Goal: Task Accomplishment & Management: Use online tool/utility

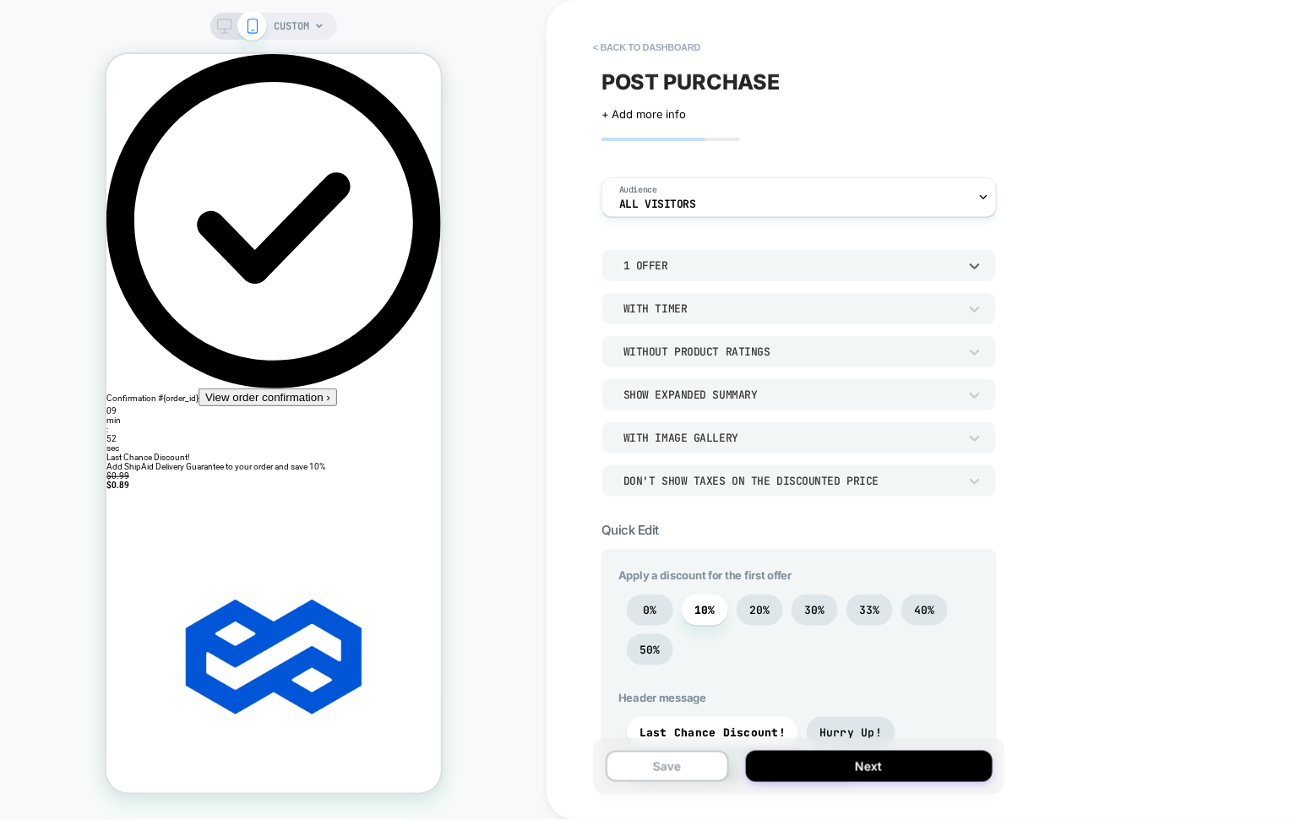
click at [788, 264] on div "1 Offer" at bounding box center [790, 265] width 334 height 14
click at [709, 341] on div "2 Offers" at bounding box center [800, 344] width 382 height 35
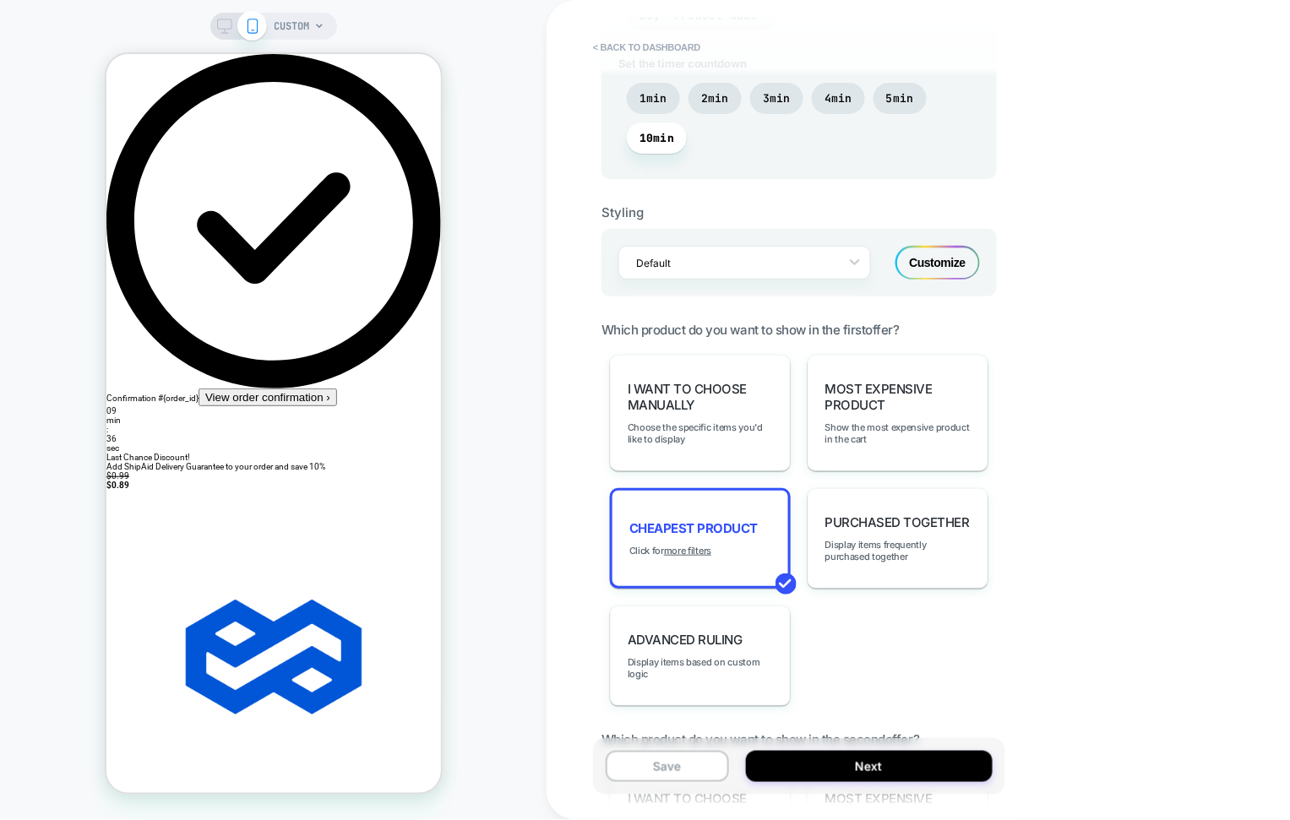
scroll to position [1074, 0]
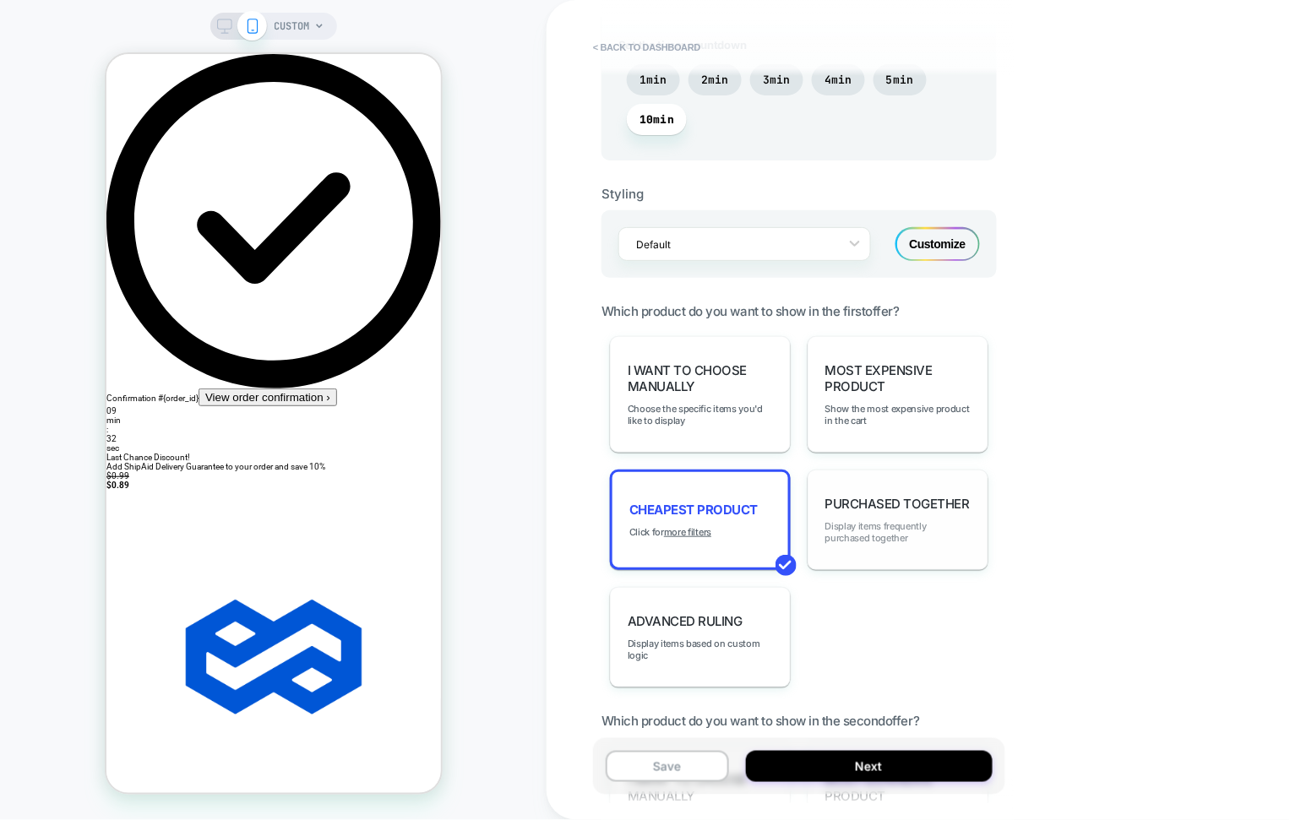
click at [936, 535] on span "Display items frequently purchased together" at bounding box center [897, 532] width 145 height 24
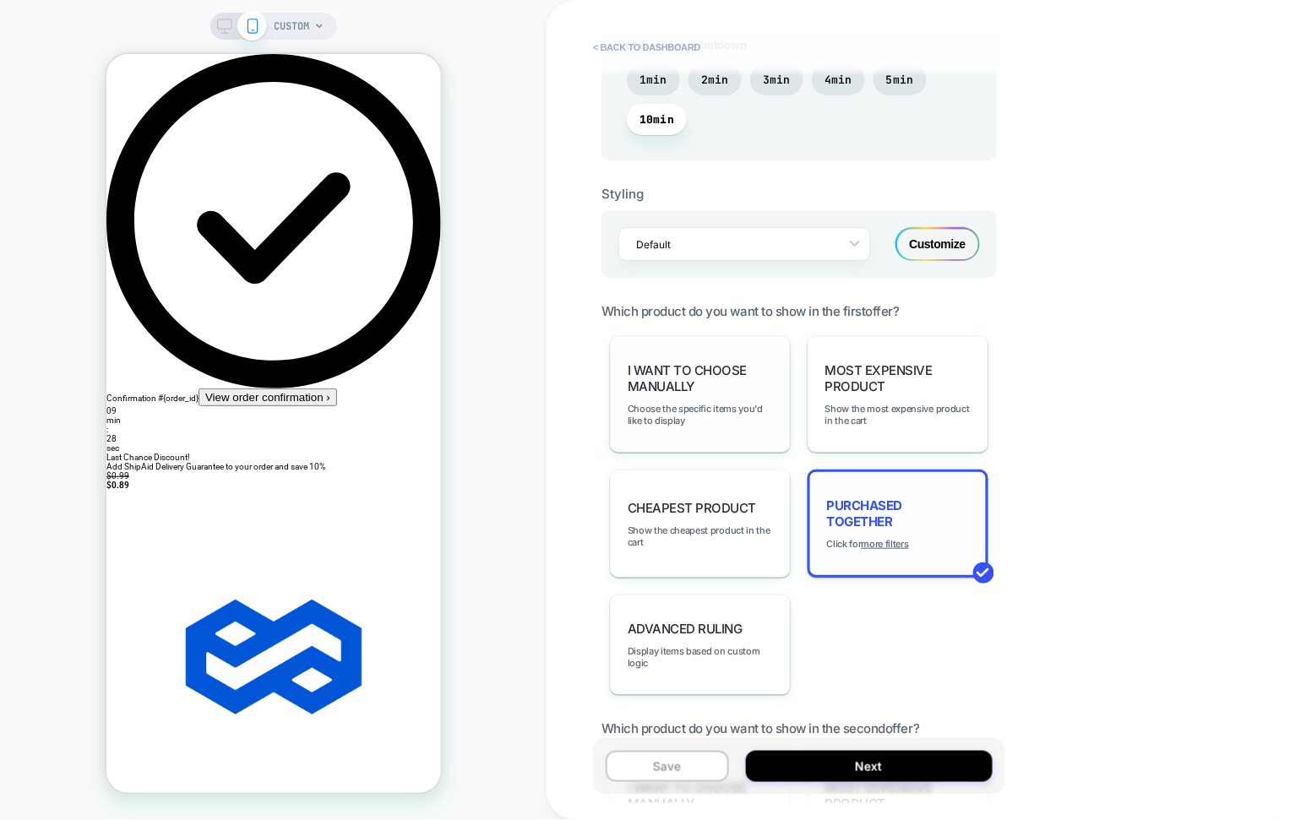
click at [675, 377] on span "I want to choose manually" at bounding box center [700, 378] width 145 height 32
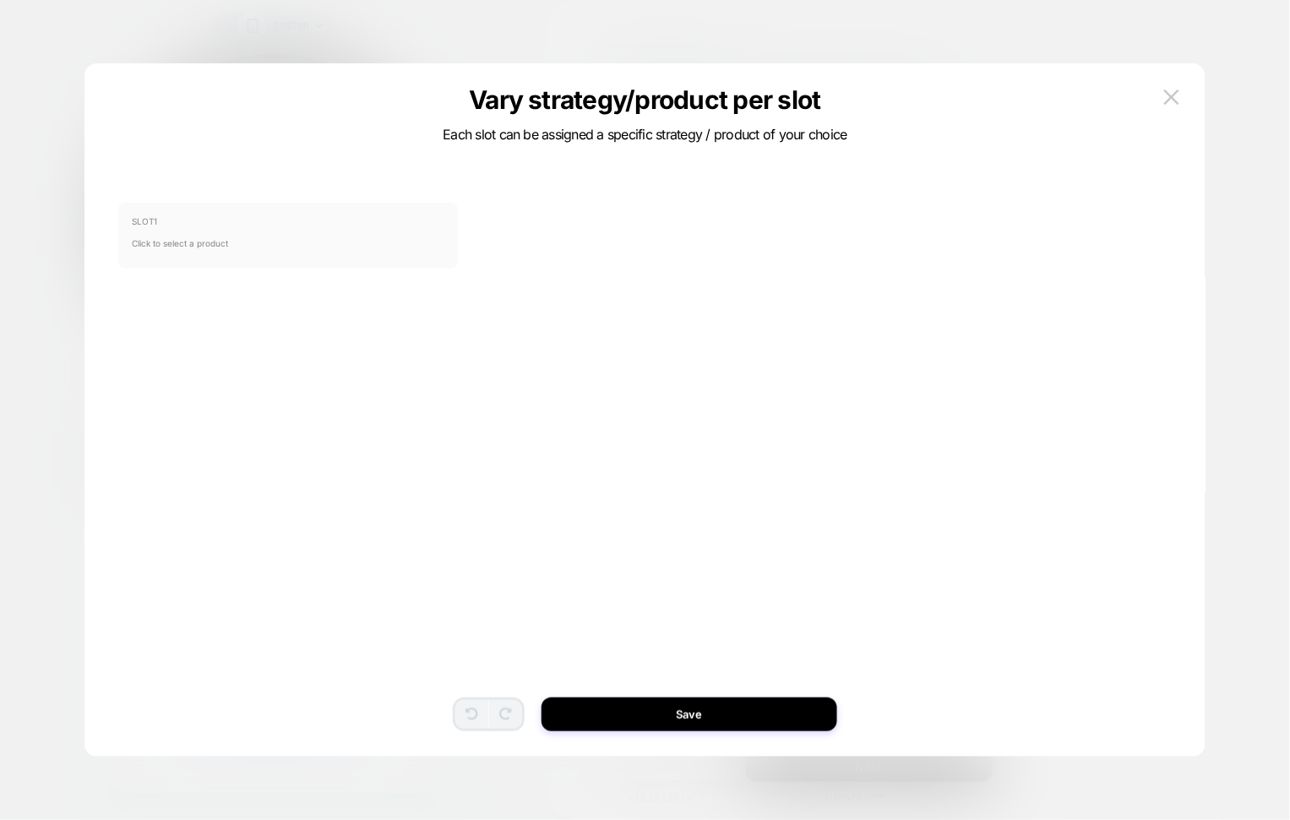
click at [298, 239] on span "Click to select a product" at bounding box center [288, 243] width 313 height 34
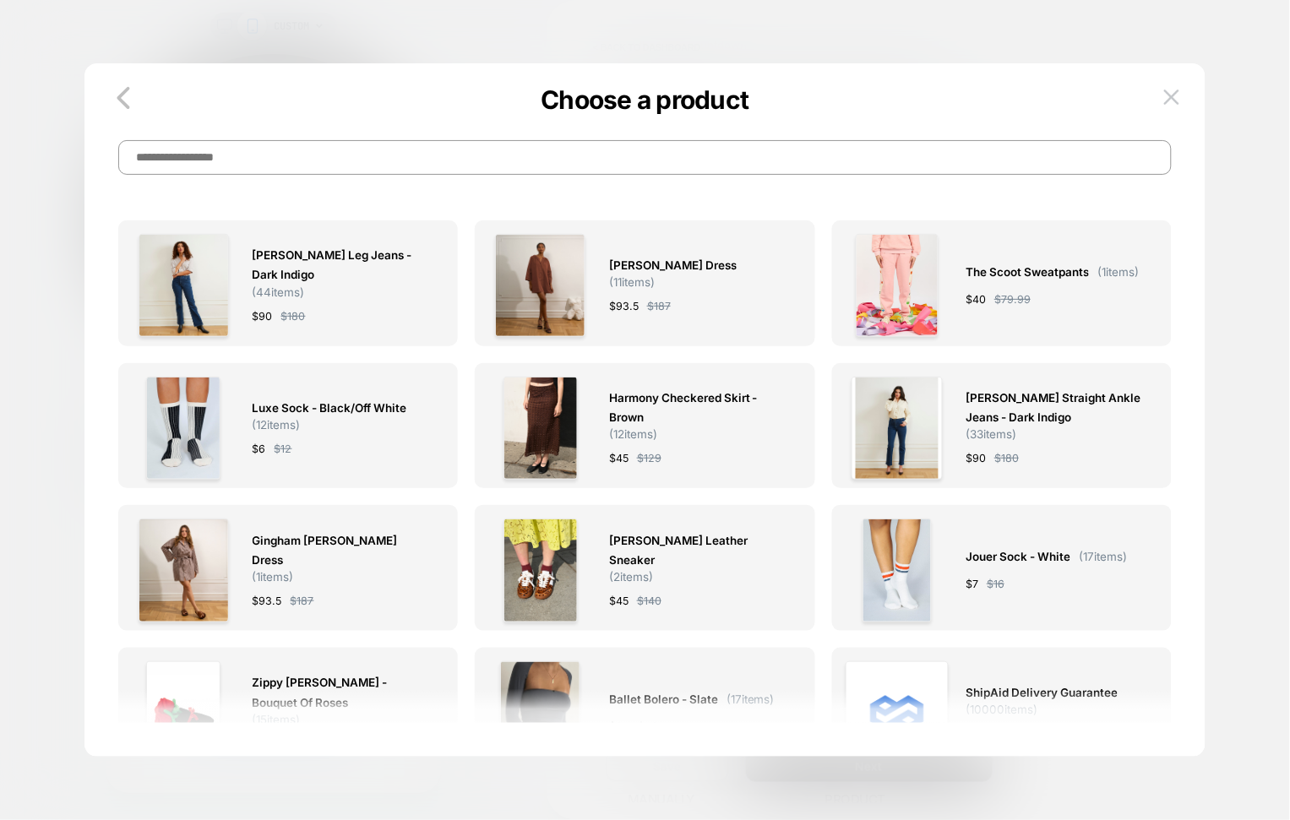
click at [366, 152] on input at bounding box center [644, 157] width 1053 height 35
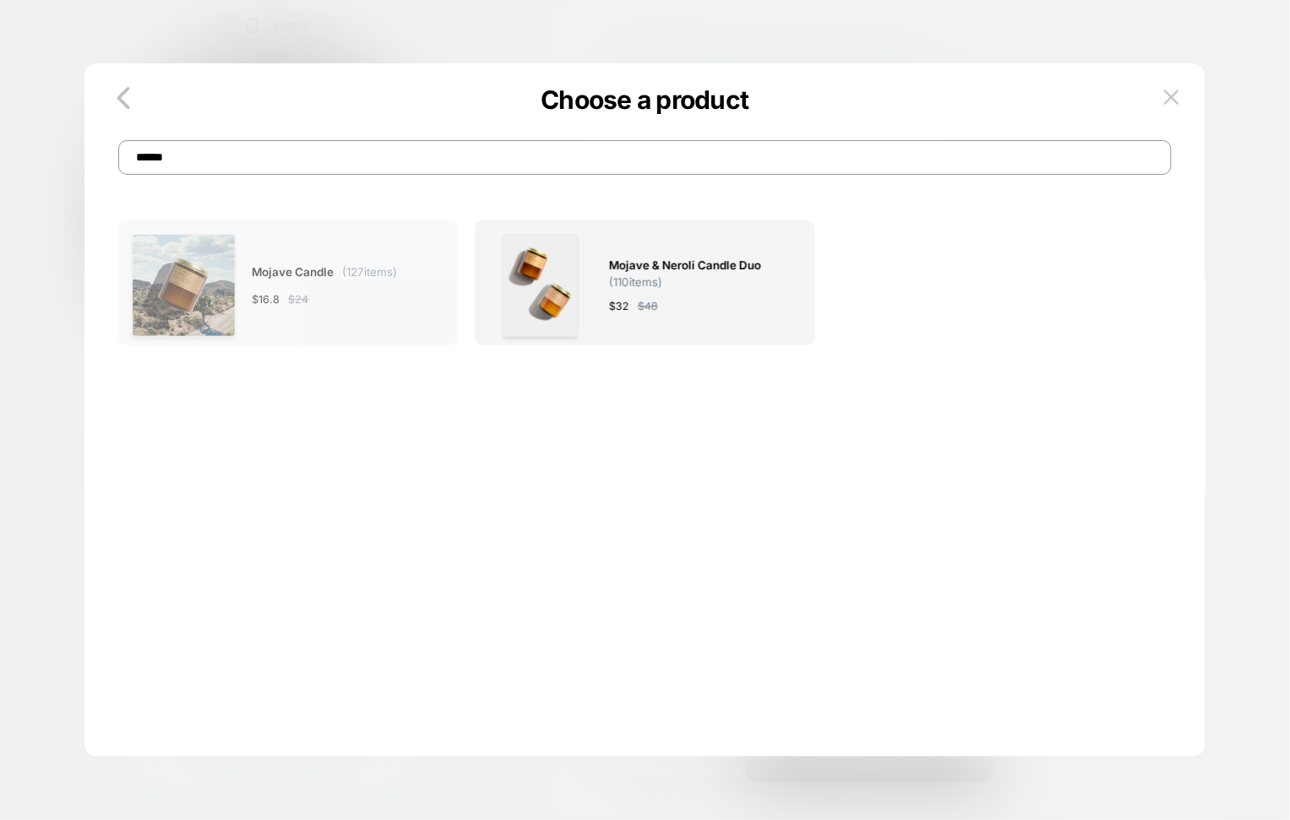
type input "******"
click at [317, 297] on div "$ 16.8 $ 24" at bounding box center [325, 300] width 145 height 18
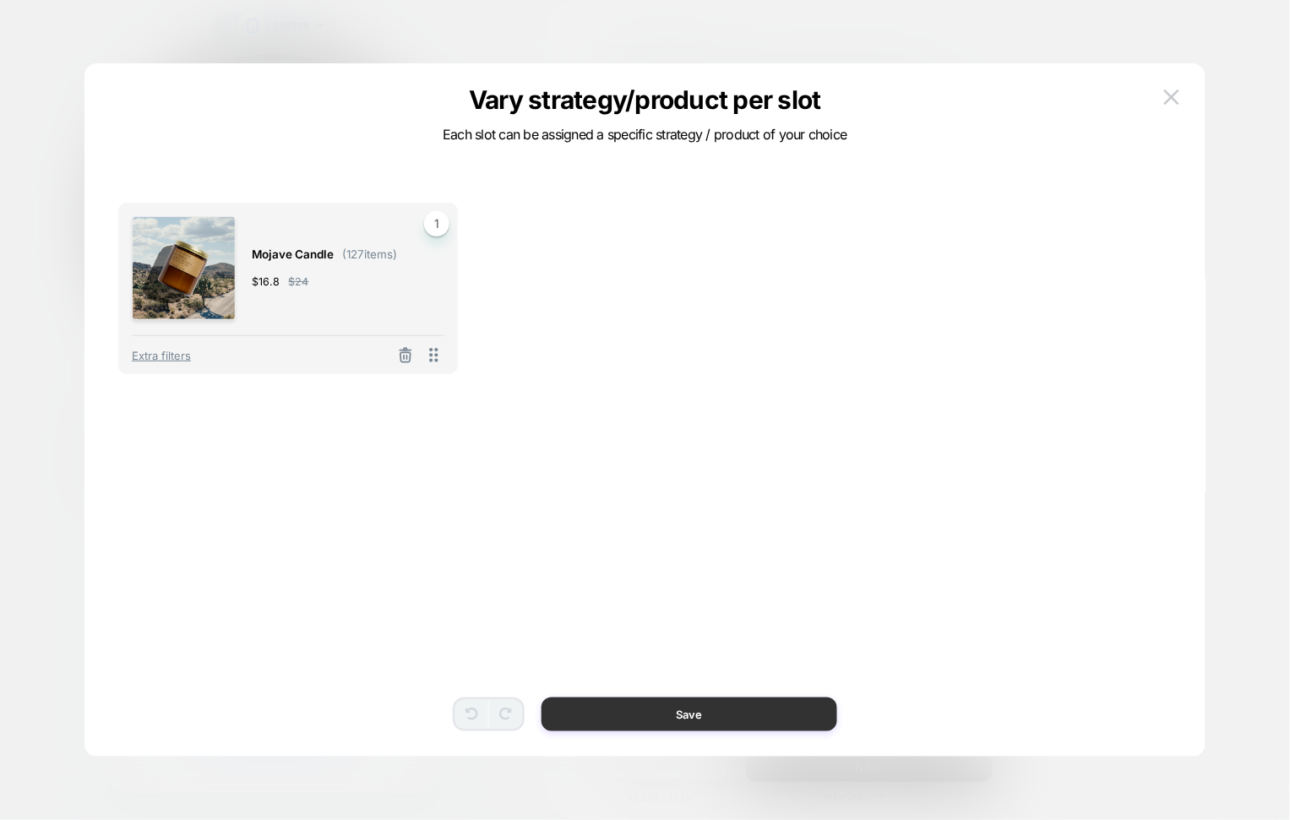
click at [710, 724] on button "Save" at bounding box center [689, 715] width 296 height 34
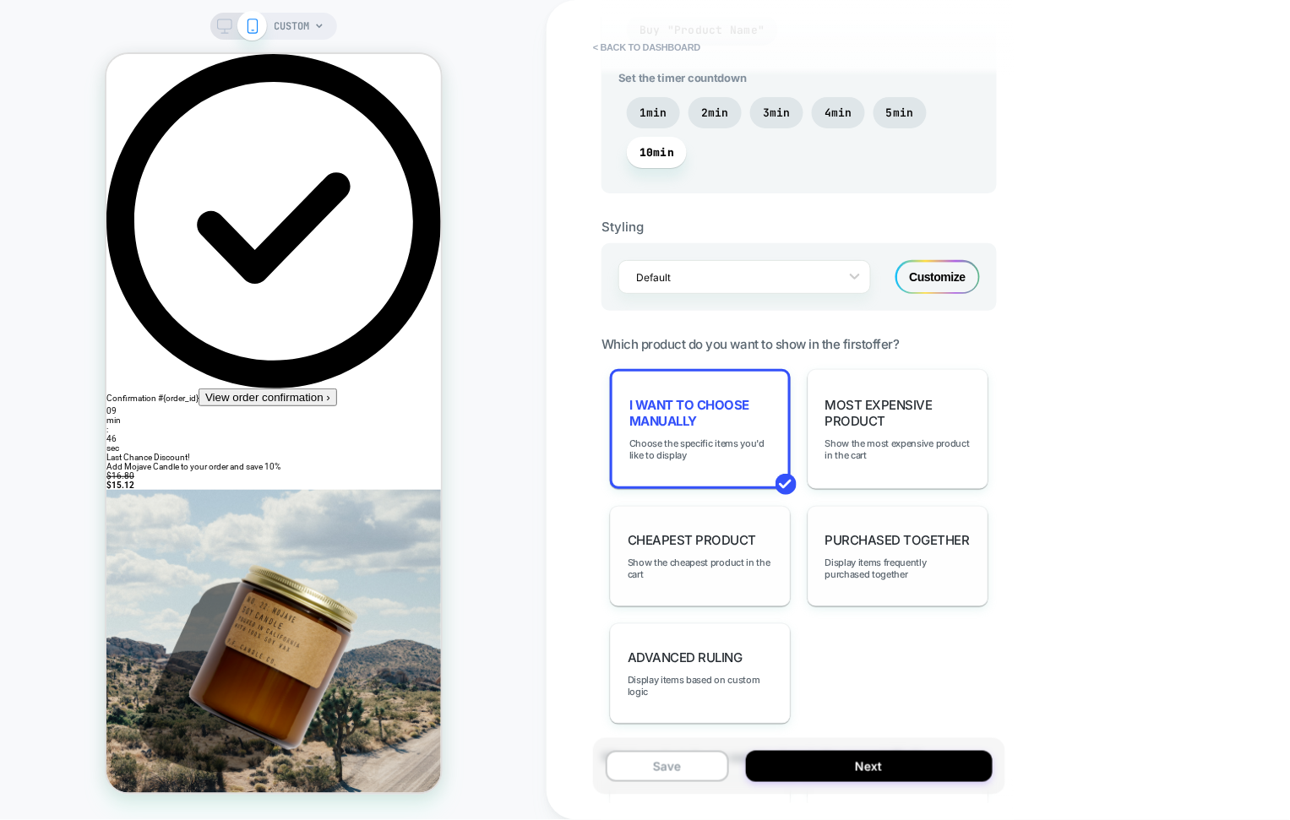
scroll to position [1053, 0]
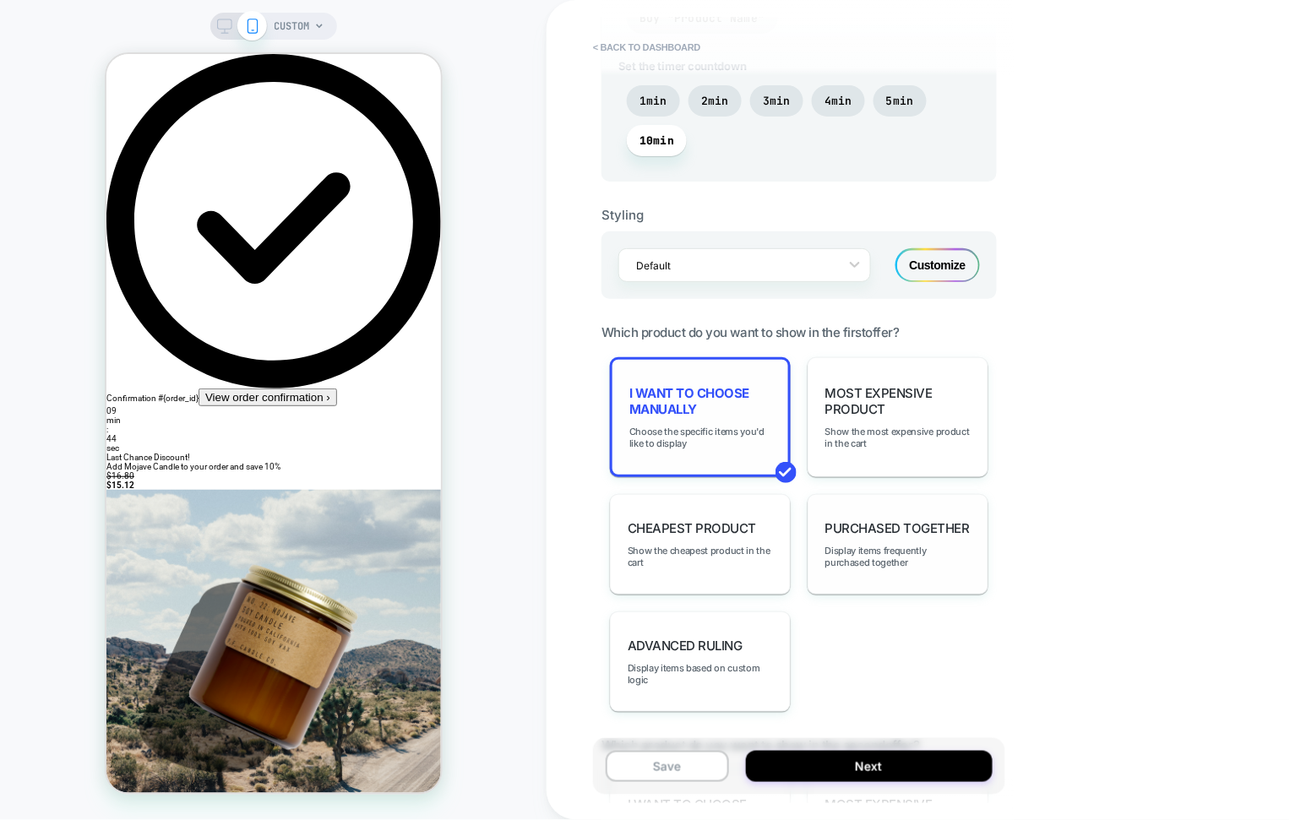
click at [736, 401] on span "I want to choose manually" at bounding box center [700, 401] width 142 height 32
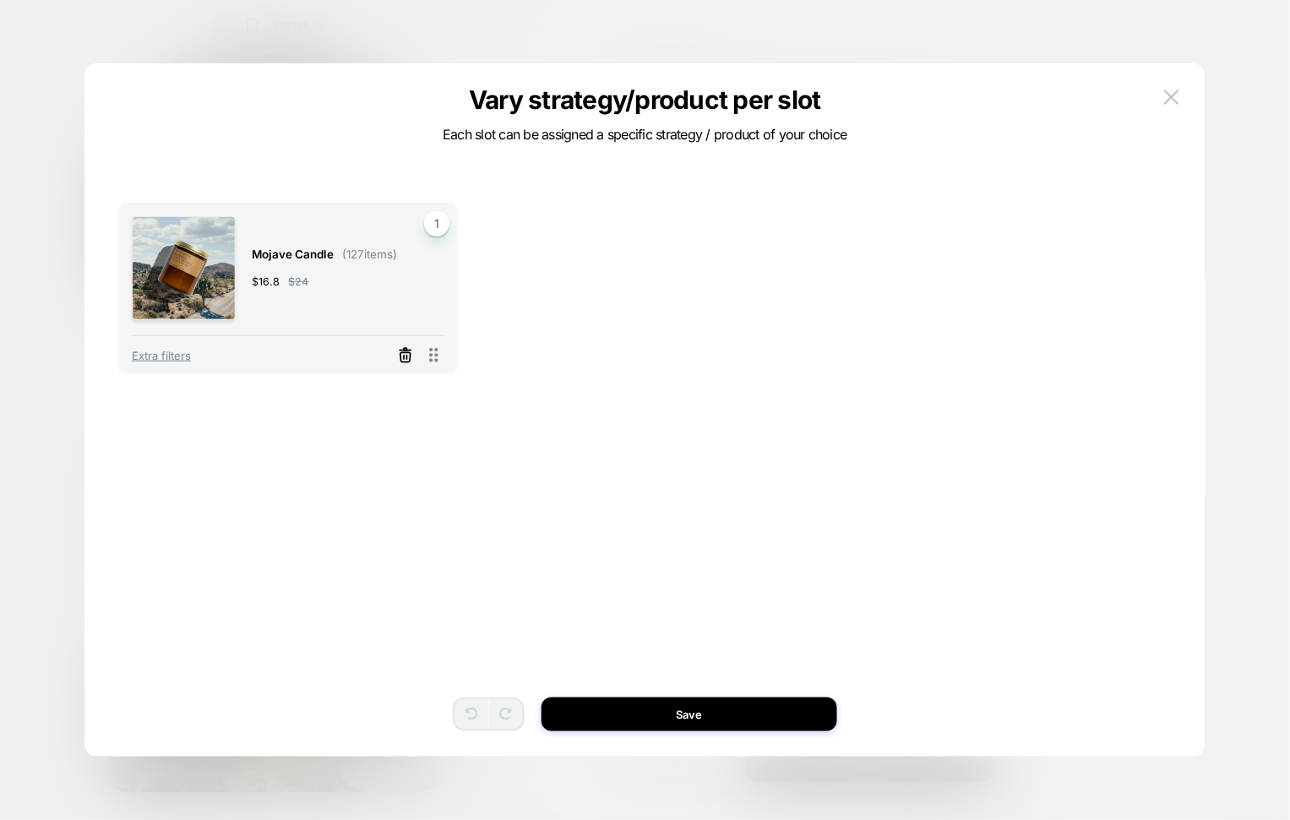
click at [406, 353] on icon at bounding box center [405, 357] width 10 height 9
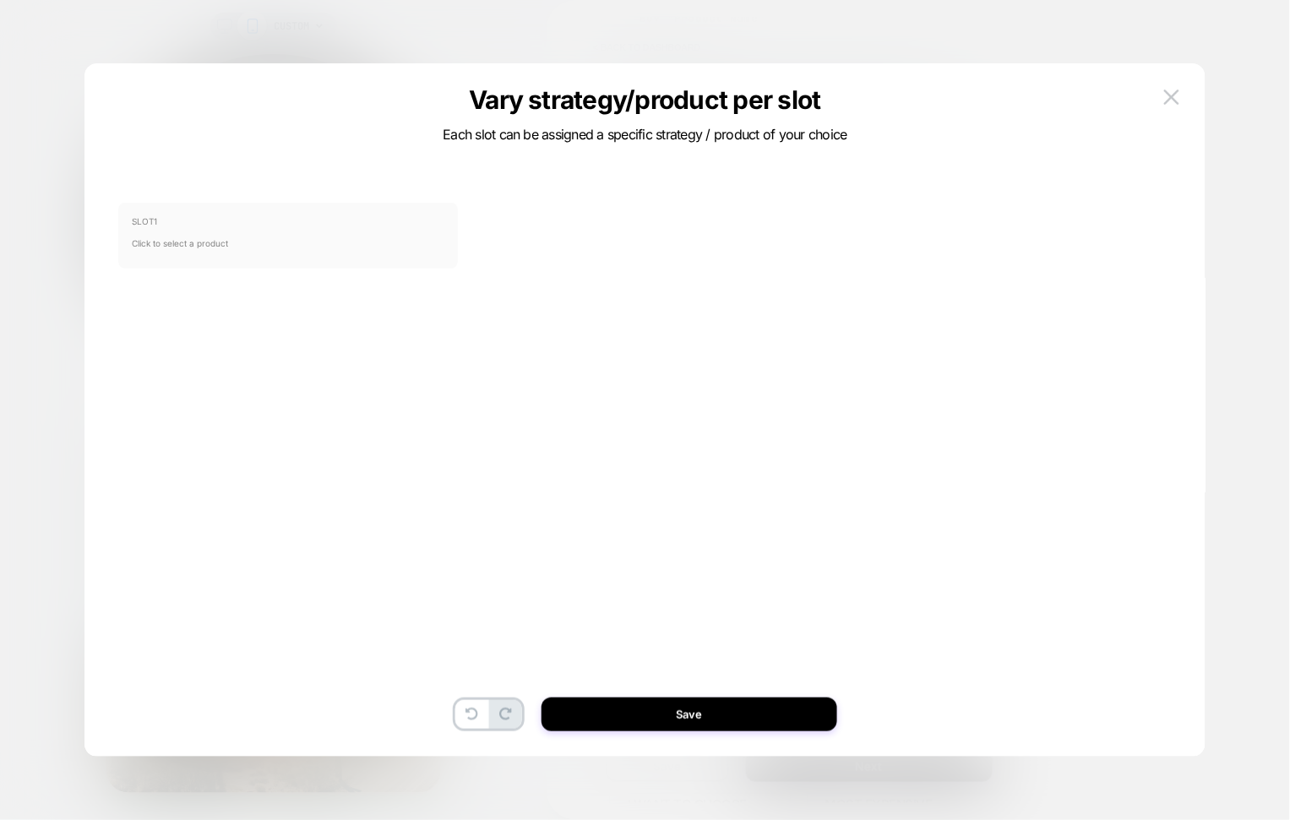
click at [317, 222] on span "SLOT 1" at bounding box center [288, 221] width 313 height 10
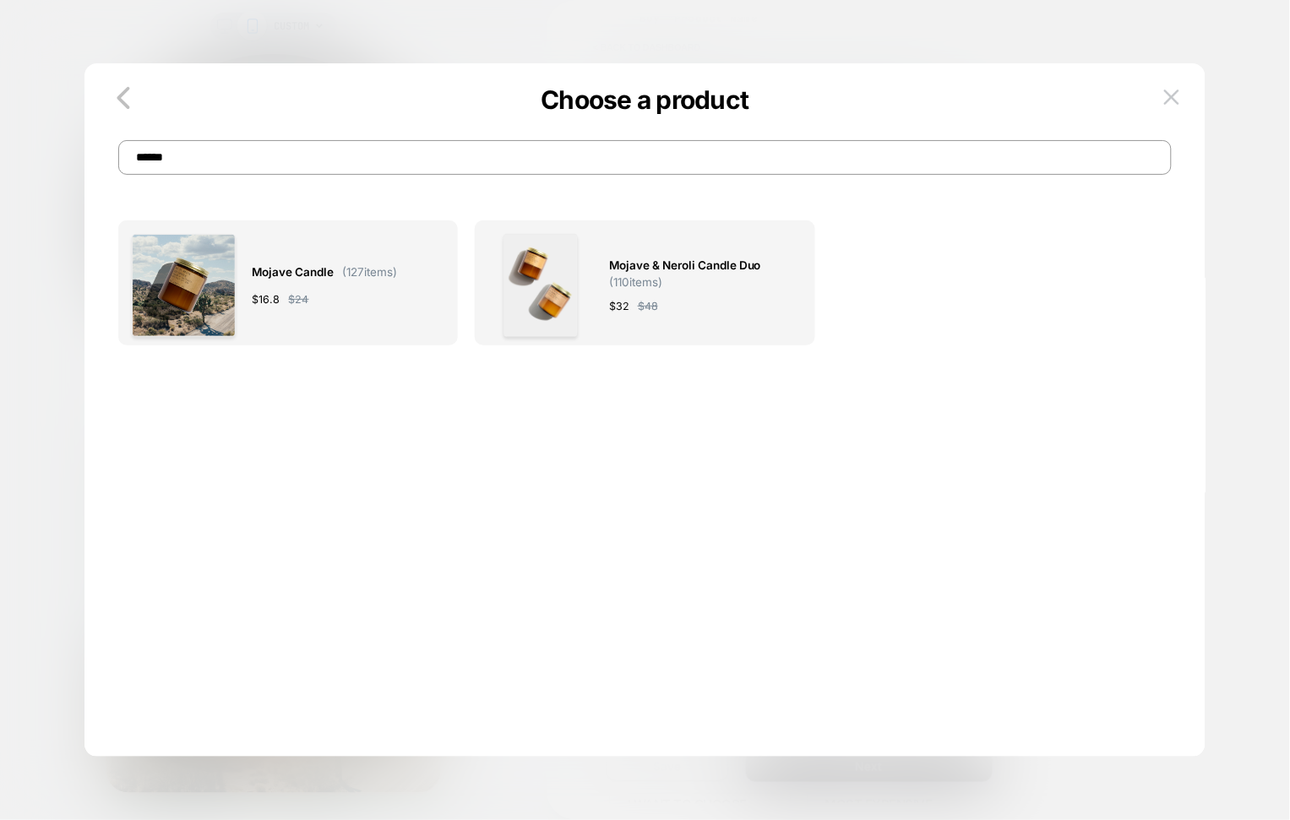
drag, startPoint x: 323, startPoint y: 150, endPoint x: 340, endPoint y: 166, distance: 22.7
click at [340, 166] on input "******" at bounding box center [644, 157] width 1053 height 35
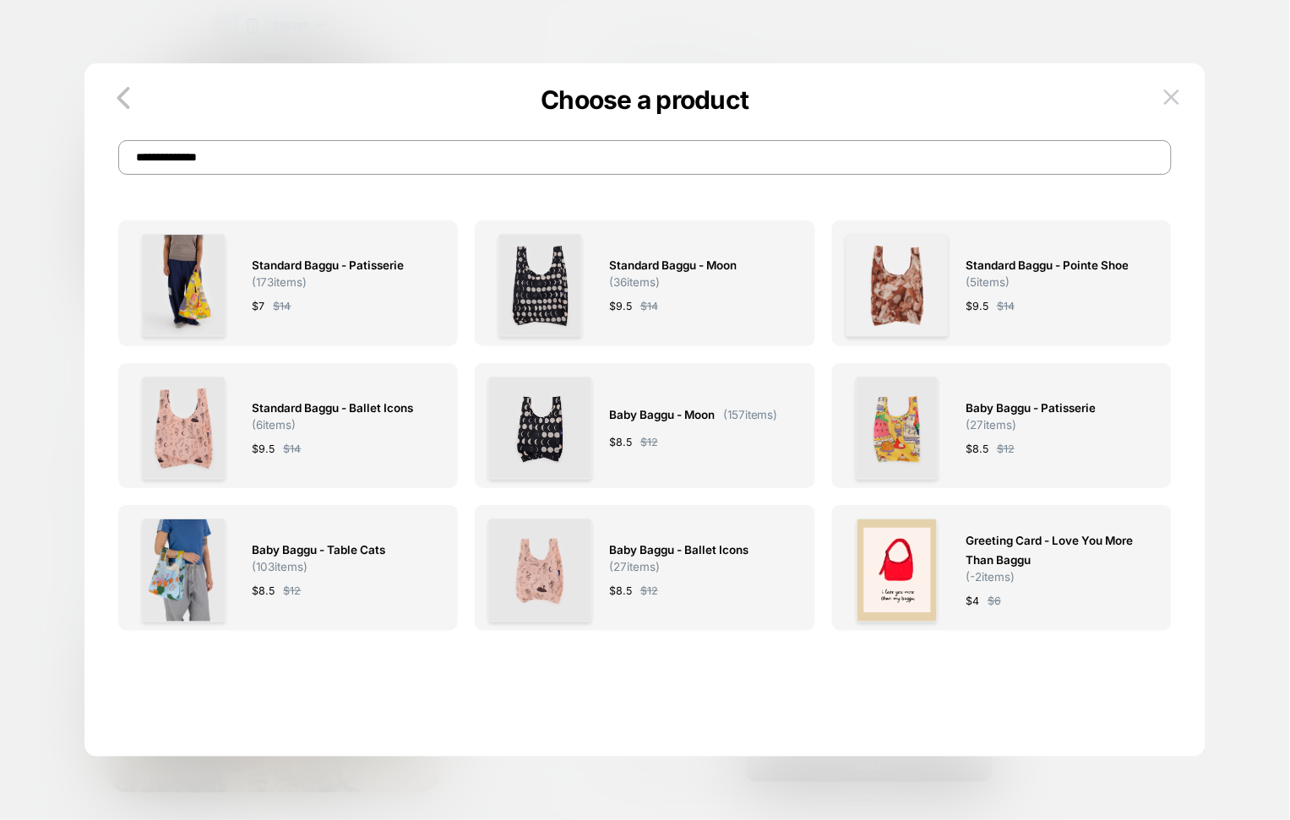
click at [349, 165] on input "**********" at bounding box center [644, 157] width 1053 height 35
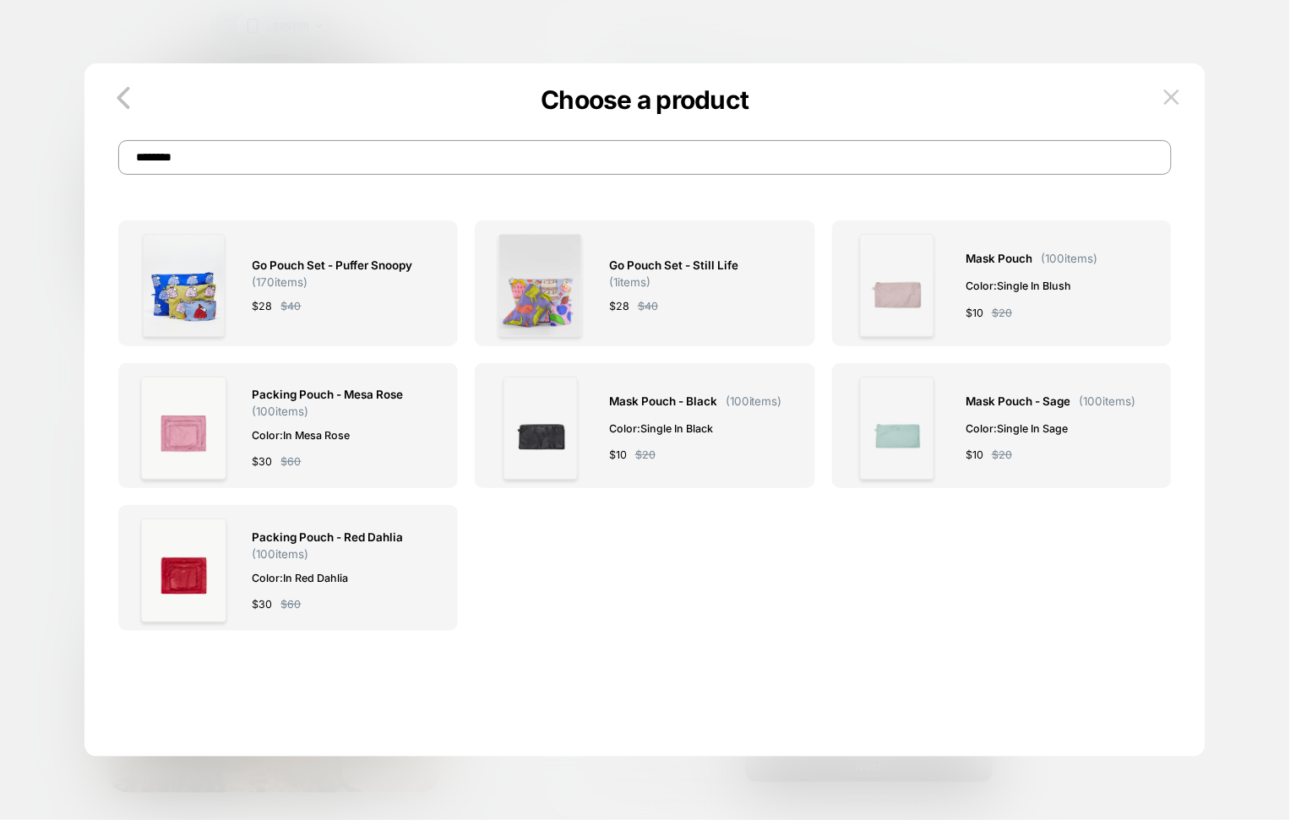
click at [342, 150] on input "********" at bounding box center [644, 157] width 1053 height 35
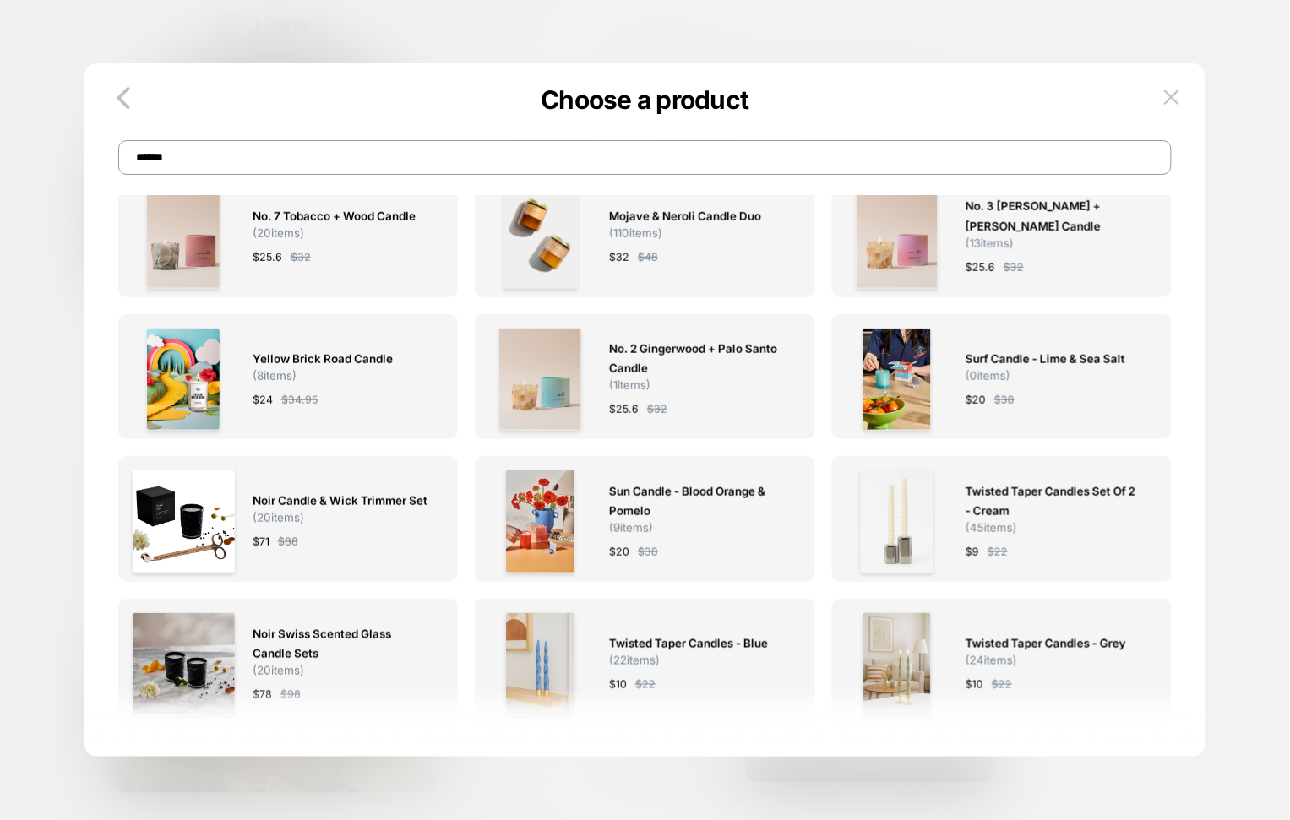
scroll to position [0, 0]
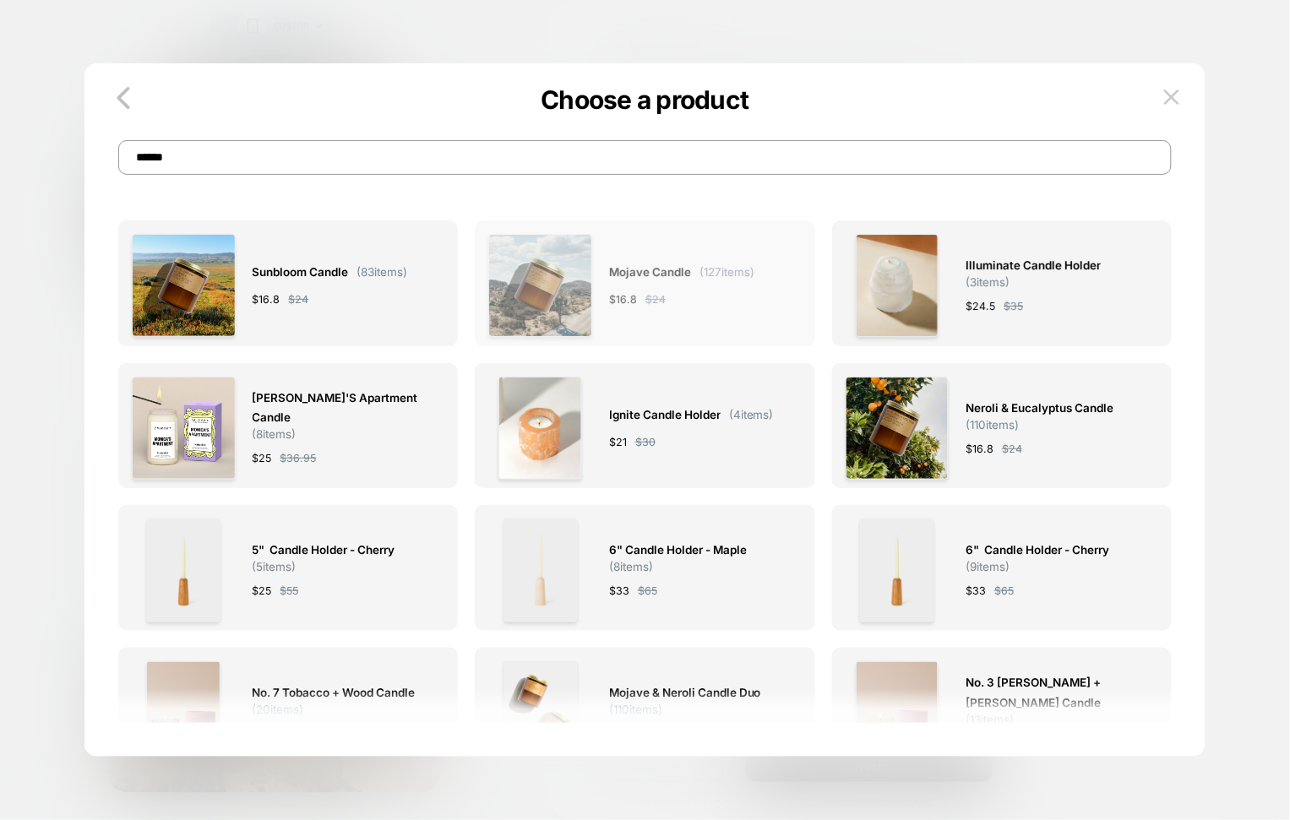
type input "******"
click at [726, 302] on div "$ 16.8 $ 24" at bounding box center [681, 300] width 145 height 18
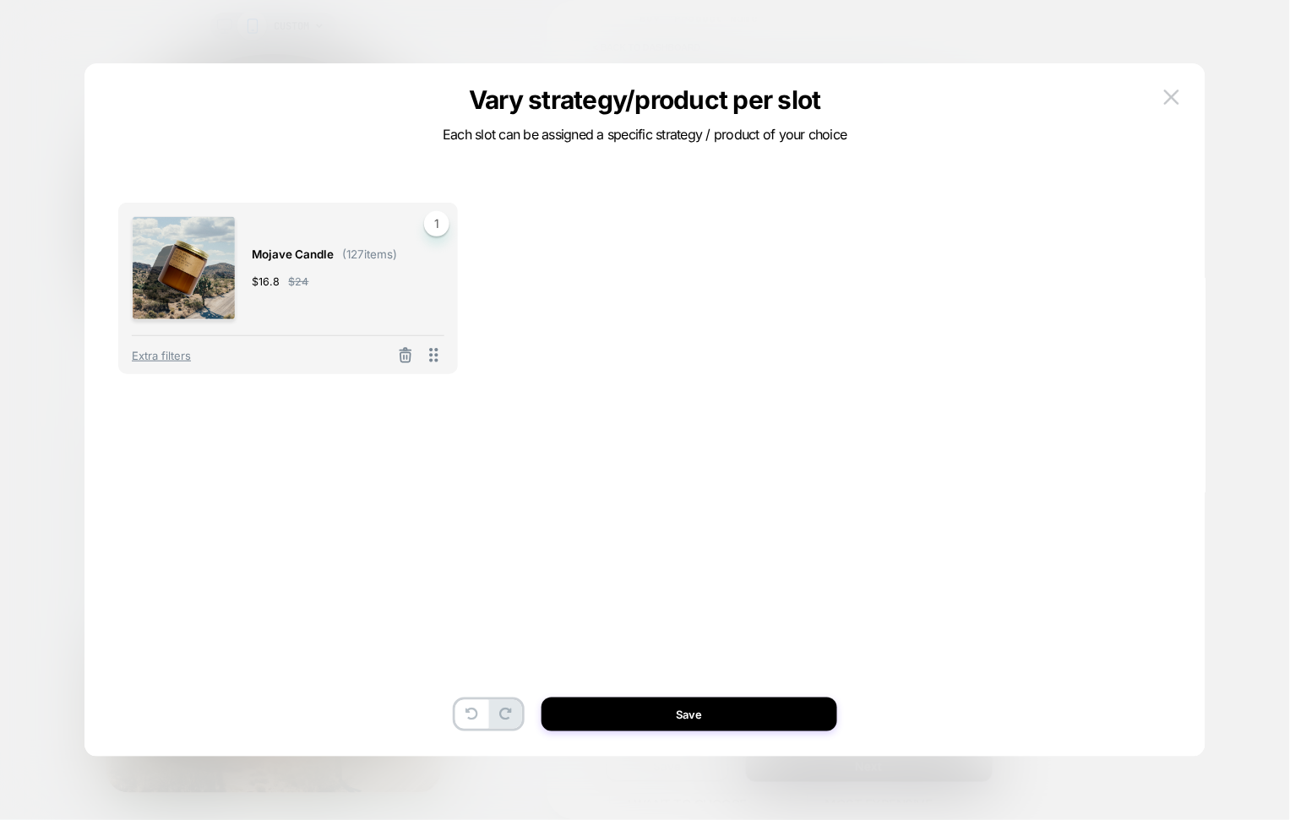
click at [327, 452] on div "Mojave Candle ( 127 items) $ 16.8 $ 24 1 Extra filters To pick up a draggable i…" at bounding box center [644, 435] width 1053 height 609
click at [155, 352] on span "Extra filters" at bounding box center [161, 356] width 59 height 14
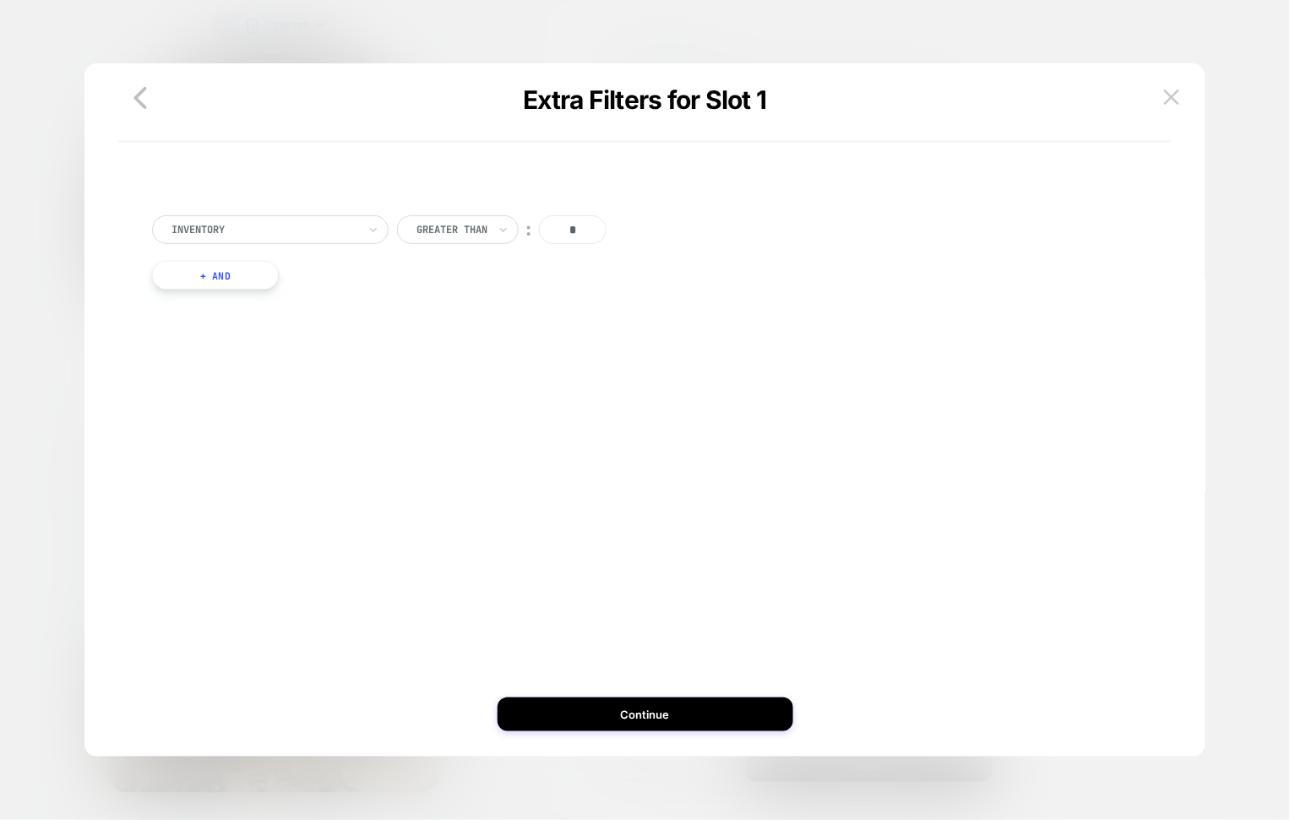
click at [205, 278] on button "+ And" at bounding box center [215, 275] width 127 height 29
click at [660, 293] on div at bounding box center [667, 288] width 20 height 20
click at [668, 289] on div "Inventory Greater Than ︰ * + And" at bounding box center [645, 253] width 1003 height 133
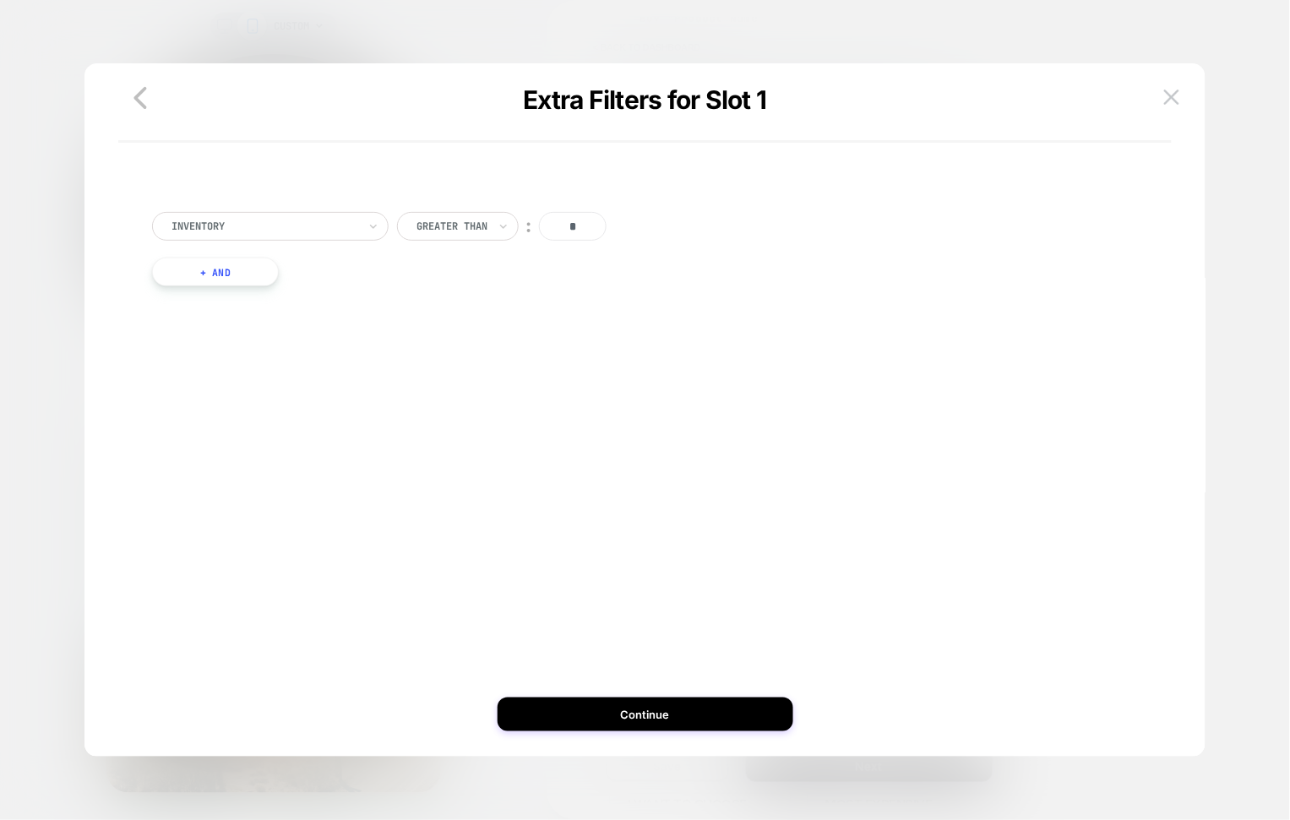
scroll to position [0, 0]
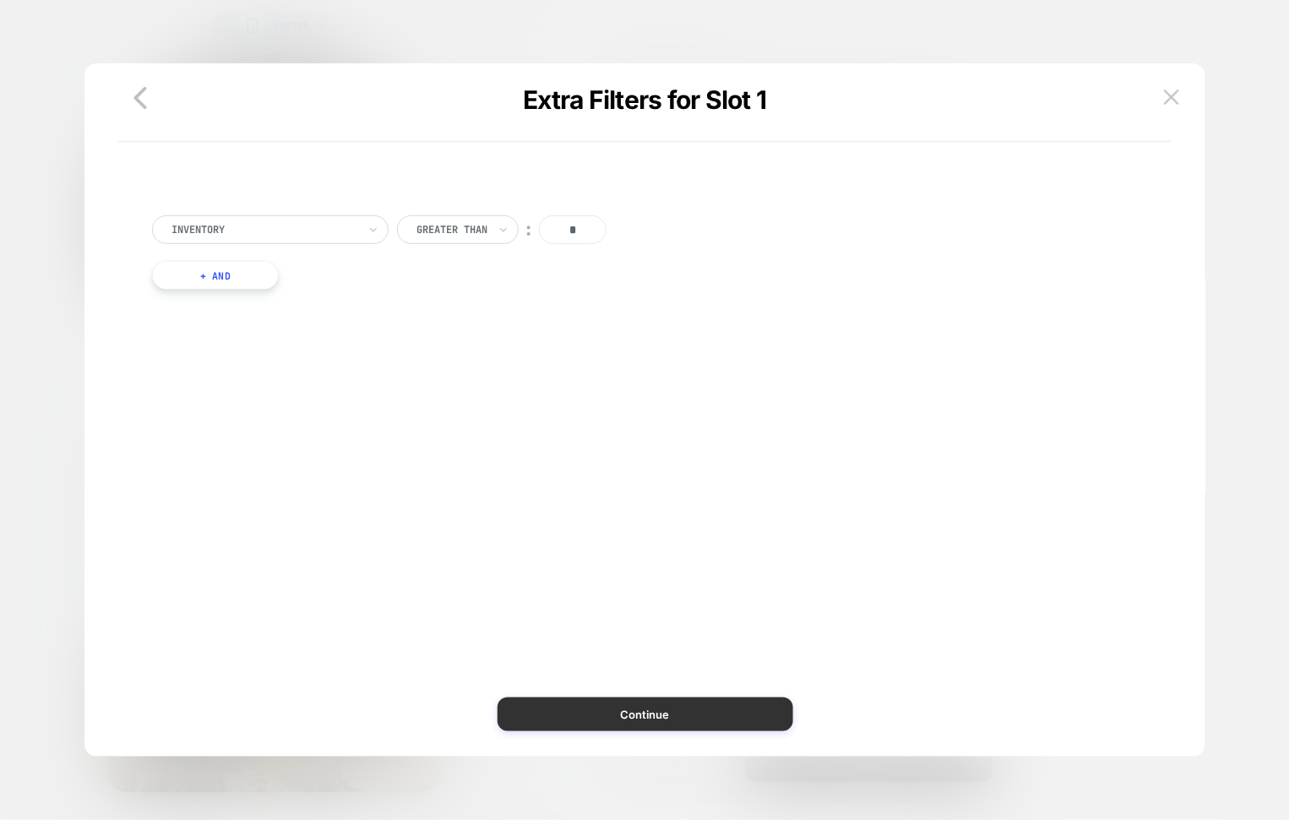
click at [694, 719] on button "Continue" at bounding box center [645, 715] width 296 height 34
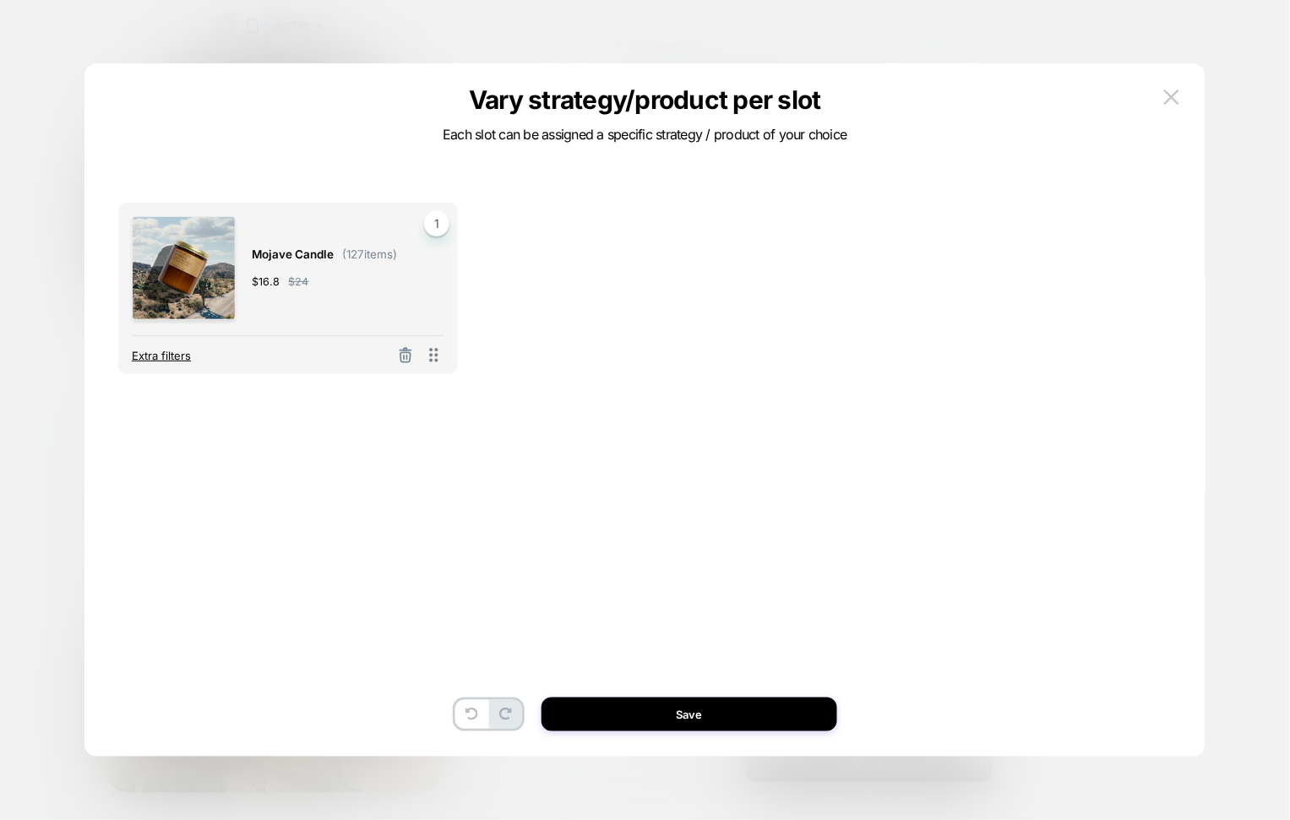
click at [167, 350] on span "Extra filters" at bounding box center [161, 356] width 59 height 14
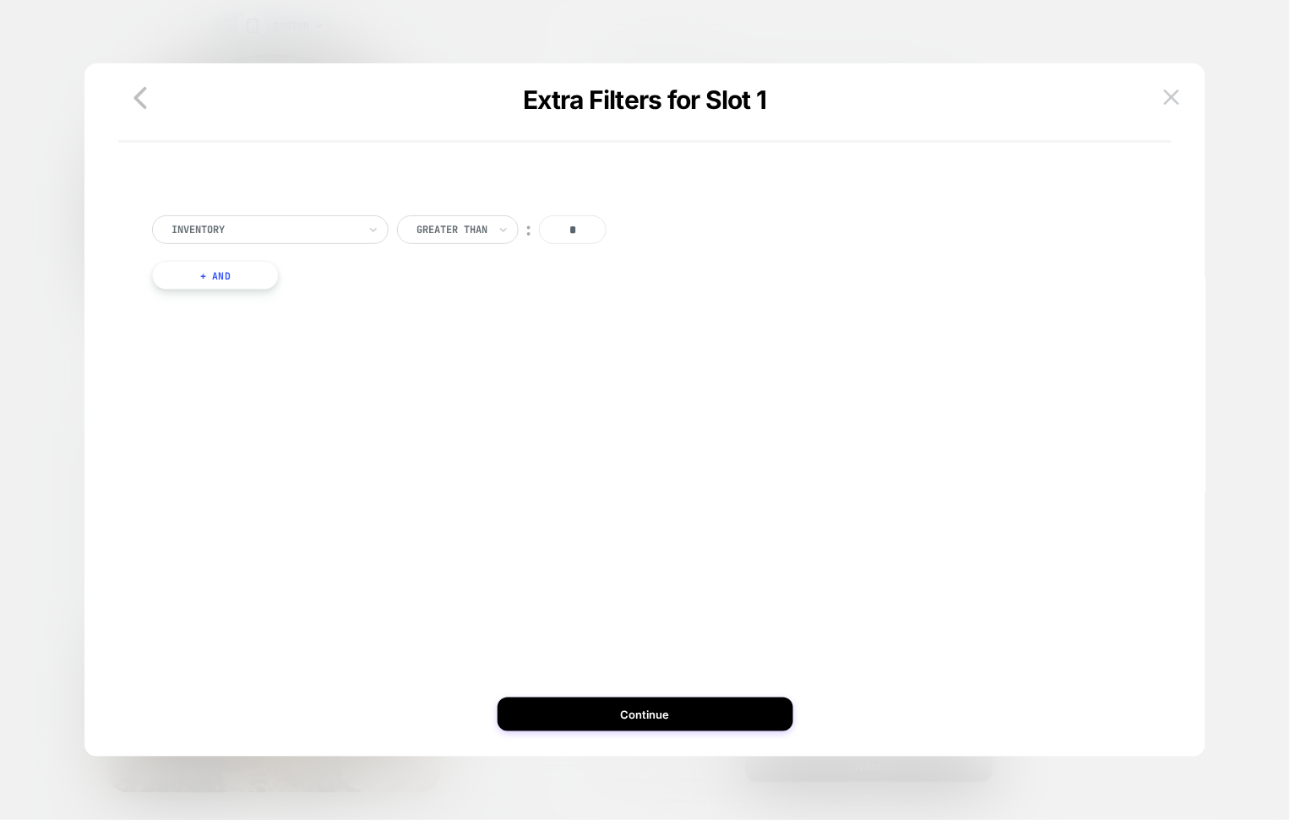
click at [283, 226] on div at bounding box center [264, 229] width 186 height 15
click at [247, 265] on div "Inventory" at bounding box center [279, 276] width 220 height 27
click at [497, 236] on div "Greater Than" at bounding box center [458, 229] width 122 height 29
drag, startPoint x: 568, startPoint y: 235, endPoint x: 593, endPoint y: 236, distance: 24.5
click at [568, 235] on input "*" at bounding box center [573, 229] width 68 height 29
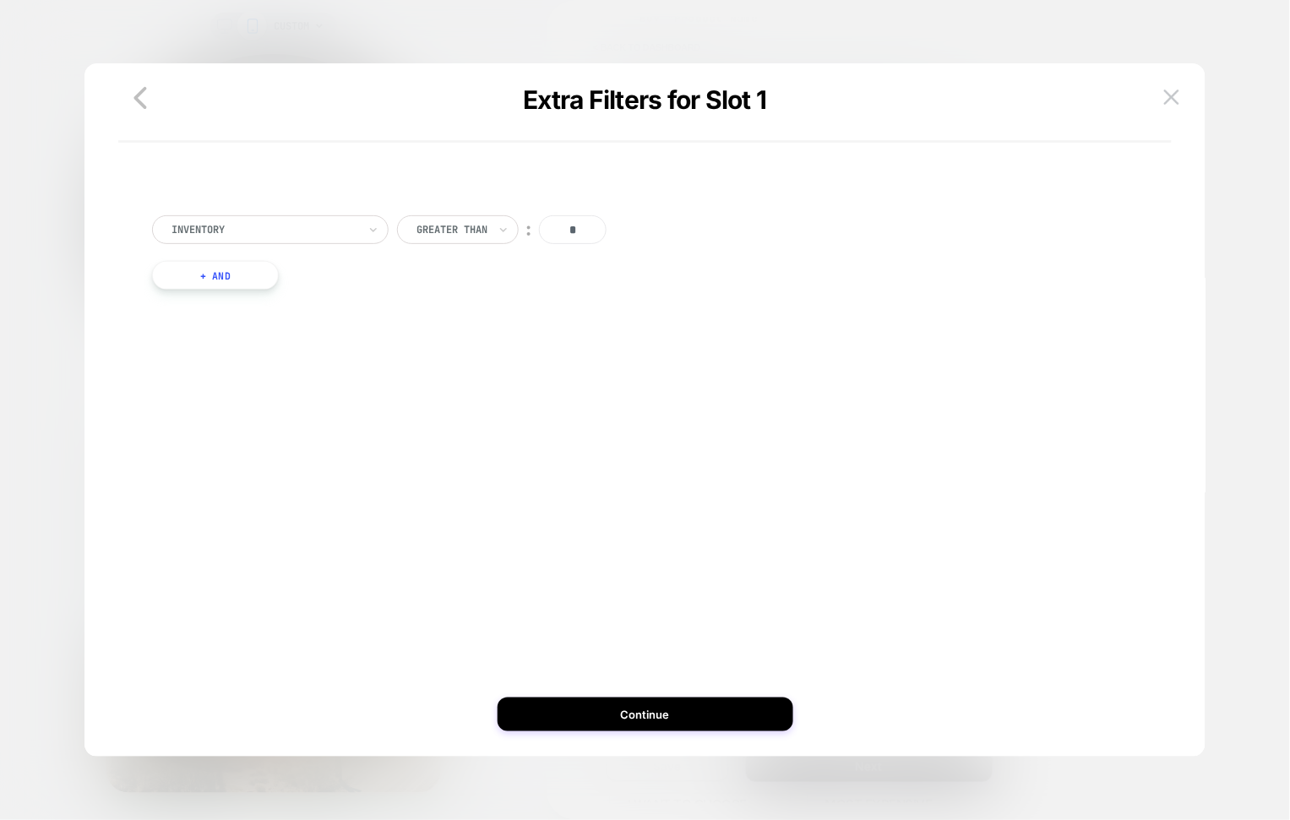
drag, startPoint x: 593, startPoint y: 236, endPoint x: 566, endPoint y: 244, distance: 28.3
click at [553, 232] on input "*" at bounding box center [573, 229] width 68 height 29
type input "*"
click at [672, 714] on button "Continue" at bounding box center [645, 715] width 296 height 34
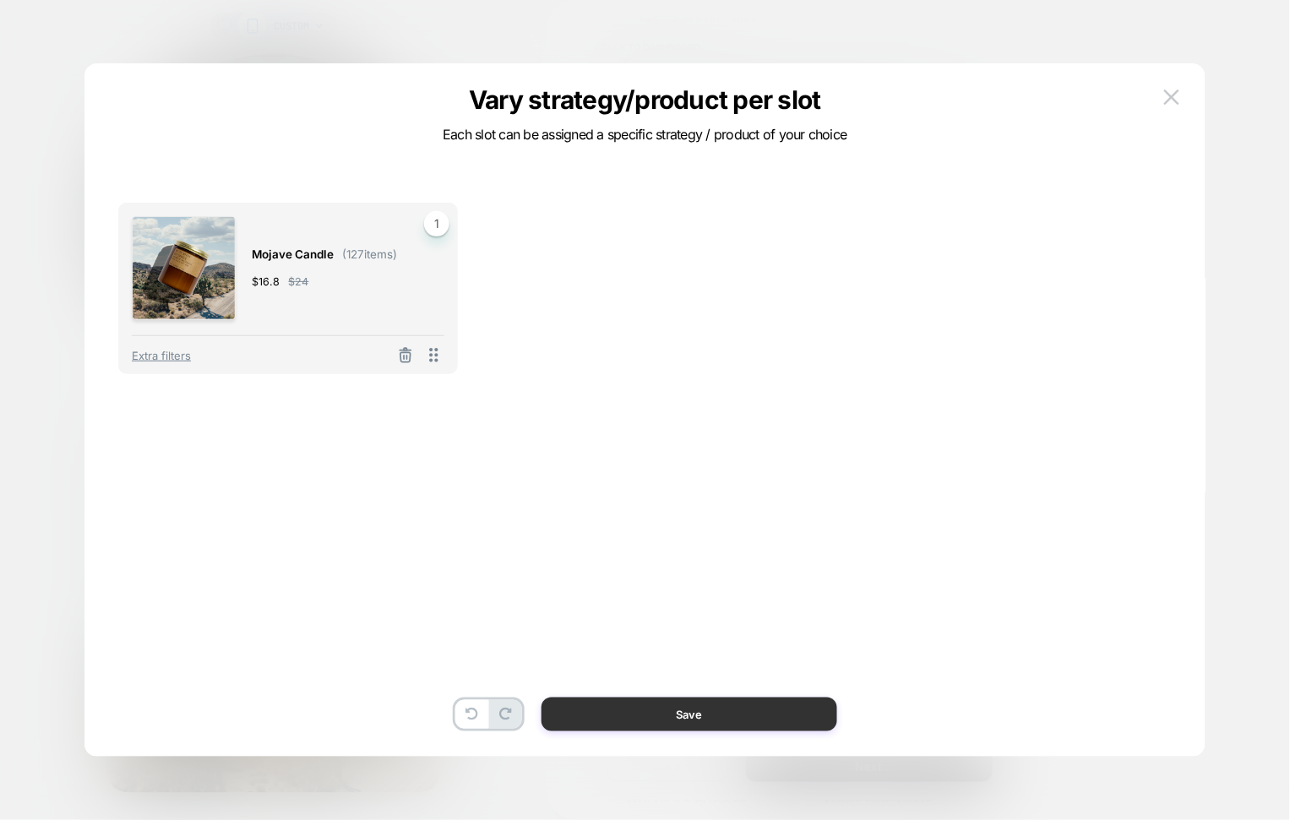
click at [666, 719] on button "Save" at bounding box center [689, 715] width 296 height 34
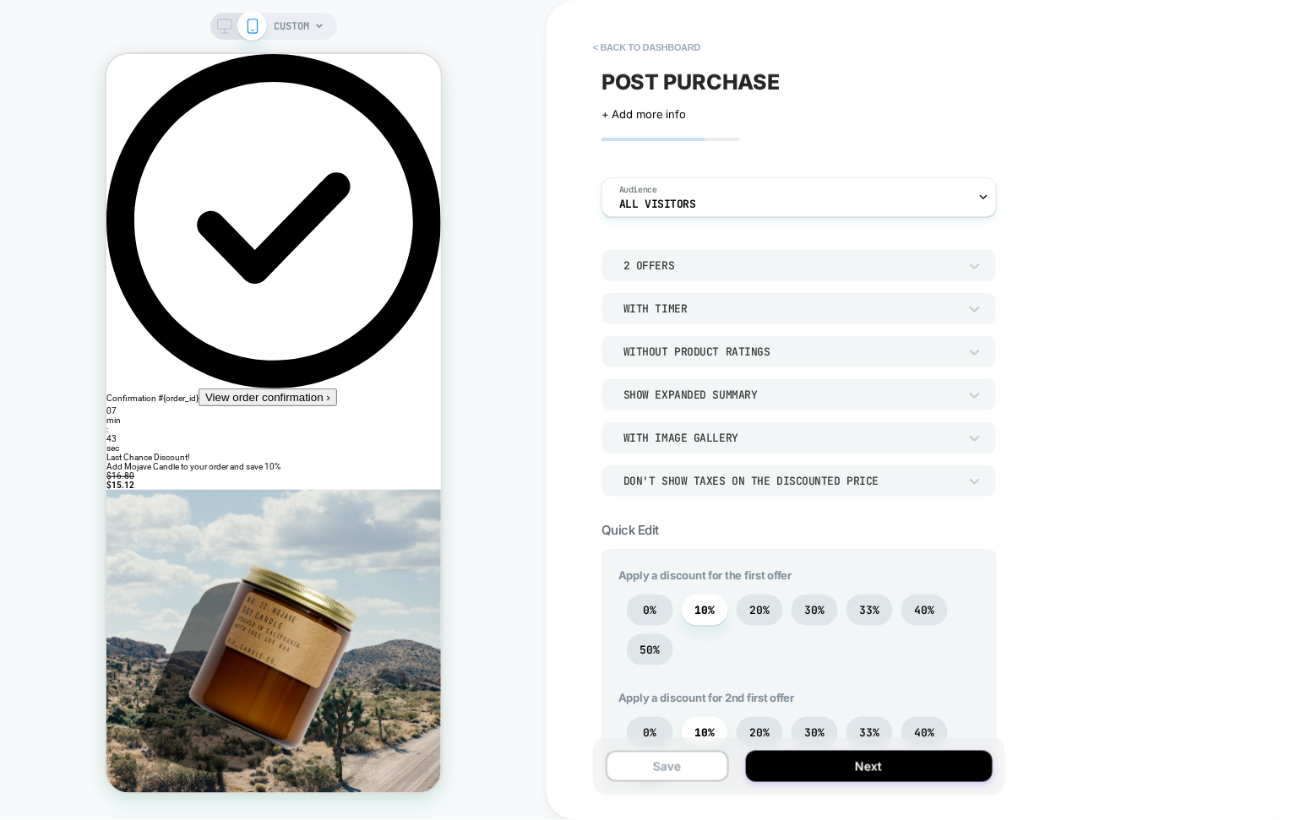
click at [695, 258] on div "2 Offers" at bounding box center [790, 265] width 334 height 14
drag, startPoint x: 677, startPoint y: 294, endPoint x: 673, endPoint y: 306, distance: 12.3
click at [675, 297] on div "1 Offer" at bounding box center [800, 308] width 382 height 35
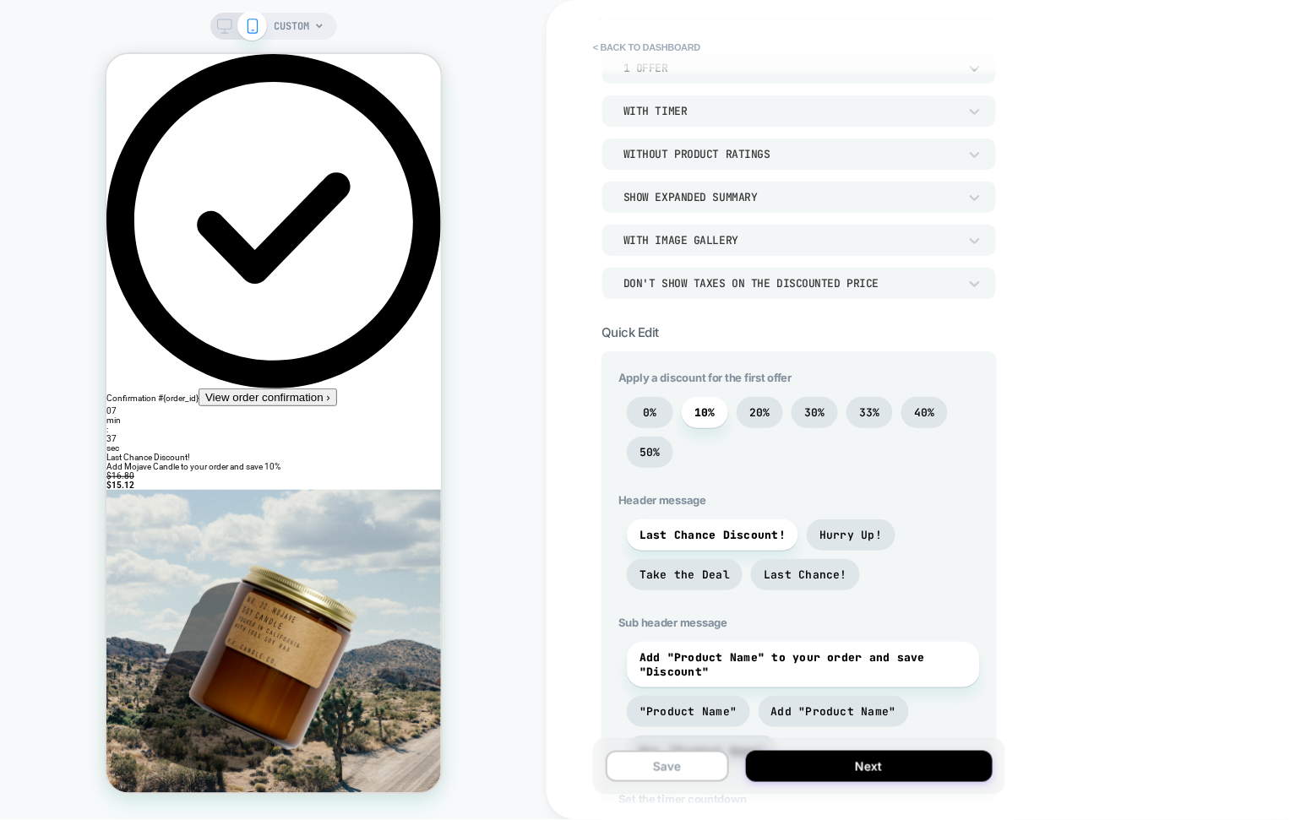
scroll to position [215, 0]
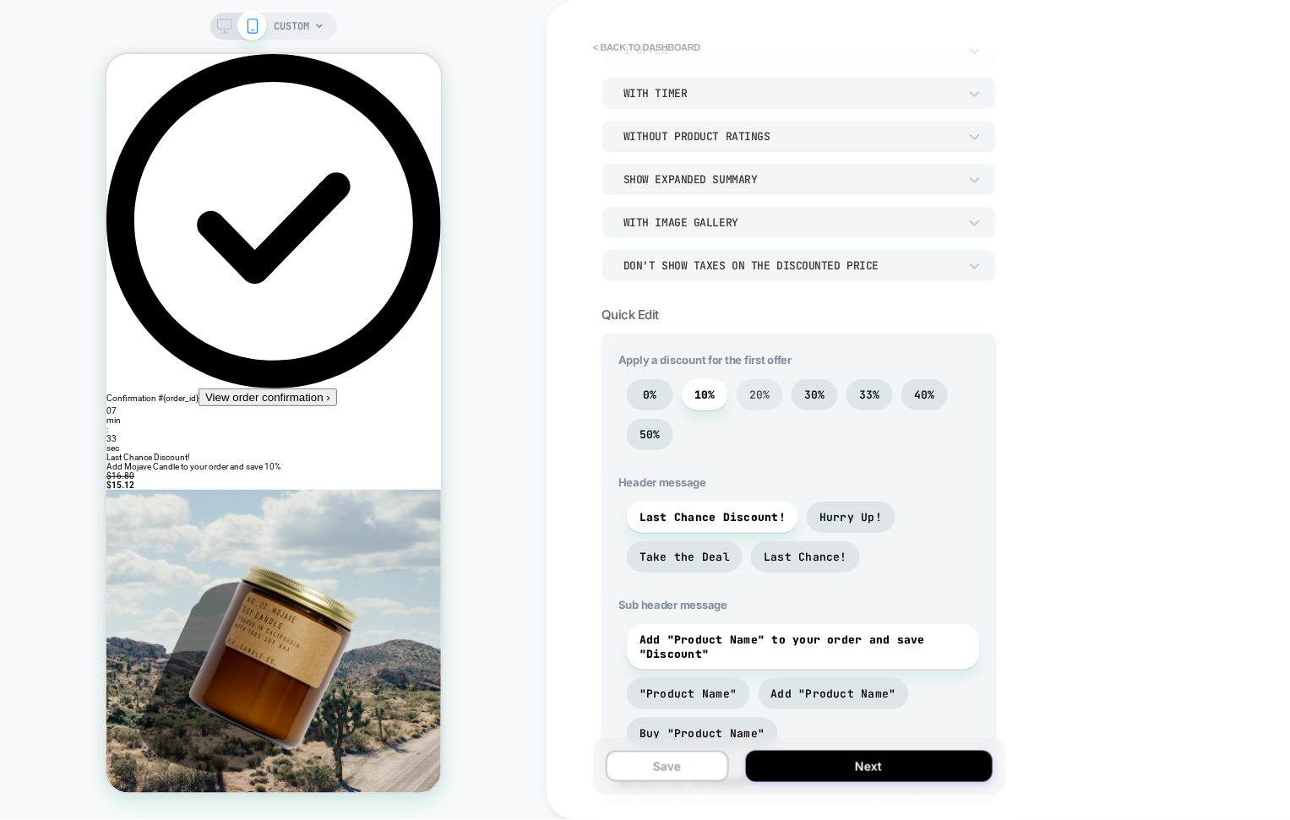
click at [763, 394] on span "20%" at bounding box center [759, 395] width 21 height 14
click at [661, 635] on span "Add "Product Name" to your order and save "Discount"" at bounding box center [803, 644] width 328 height 29
click at [690, 644] on span "Add "Product Name" to your order and save "Discount"" at bounding box center [803, 644] width 328 height 29
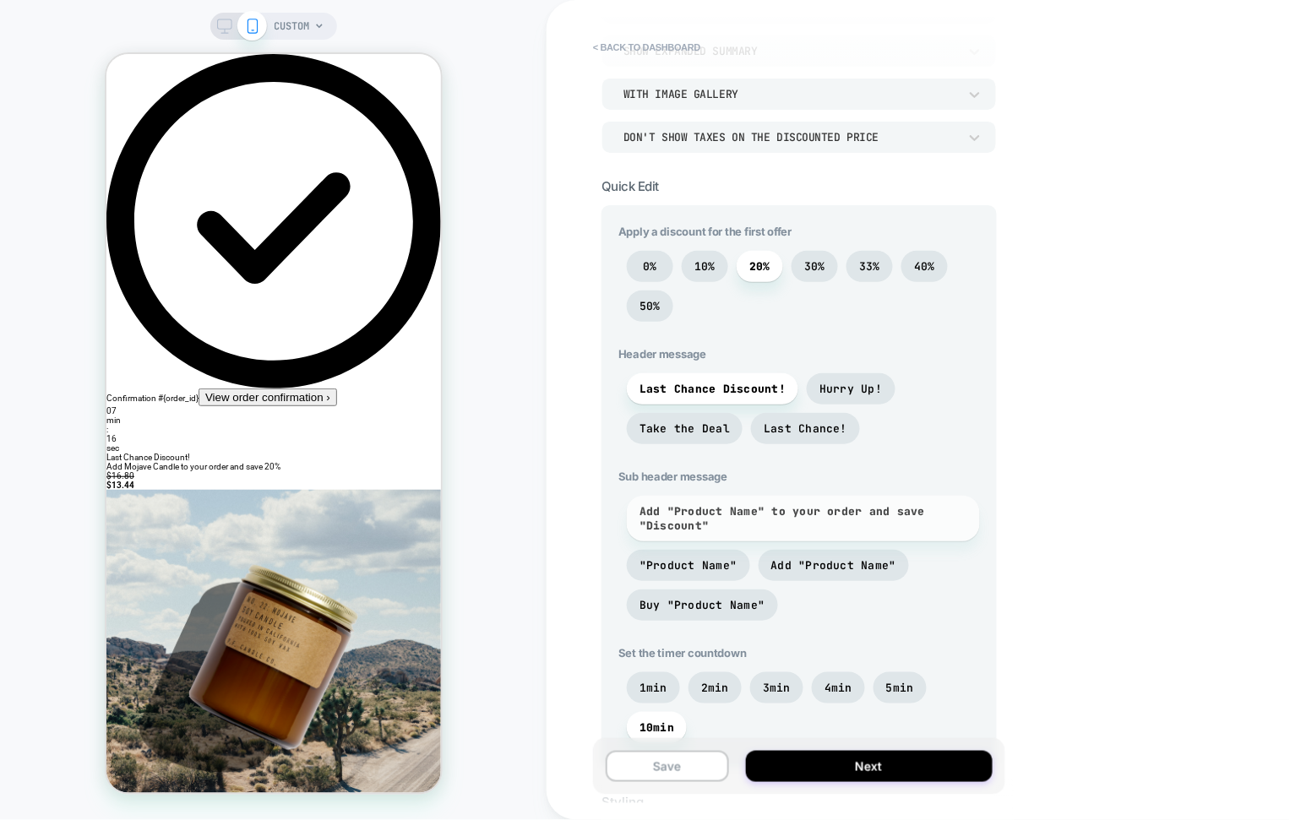
scroll to position [351, 0]
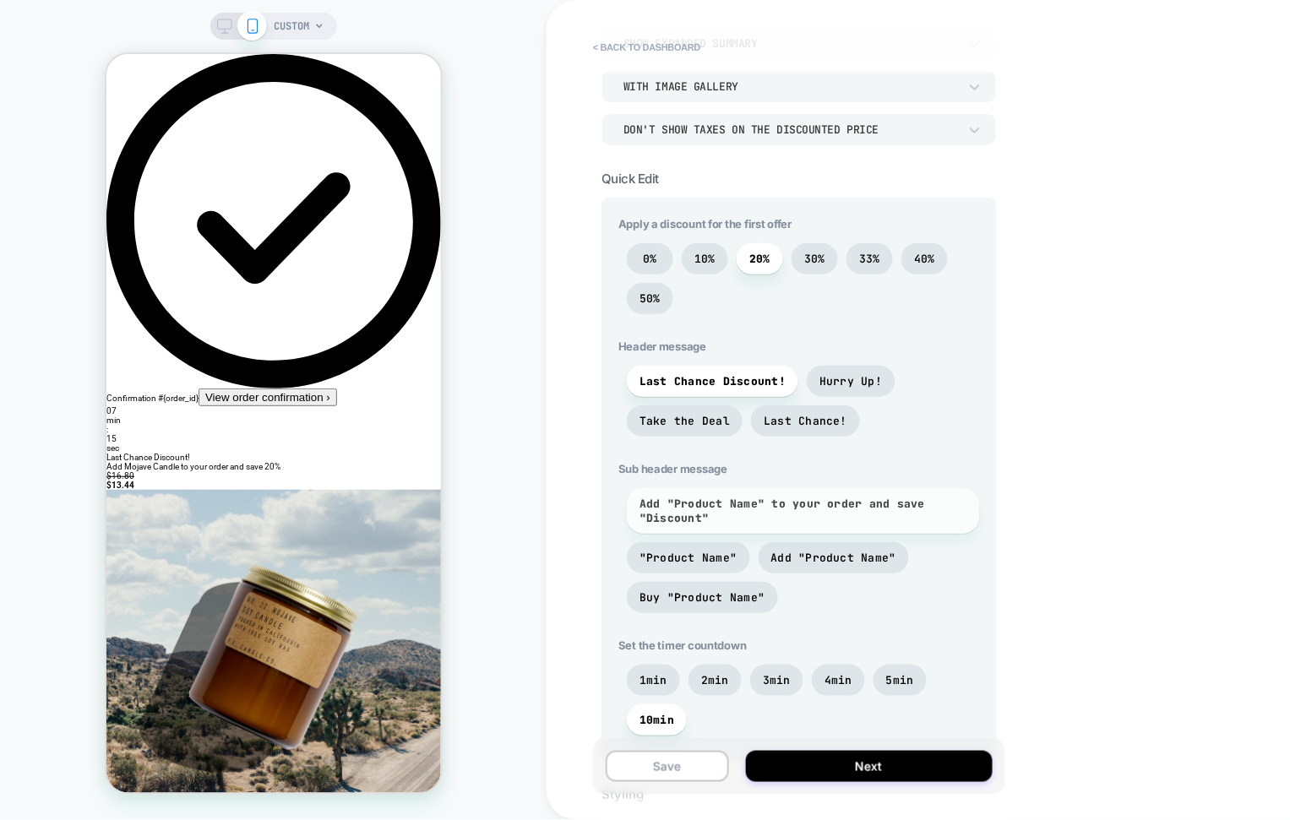
click at [720, 513] on span "Add "Product Name" to your order and save "Discount"" at bounding box center [803, 511] width 328 height 29
click at [688, 502] on span "Add "Product Name" to your order and save "Discount"" at bounding box center [803, 511] width 328 height 29
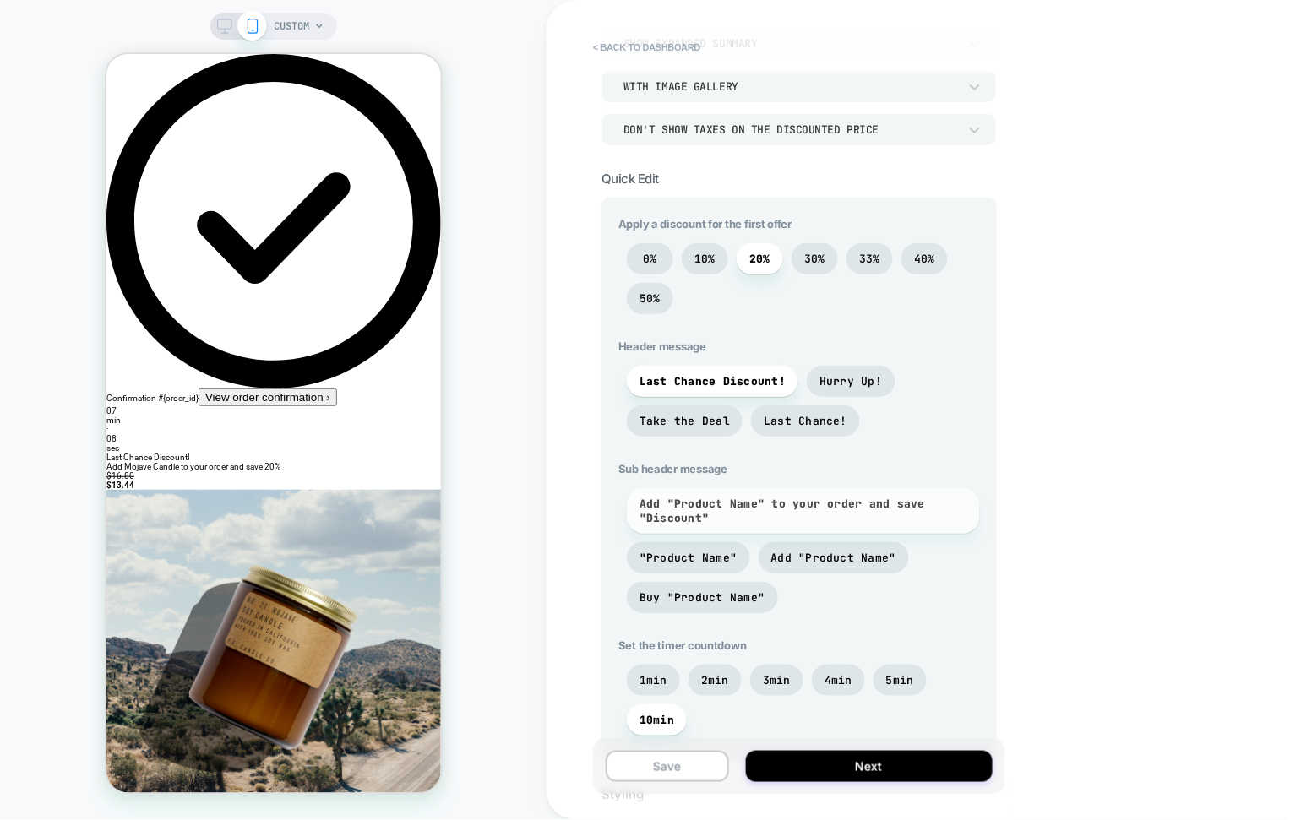
click at [674, 518] on span "Add "Product Name" to your order and save "Discount"" at bounding box center [803, 511] width 328 height 29
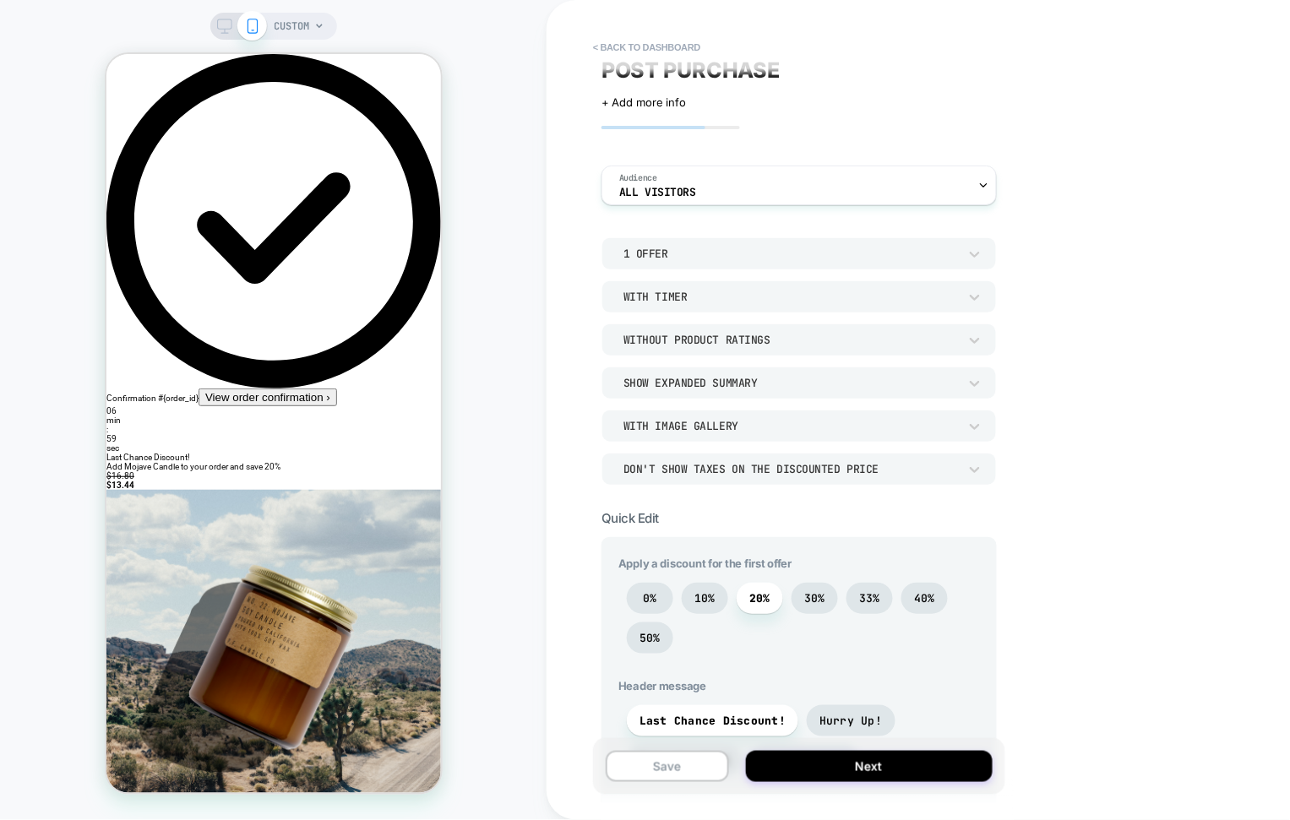
scroll to position [0, 0]
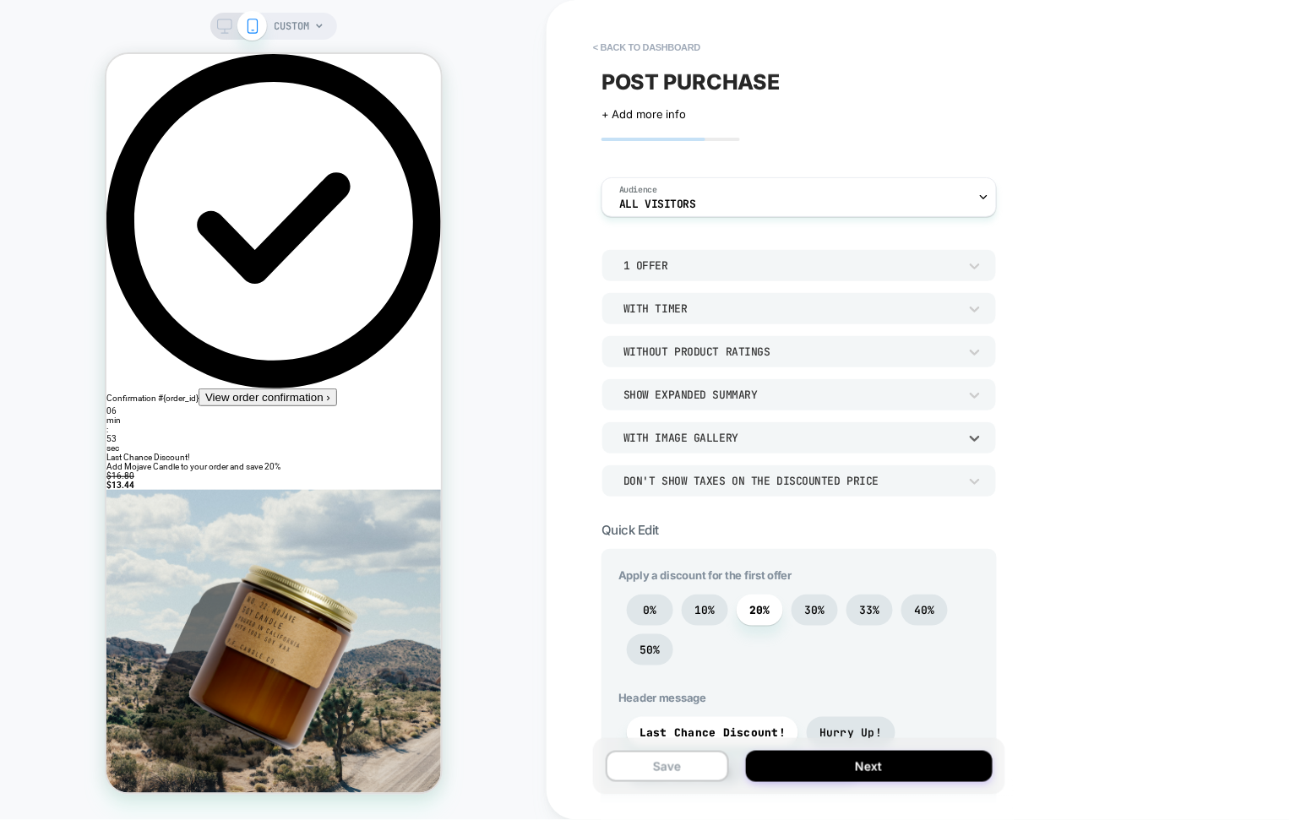
click at [736, 443] on div "With Image Gallery" at bounding box center [790, 438] width 334 height 14
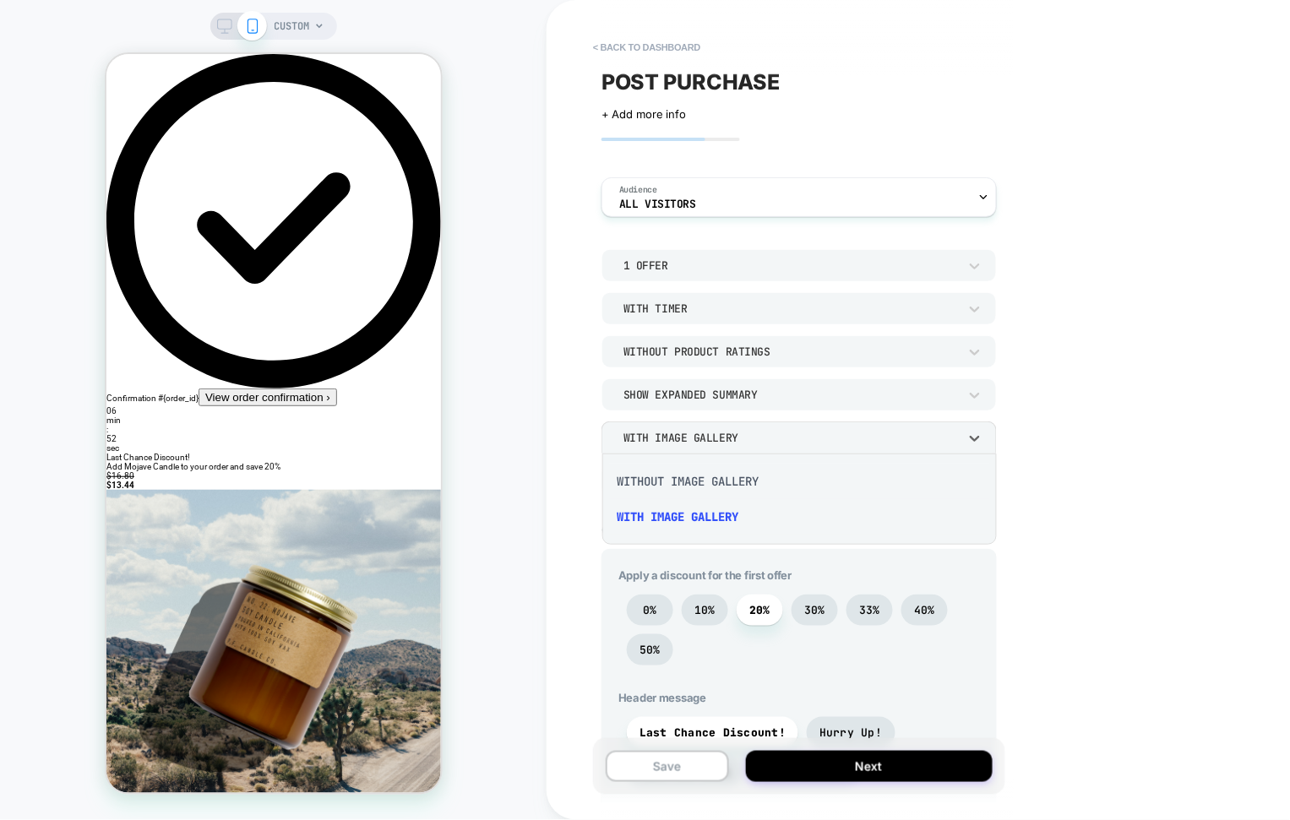
click at [725, 476] on div "Without Image Gallery" at bounding box center [800, 481] width 382 height 35
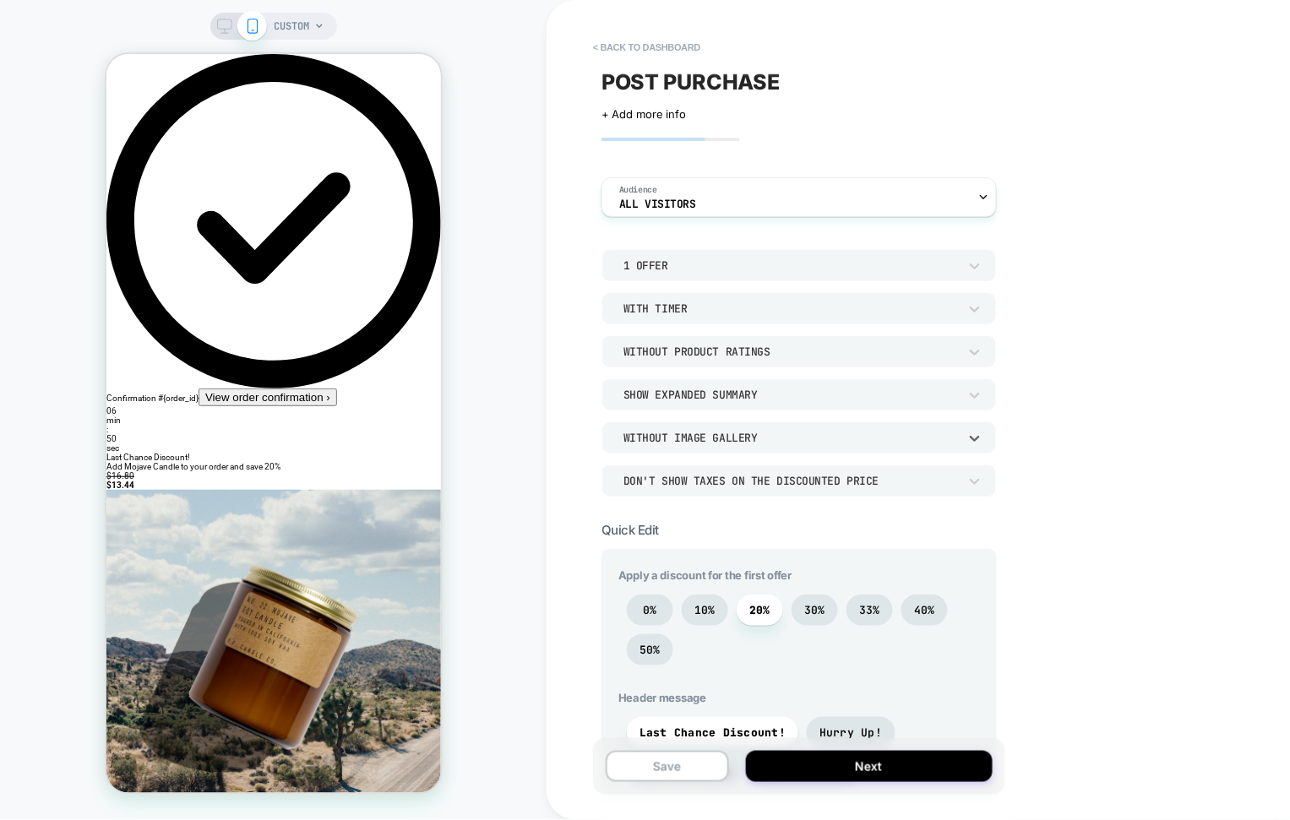
click at [728, 395] on div "Show Expanded Summary" at bounding box center [790, 395] width 334 height 14
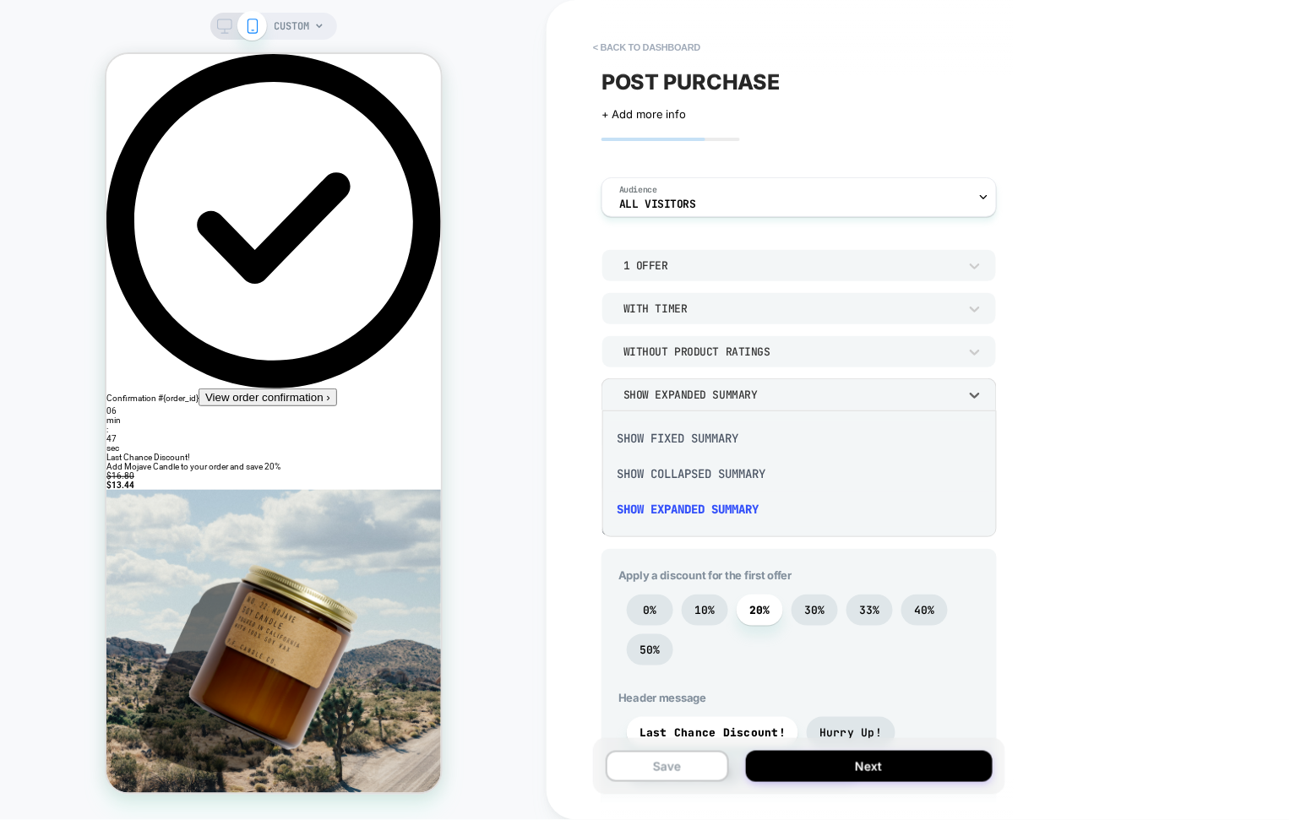
click at [728, 395] on div at bounding box center [645, 410] width 1290 height 820
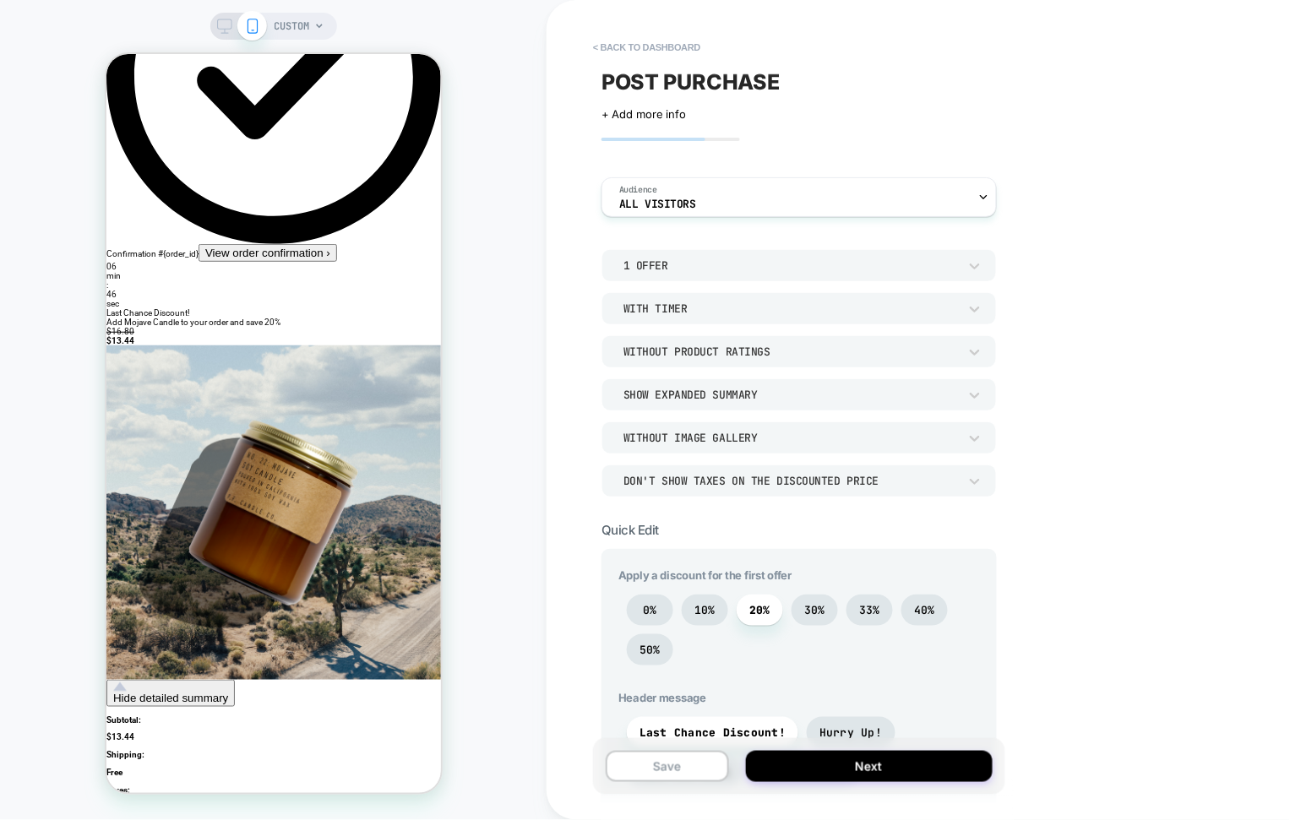
scroll to position [147, 0]
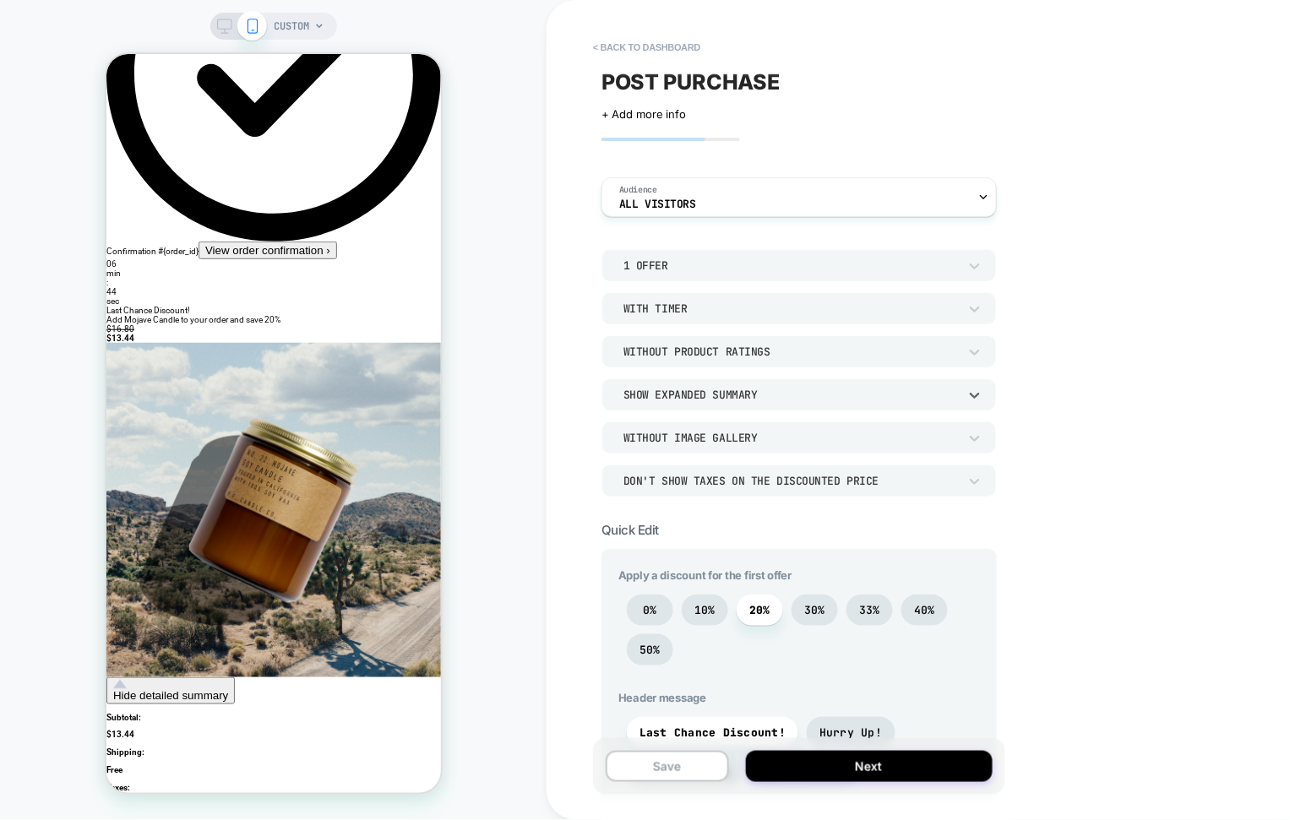
click at [677, 390] on div "Show Expanded Summary" at bounding box center [790, 395] width 334 height 14
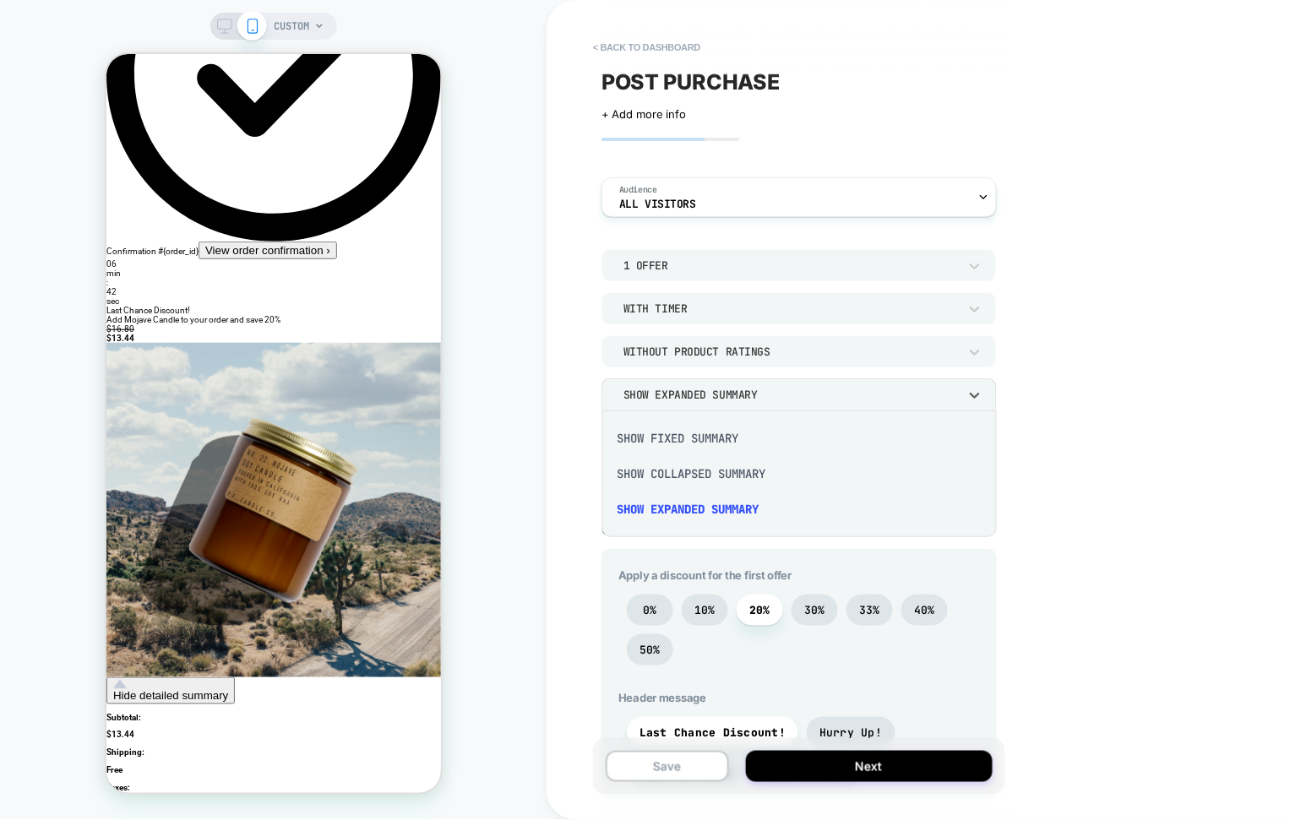
click at [677, 470] on div "Show Collapsed Summary" at bounding box center [800, 473] width 382 height 35
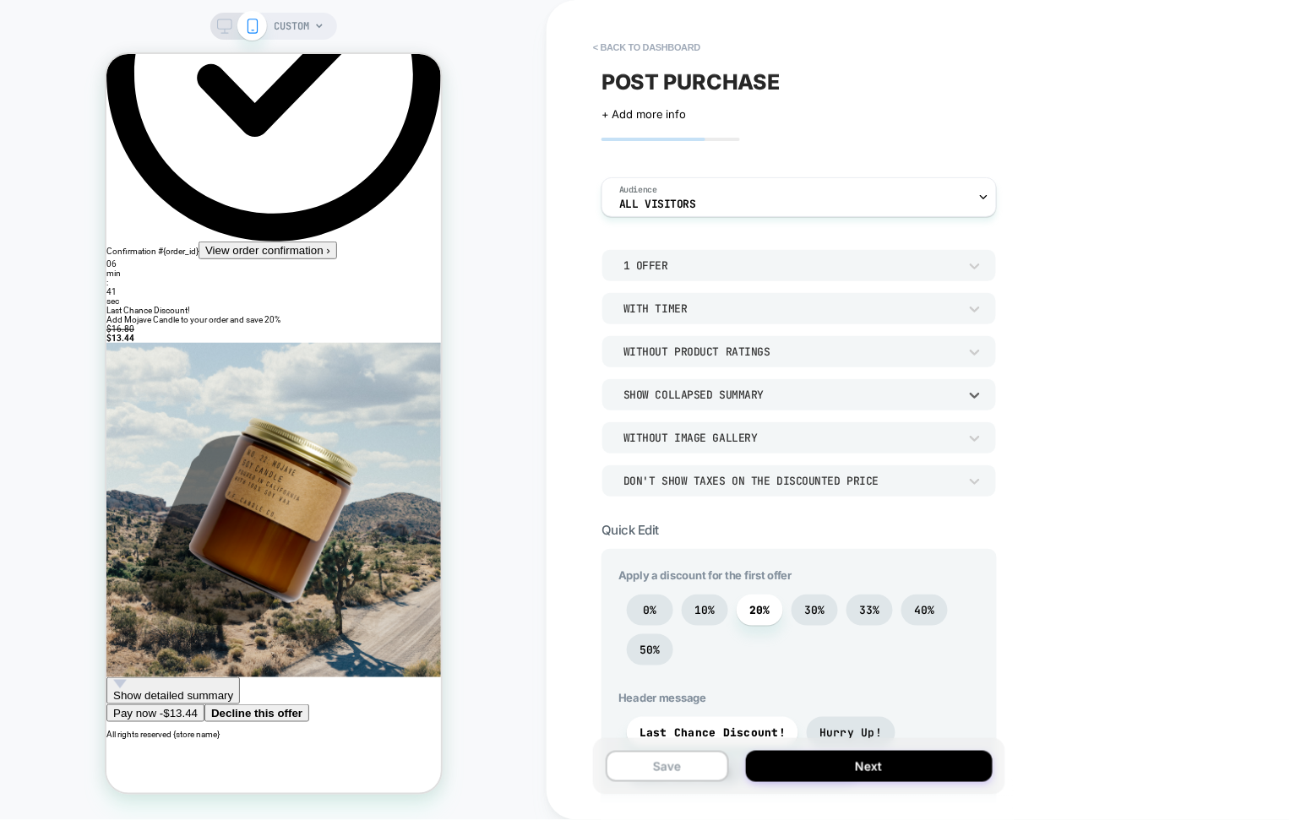
click at [677, 390] on div "Show Collapsed Summary" at bounding box center [790, 395] width 334 height 14
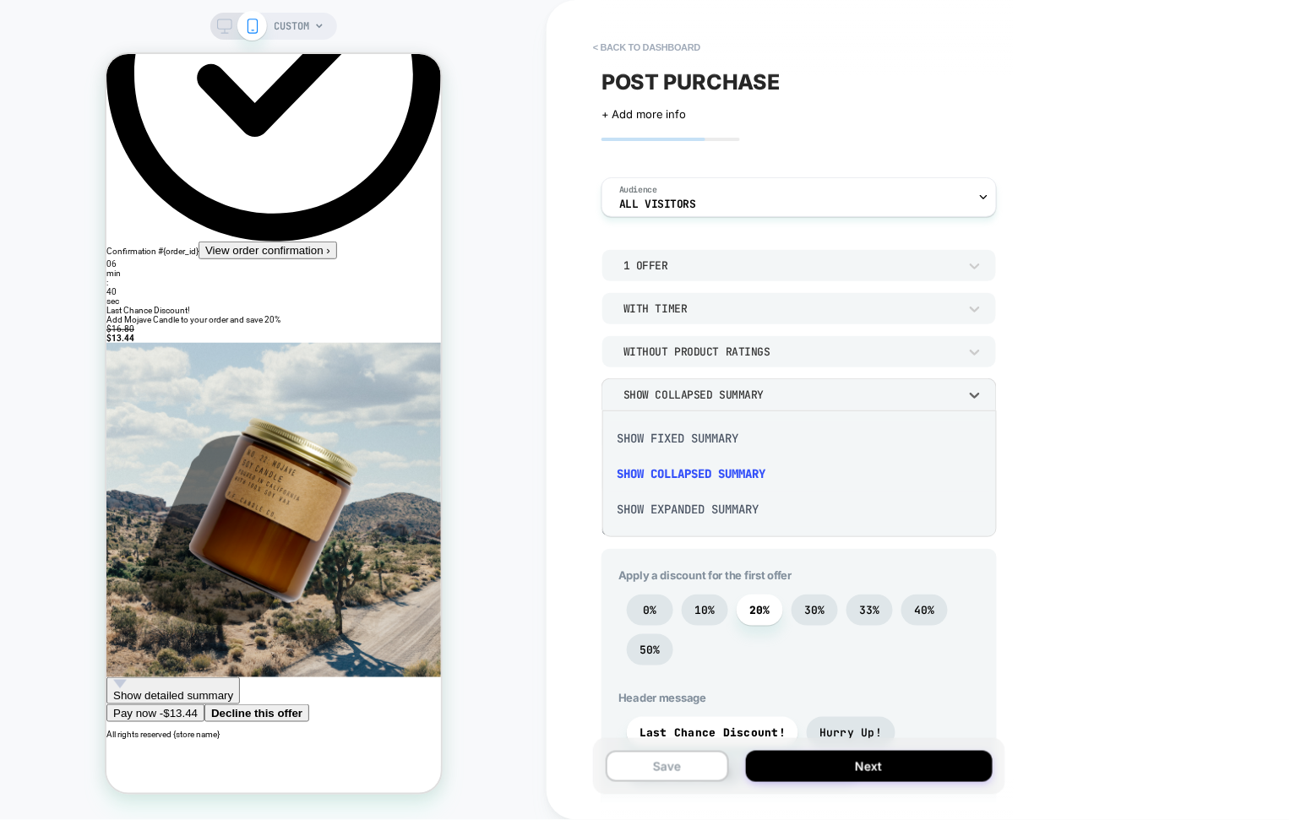
click at [679, 508] on div "Show Expanded Summary" at bounding box center [800, 509] width 382 height 35
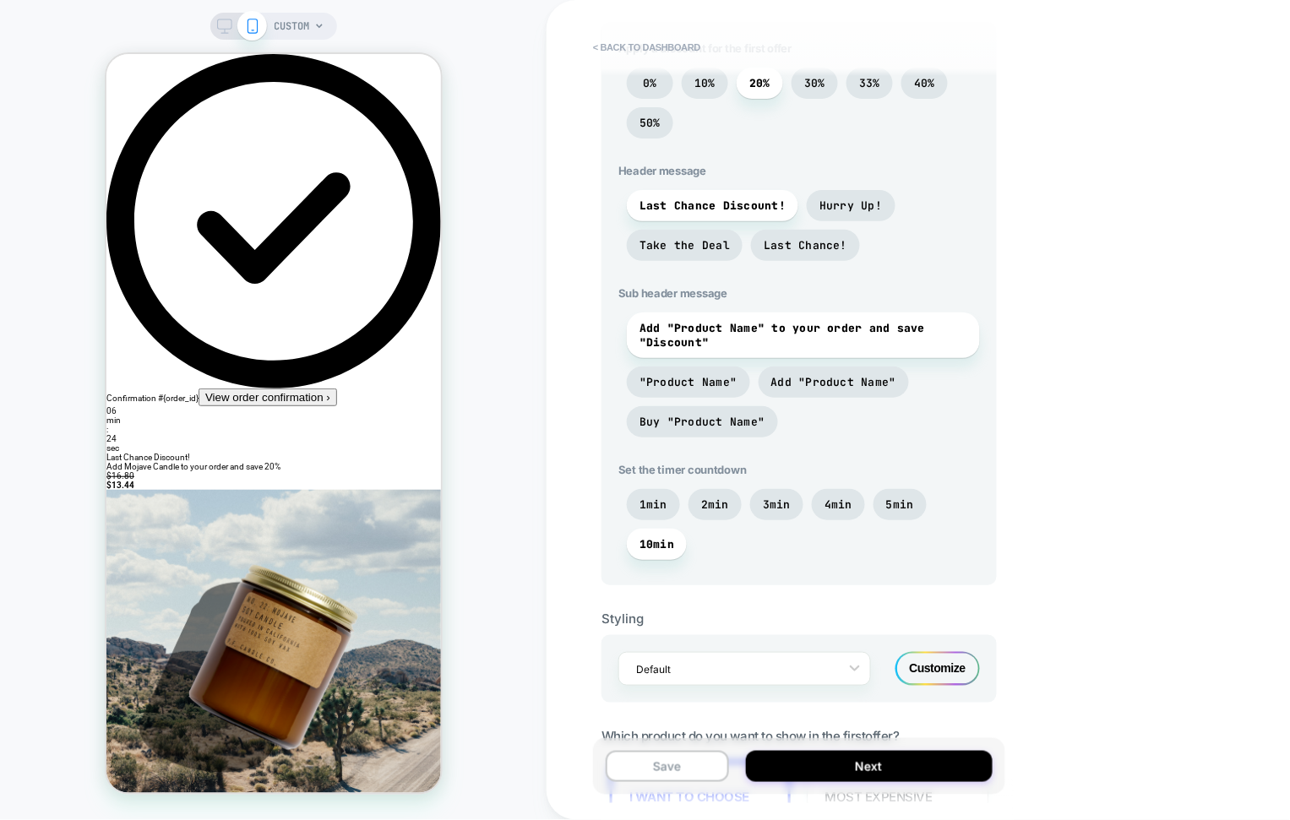
scroll to position [526, 0]
click at [841, 500] on span "4min" at bounding box center [838, 505] width 28 height 14
click at [900, 506] on span "5min" at bounding box center [900, 505] width 28 height 14
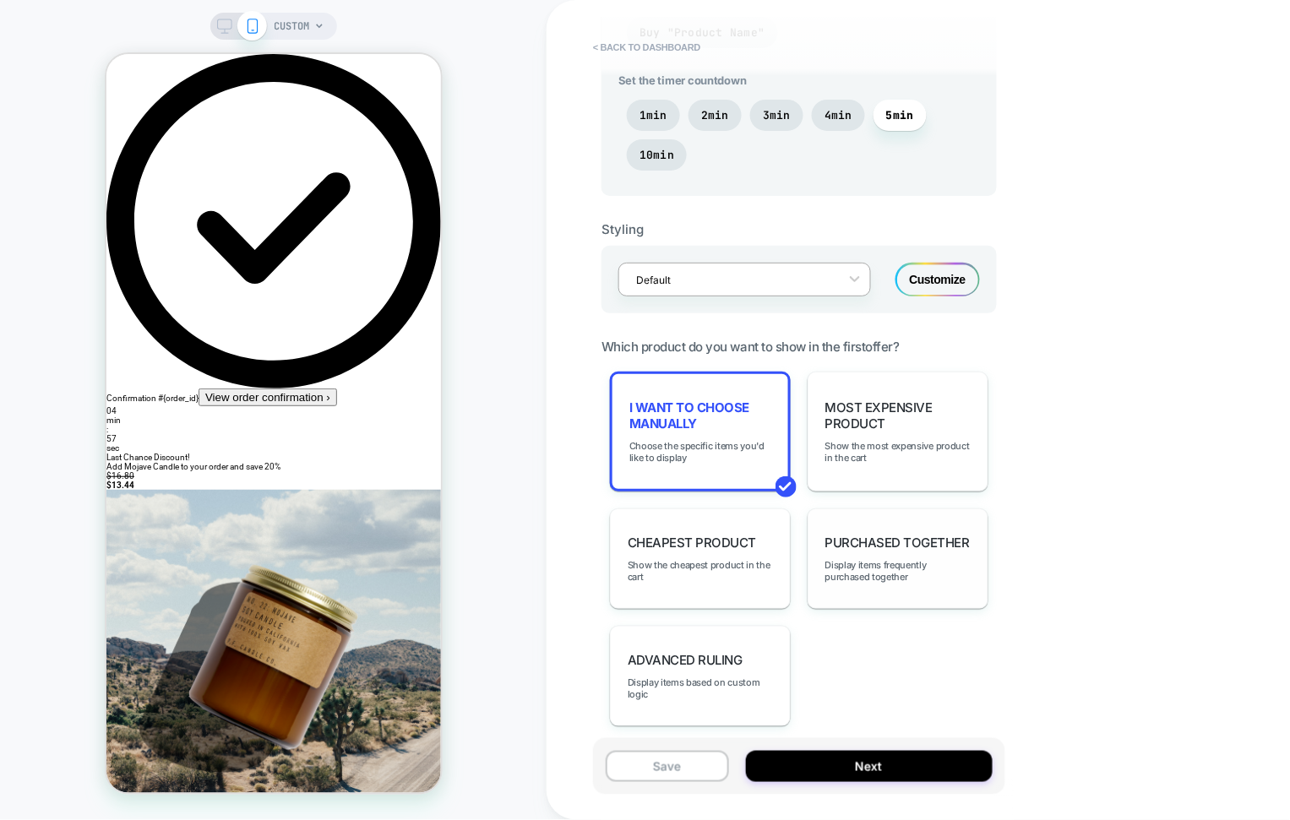
scroll to position [915, 0]
click at [835, 285] on div "Default" at bounding box center [734, 281] width 212 height 23
click at [928, 285] on div "Customize" at bounding box center [937, 282] width 84 height 34
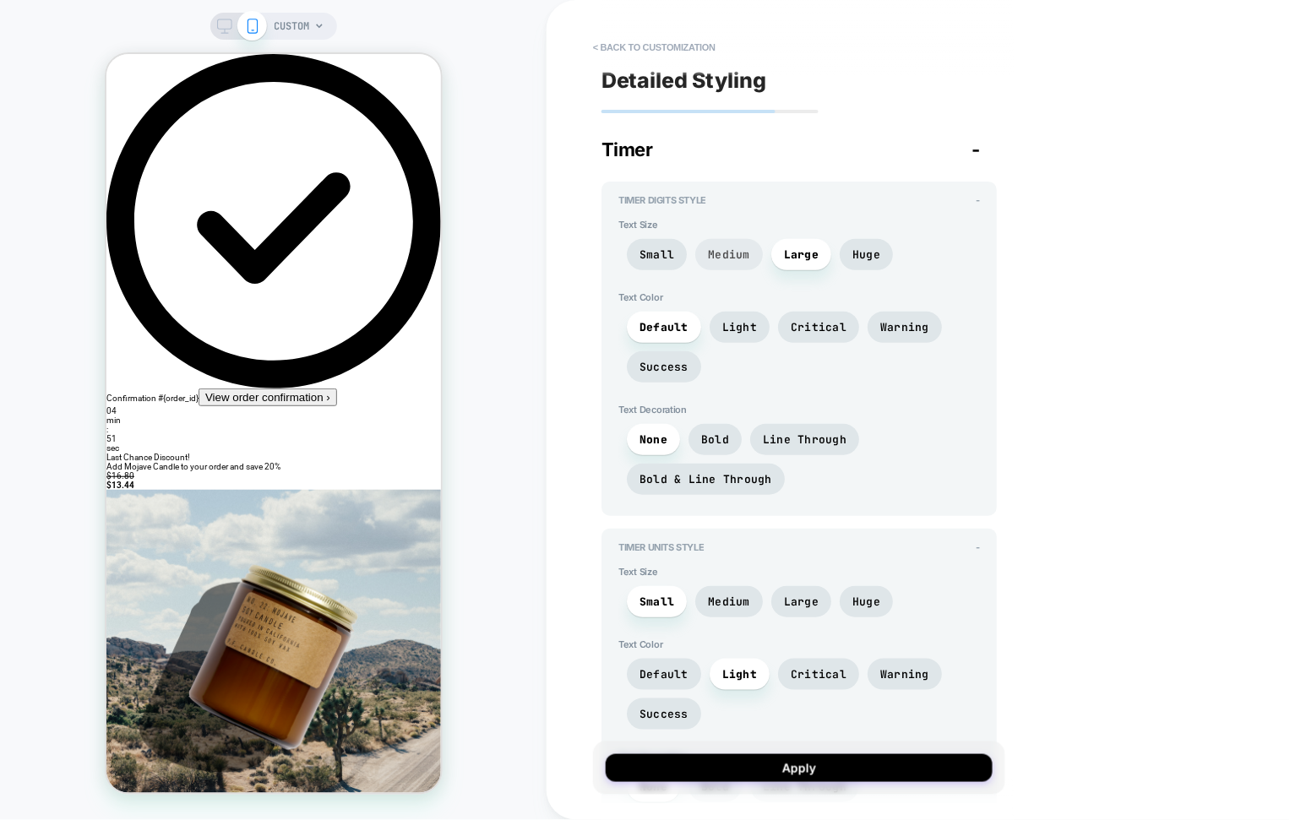
click at [741, 256] on span "Medium" at bounding box center [729, 254] width 42 height 14
click at [807, 255] on span "Large" at bounding box center [801, 254] width 35 height 14
click at [735, 333] on span "Light" at bounding box center [739, 327] width 35 height 14
click at [677, 329] on span "Default" at bounding box center [663, 327] width 49 height 14
click at [651, 363] on span "Success" at bounding box center [663, 367] width 49 height 14
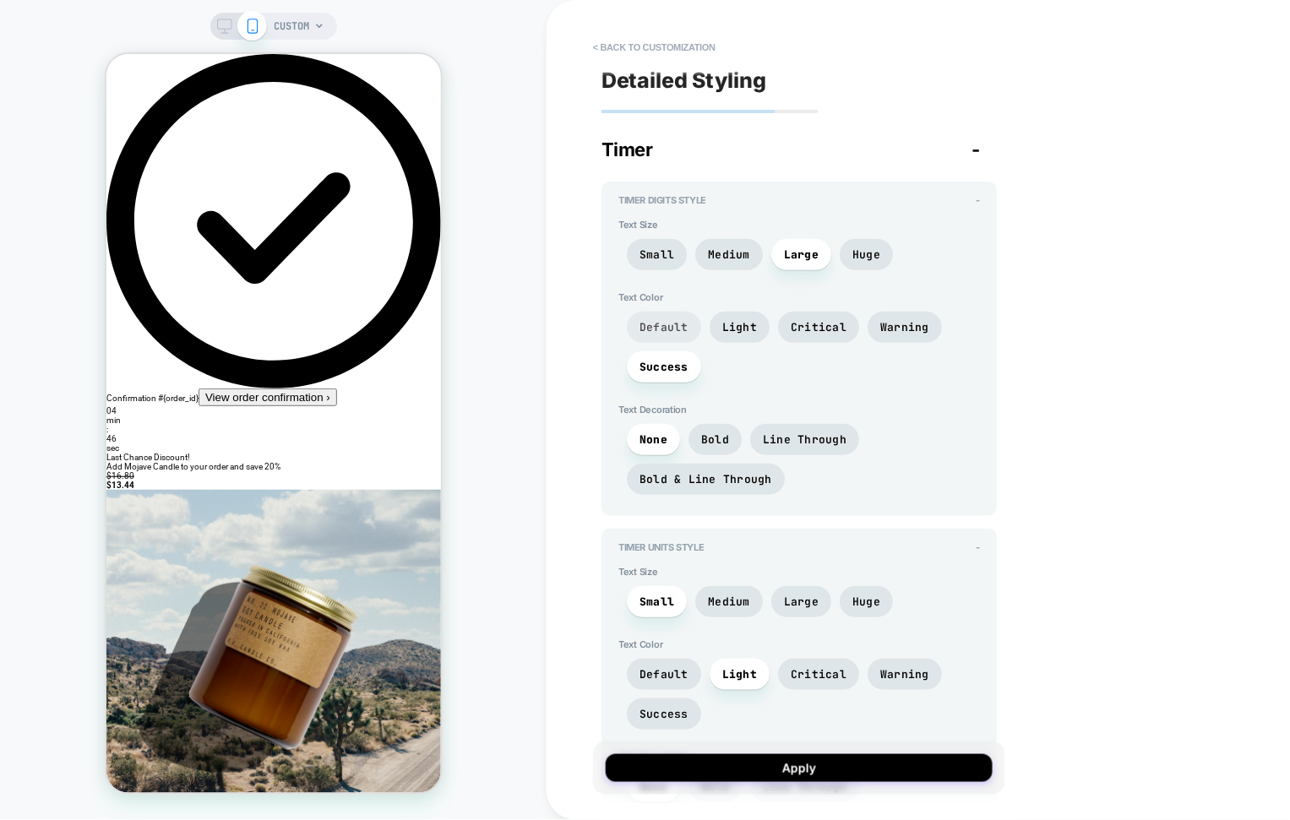
click at [660, 327] on span "Default" at bounding box center [663, 327] width 49 height 14
click at [735, 475] on span "Bold & Line Through" at bounding box center [705, 479] width 133 height 14
click at [644, 446] on span "None" at bounding box center [653, 439] width 28 height 14
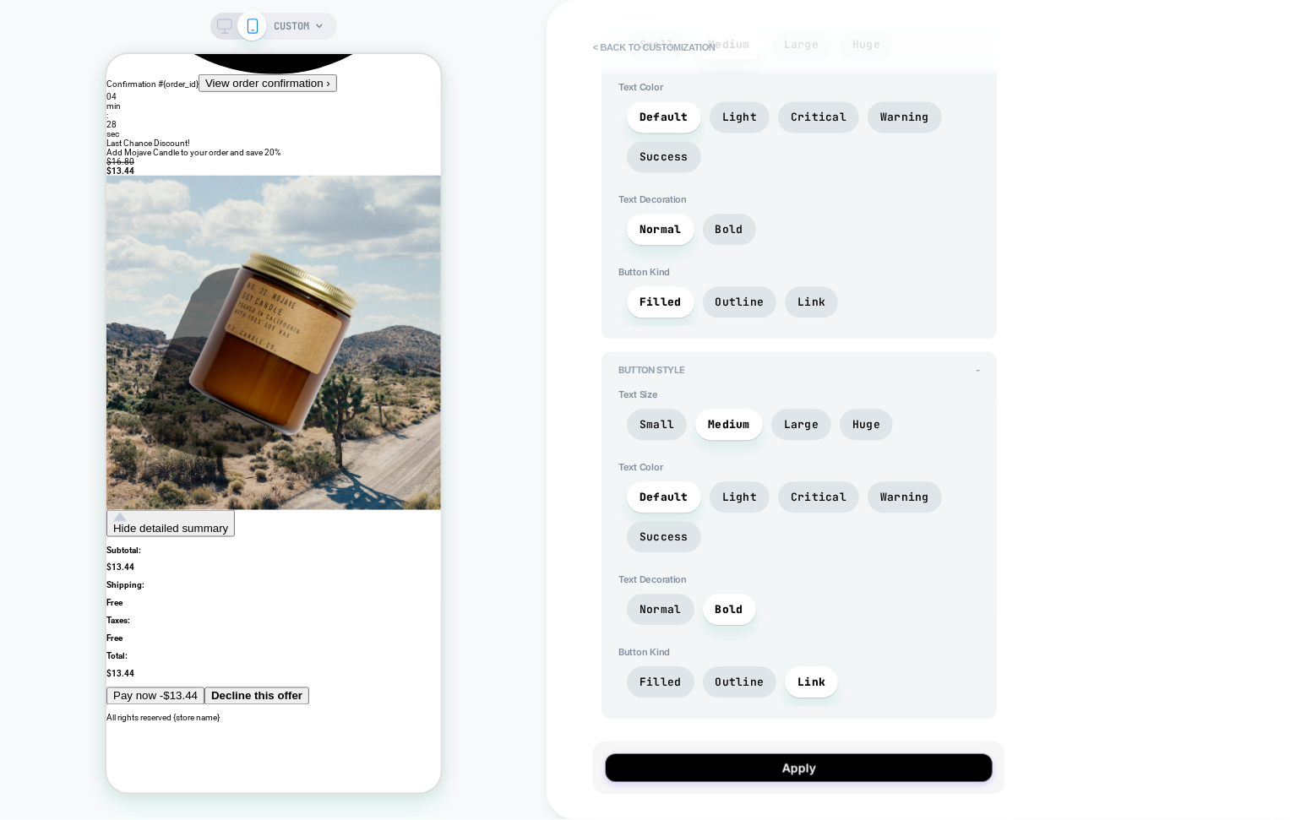
scroll to position [0, 0]
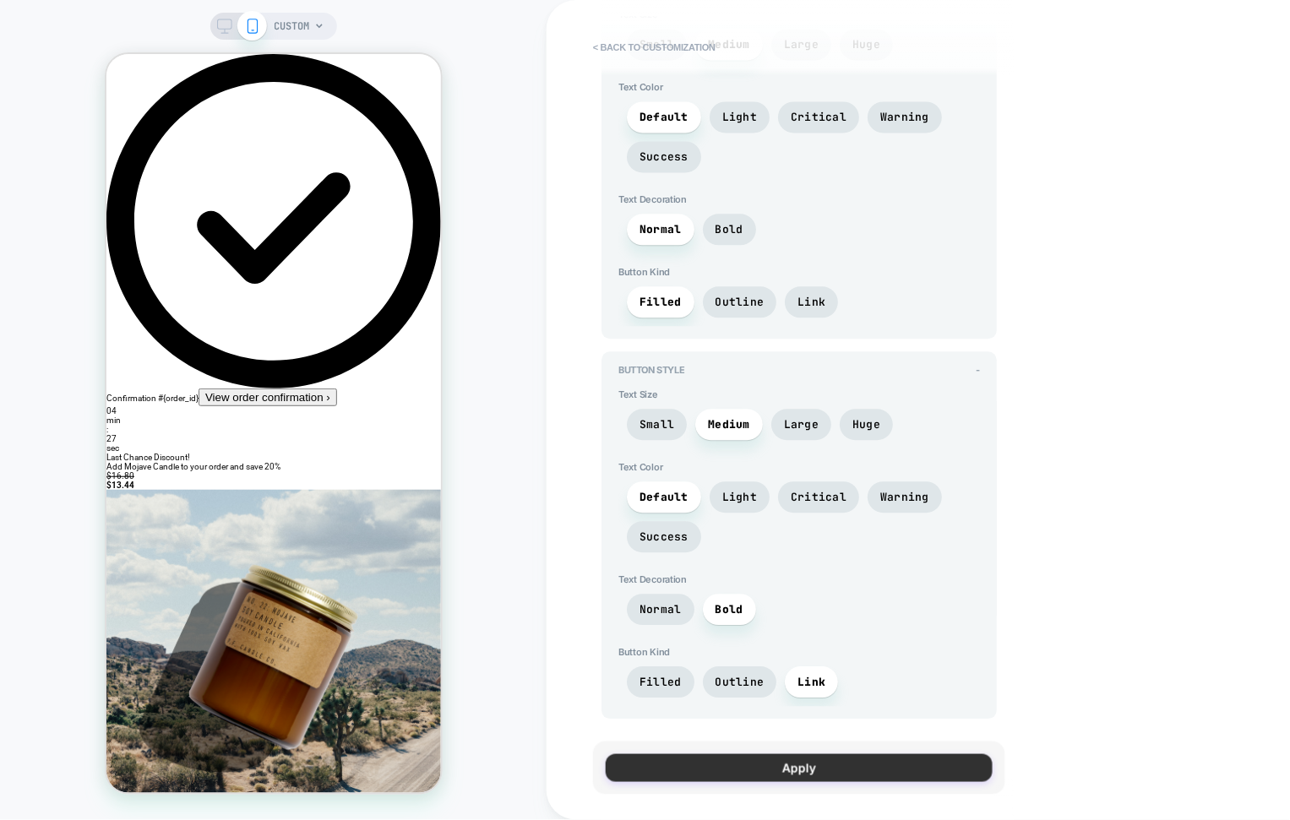
click at [789, 763] on button "Apply" at bounding box center [799, 768] width 387 height 28
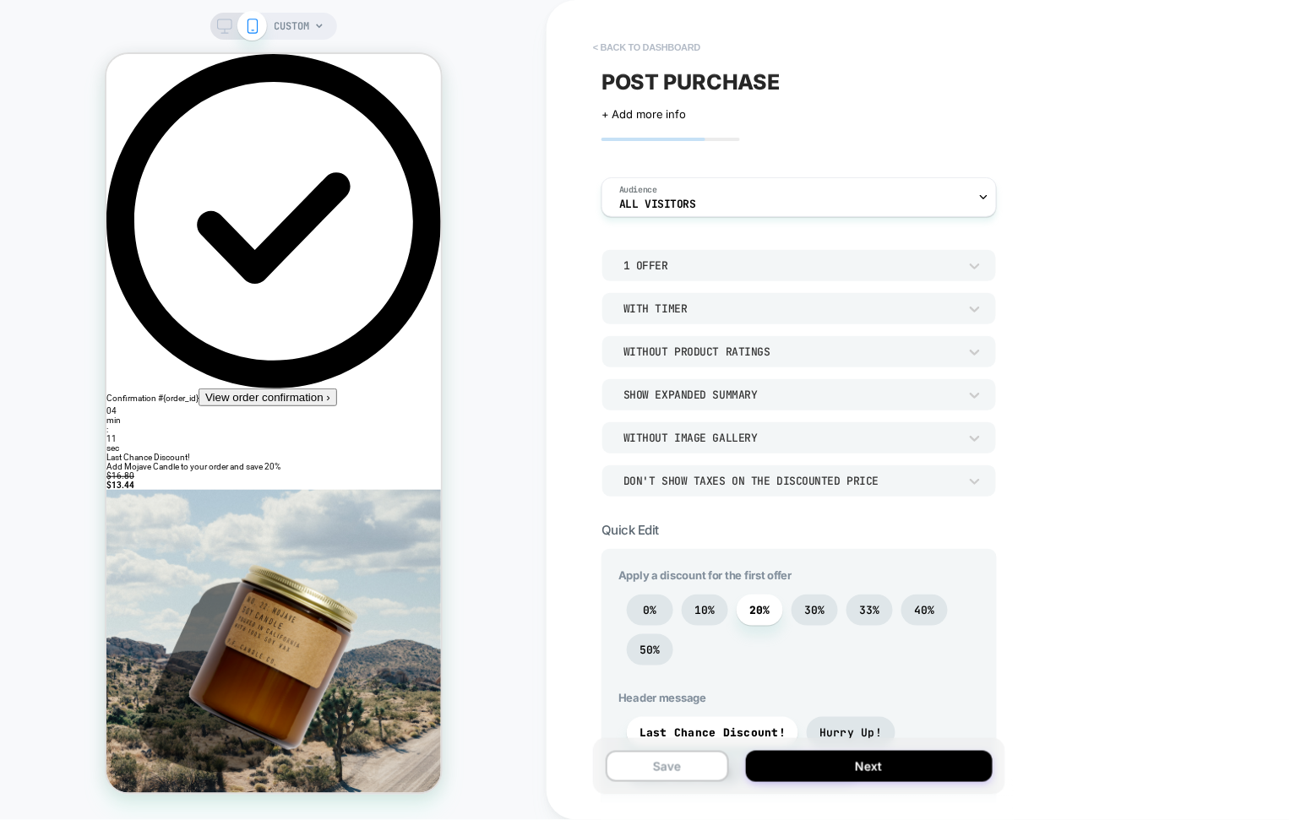
click at [611, 46] on button "< back to dashboard" at bounding box center [646, 47] width 124 height 27
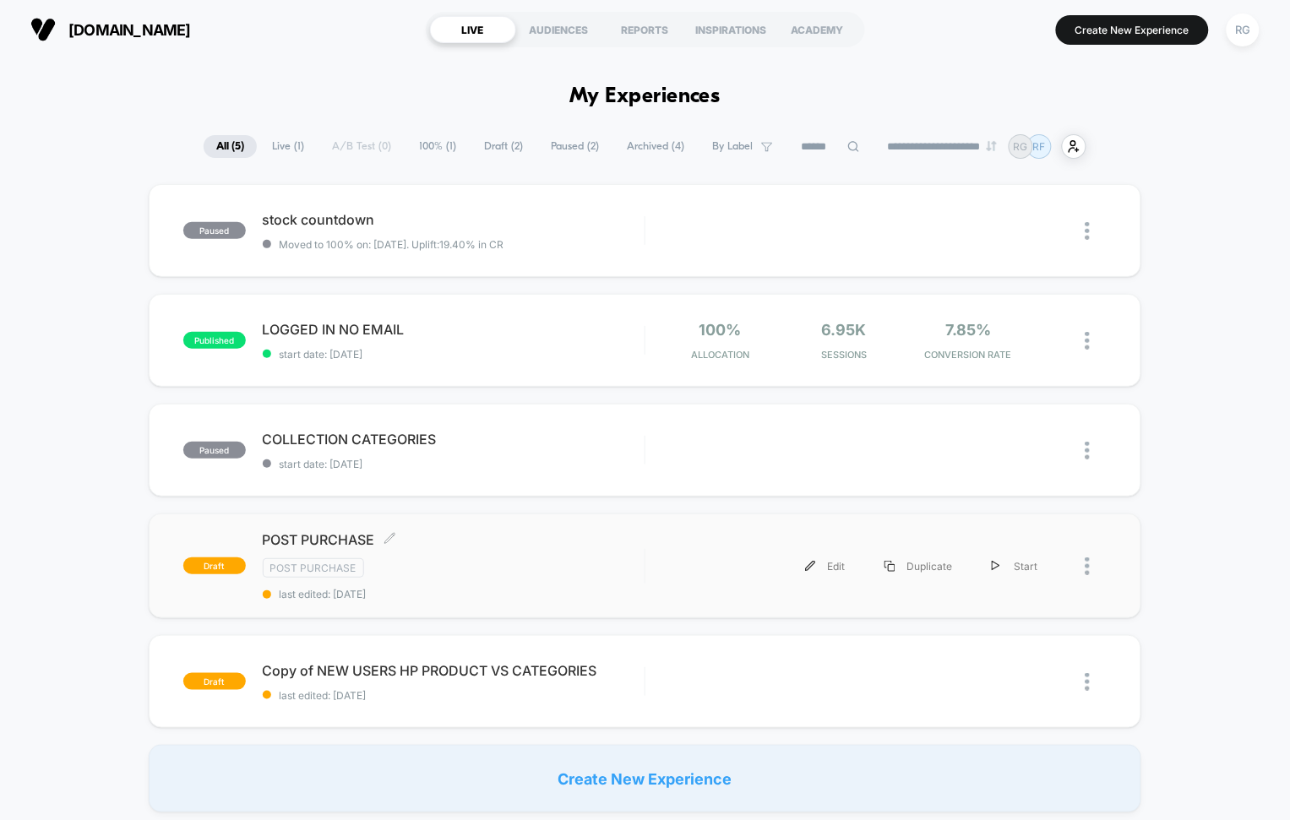
click at [465, 554] on div "POST PURCHASE Click to edit experience details Click to edit experience details…" at bounding box center [454, 565] width 382 height 69
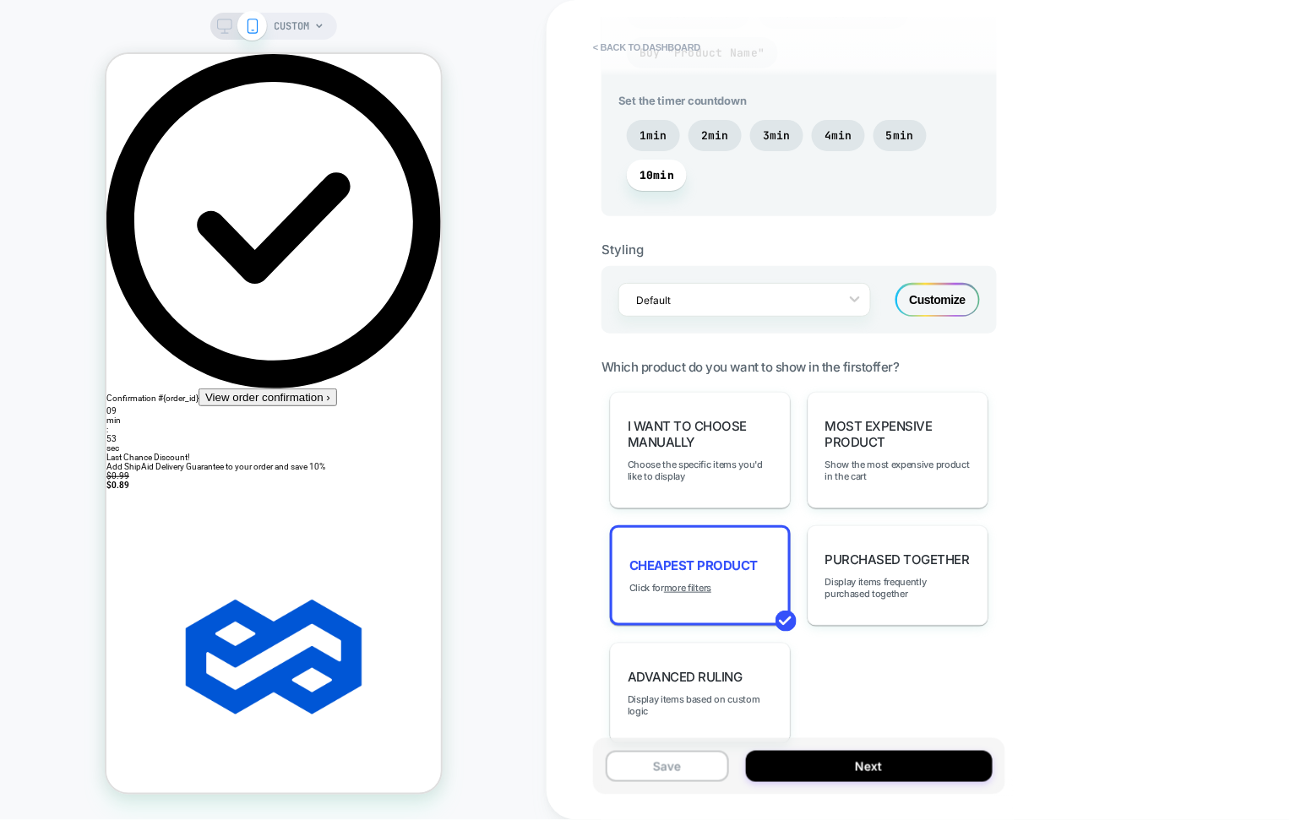
scroll to position [948, 0]
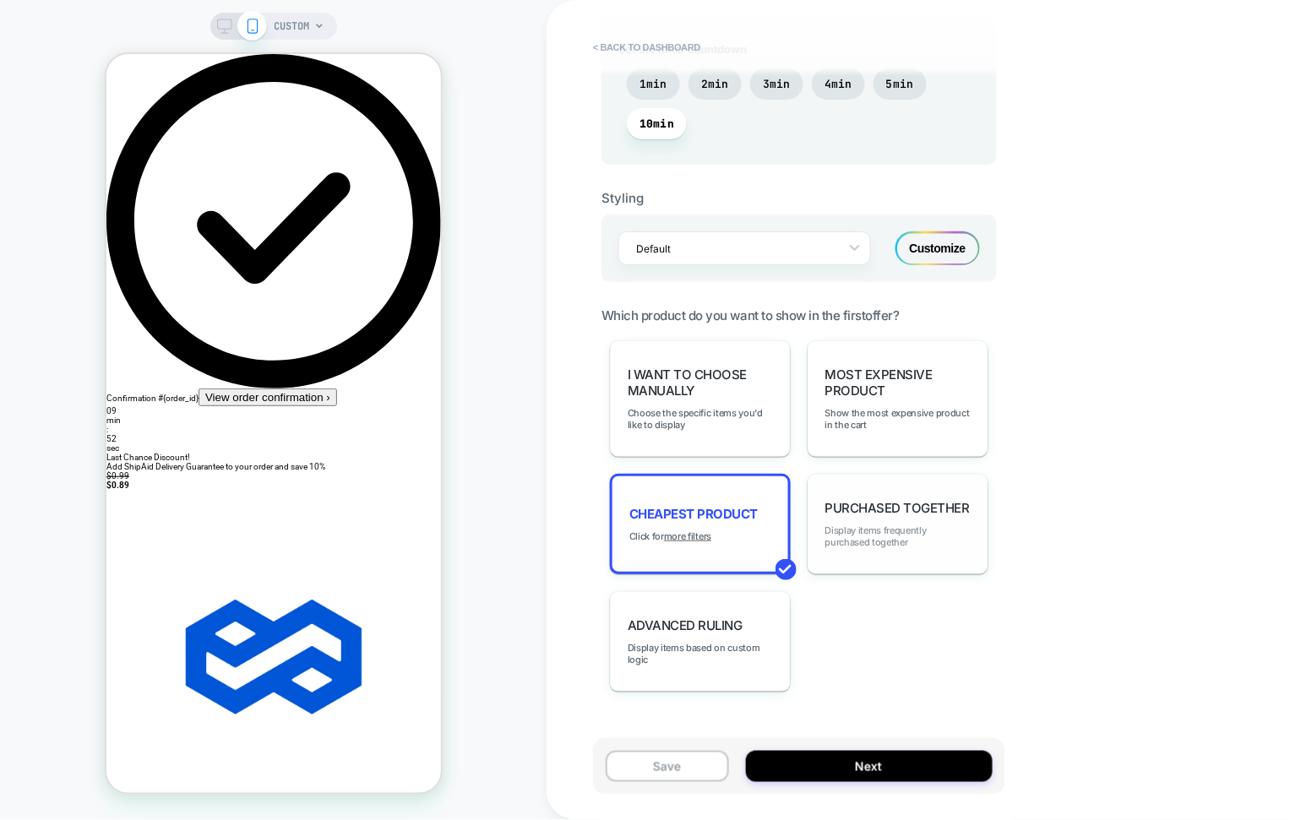
click at [917, 532] on span "Display items frequently purchased together" at bounding box center [897, 536] width 145 height 24
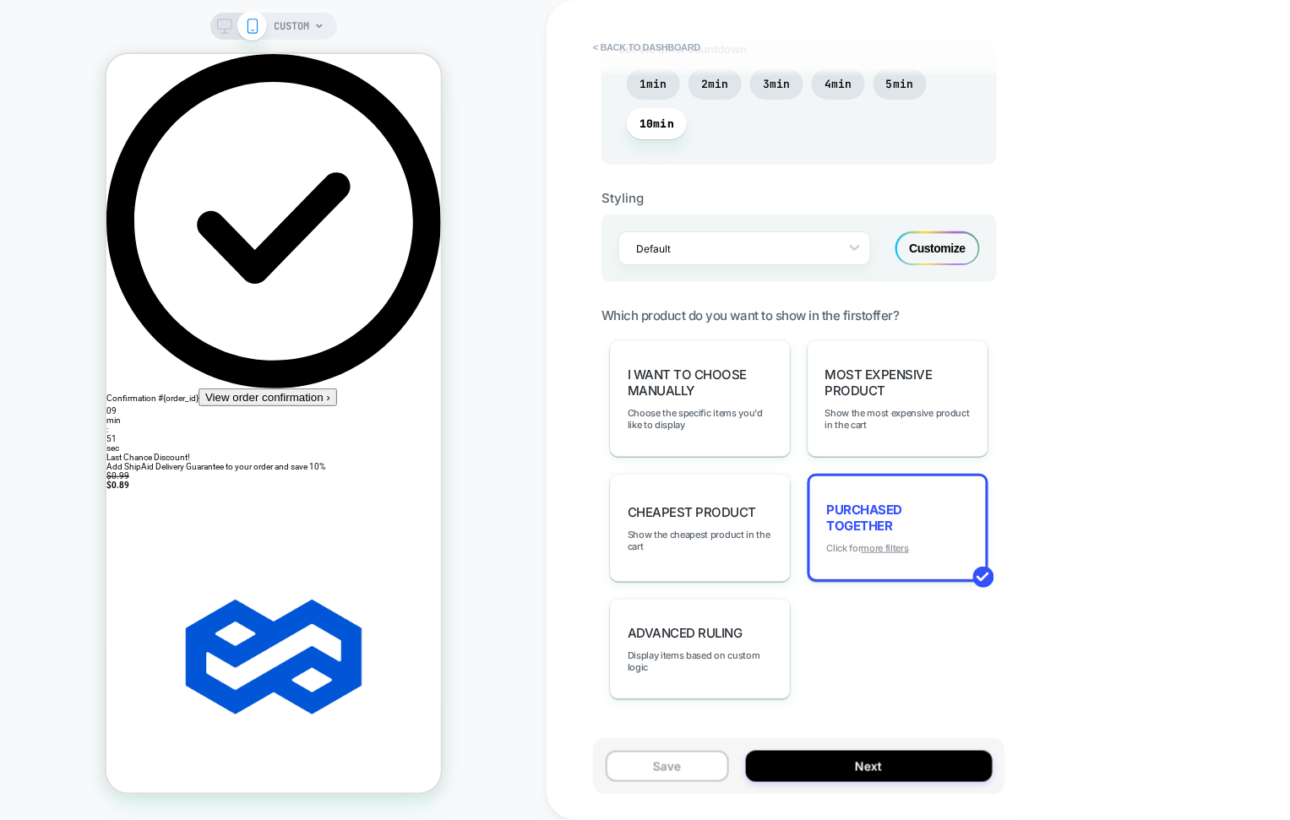
click at [891, 544] on u "more filters" at bounding box center [884, 548] width 47 height 12
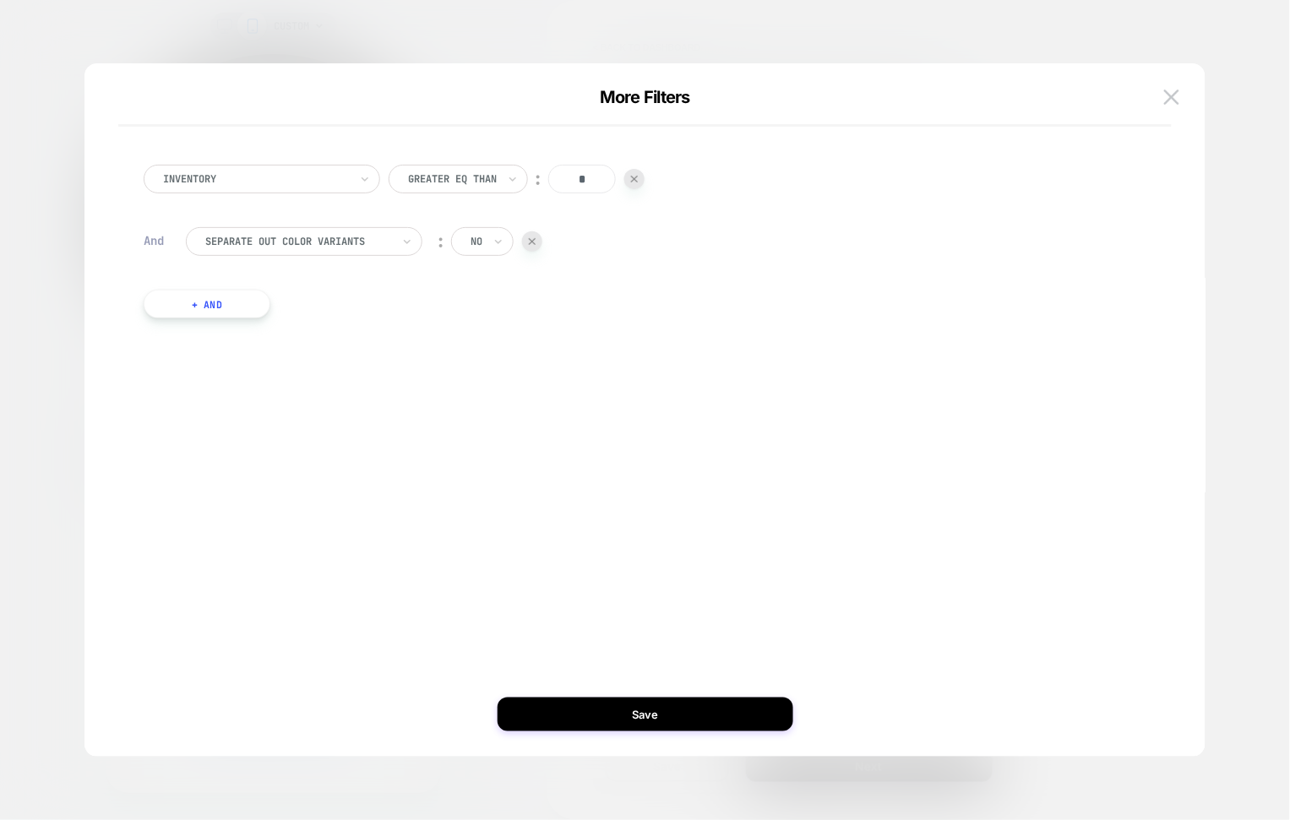
drag, startPoint x: 601, startPoint y: 181, endPoint x: 549, endPoint y: 177, distance: 51.7
click at [549, 177] on div "Greater Eq Than ︰ *" at bounding box center [517, 179] width 256 height 29
click at [515, 177] on icon at bounding box center [513, 179] width 12 height 17
click at [486, 272] on div "Greater Than" at bounding box center [467, 279] width 125 height 27
drag, startPoint x: 579, startPoint y: 178, endPoint x: 538, endPoint y: 174, distance: 41.6
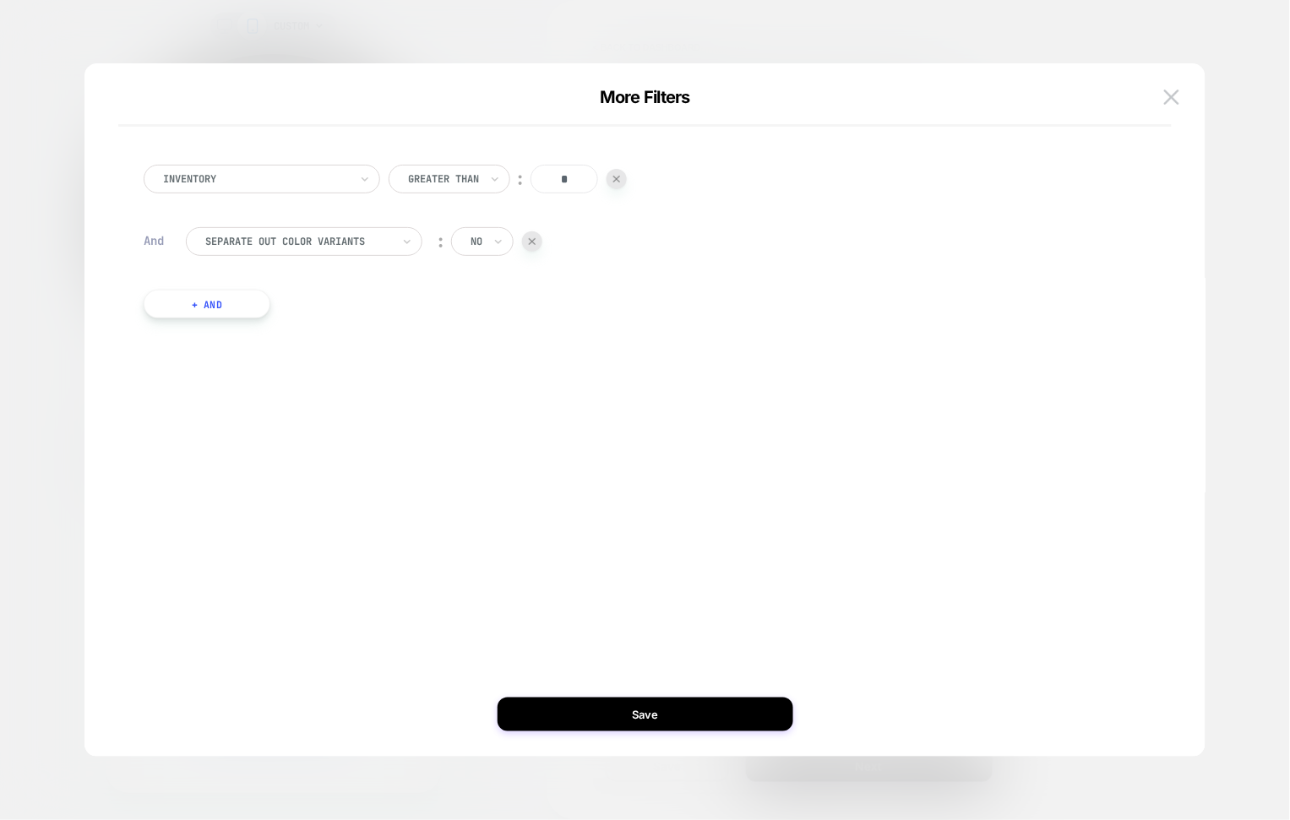
click at [538, 174] on input "*" at bounding box center [564, 179] width 68 height 29
drag, startPoint x: 564, startPoint y: 186, endPoint x: 552, endPoint y: 182, distance: 12.3
click at [552, 182] on input "*" at bounding box center [564, 179] width 68 height 29
type input "*"
click at [583, 212] on div "Inventory Greater Than ︰ * And Separate out color variants ︰ no + And" at bounding box center [636, 241] width 1003 height 204
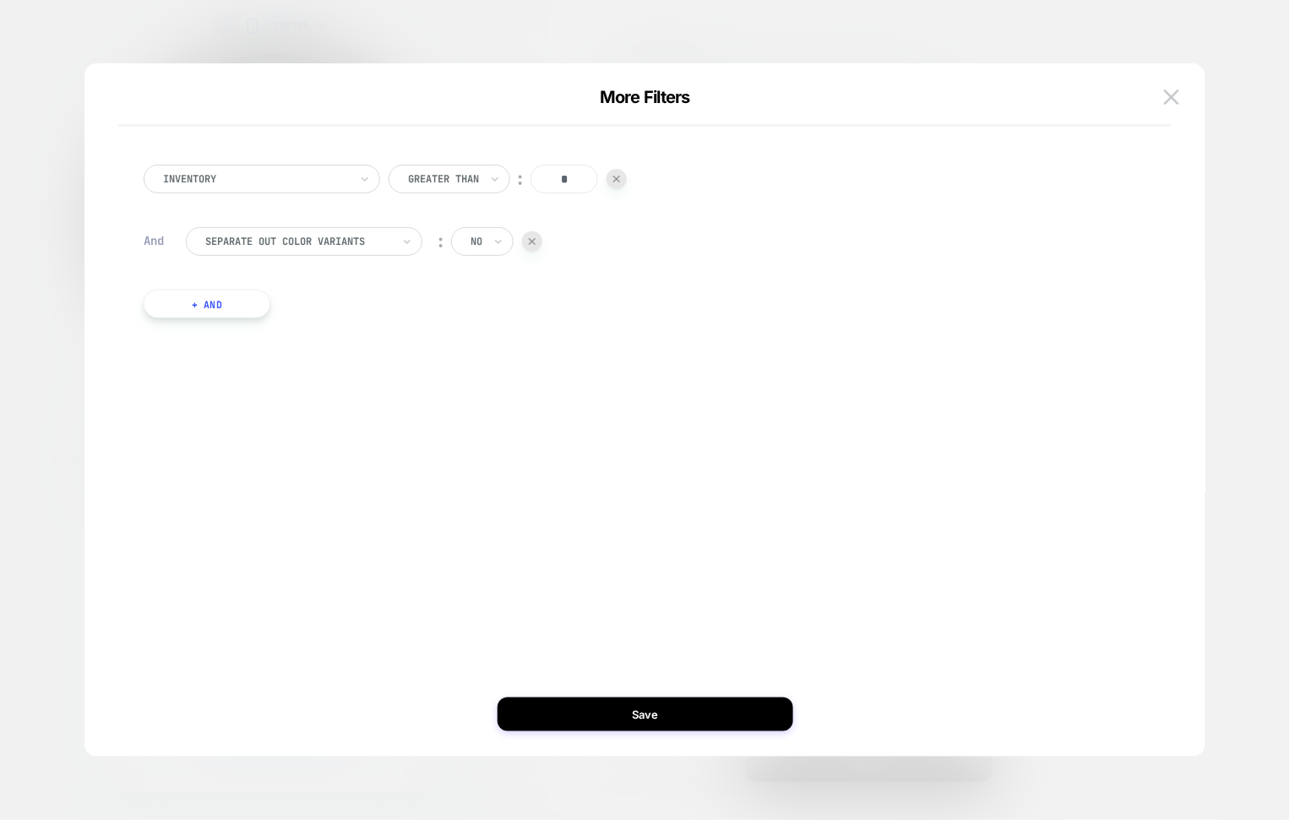
click at [231, 301] on button "+ And" at bounding box center [207, 304] width 127 height 29
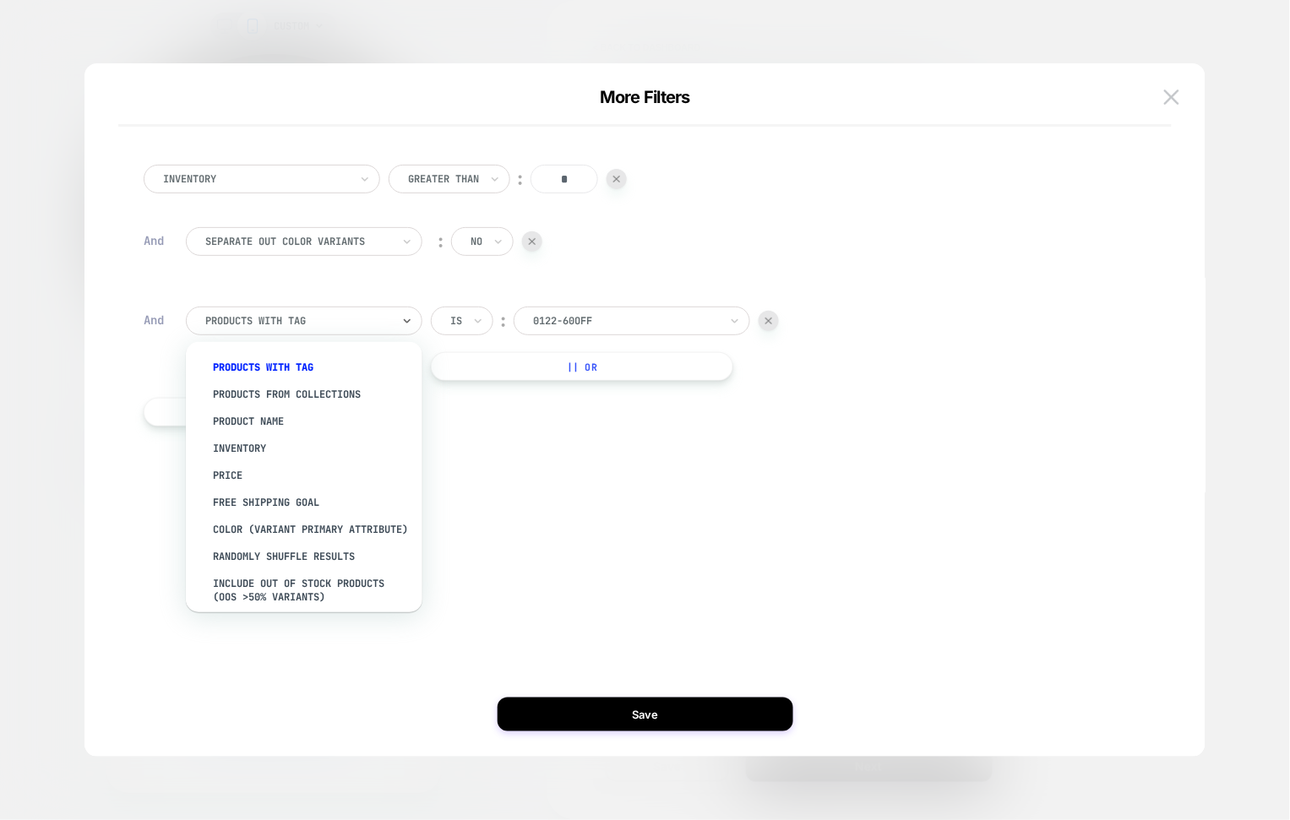
click at [332, 322] on div at bounding box center [298, 320] width 186 height 15
click at [473, 329] on icon at bounding box center [478, 321] width 12 height 17
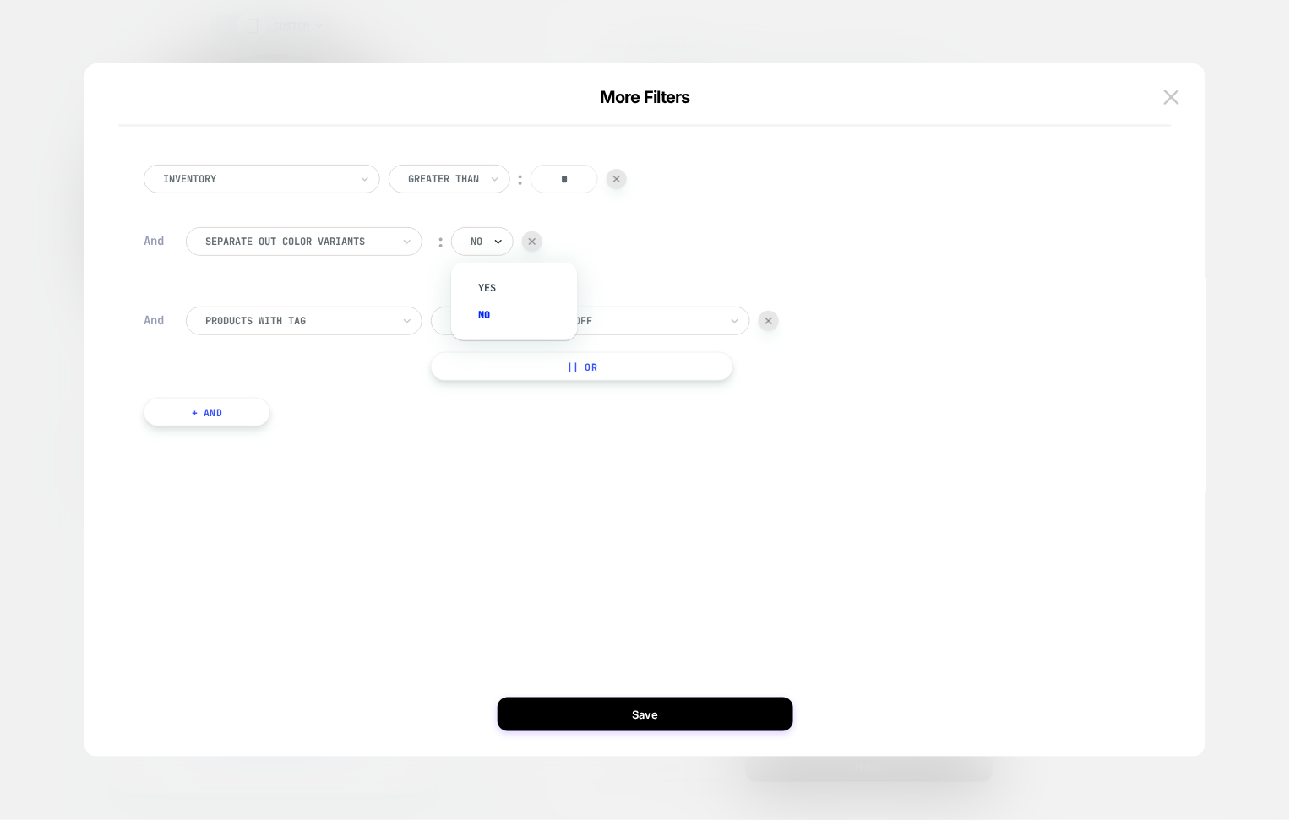
click at [496, 249] on icon at bounding box center [498, 241] width 12 height 17
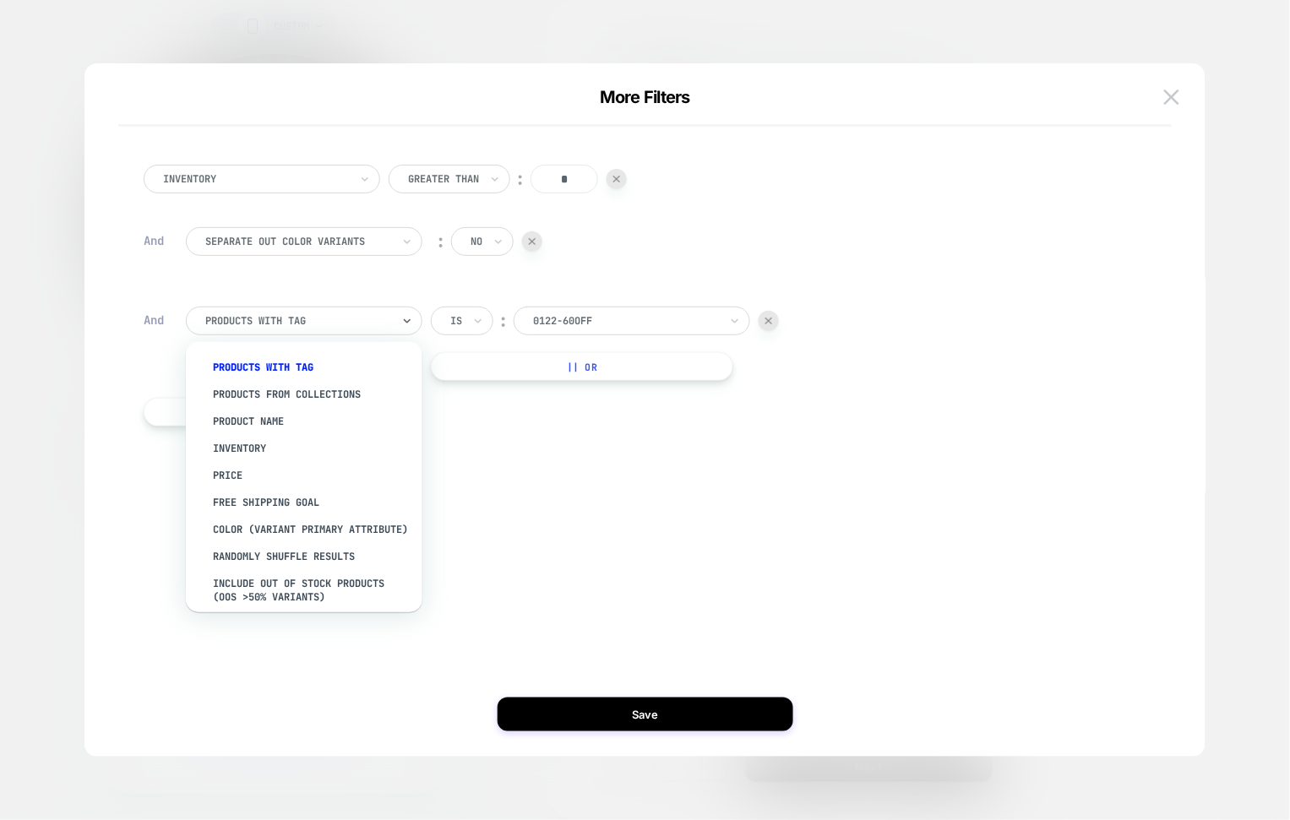
click at [368, 314] on div at bounding box center [298, 320] width 186 height 15
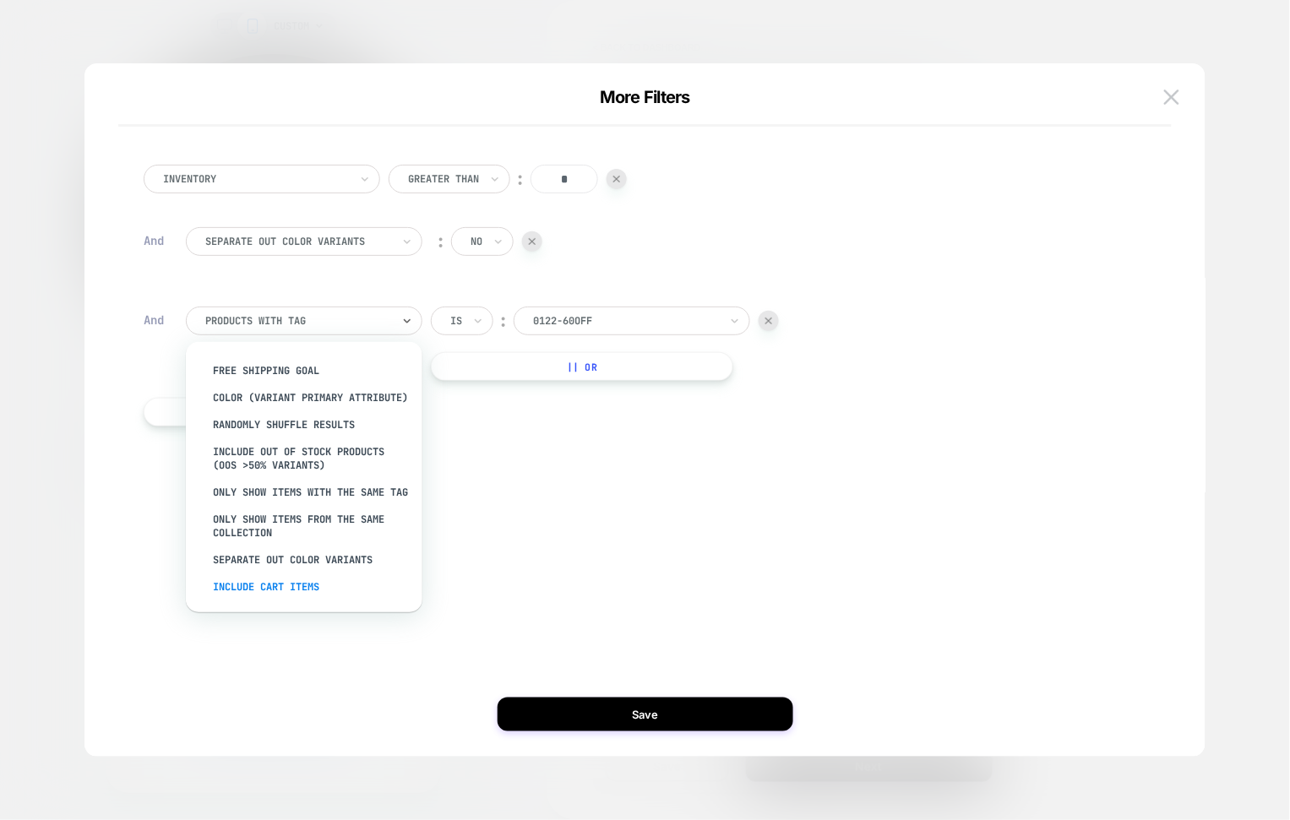
click at [306, 587] on div "Include Cart Items" at bounding box center [313, 586] width 220 height 27
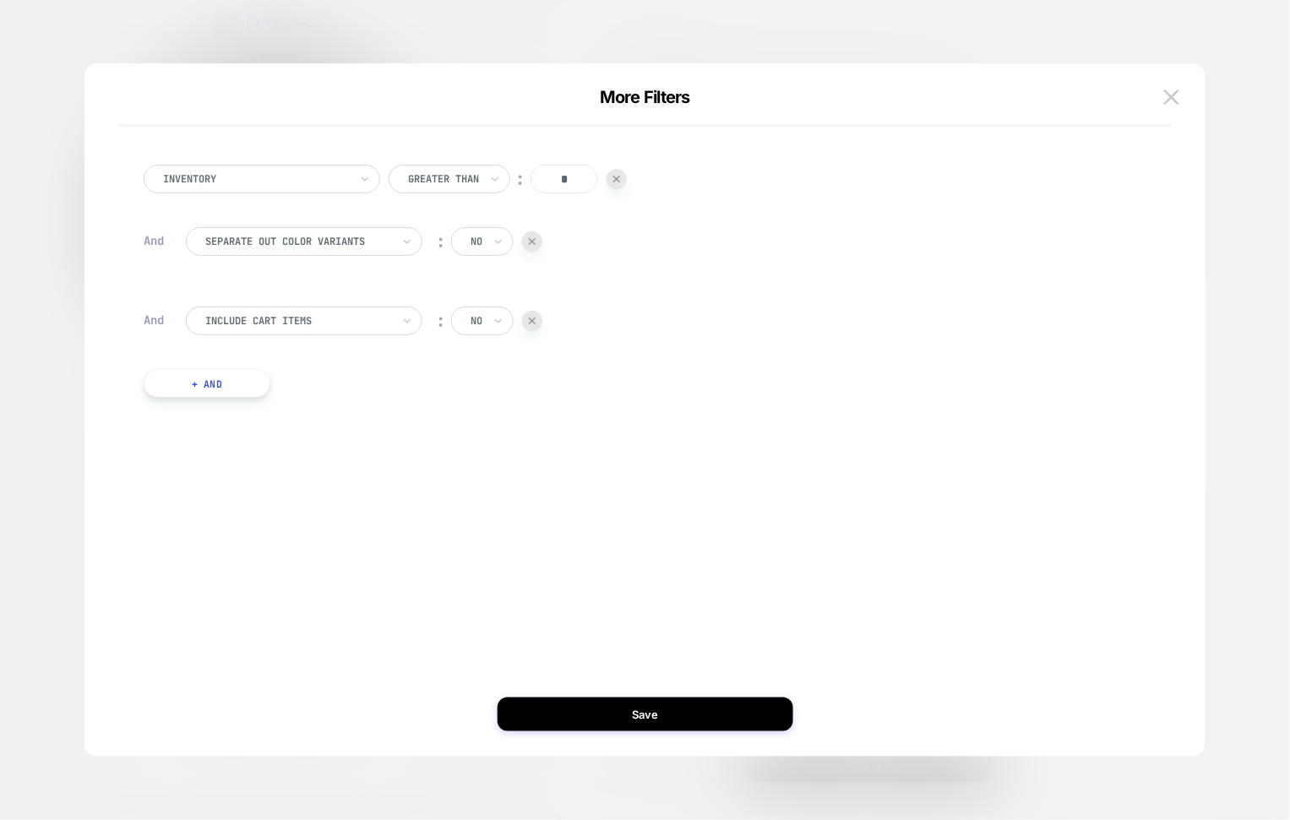
click at [240, 389] on button "+ And" at bounding box center [207, 383] width 127 height 29
click at [291, 393] on div at bounding box center [298, 400] width 186 height 15
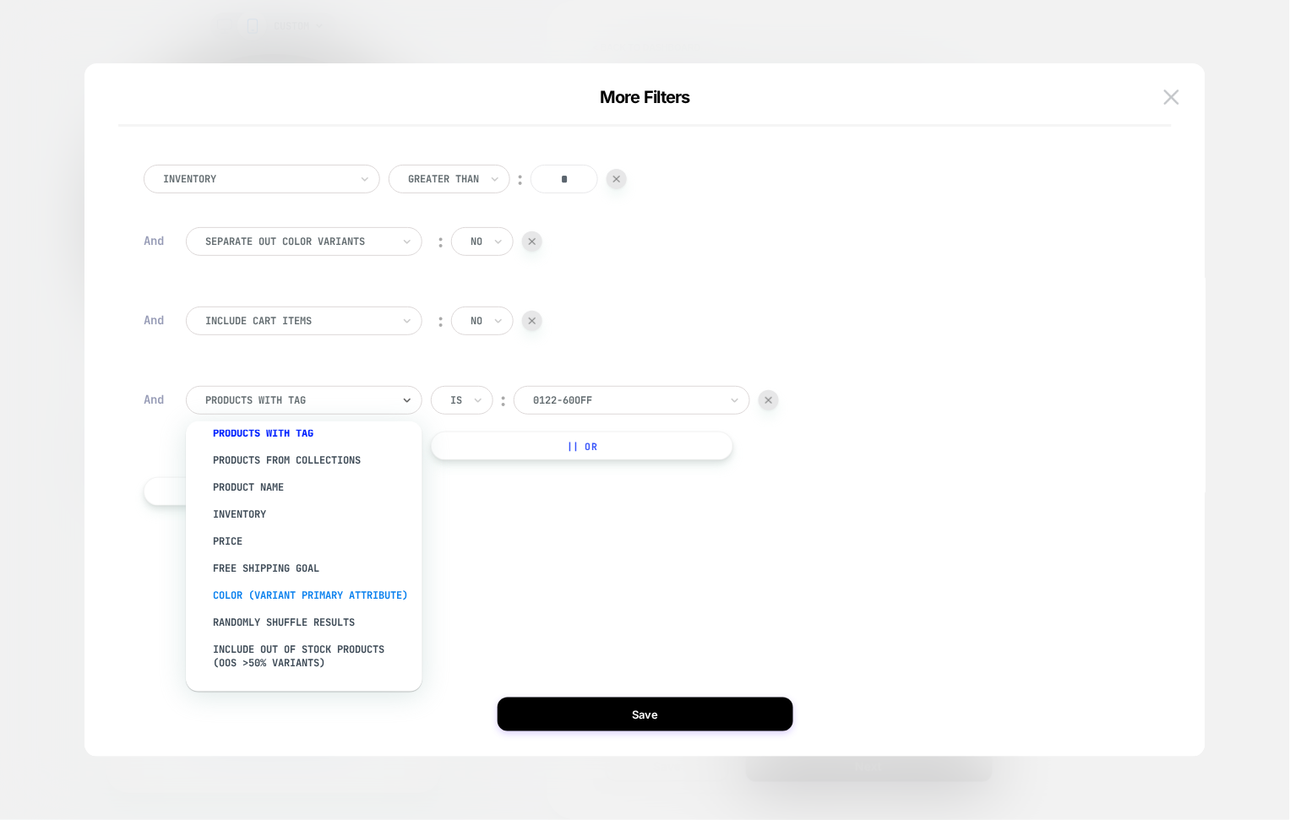
scroll to position [0, 0]
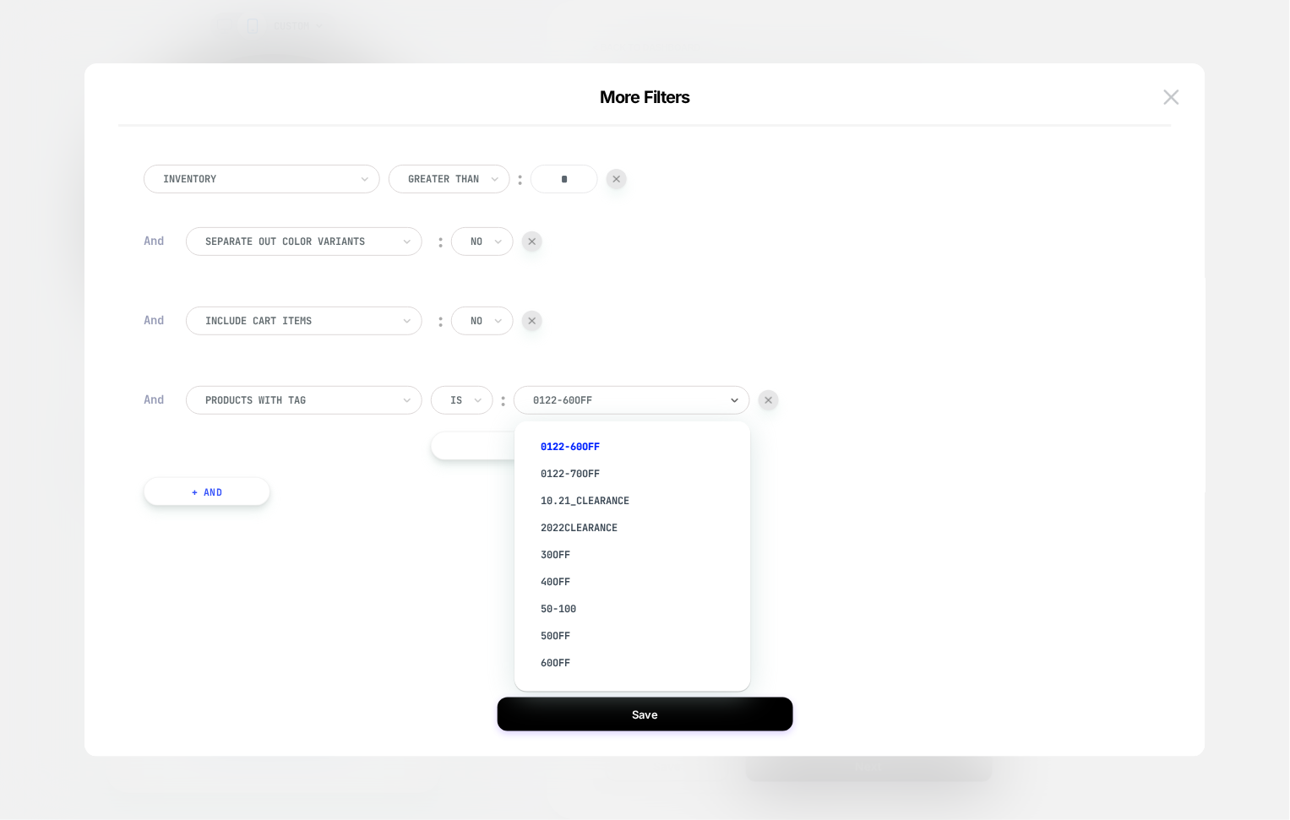
click at [597, 393] on div at bounding box center [626, 400] width 186 height 15
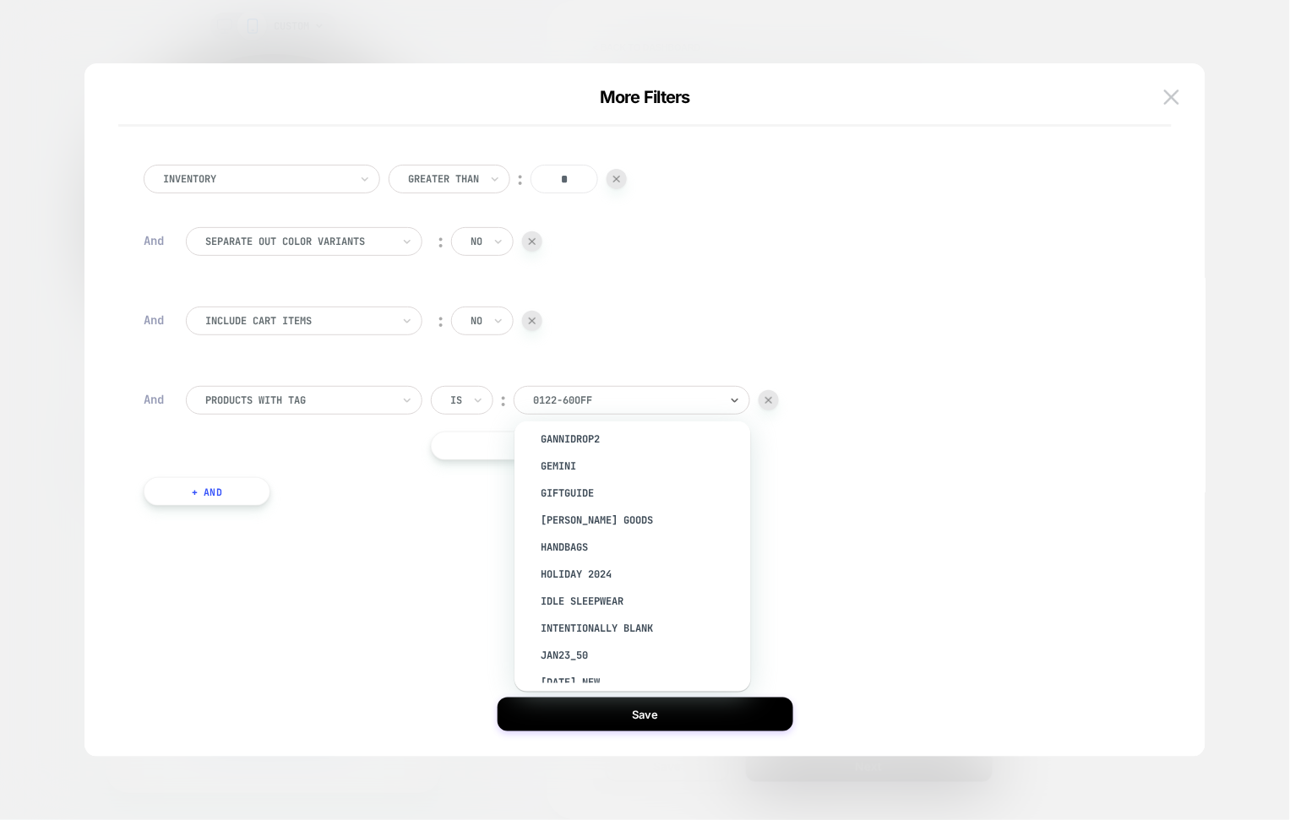
scroll to position [1793, 0]
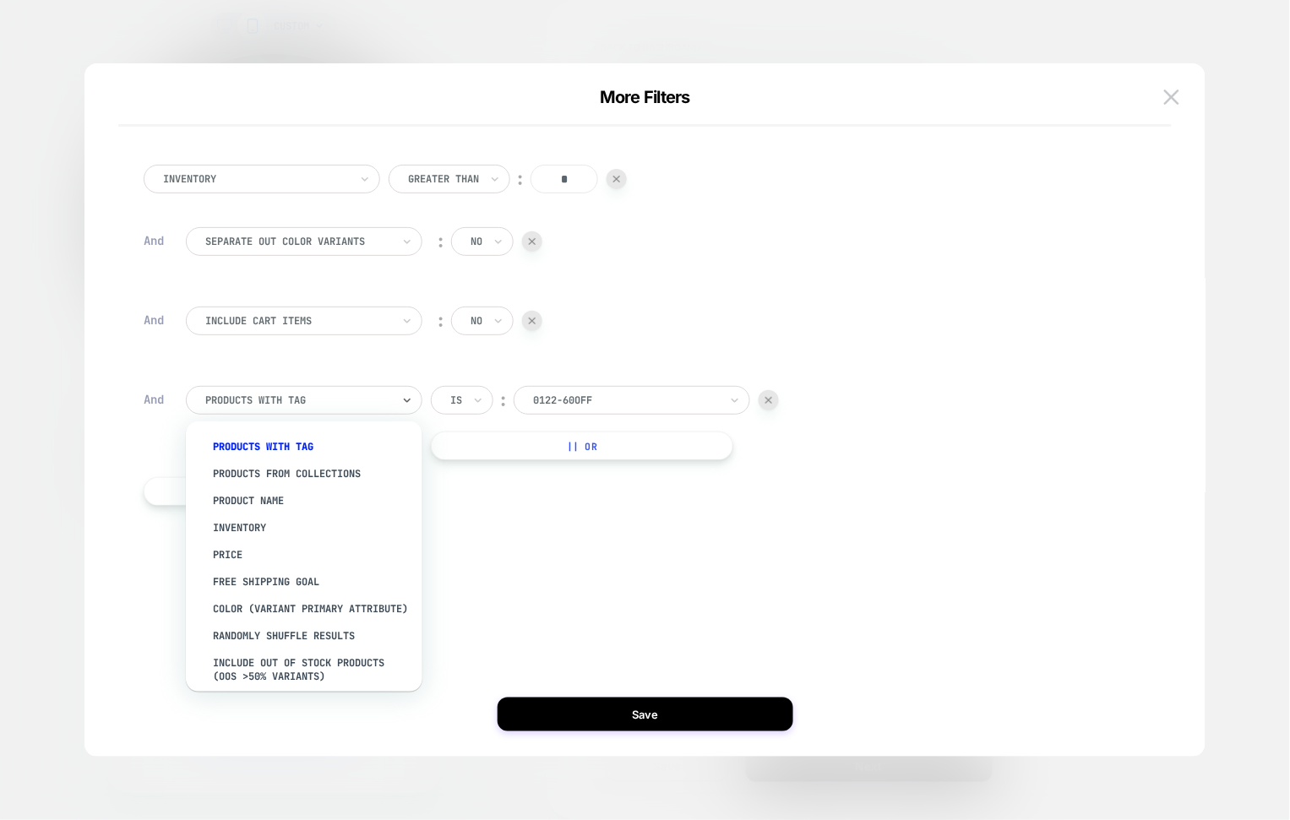
click at [351, 399] on div at bounding box center [298, 400] width 186 height 15
click at [347, 470] on div "products from collections" at bounding box center [313, 473] width 220 height 27
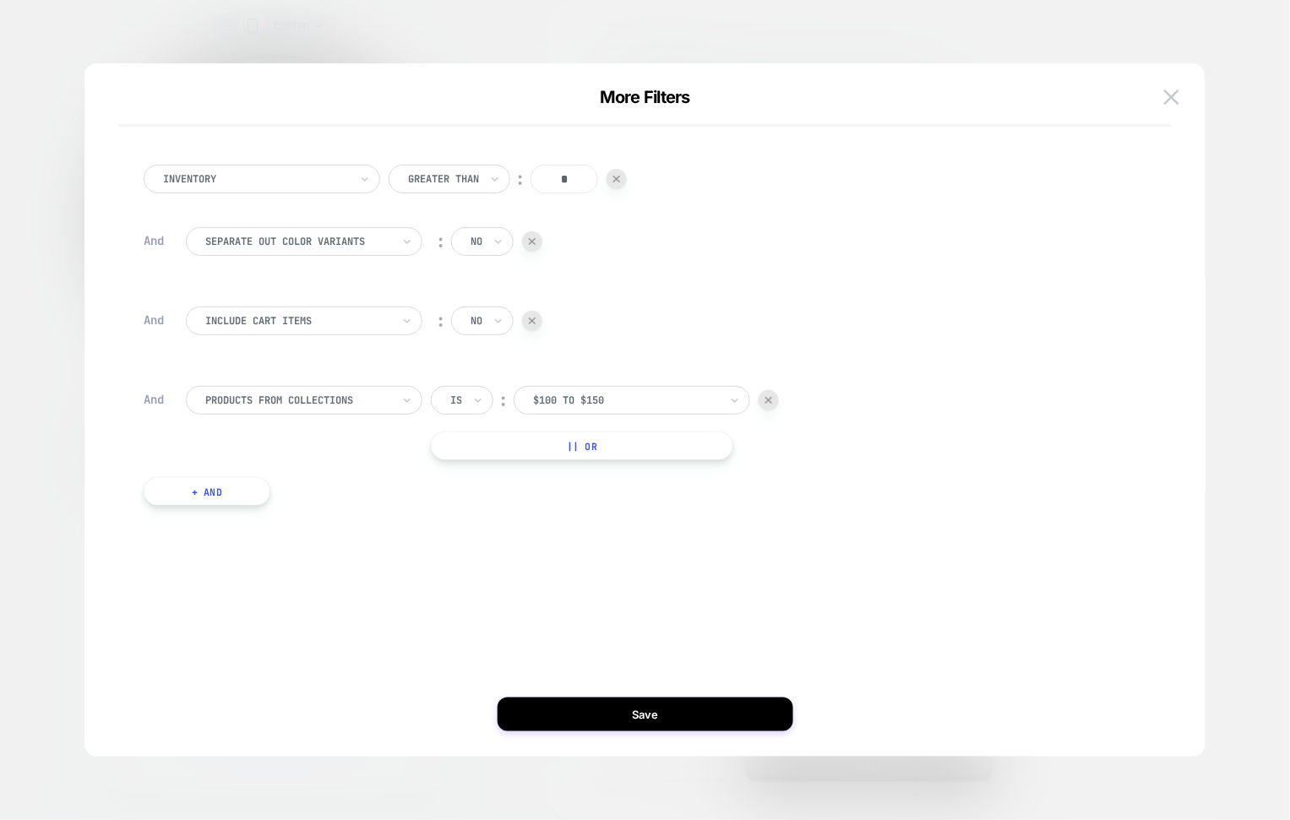
click at [604, 394] on div at bounding box center [626, 400] width 186 height 15
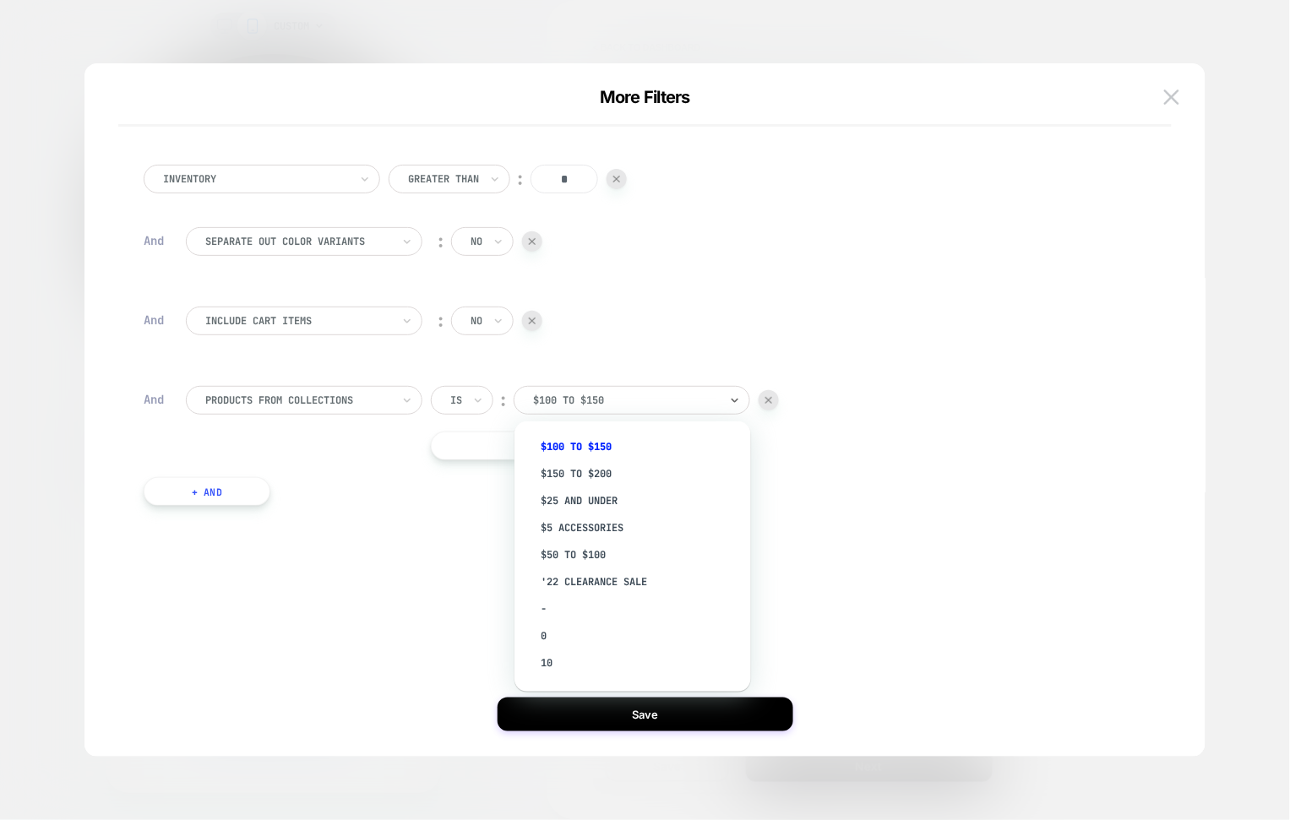
click at [604, 394] on div at bounding box center [626, 400] width 186 height 15
paste input "**********"
type input "**********"
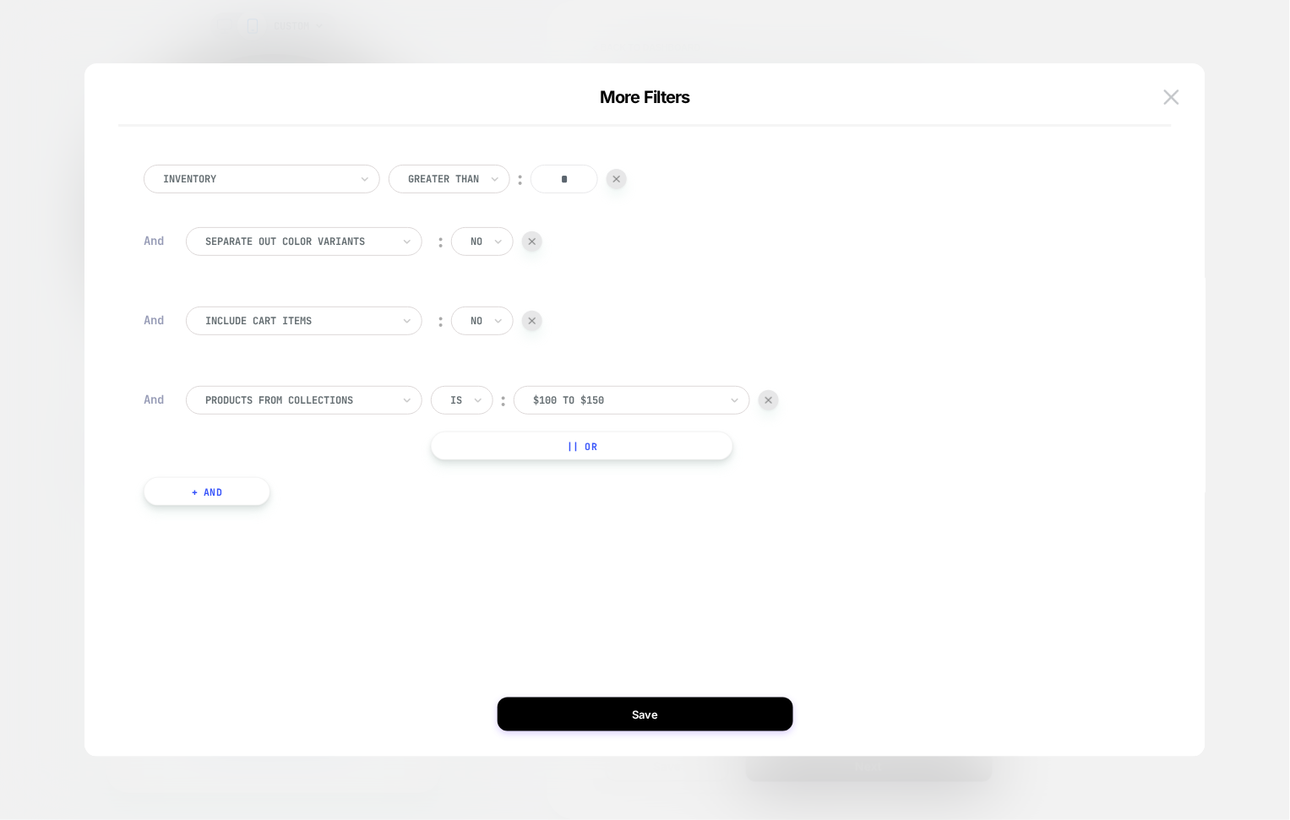
click at [772, 389] on div "Is ︰ $100 to $150" at bounding box center [605, 400] width 348 height 29
click at [765, 403] on img at bounding box center [768, 400] width 7 height 7
click at [193, 367] on div "Inventory Greater Than ︰ * And Separate out color variants ︰ no And Include Car…" at bounding box center [636, 281] width 1003 height 284
click at [203, 390] on button "+ And" at bounding box center [207, 383] width 127 height 29
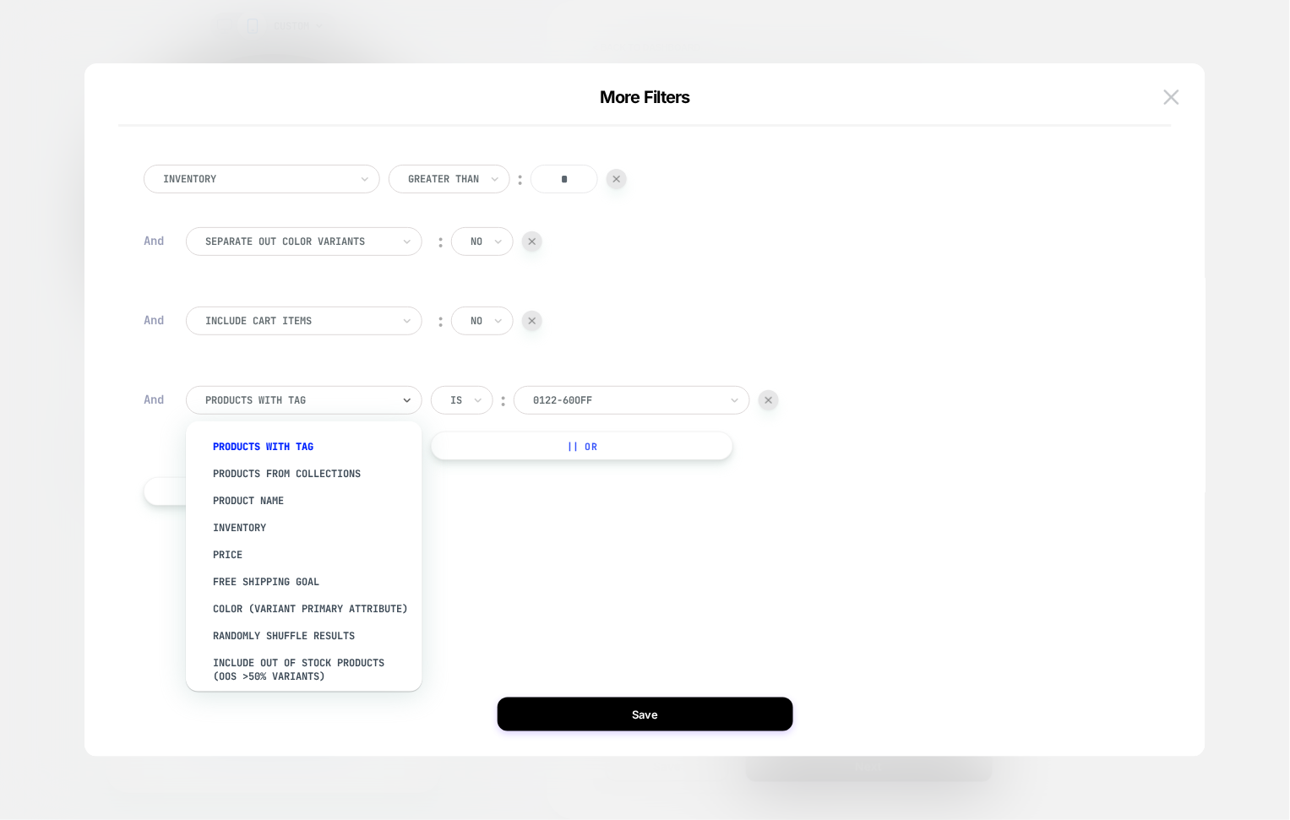
click at [283, 401] on div at bounding box center [298, 400] width 186 height 15
drag, startPoint x: 350, startPoint y: 469, endPoint x: 394, endPoint y: 460, distance: 44.7
click at [351, 469] on div "products from collections" at bounding box center [313, 473] width 220 height 27
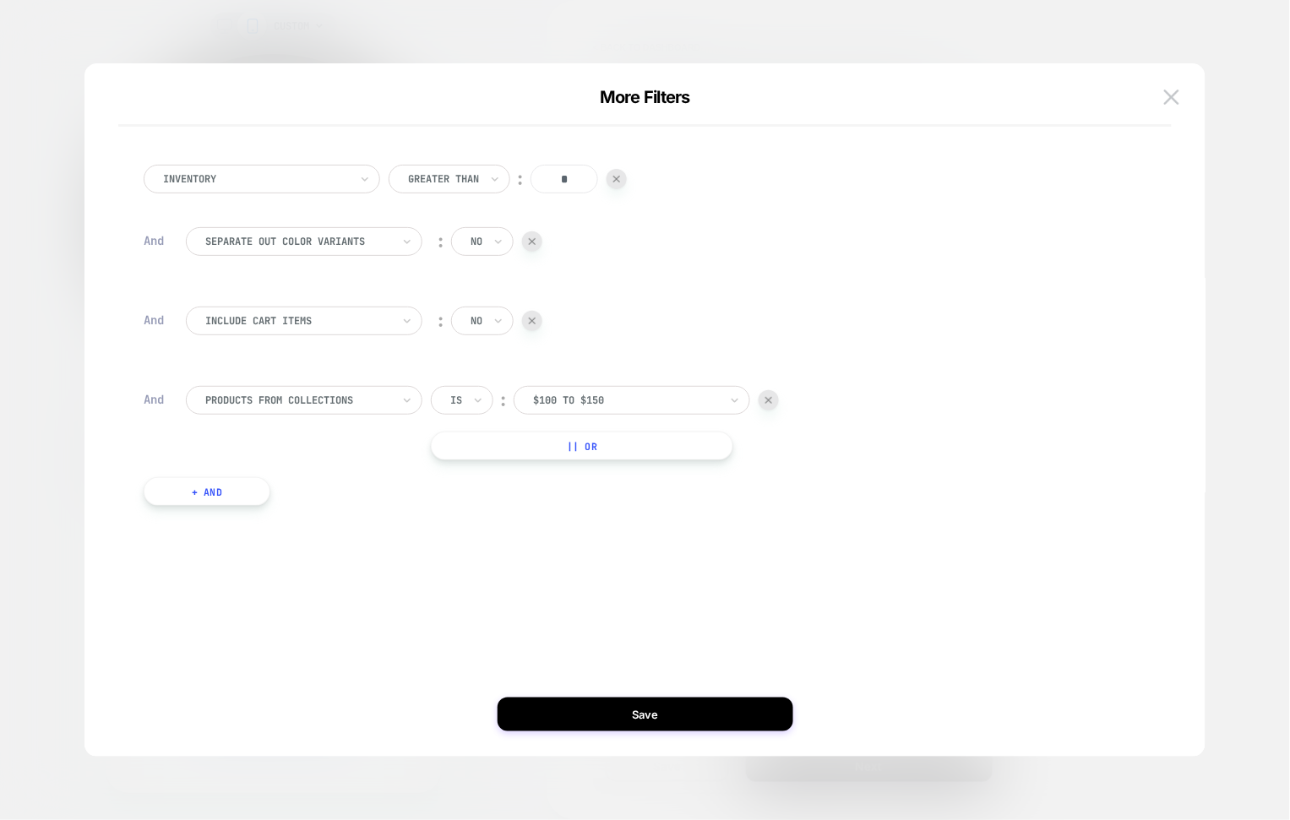
click at [588, 399] on div at bounding box center [626, 400] width 186 height 15
type input "***"
drag, startPoint x: 1052, startPoint y: 358, endPoint x: 860, endPoint y: 351, distance: 192.7
click at [1034, 352] on div "Inventory Greater Than ︰ * And Separate out color variants ︰ no And Include Car…" at bounding box center [636, 335] width 1003 height 392
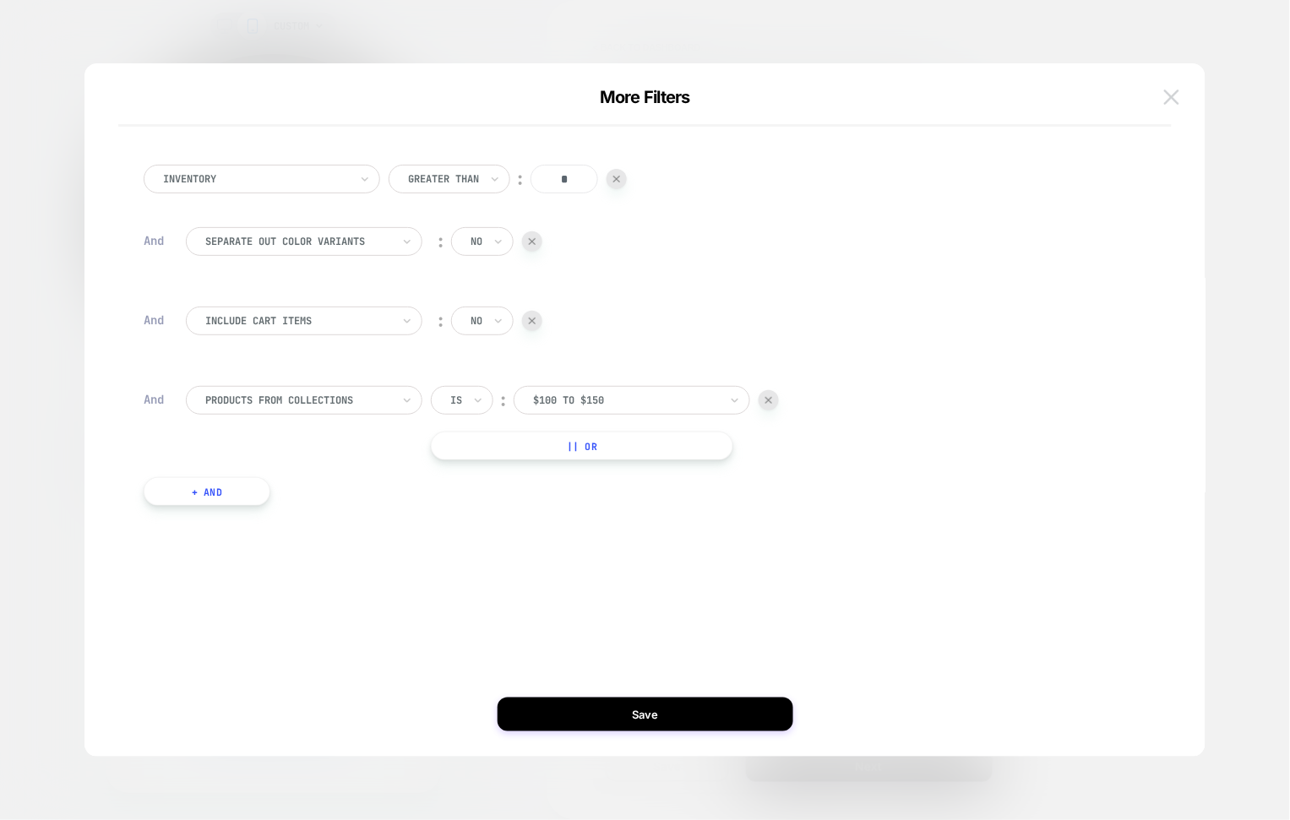
click at [1177, 101] on img at bounding box center [1171, 97] width 15 height 14
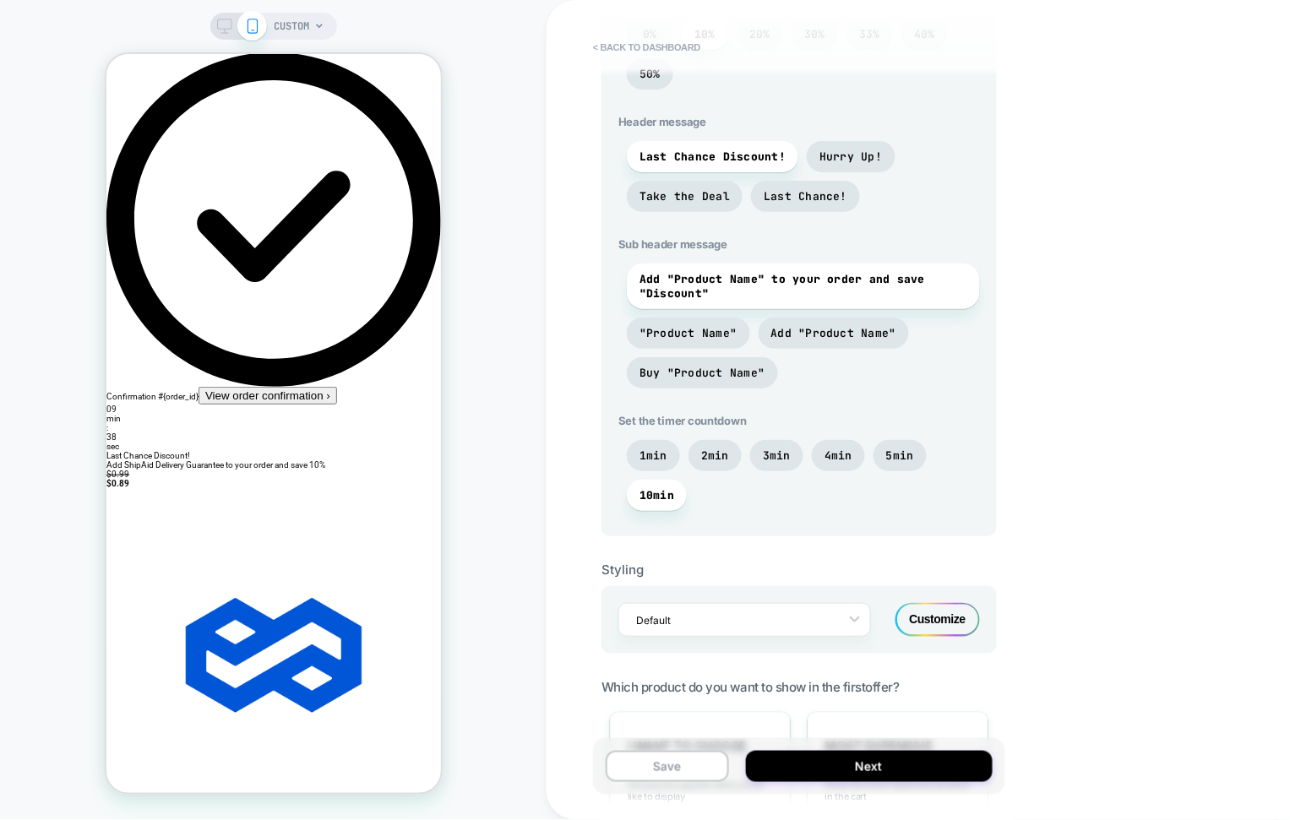
scroll to position [640, 0]
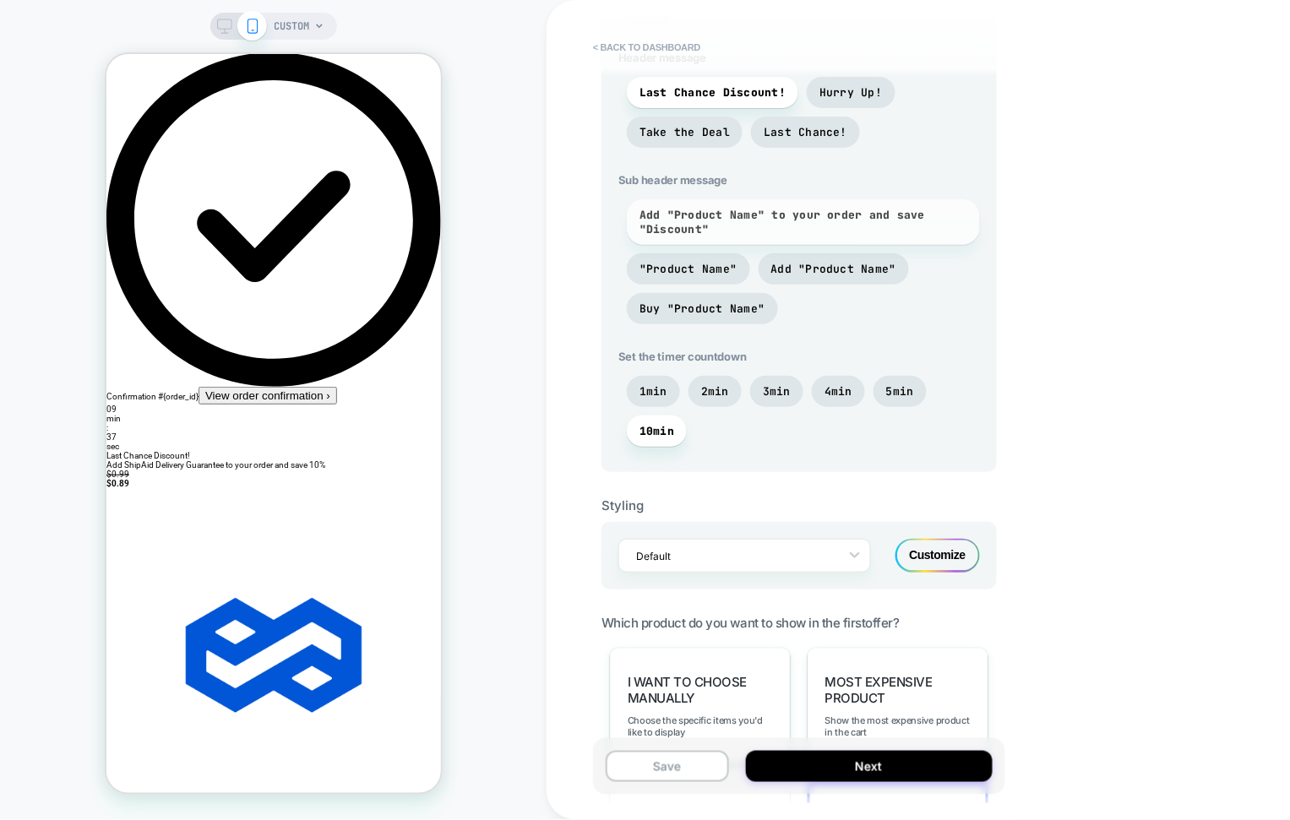
click at [718, 212] on span "Add "Product Name" to your order and save "Discount"" at bounding box center [803, 222] width 328 height 29
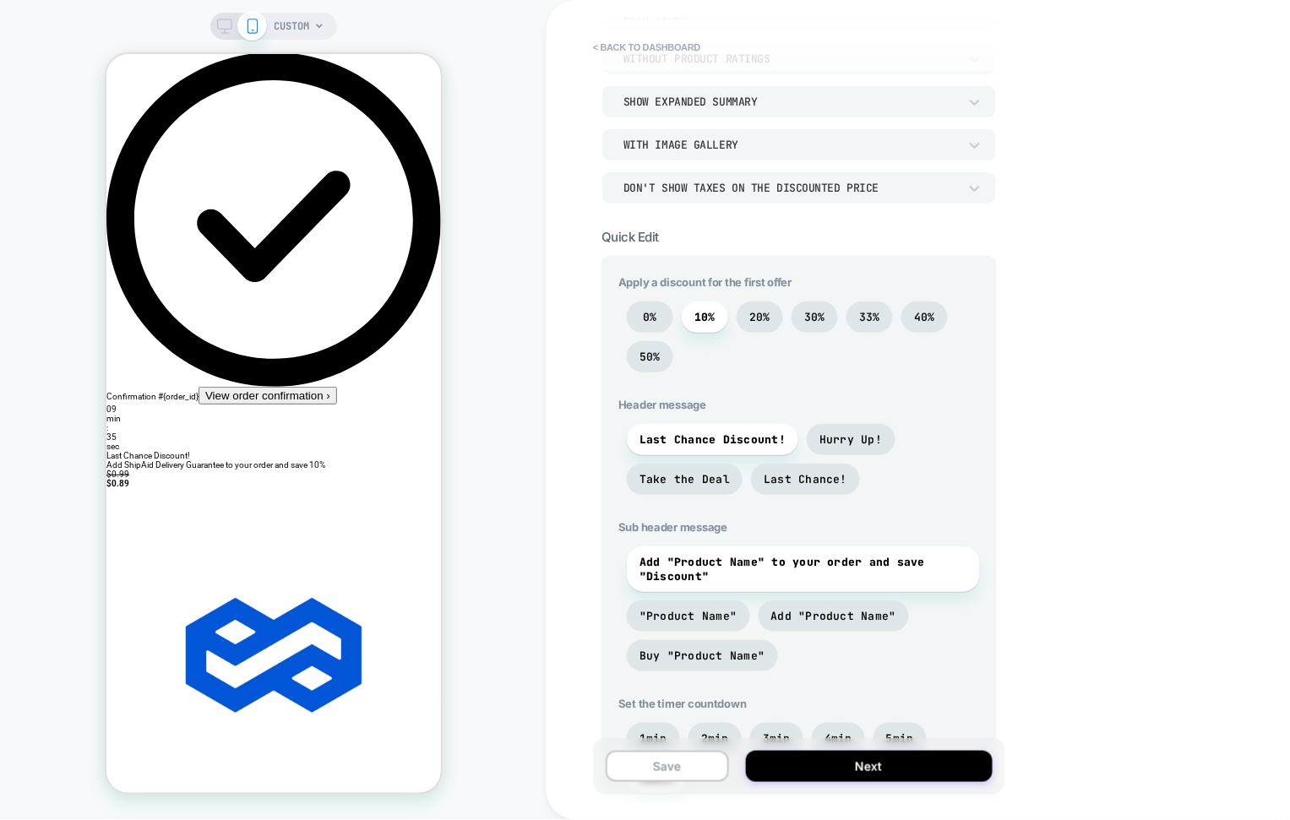
scroll to position [285, 0]
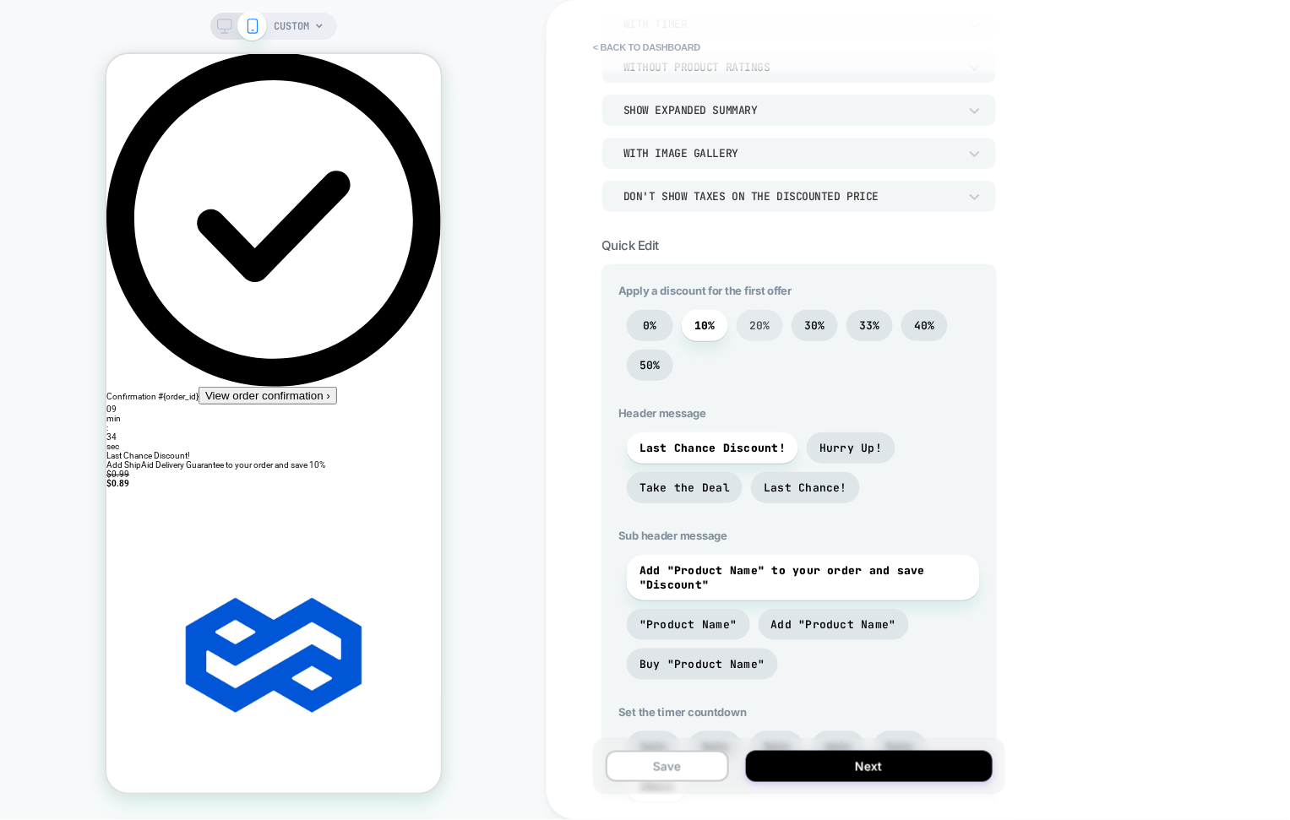
click at [758, 327] on span "20%" at bounding box center [759, 325] width 21 height 14
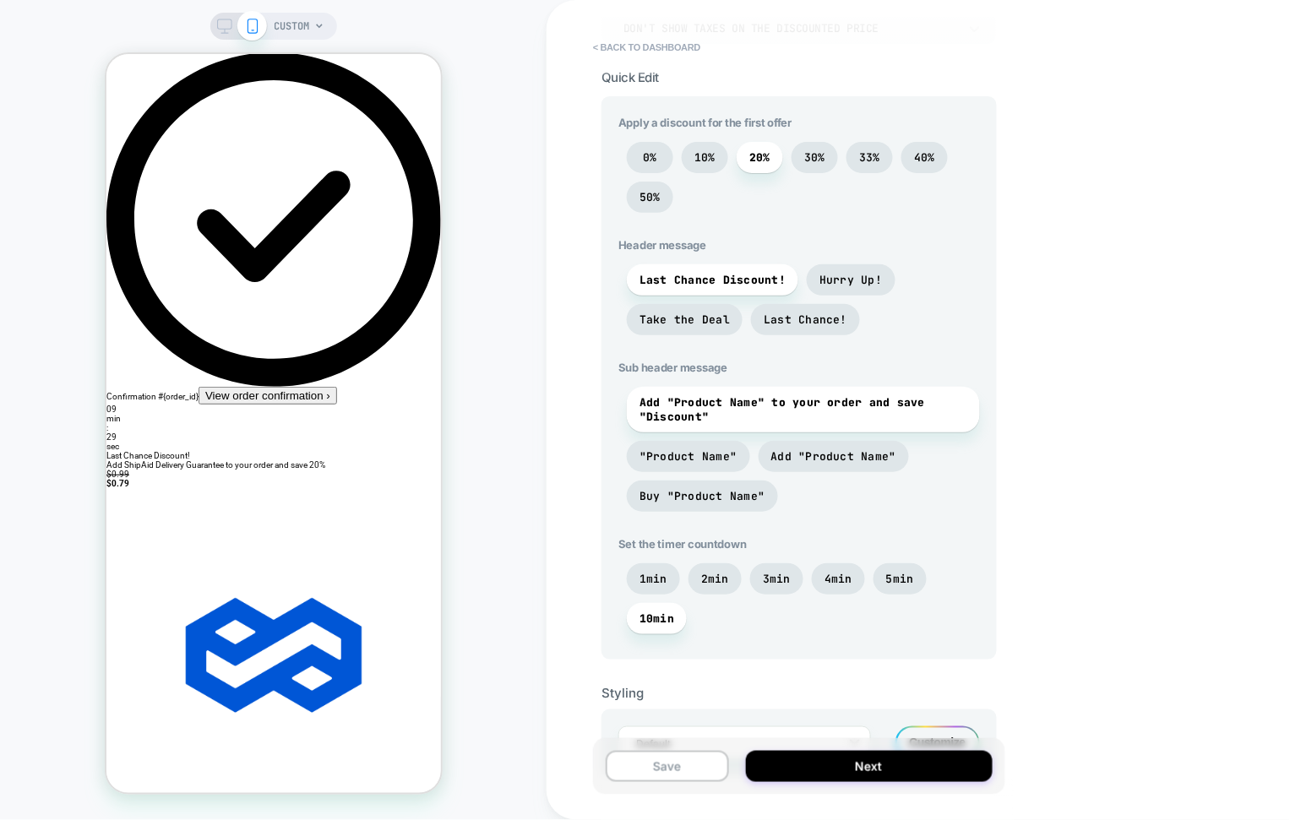
scroll to position [584, 0]
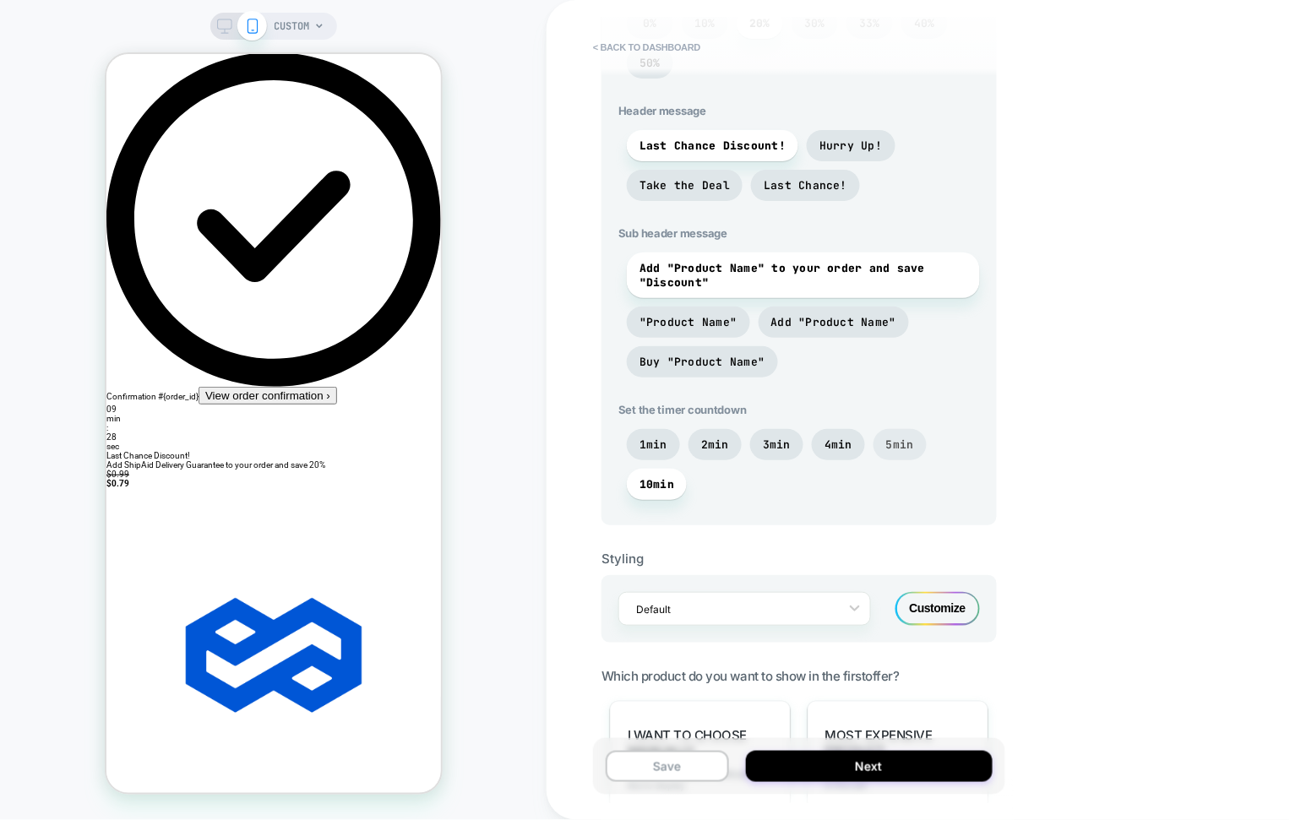
click at [893, 444] on span "5min" at bounding box center [900, 445] width 28 height 14
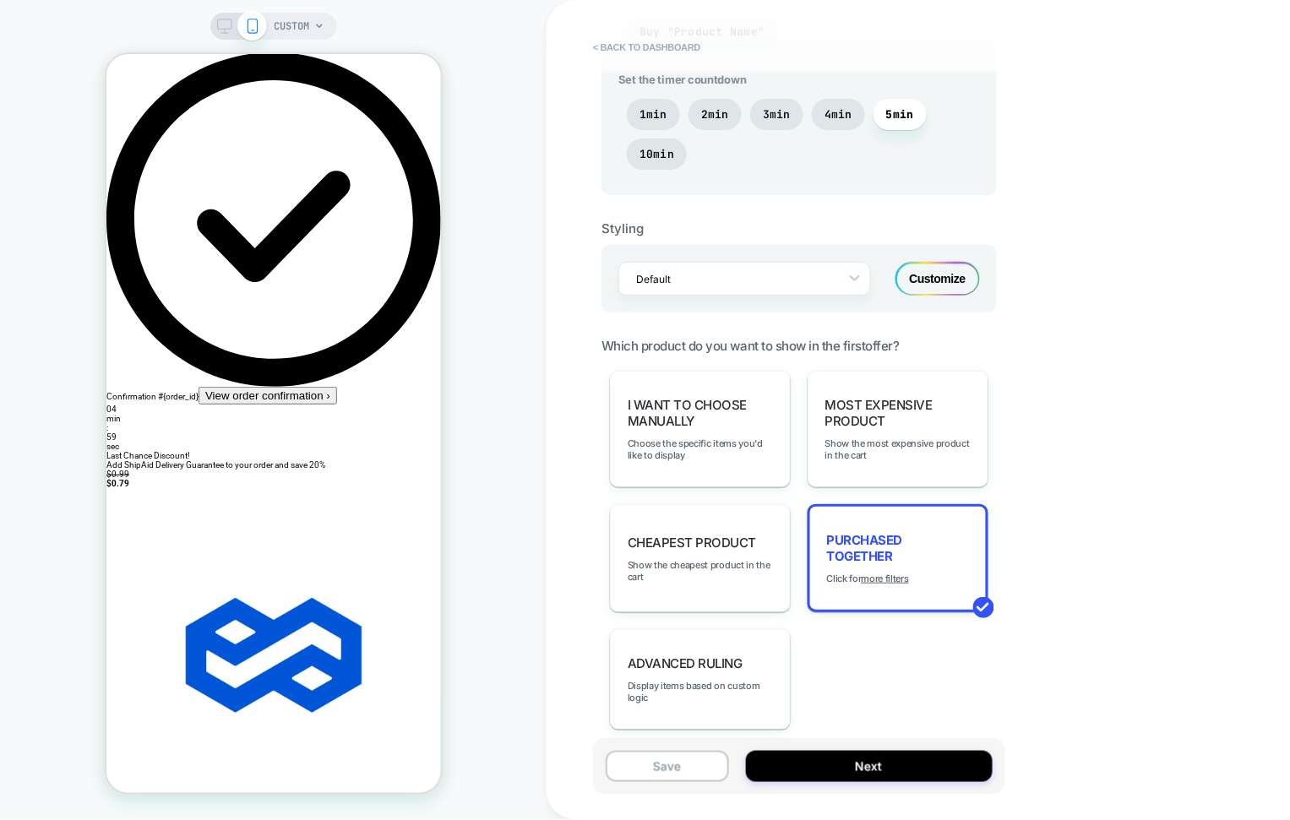
scroll to position [988, 0]
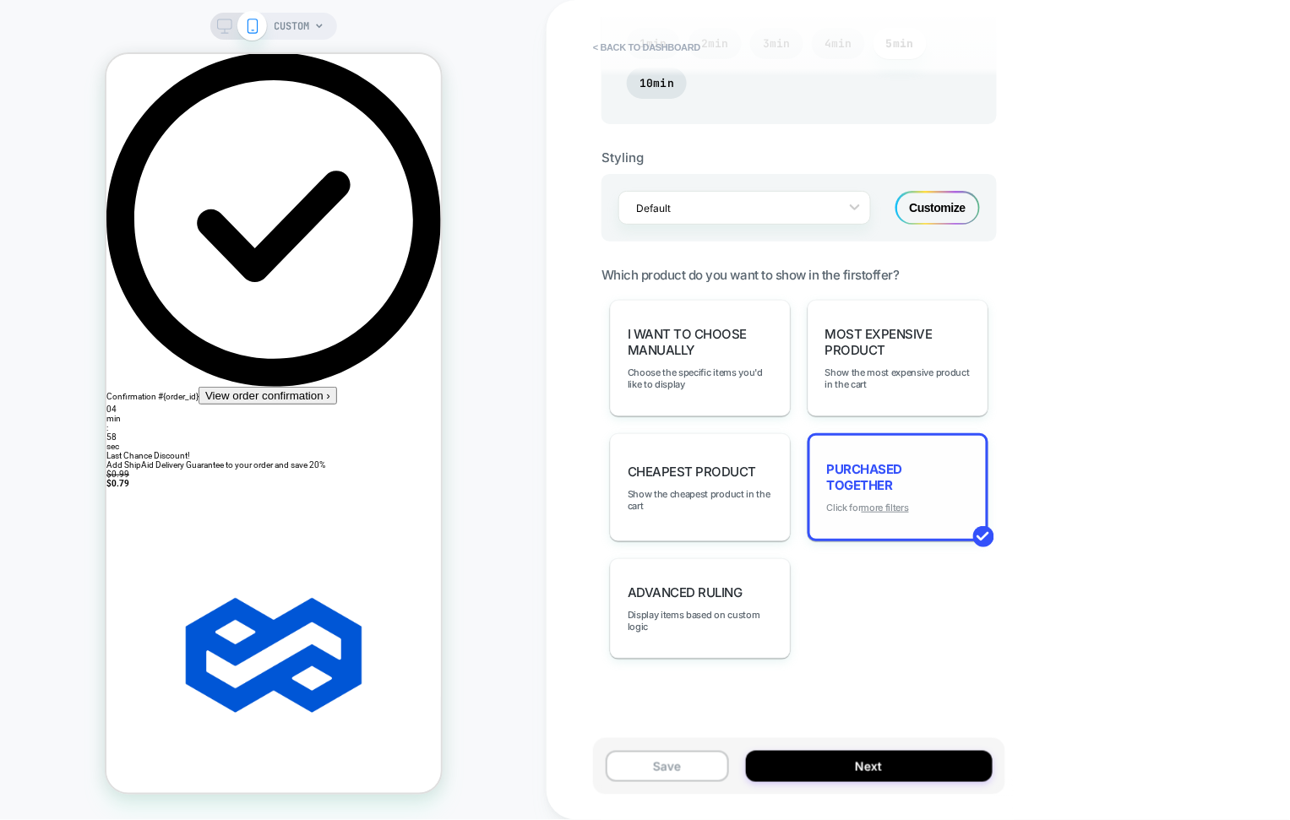
drag, startPoint x: 910, startPoint y: 485, endPoint x: 900, endPoint y: 498, distance: 16.9
click at [910, 486] on span "Purchased Together" at bounding box center [898, 477] width 142 height 32
click at [898, 503] on u "more filters" at bounding box center [884, 508] width 47 height 12
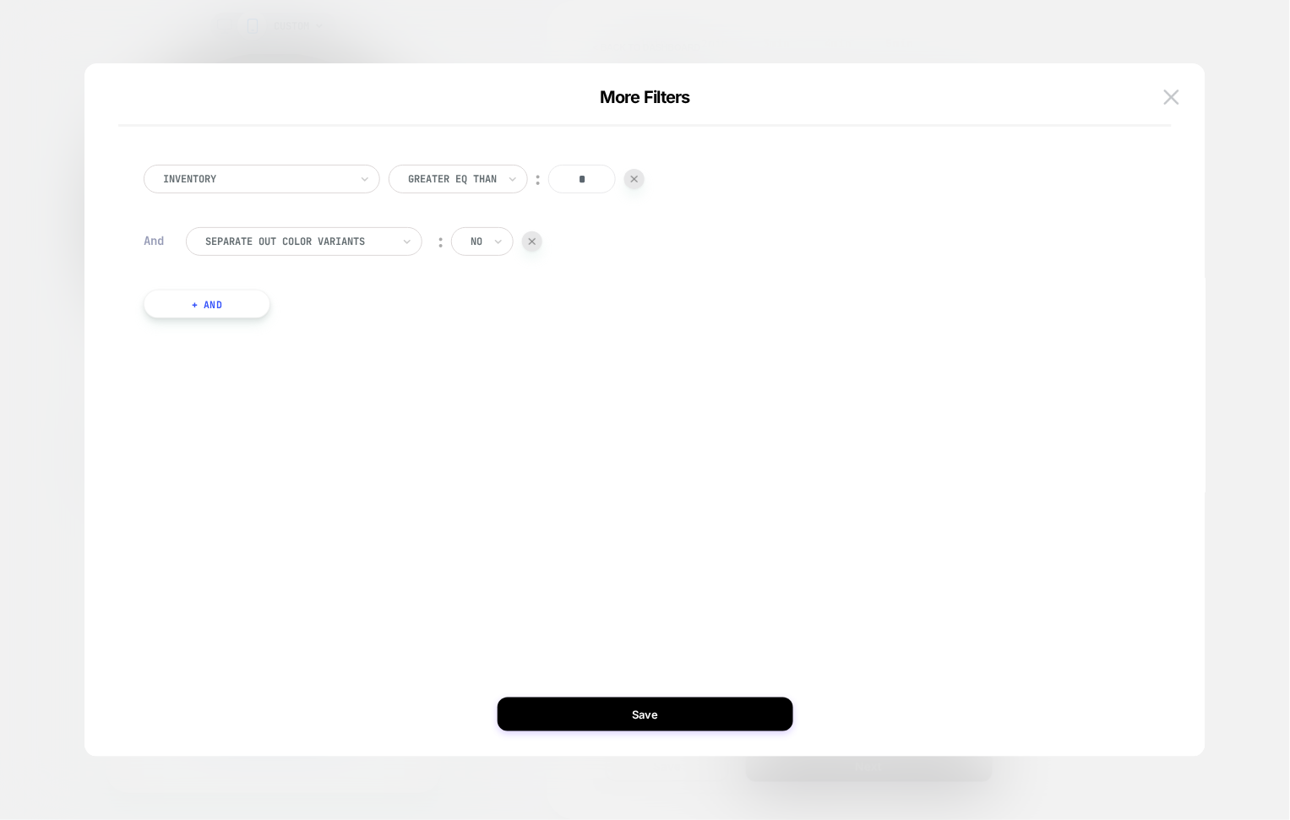
click at [231, 314] on button "+ And" at bounding box center [207, 304] width 127 height 29
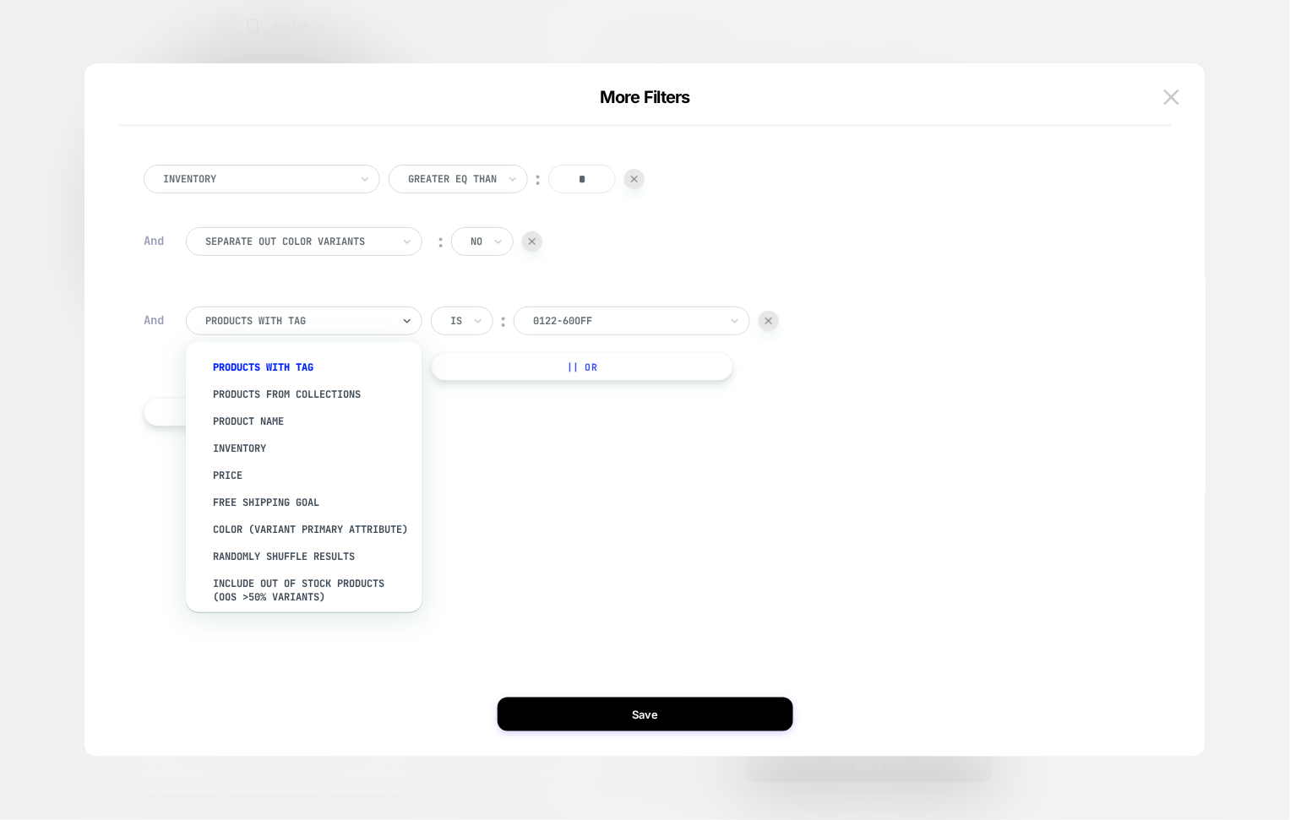
click at [240, 323] on div at bounding box center [298, 320] width 186 height 15
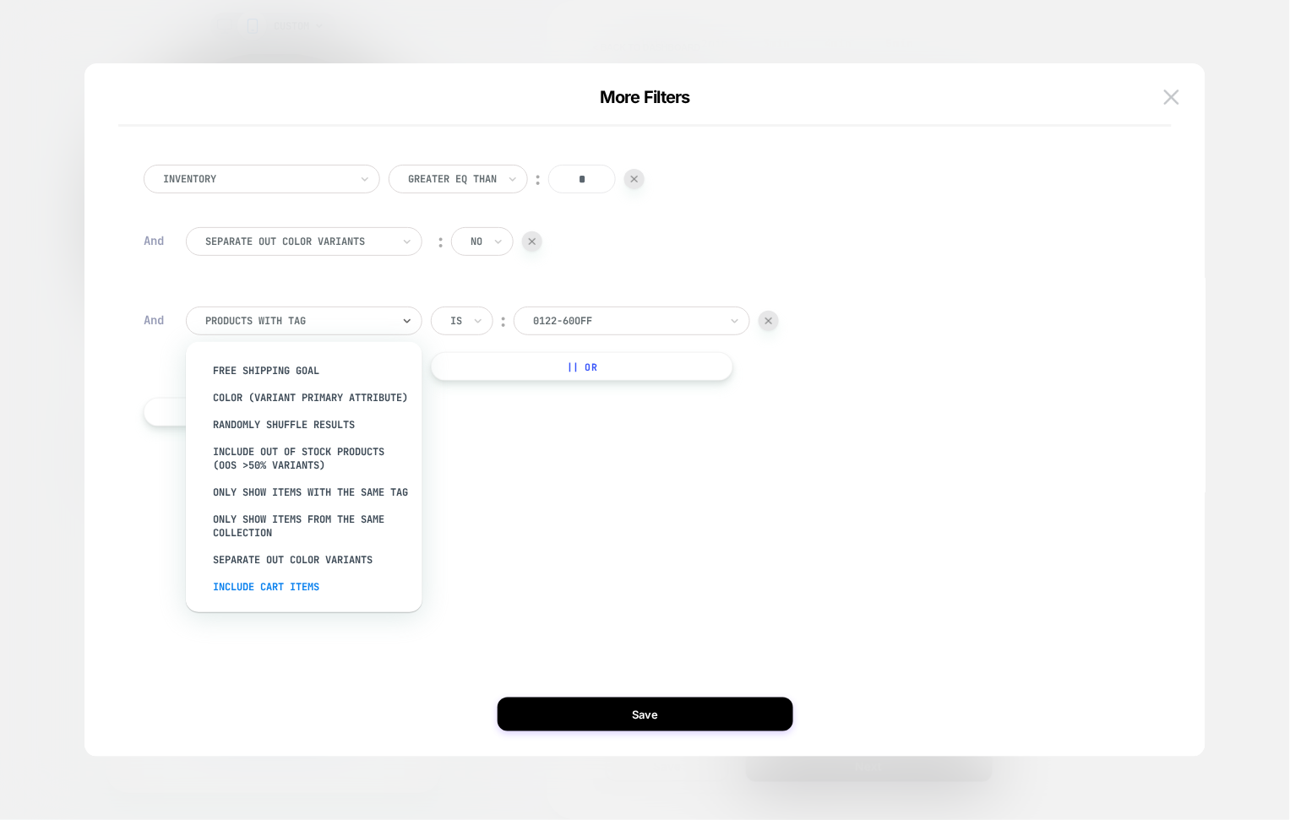
click at [296, 578] on div "Include Cart Items" at bounding box center [313, 586] width 220 height 27
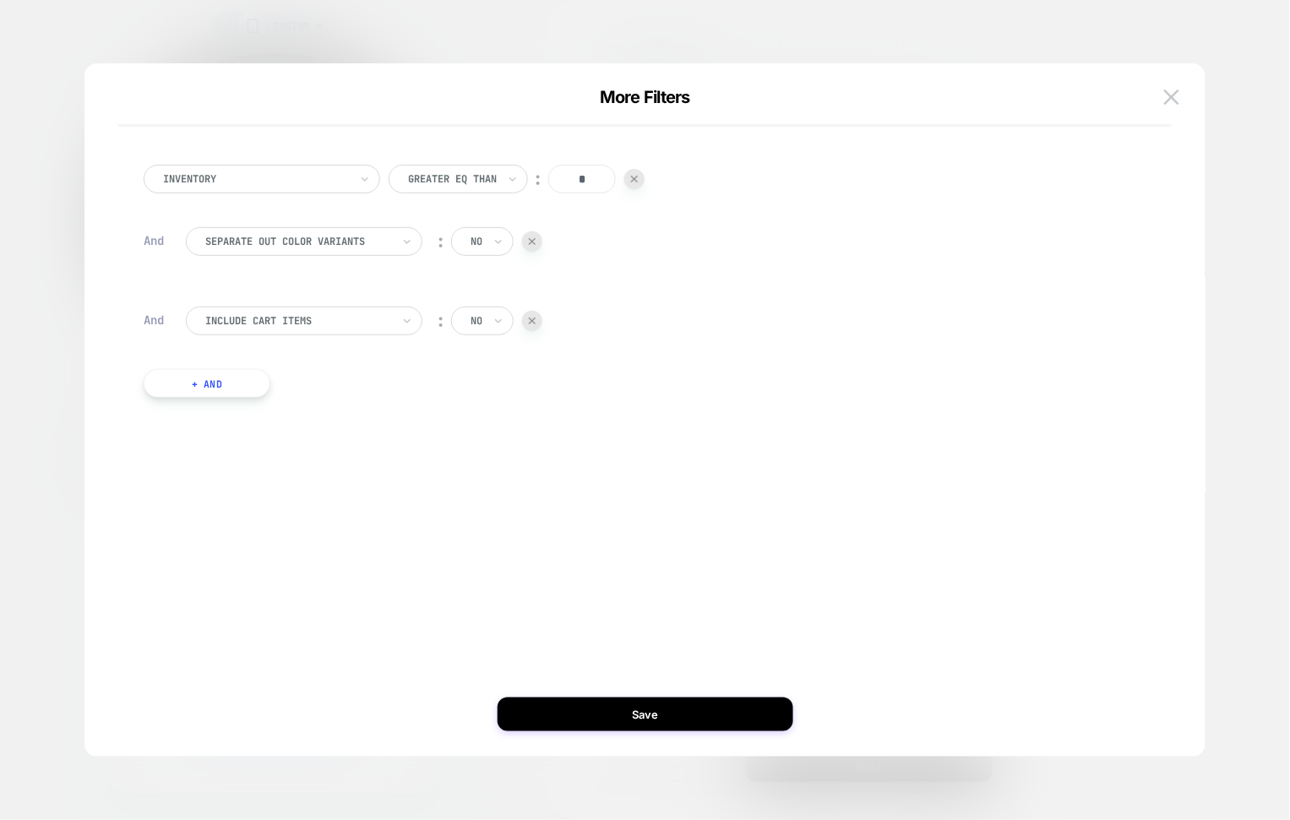
click at [211, 378] on button "+ And" at bounding box center [207, 383] width 127 height 29
click at [293, 413] on div "products with tag" at bounding box center [304, 400] width 236 height 29
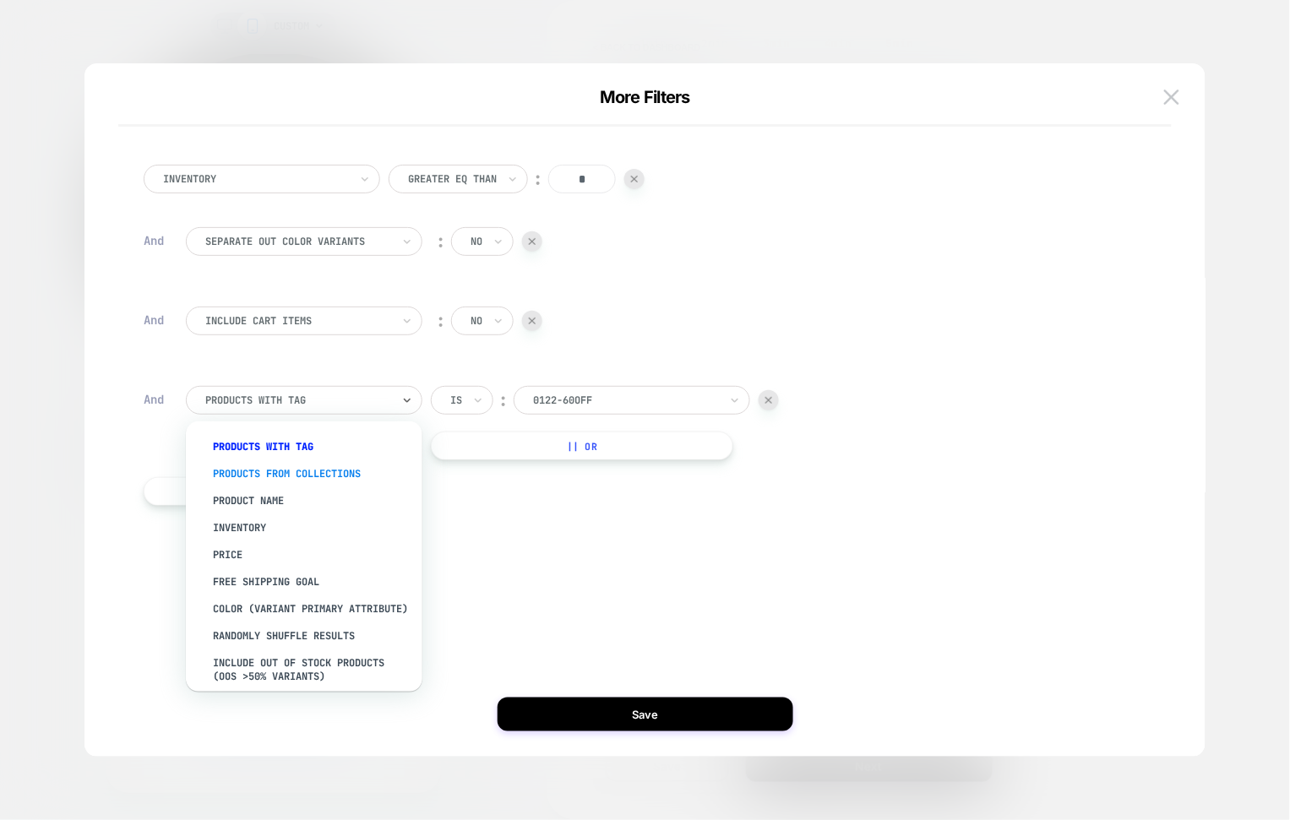
click at [315, 471] on div "products from collections" at bounding box center [313, 473] width 220 height 27
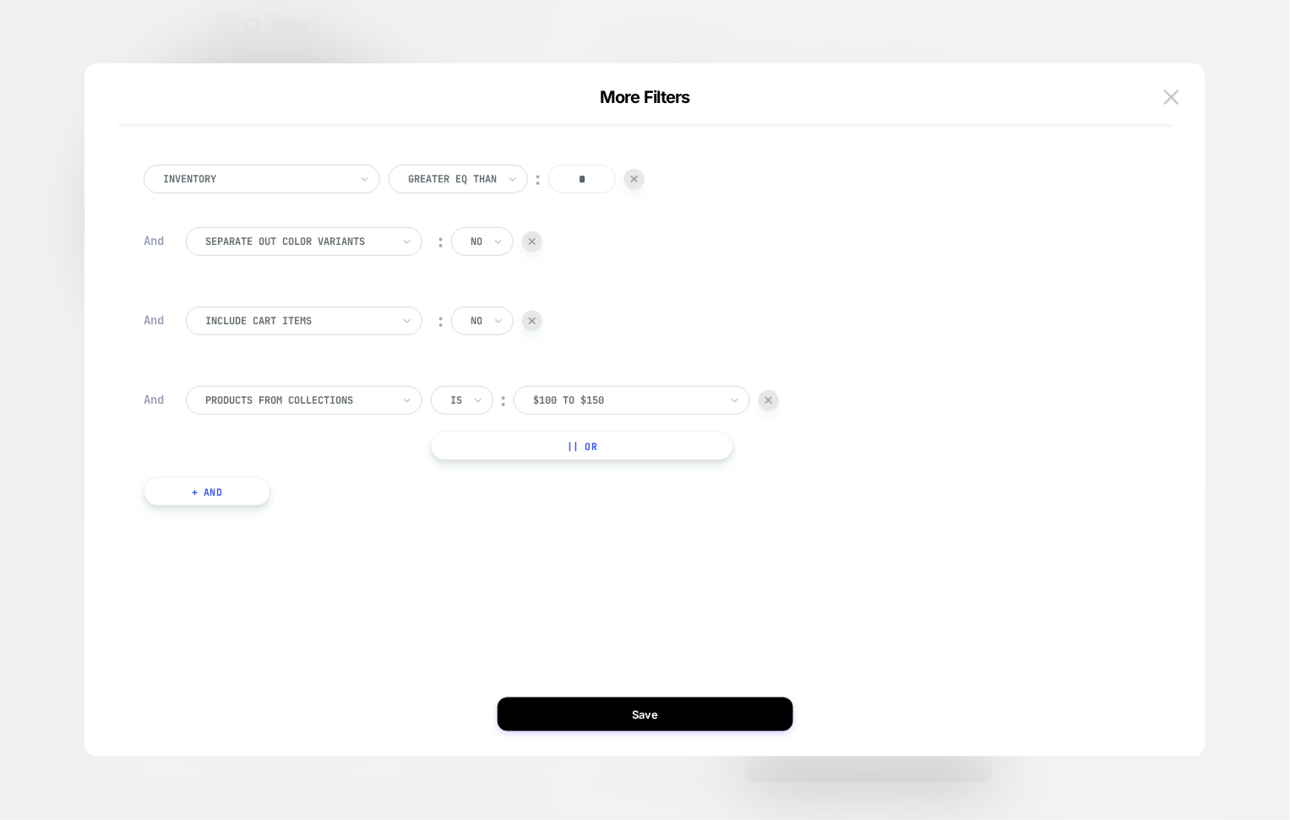
click at [577, 391] on div "$100 to $150" at bounding box center [625, 400] width 189 height 19
type input "**********"
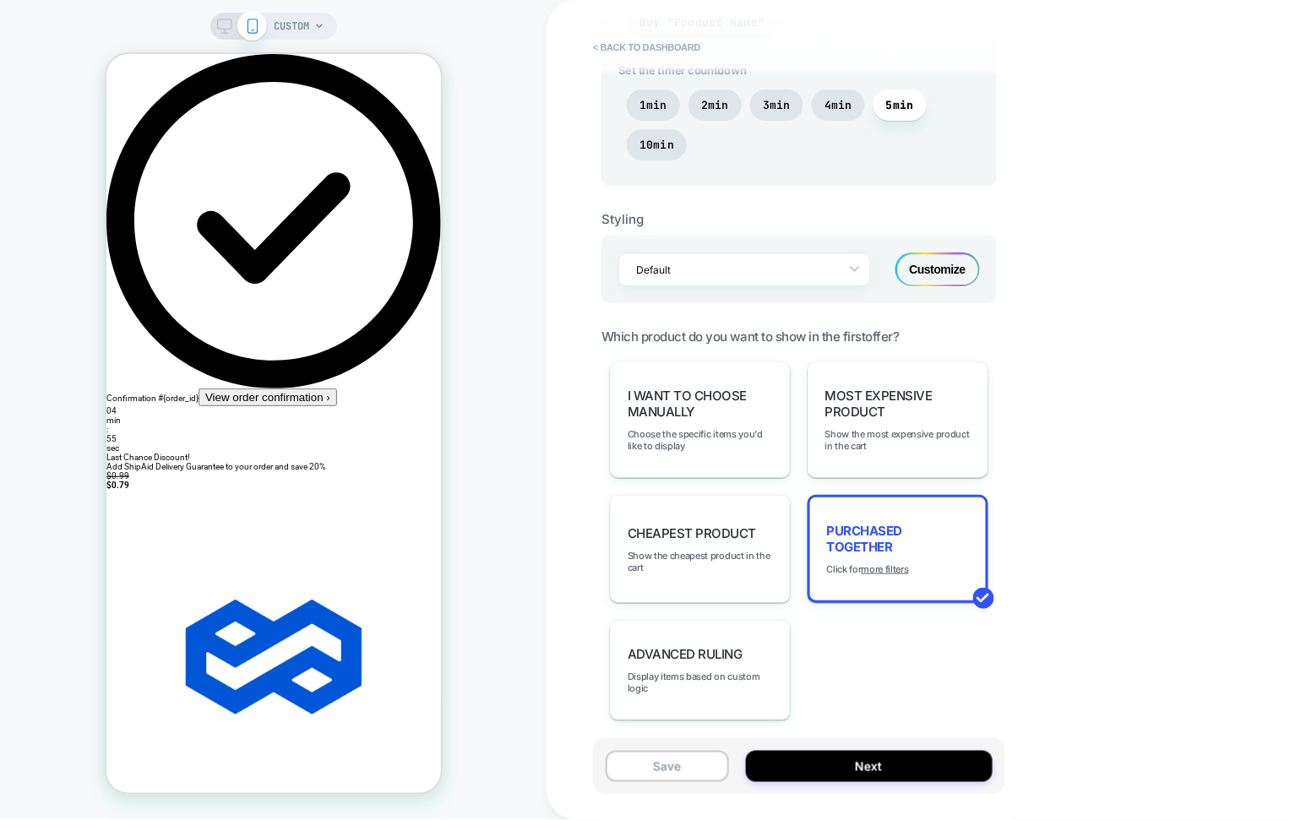
scroll to position [932, 0]
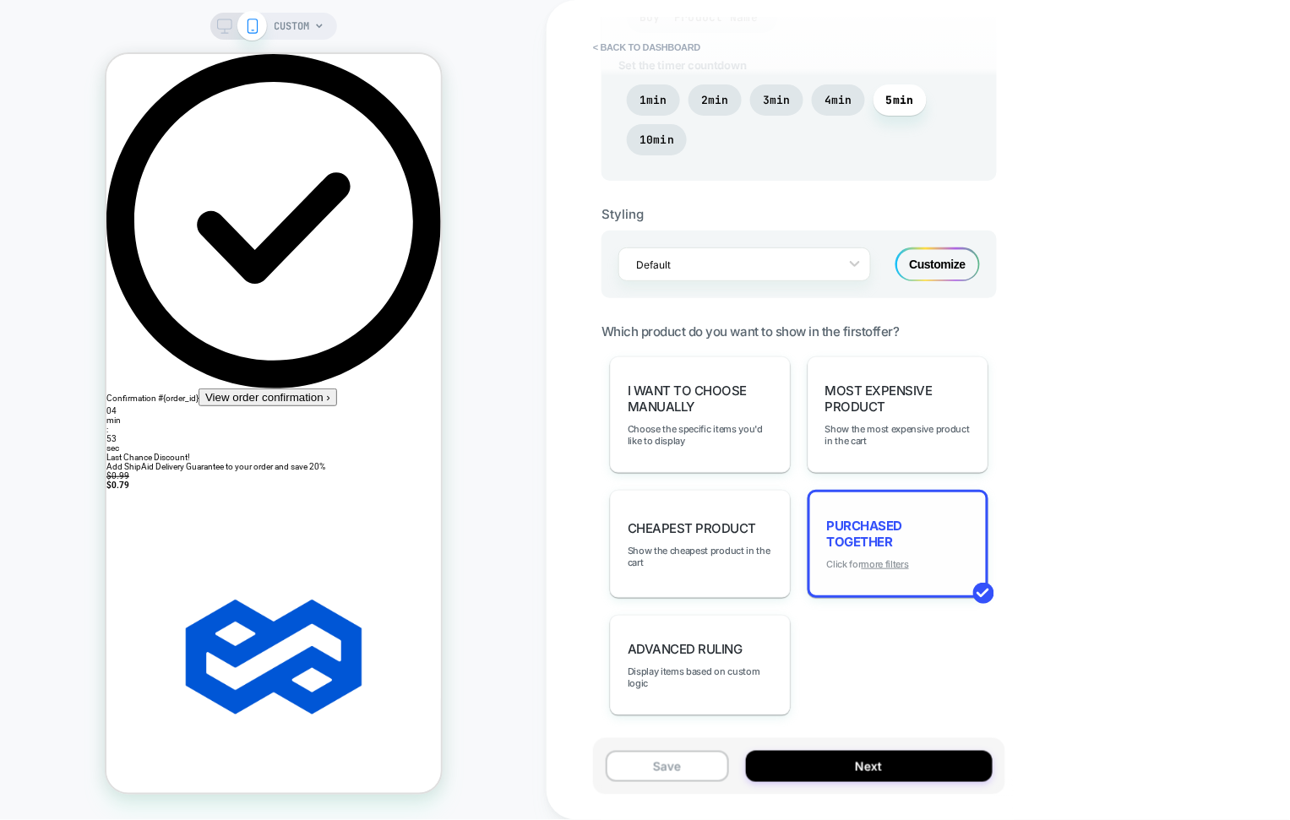
click at [888, 558] on u "more filters" at bounding box center [884, 564] width 47 height 12
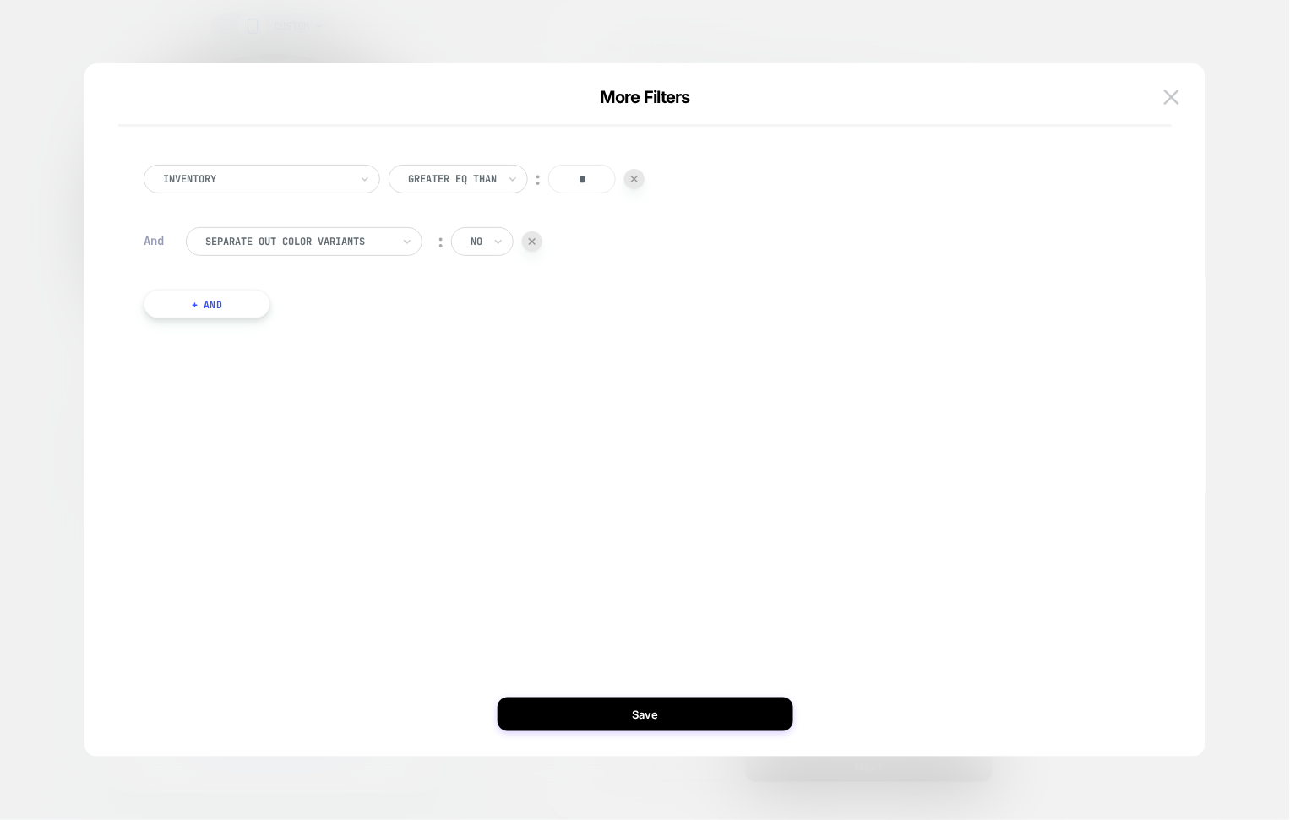
click at [237, 309] on button "+ And" at bounding box center [207, 304] width 127 height 29
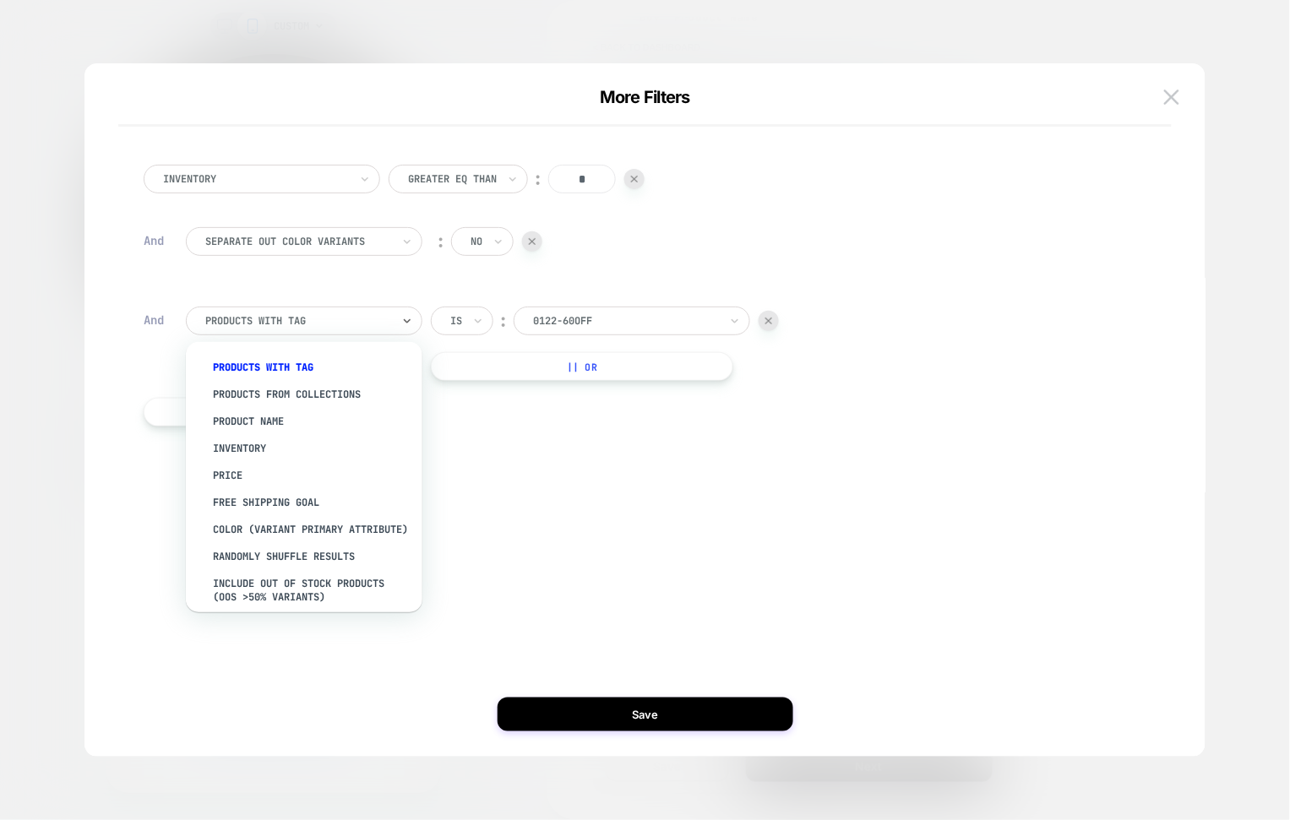
click at [307, 328] on div at bounding box center [298, 320] width 186 height 15
click at [350, 389] on div "products from collections" at bounding box center [313, 394] width 220 height 27
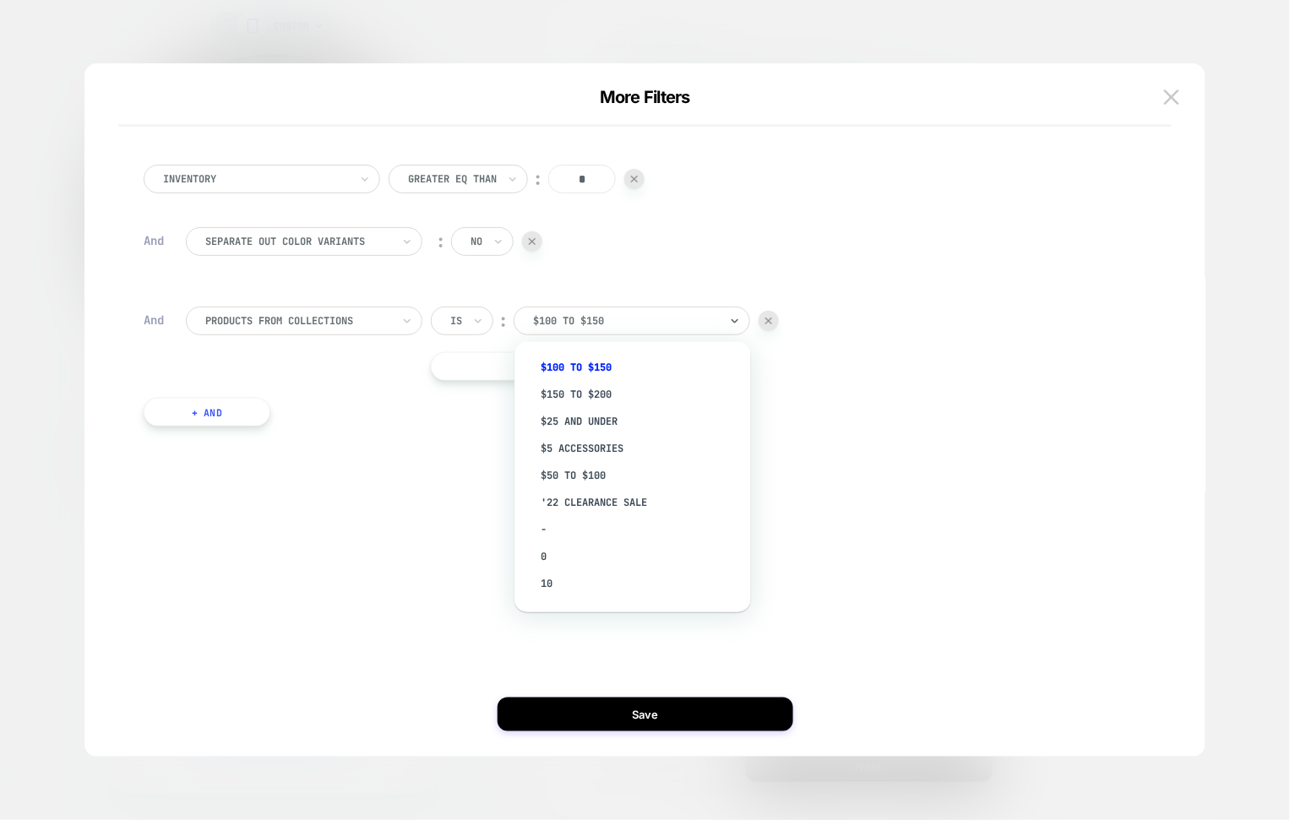
click at [600, 316] on div at bounding box center [626, 320] width 186 height 15
type input "*"
type input "****"
click at [613, 372] on div "Best Sellers" at bounding box center [641, 367] width 220 height 27
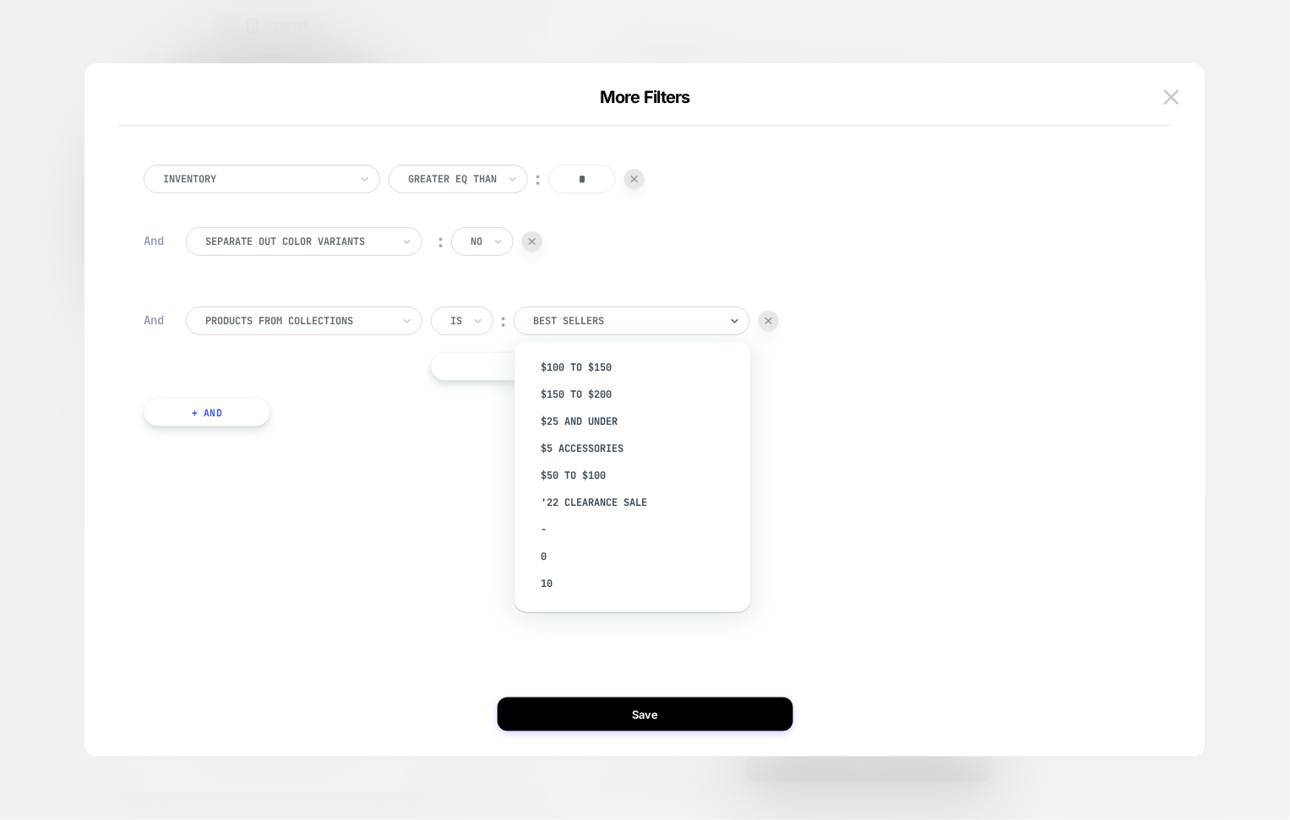
click at [632, 330] on div "Best Sellers" at bounding box center [625, 321] width 189 height 19
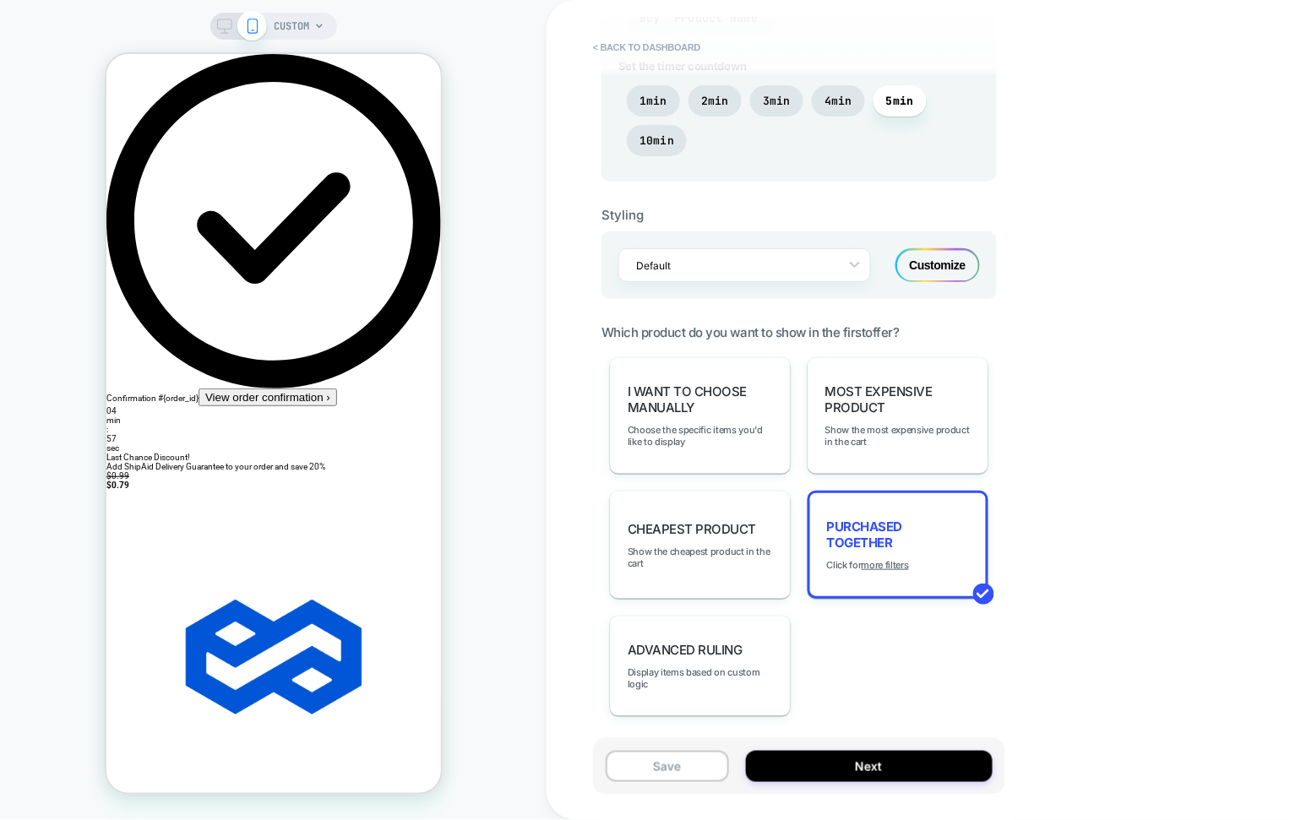
scroll to position [988, 0]
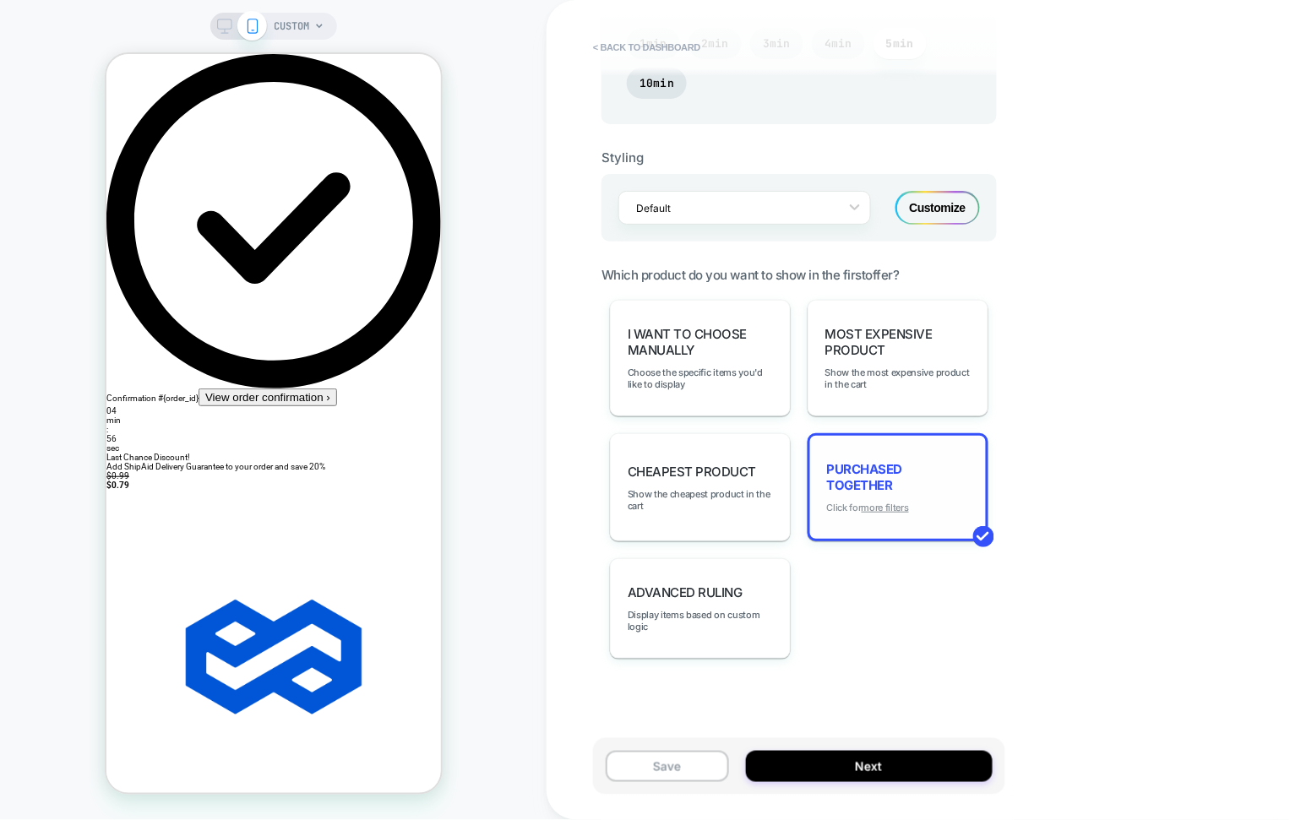
click at [891, 503] on u "more filters" at bounding box center [884, 508] width 47 height 12
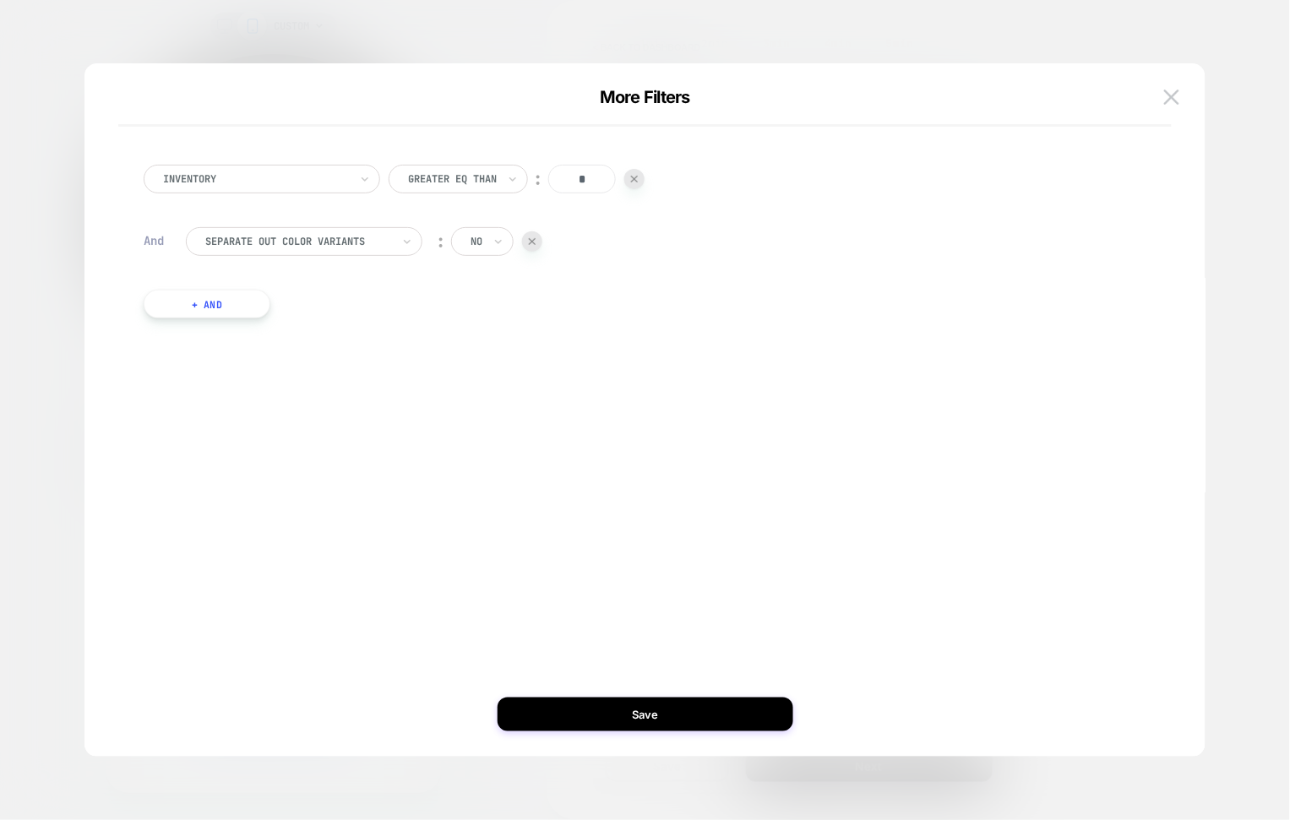
click at [238, 290] on button "+ And" at bounding box center [207, 304] width 127 height 29
click at [304, 313] on div at bounding box center [298, 320] width 186 height 15
click at [587, 320] on div at bounding box center [626, 320] width 186 height 15
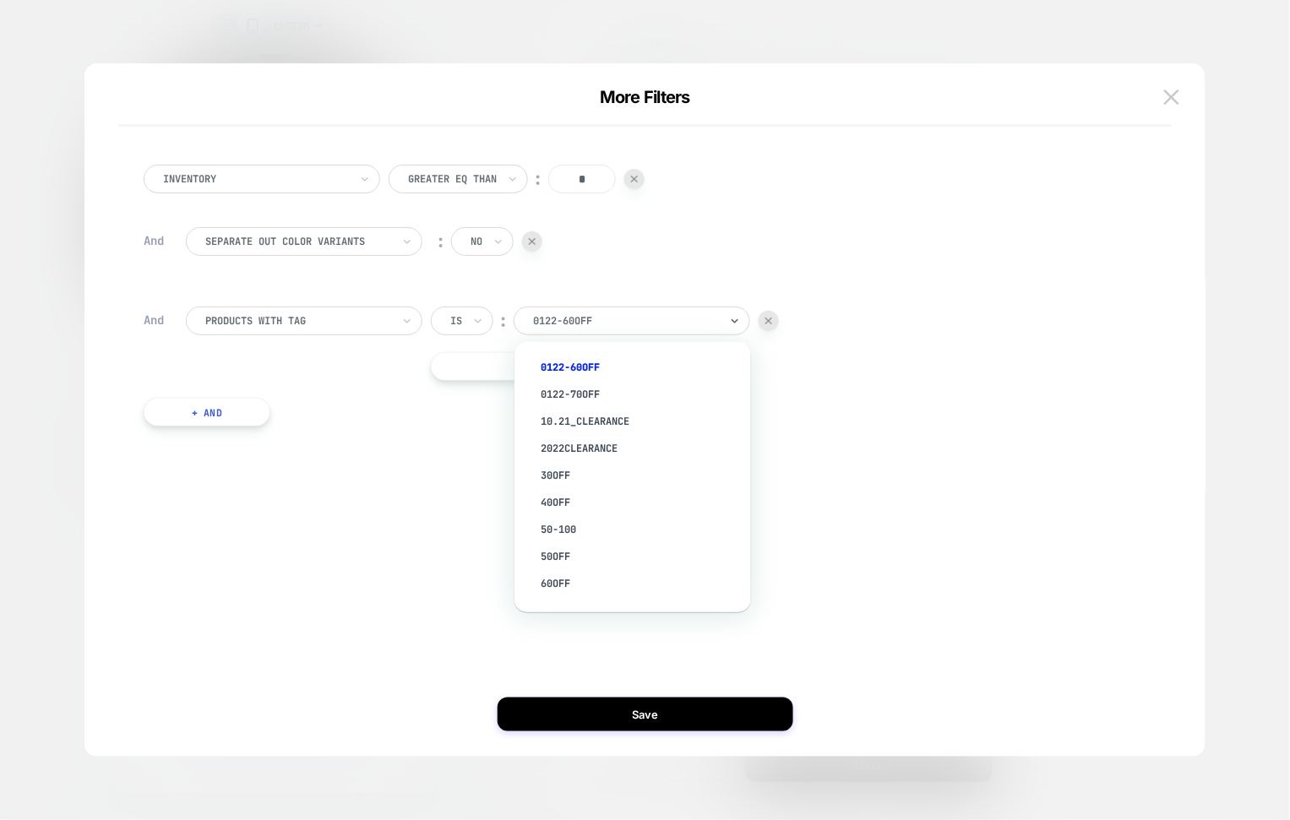
paste input "**********"
type input "**********"
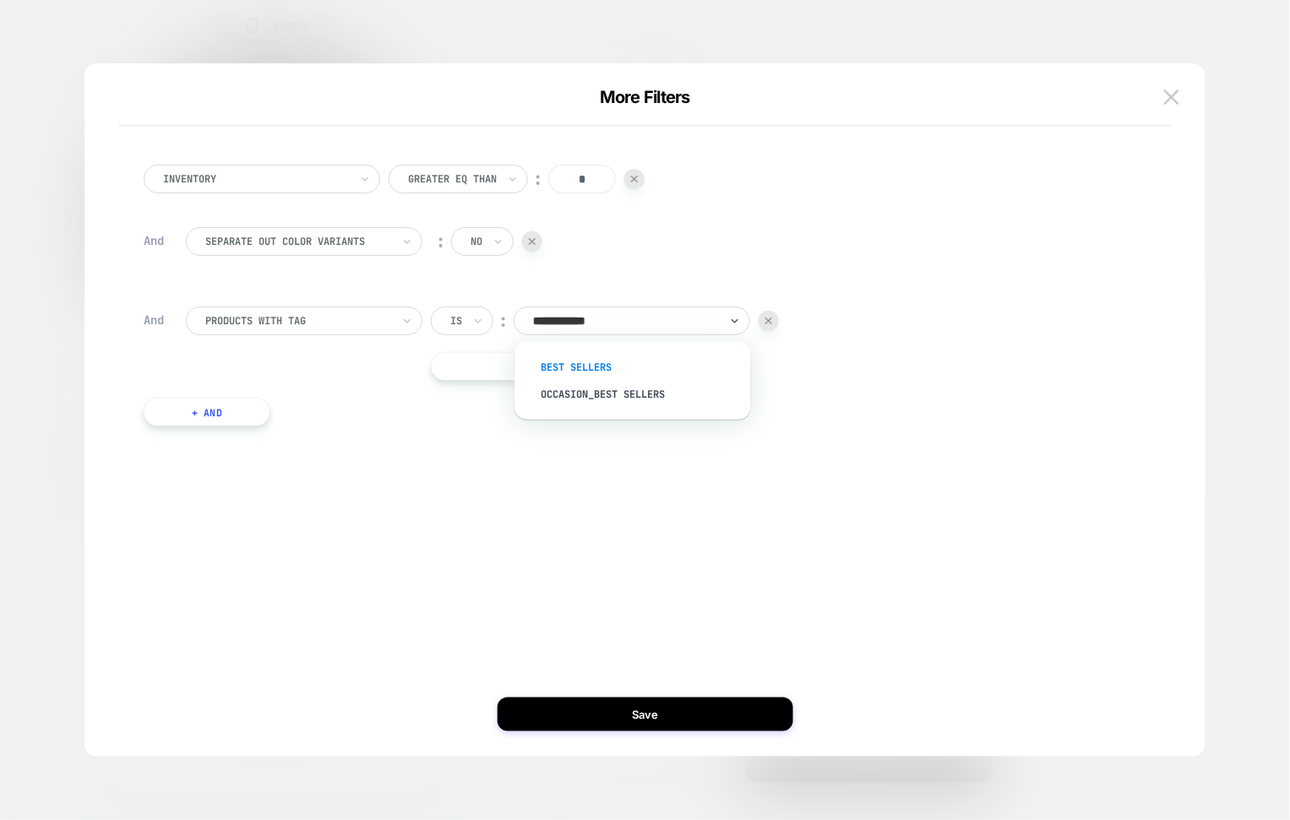
click at [590, 365] on div "Best Sellers" at bounding box center [641, 367] width 220 height 27
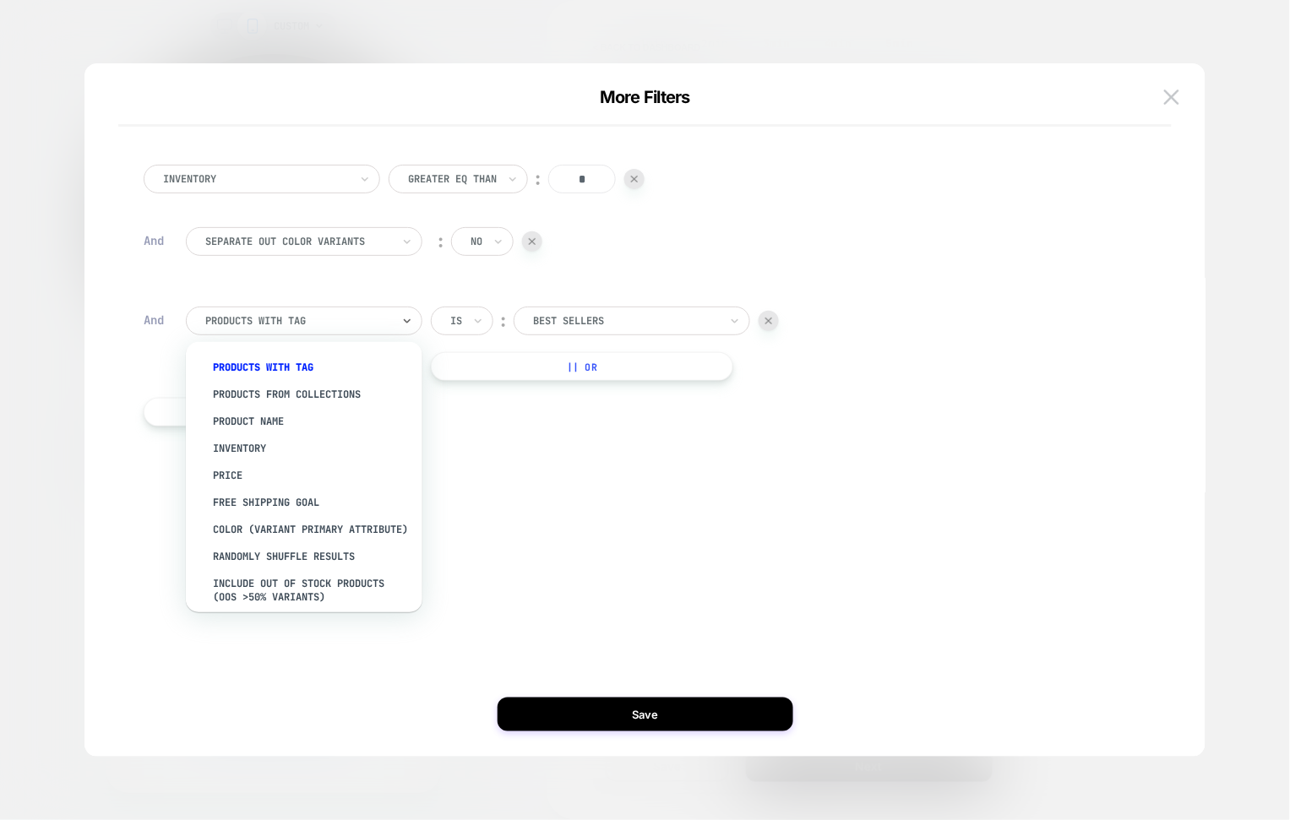
click at [291, 328] on div at bounding box center [298, 320] width 186 height 15
click at [274, 395] on div "products from collections" at bounding box center [313, 394] width 220 height 27
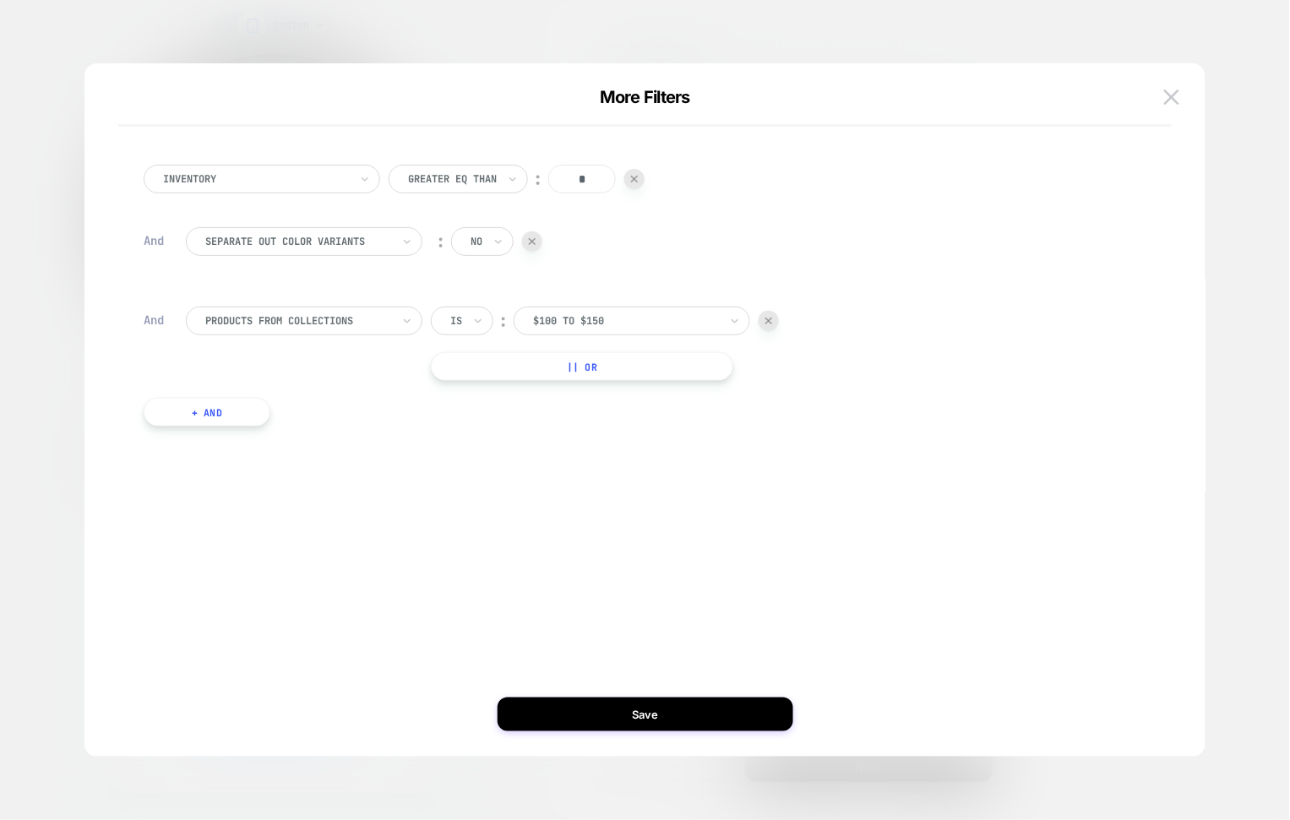
click at [561, 327] on div at bounding box center [626, 320] width 186 height 15
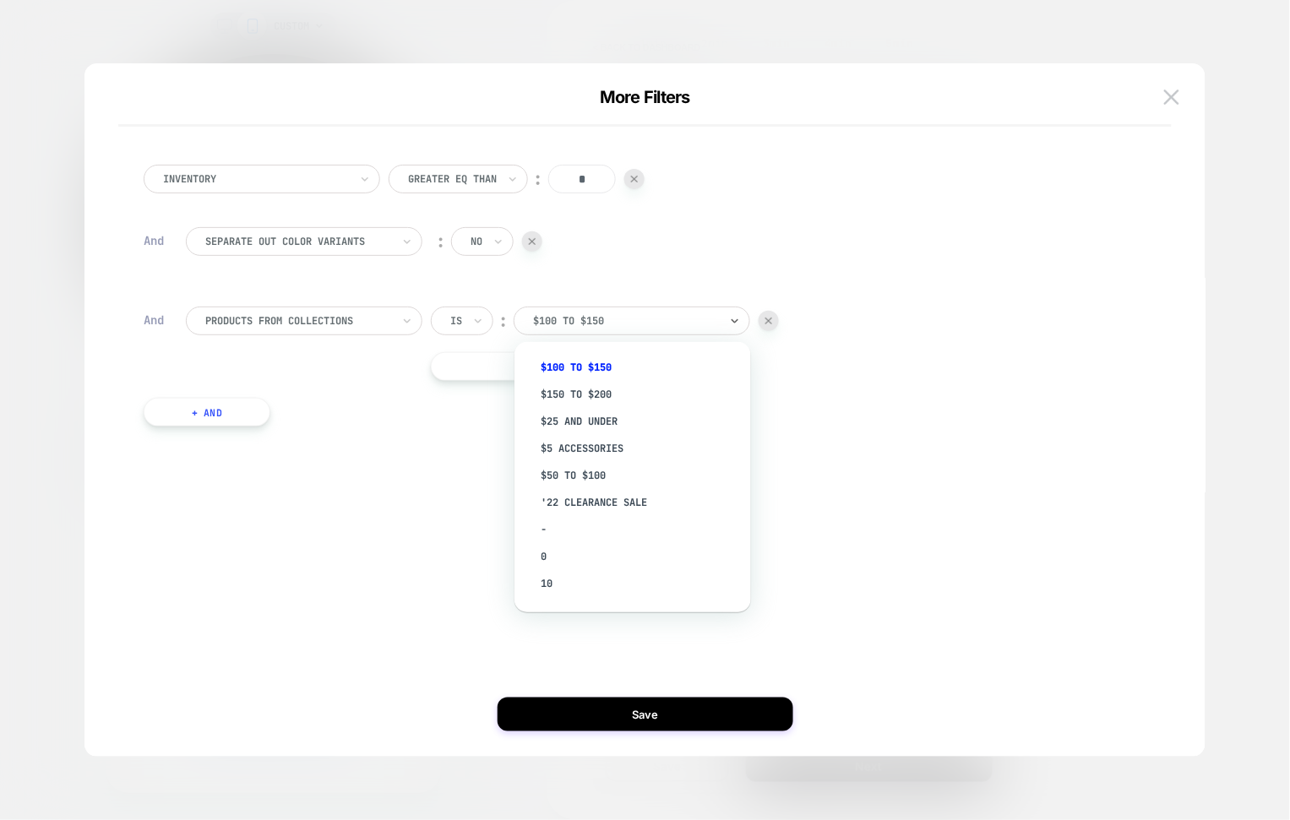
paste input "**********"
type input "**********"
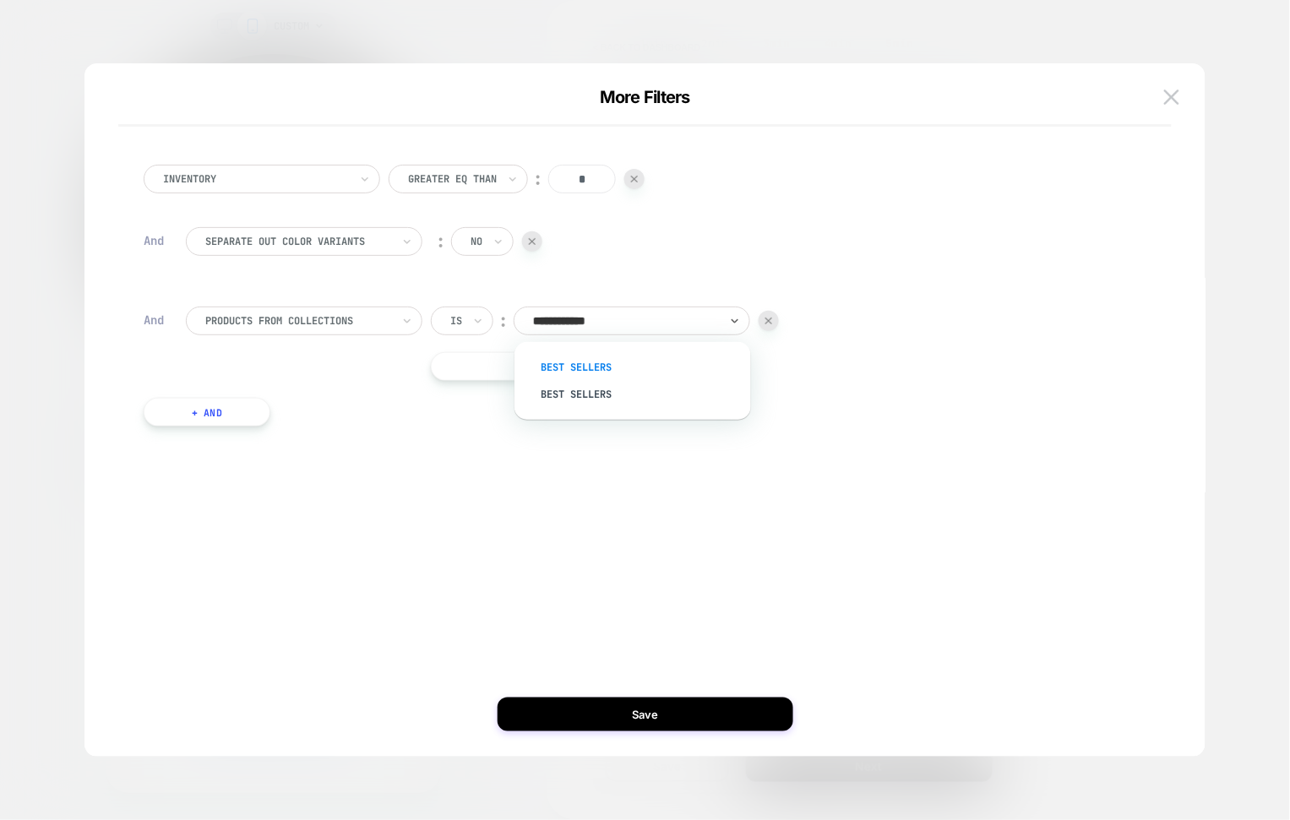
click at [567, 359] on div "Best Sellers" at bounding box center [641, 367] width 220 height 27
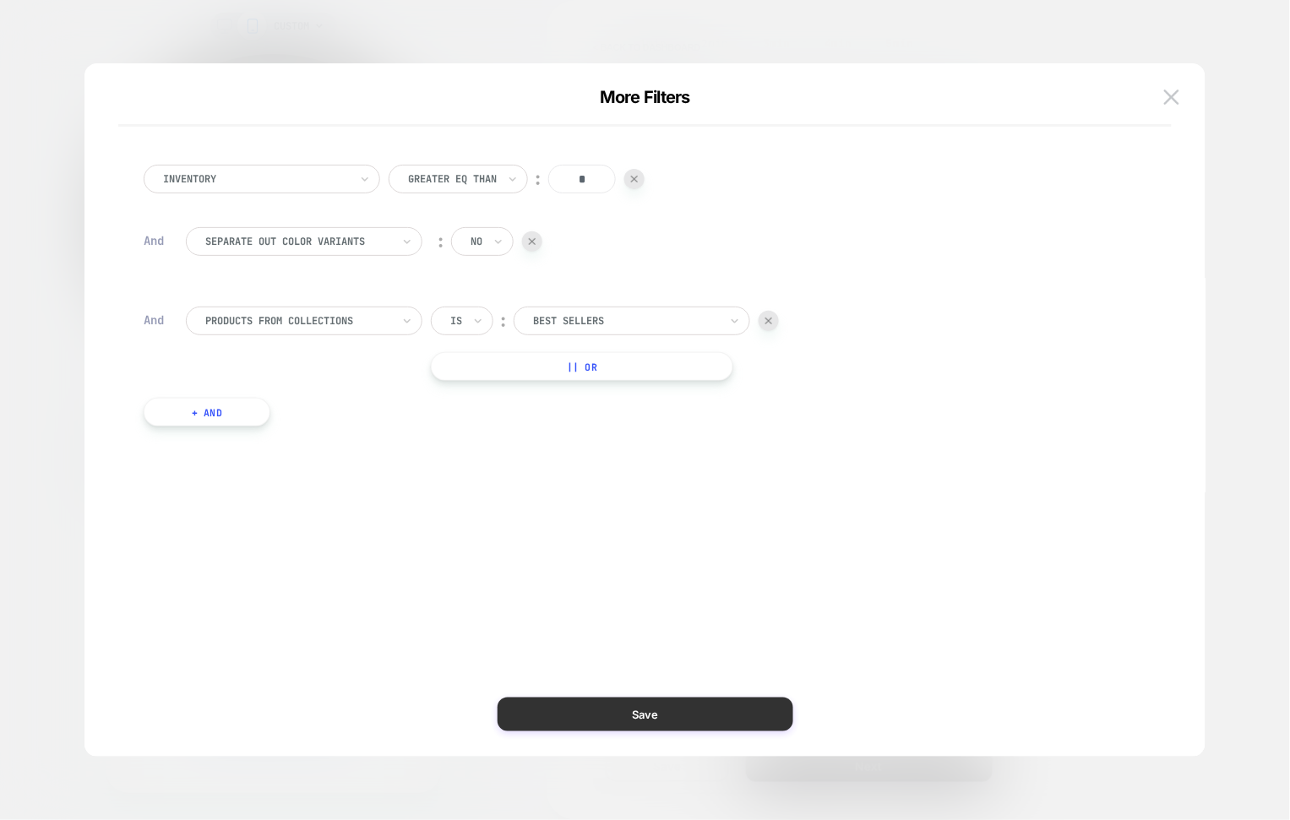
click at [707, 713] on button "Save" at bounding box center [645, 715] width 296 height 34
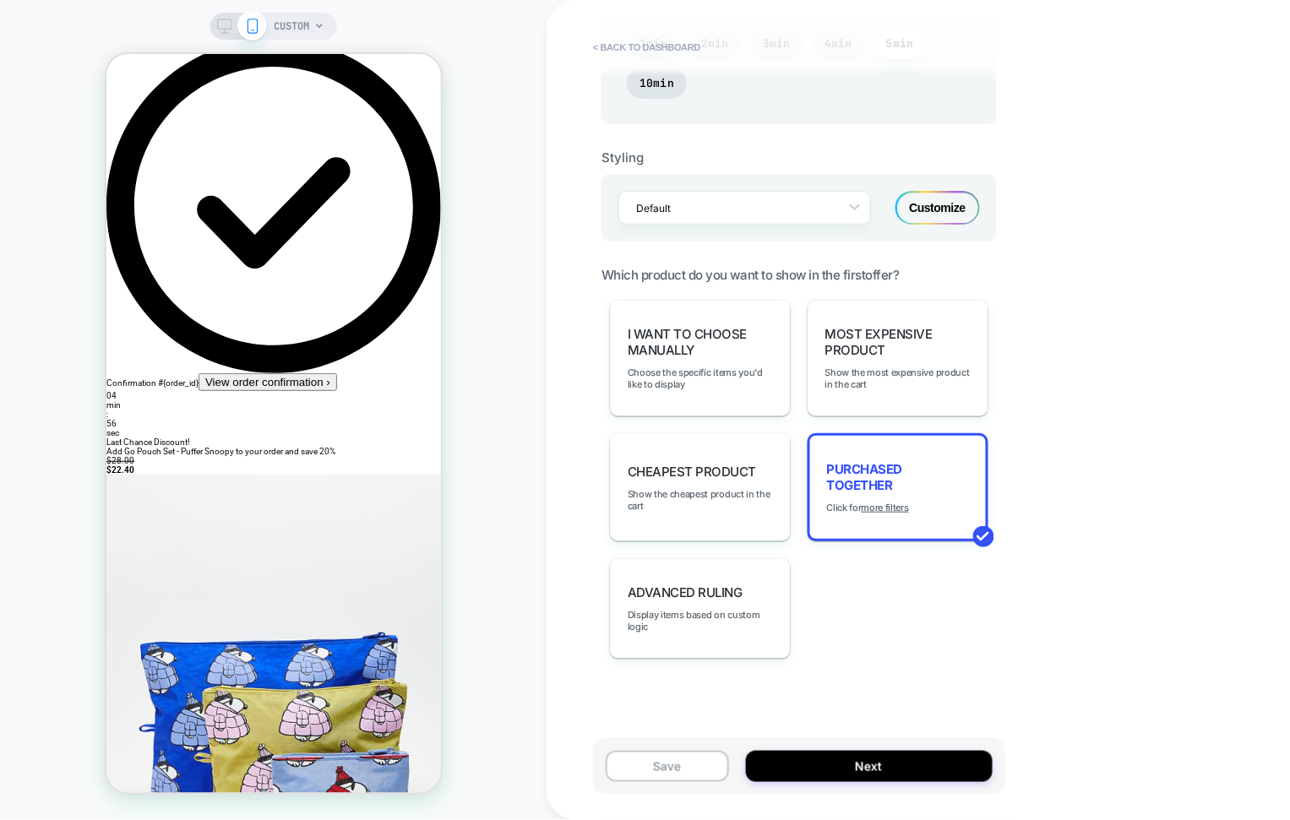
scroll to position [0, 0]
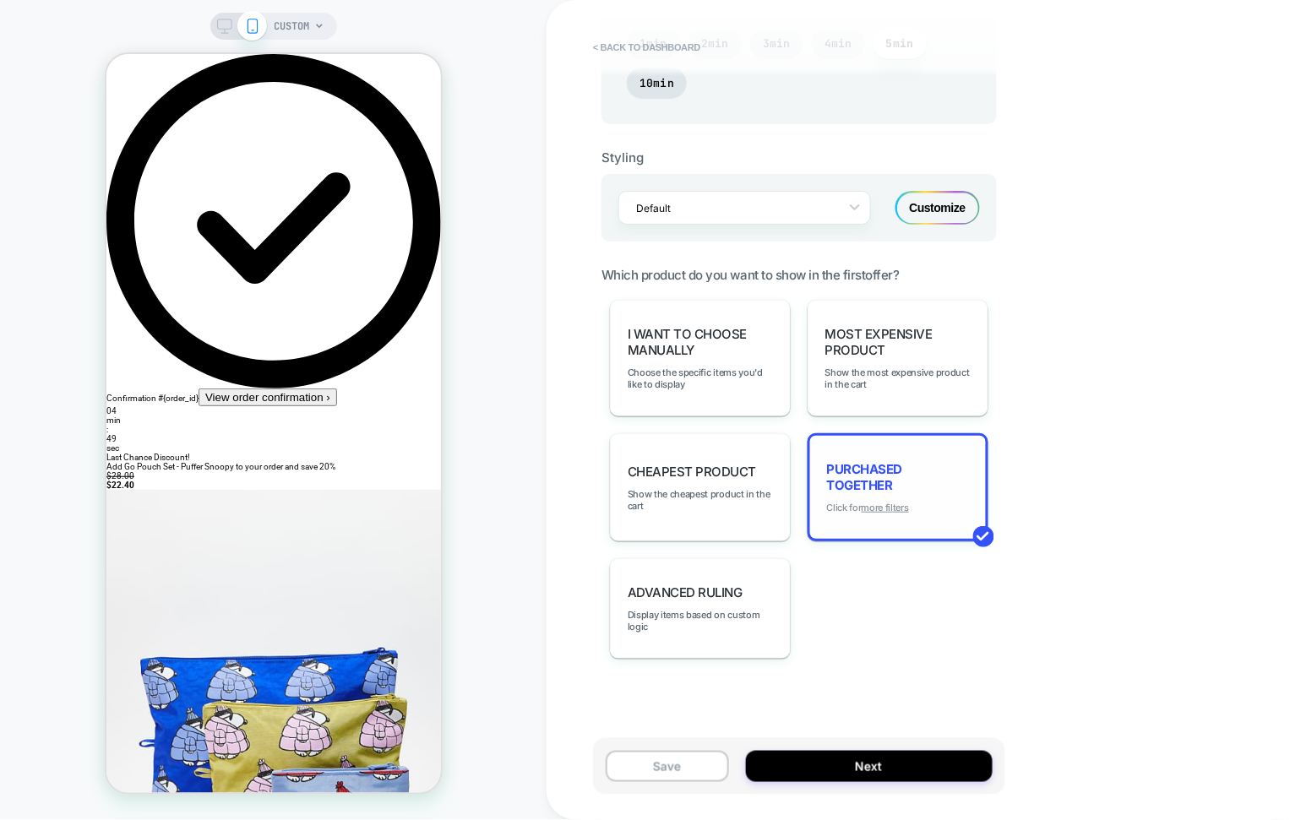
click at [887, 505] on u "more filters" at bounding box center [884, 508] width 47 height 12
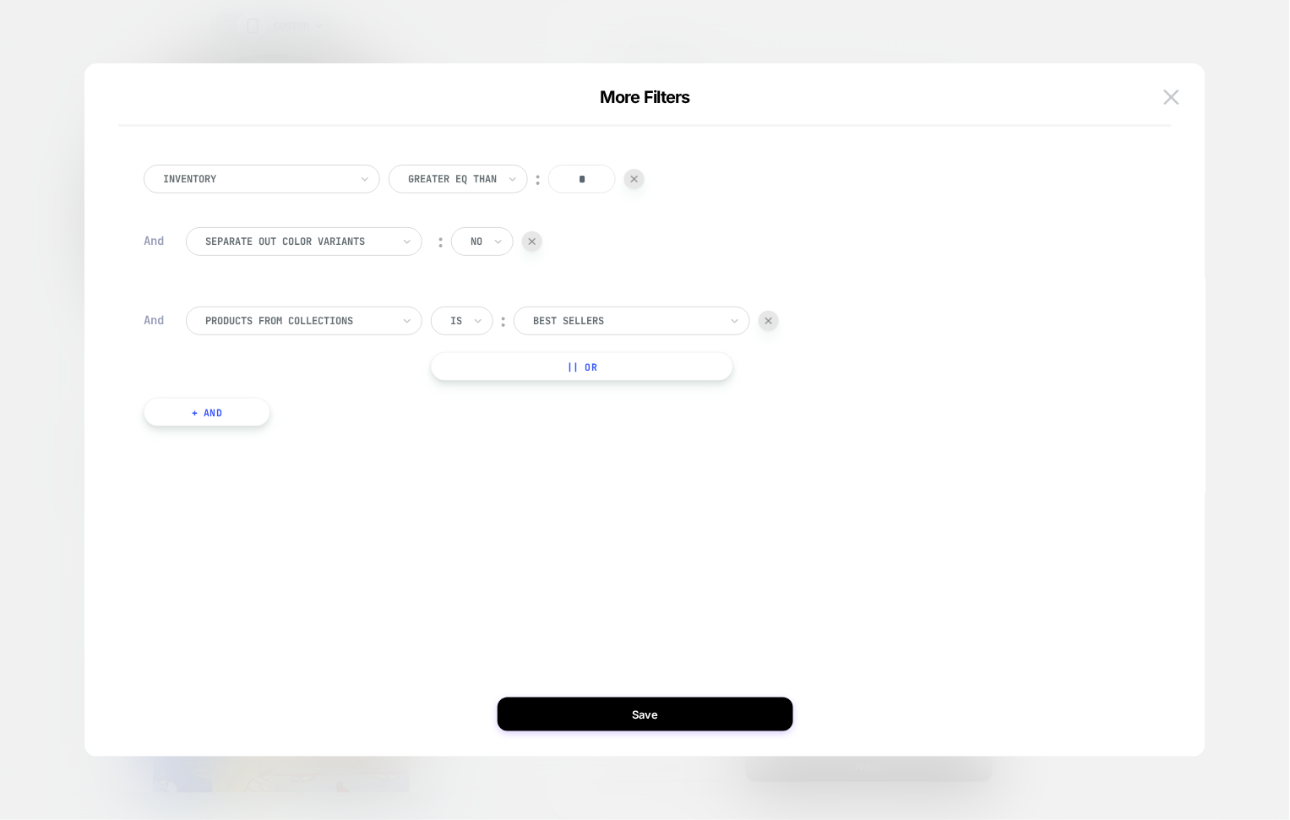
click at [252, 421] on button "+ And" at bounding box center [207, 412] width 127 height 29
click at [329, 424] on div at bounding box center [298, 428] width 186 height 15
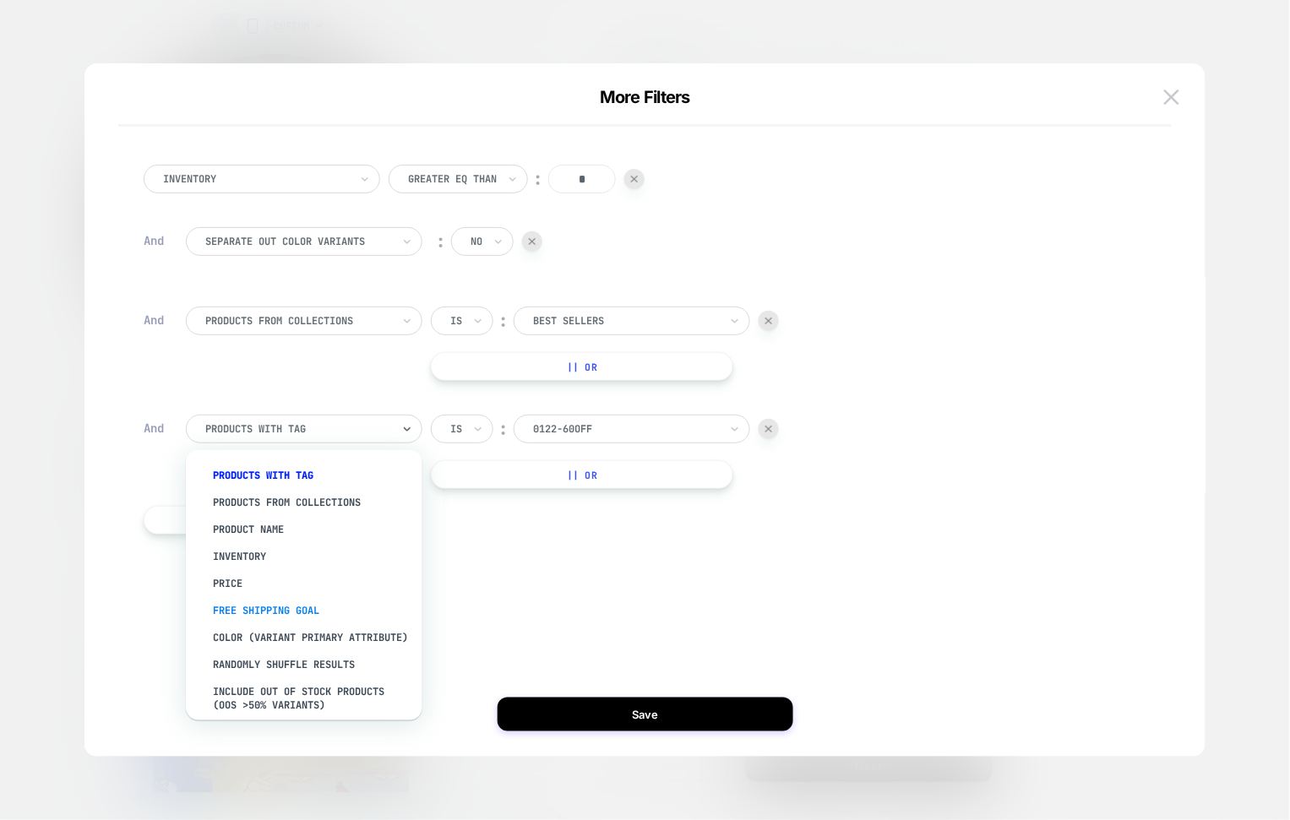
scroll to position [152, 0]
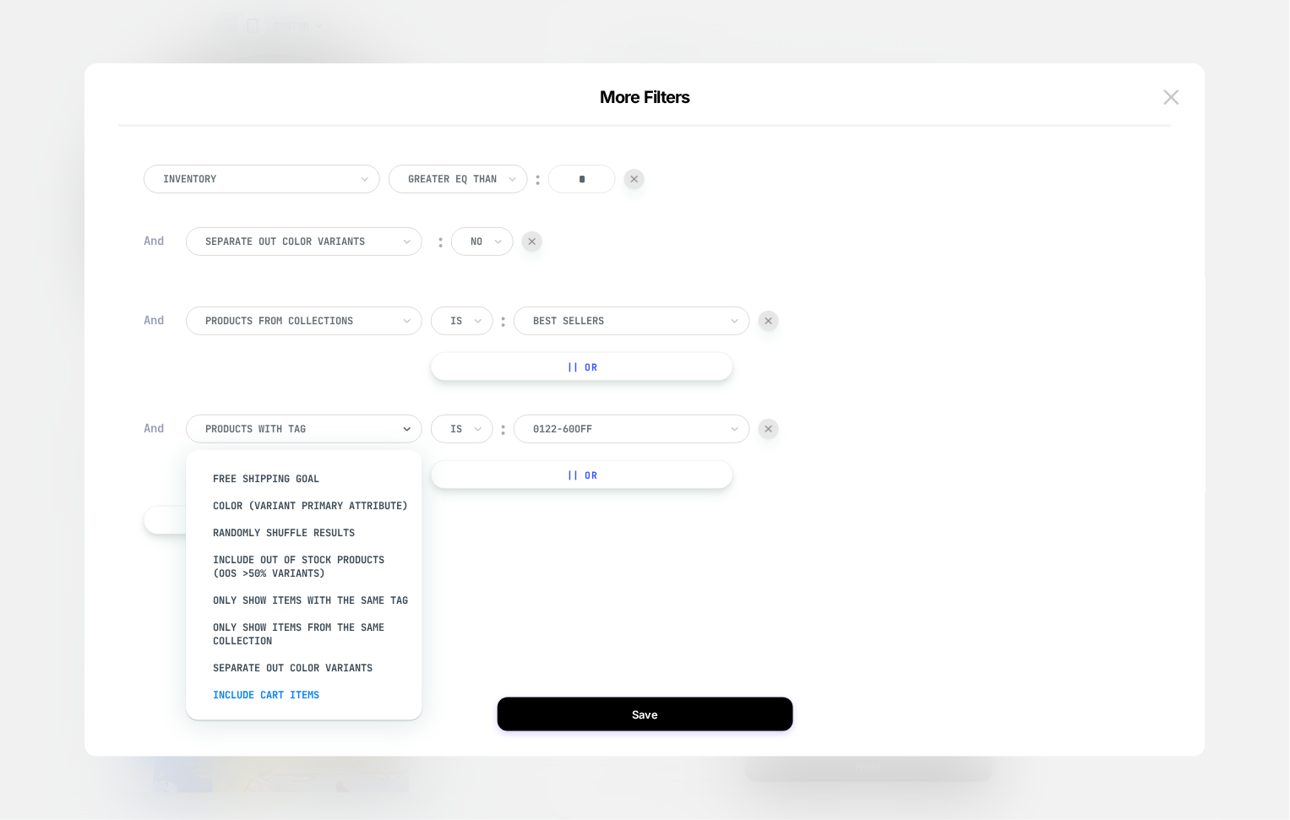
click at [290, 695] on div "Include Cart Items" at bounding box center [313, 695] width 220 height 27
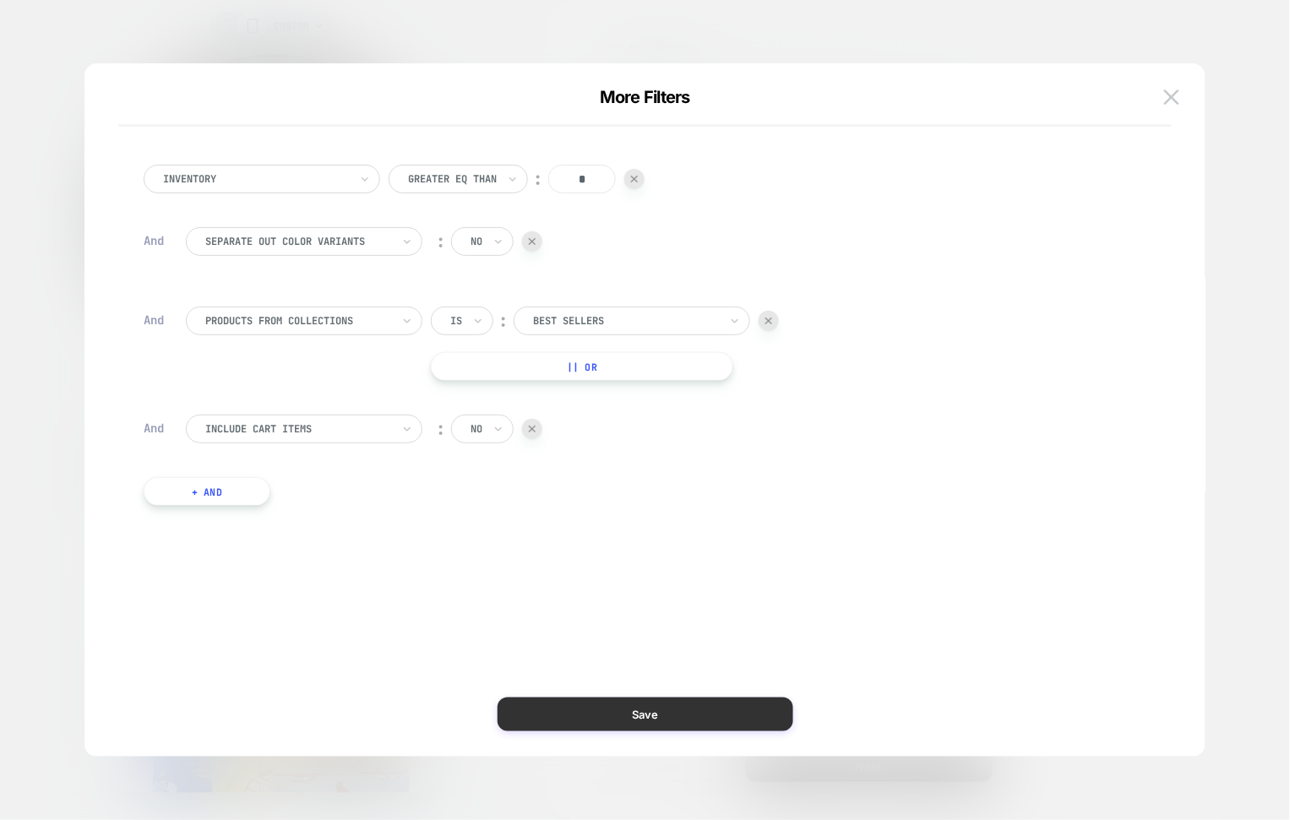
click at [667, 708] on button "Save" at bounding box center [645, 715] width 296 height 34
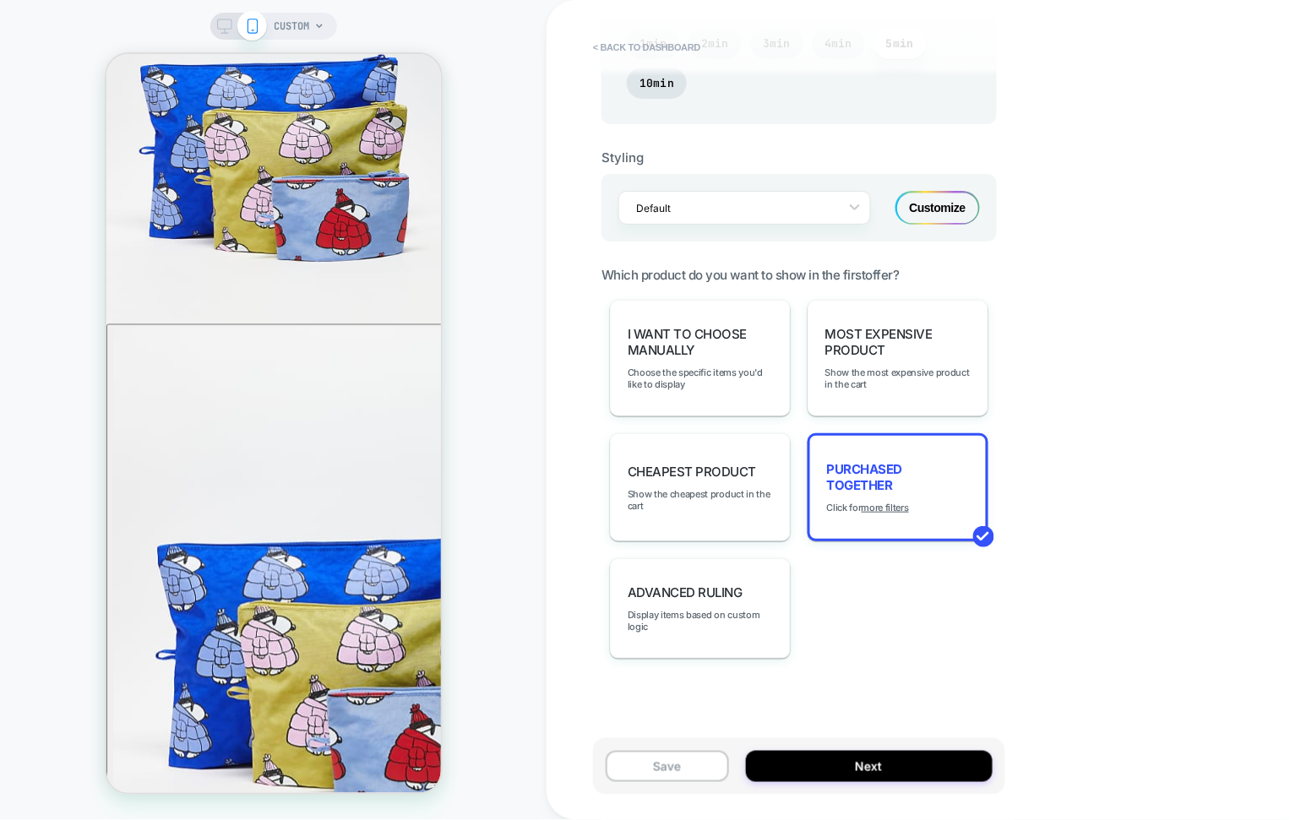
scroll to position [0, 0]
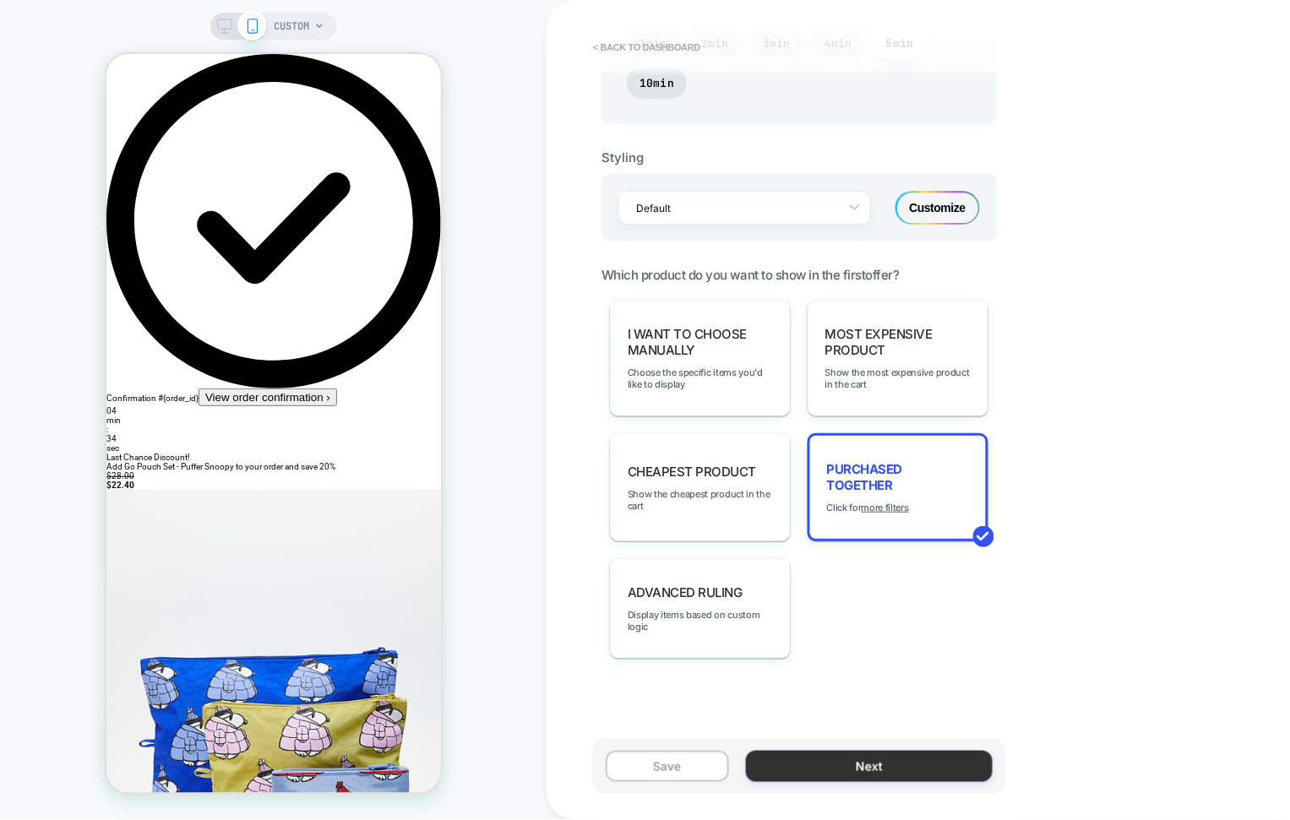
click at [869, 766] on button "Next" at bounding box center [869, 766] width 247 height 31
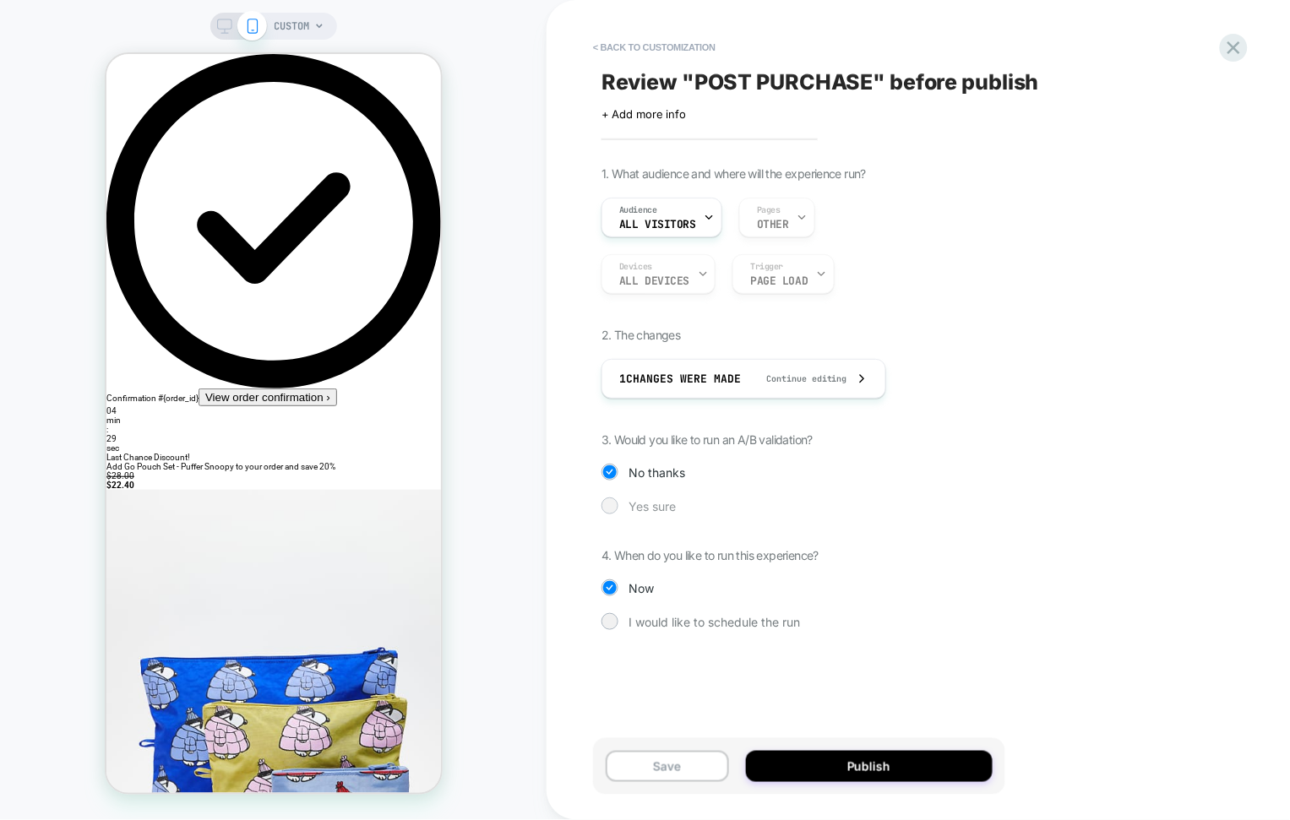
click at [629, 503] on span "Yes sure" at bounding box center [651, 506] width 47 height 14
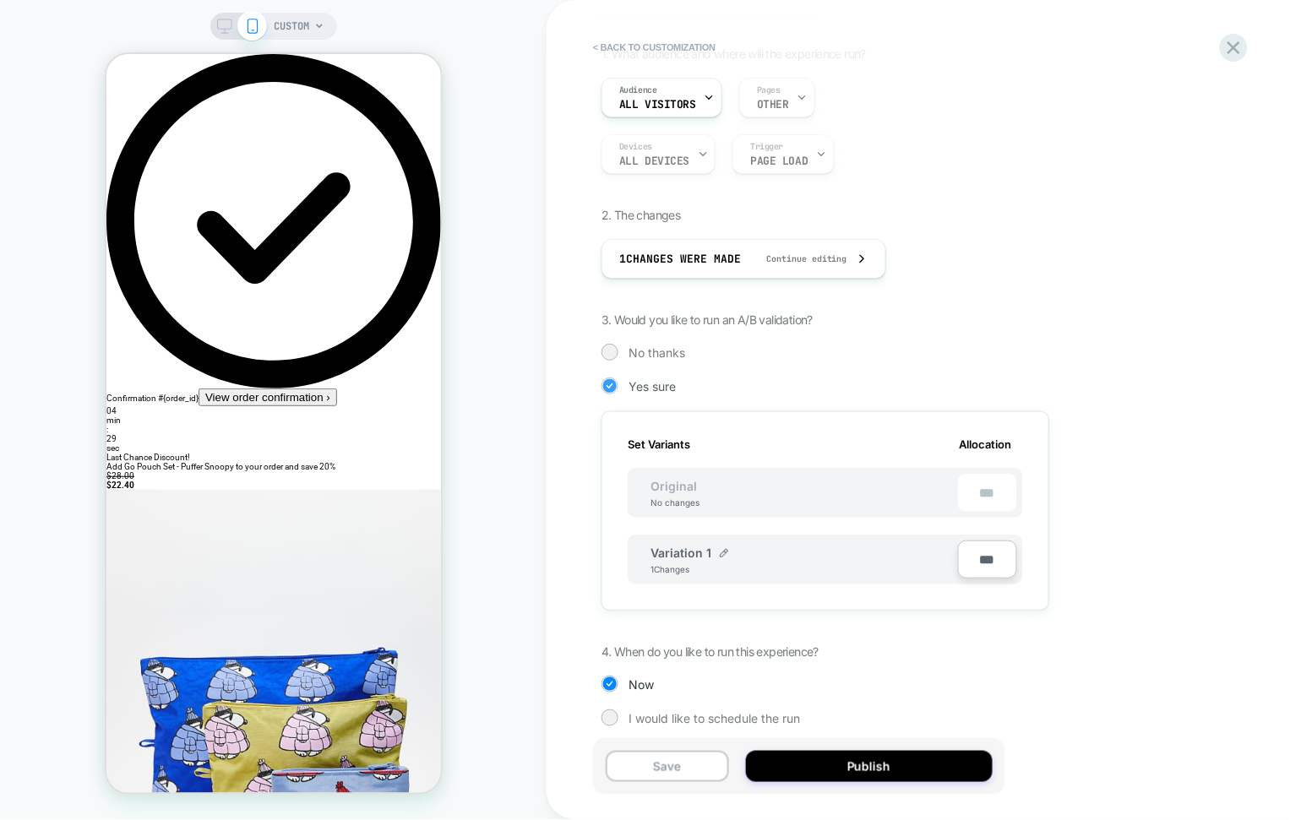
scroll to position [131, 0]
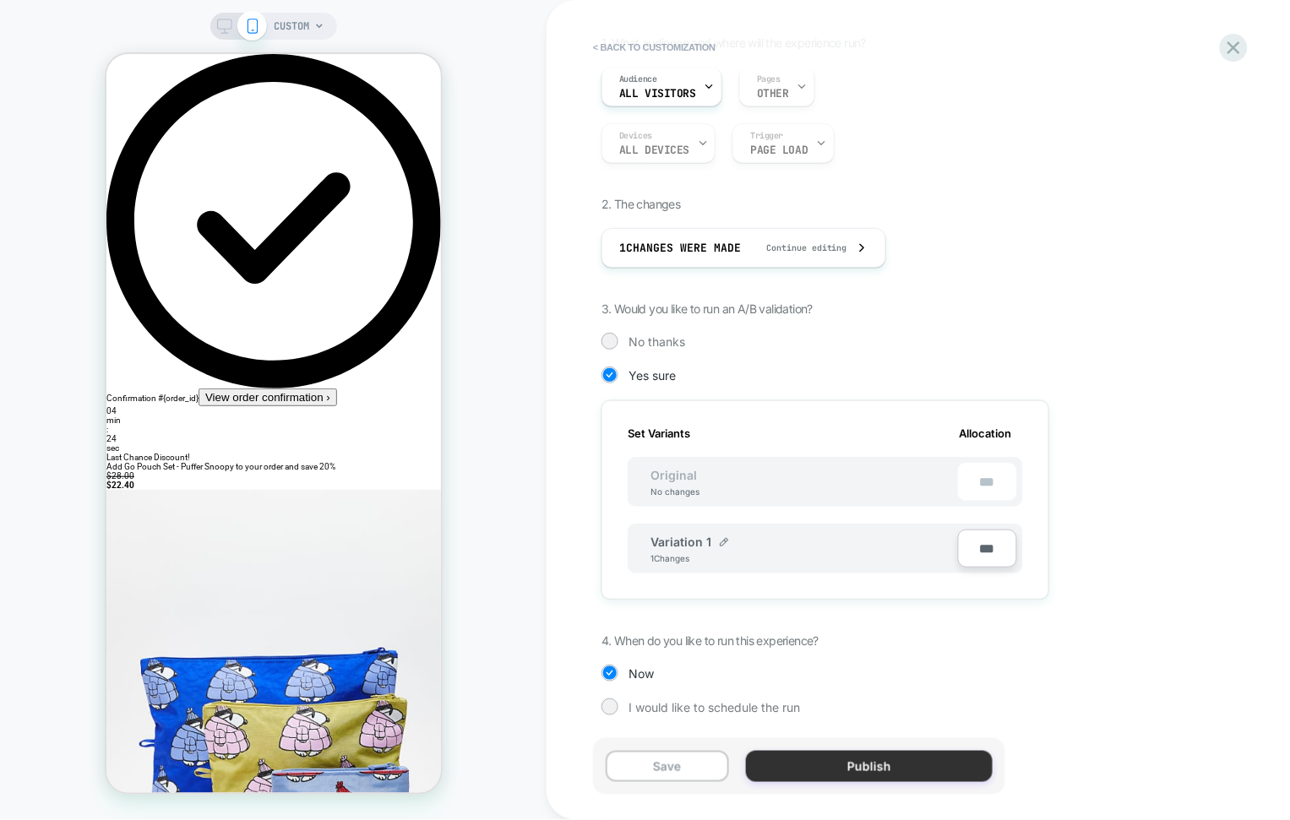
click at [827, 769] on button "Publish" at bounding box center [869, 766] width 247 height 31
click at [656, 767] on button "Save" at bounding box center [667, 766] width 123 height 31
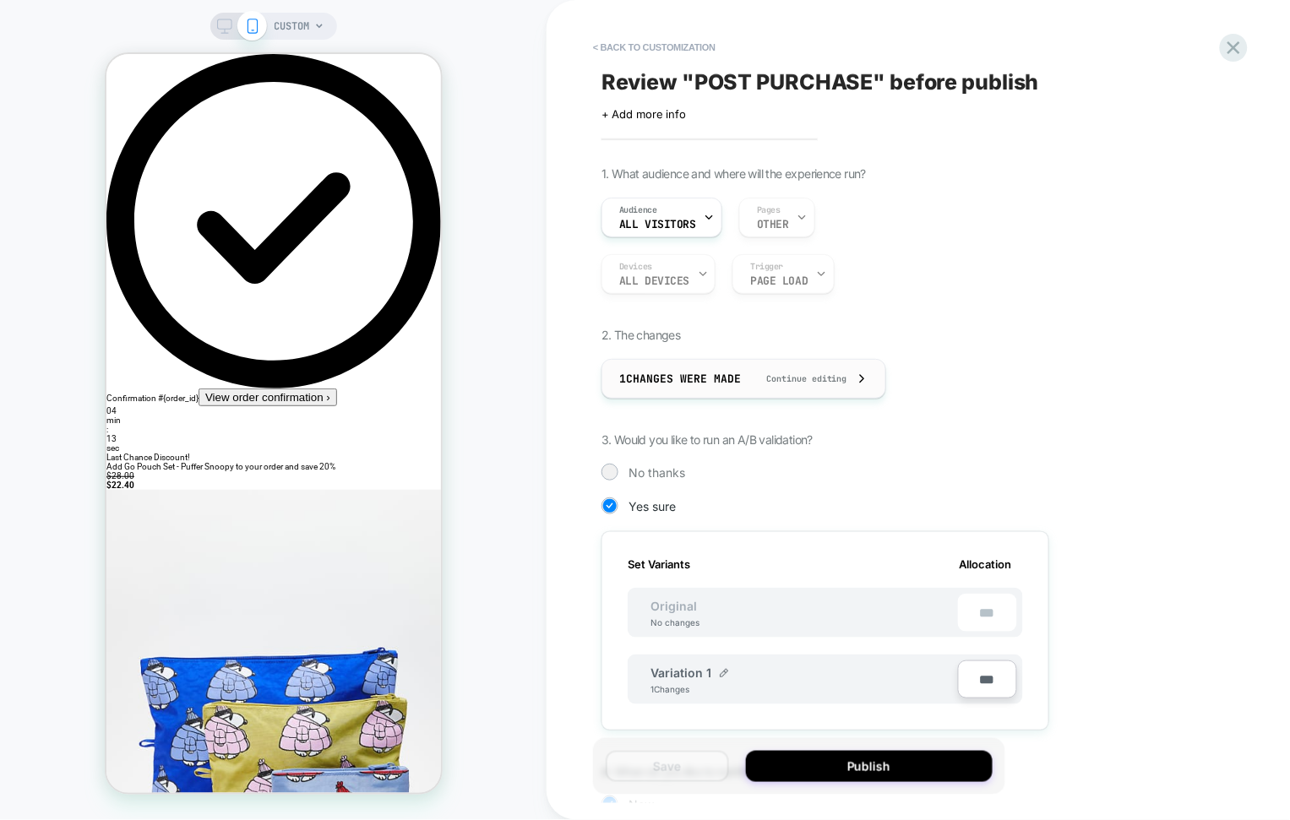
click at [805, 384] on div "1 Changes were made Continue editing" at bounding box center [743, 379] width 249 height 38
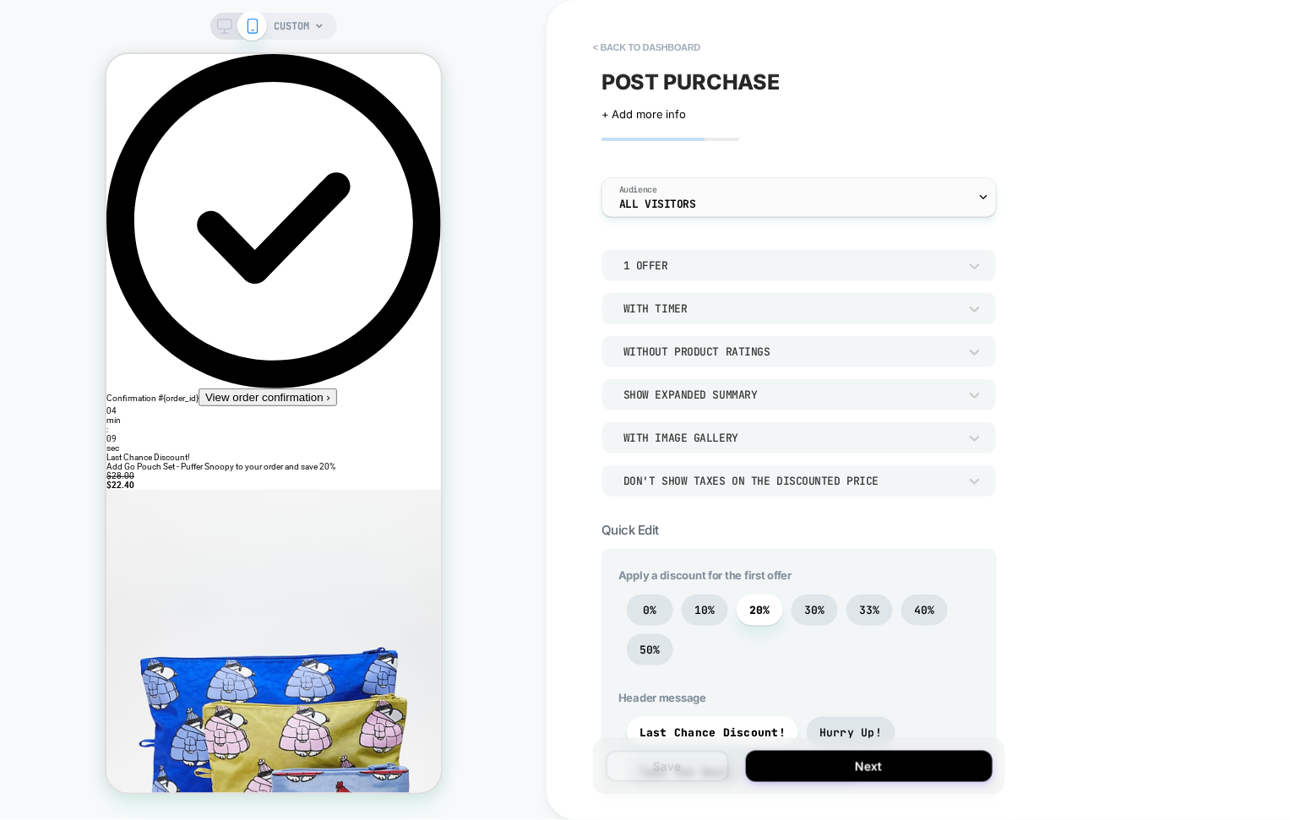
click at [872, 193] on div "Audience All Visitors" at bounding box center [794, 197] width 385 height 38
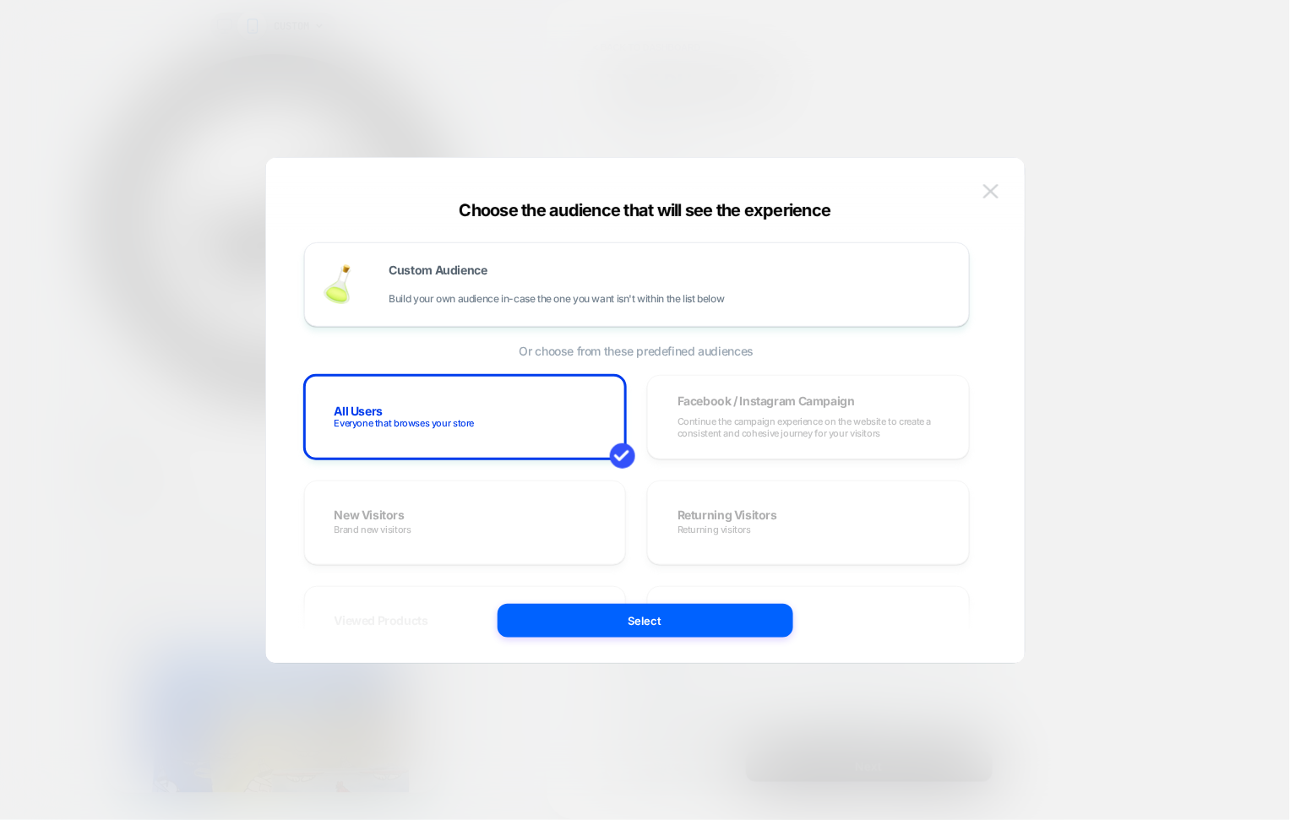
click at [989, 199] on button at bounding box center [990, 191] width 25 height 25
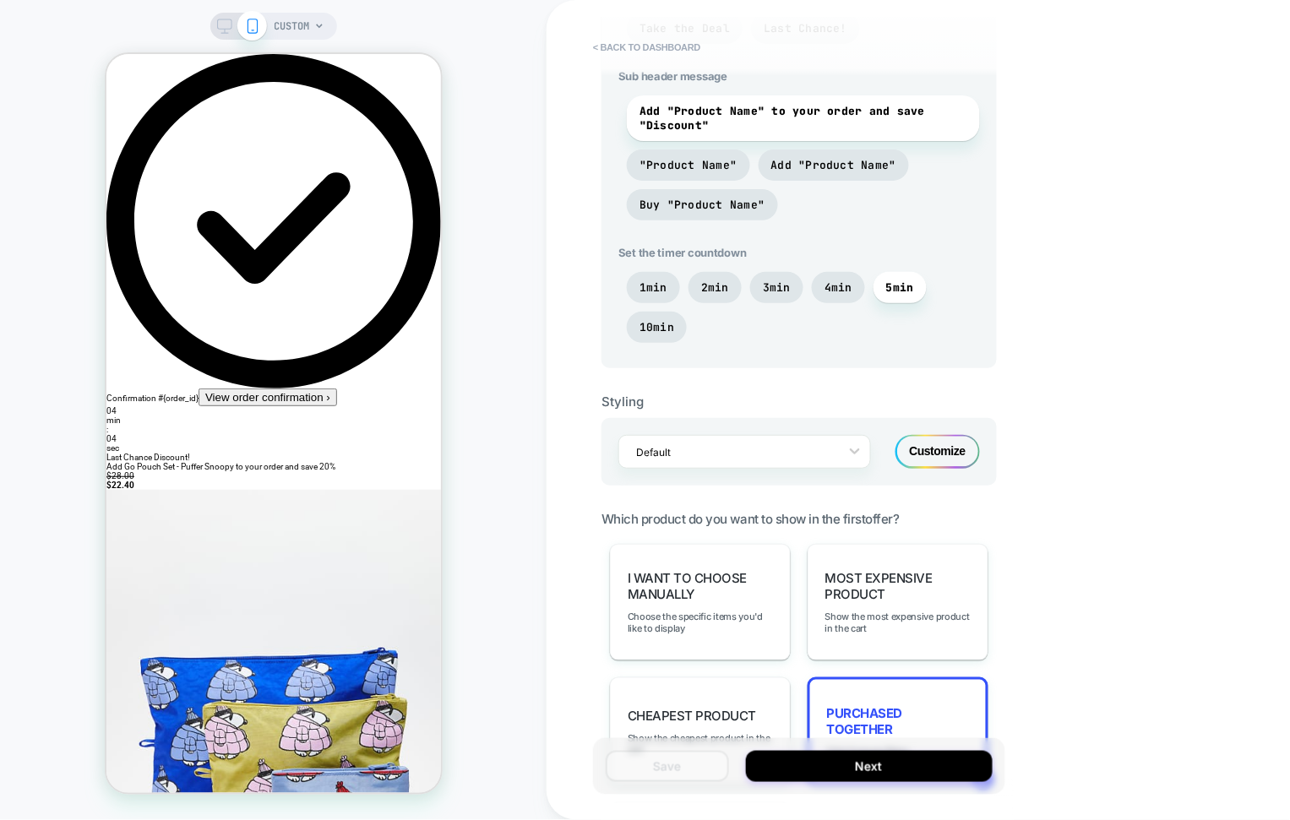
scroll to position [988, 0]
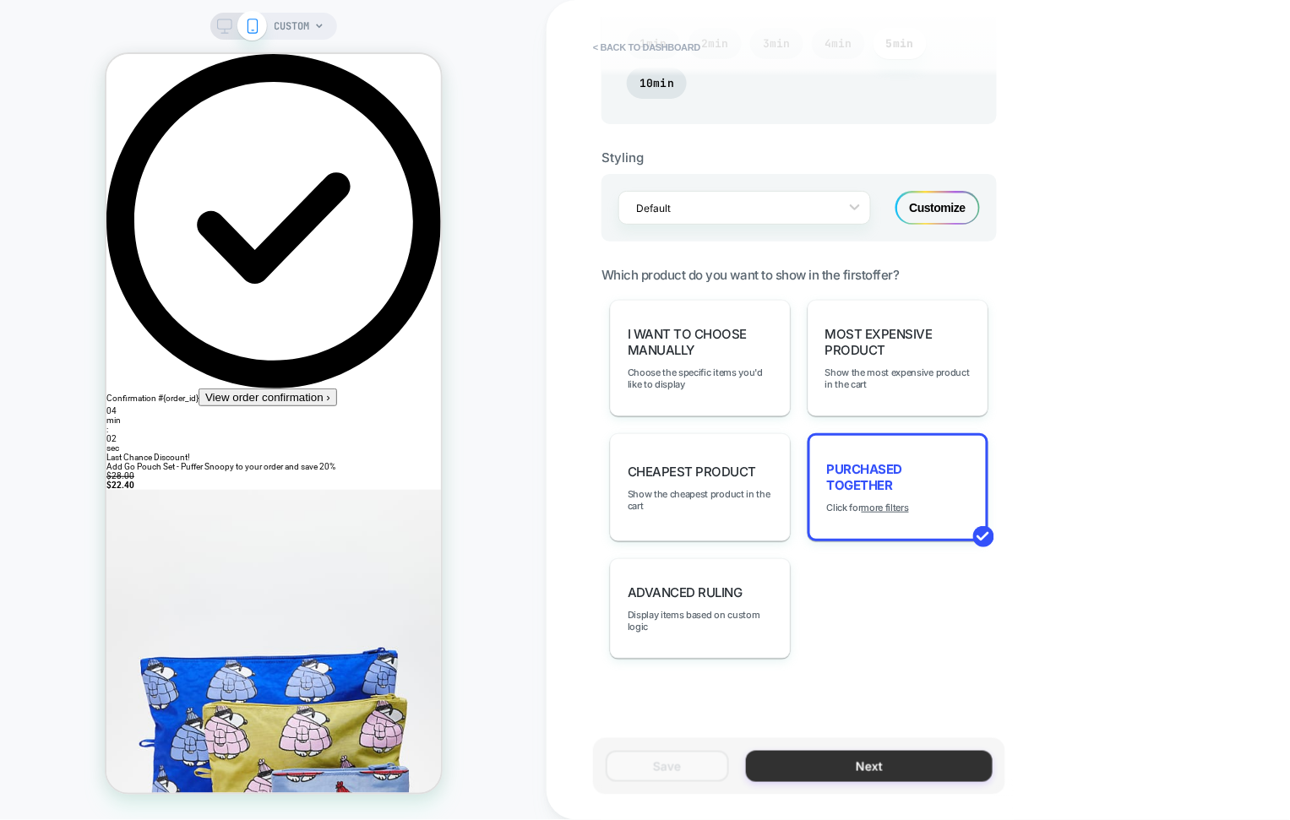
click at [832, 775] on button "Next" at bounding box center [869, 766] width 247 height 31
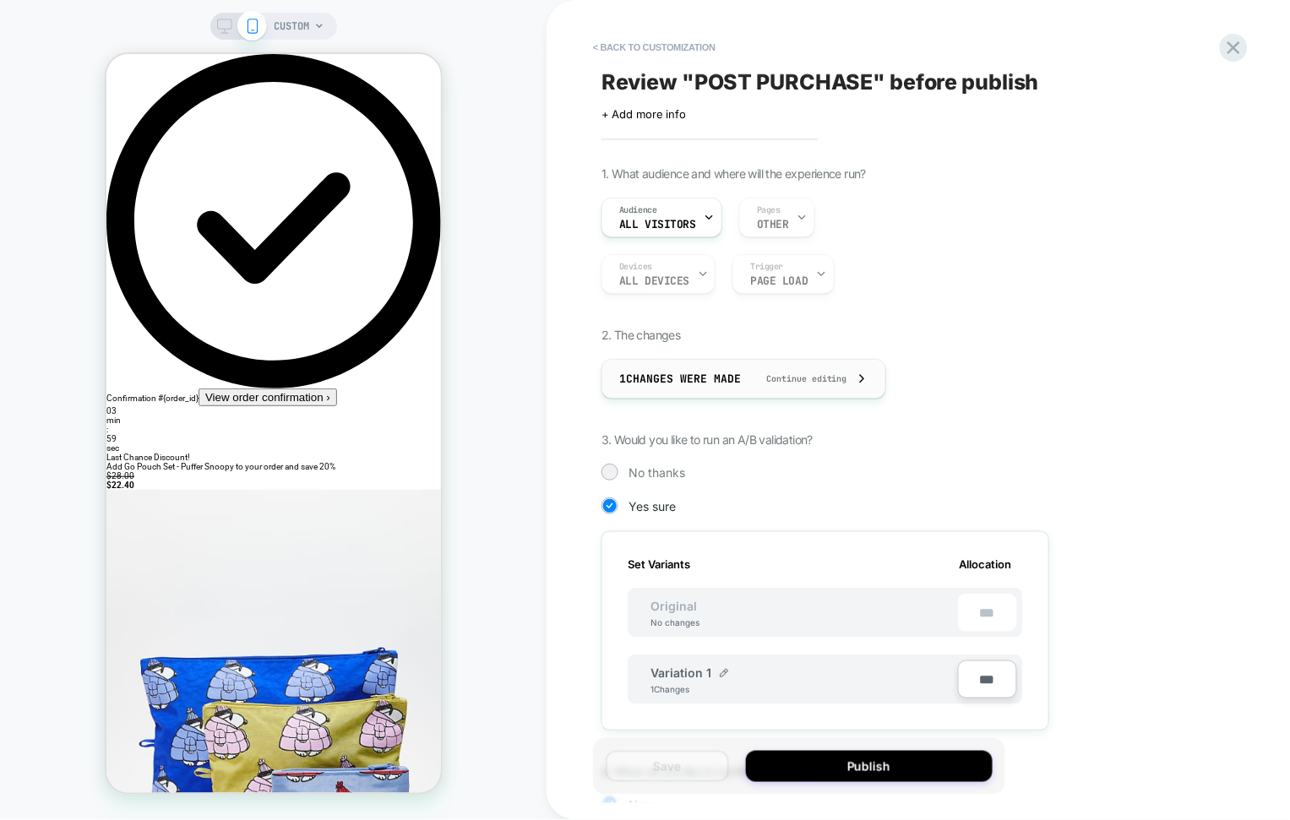
click at [817, 375] on span "Continue editing" at bounding box center [798, 378] width 98 height 11
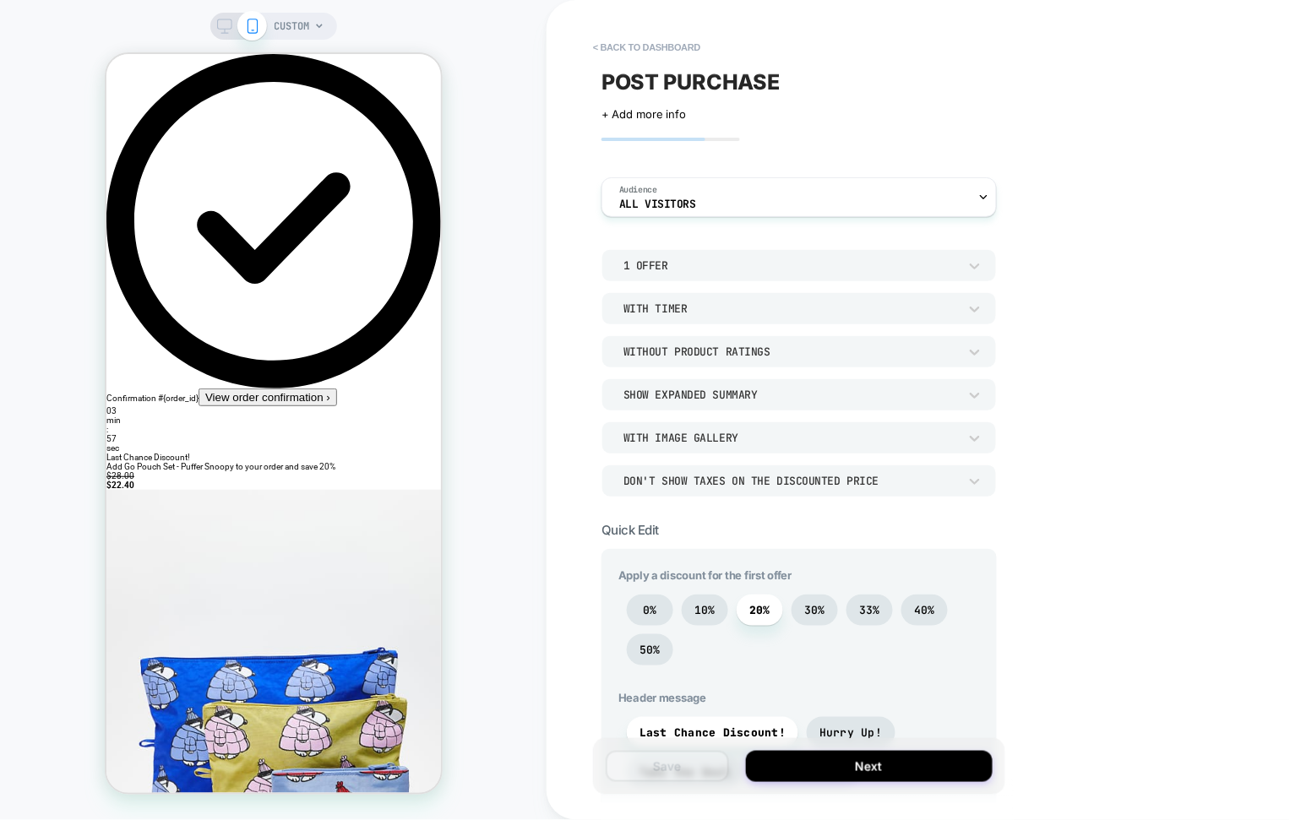
scroll to position [299, 0]
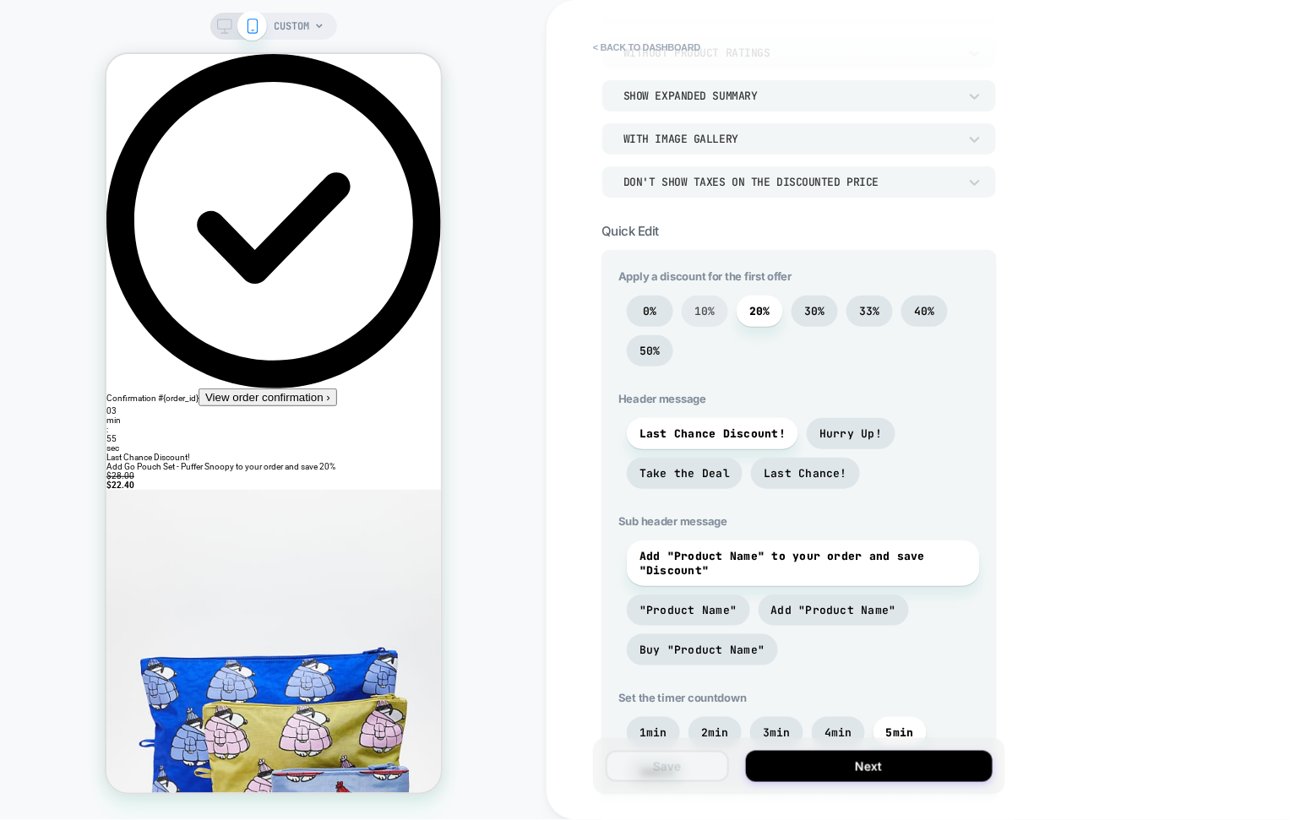
click at [699, 307] on span "10%" at bounding box center [704, 311] width 21 height 14
click at [771, 309] on span "20%" at bounding box center [759, 311] width 46 height 31
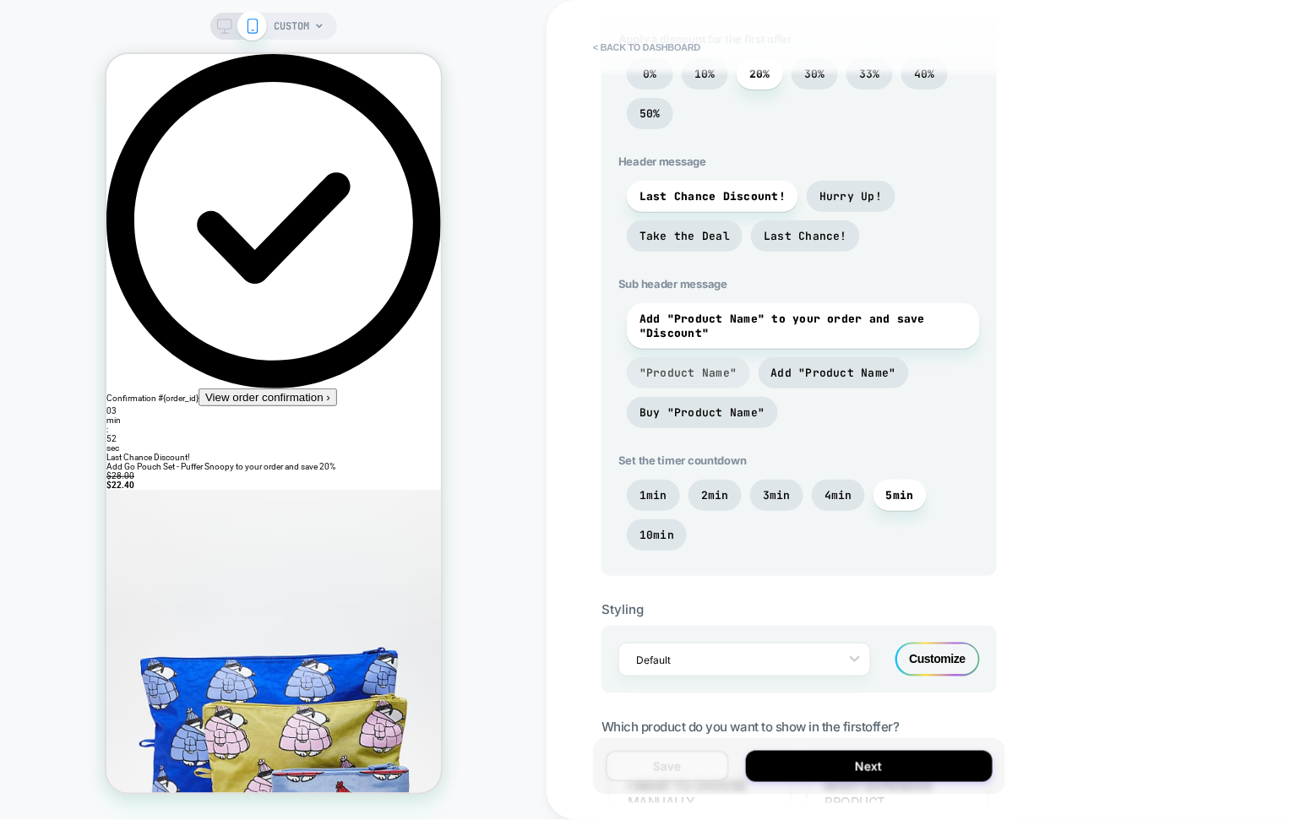
click at [688, 377] on span ""Product Name"" at bounding box center [688, 373] width 98 height 14
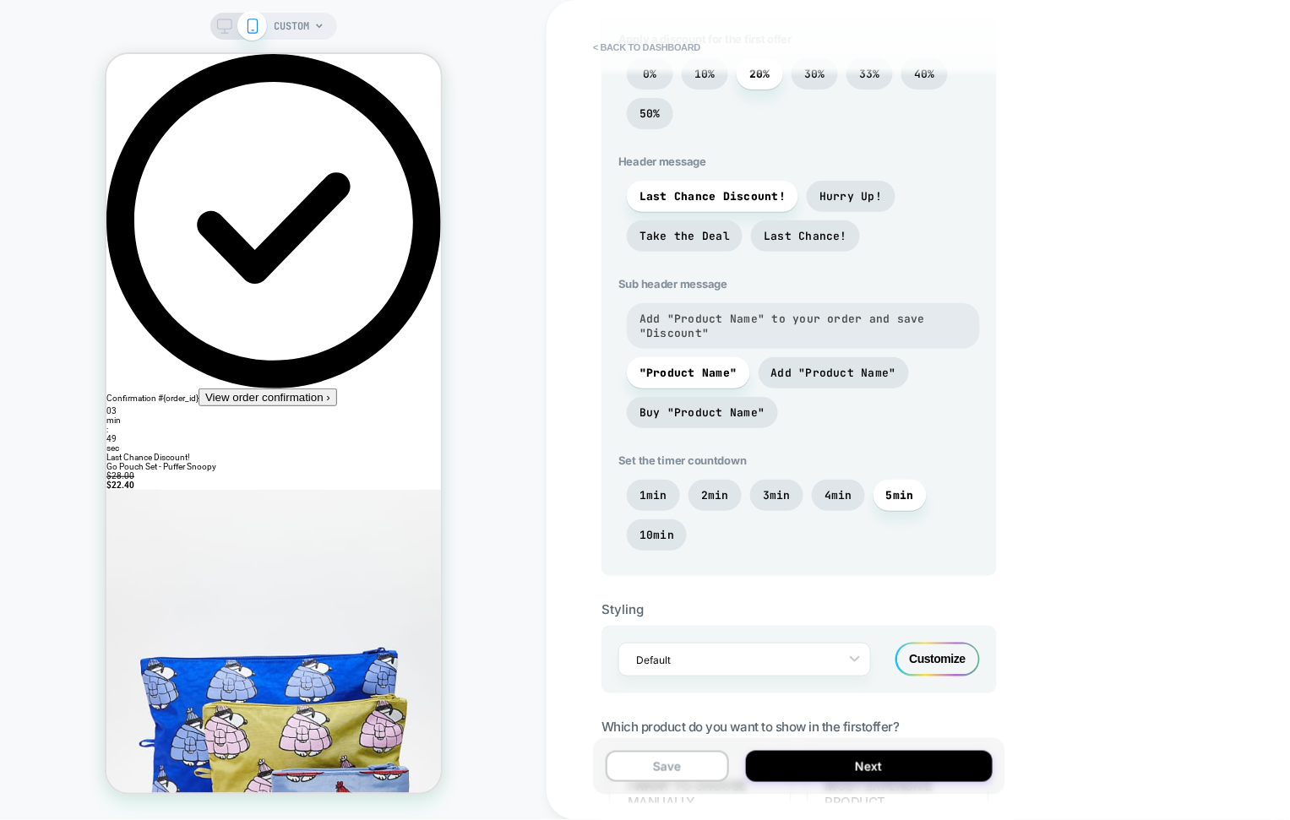
click at [749, 329] on span "Add "Product Name" to your order and save "Discount"" at bounding box center [803, 326] width 328 height 29
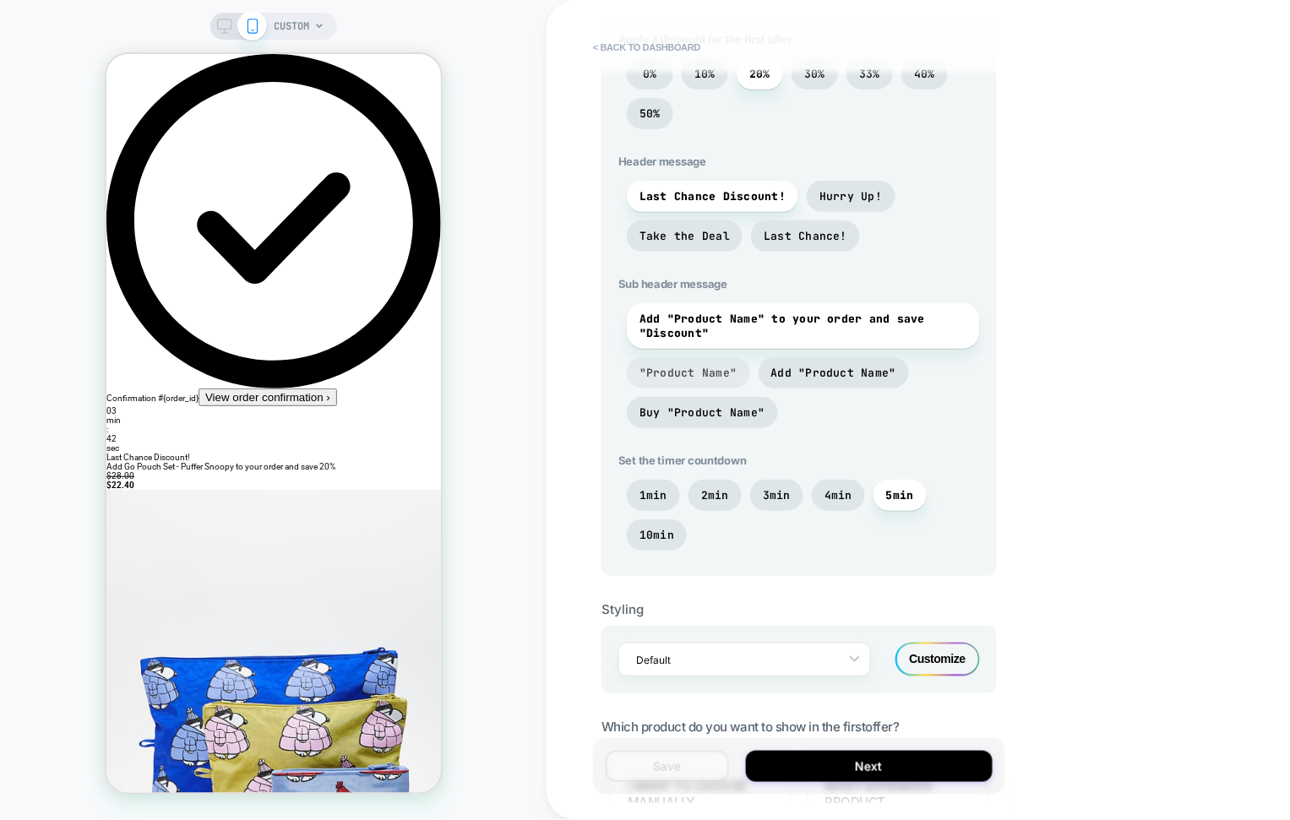
click at [718, 372] on span ""Product Name"" at bounding box center [688, 373] width 98 height 14
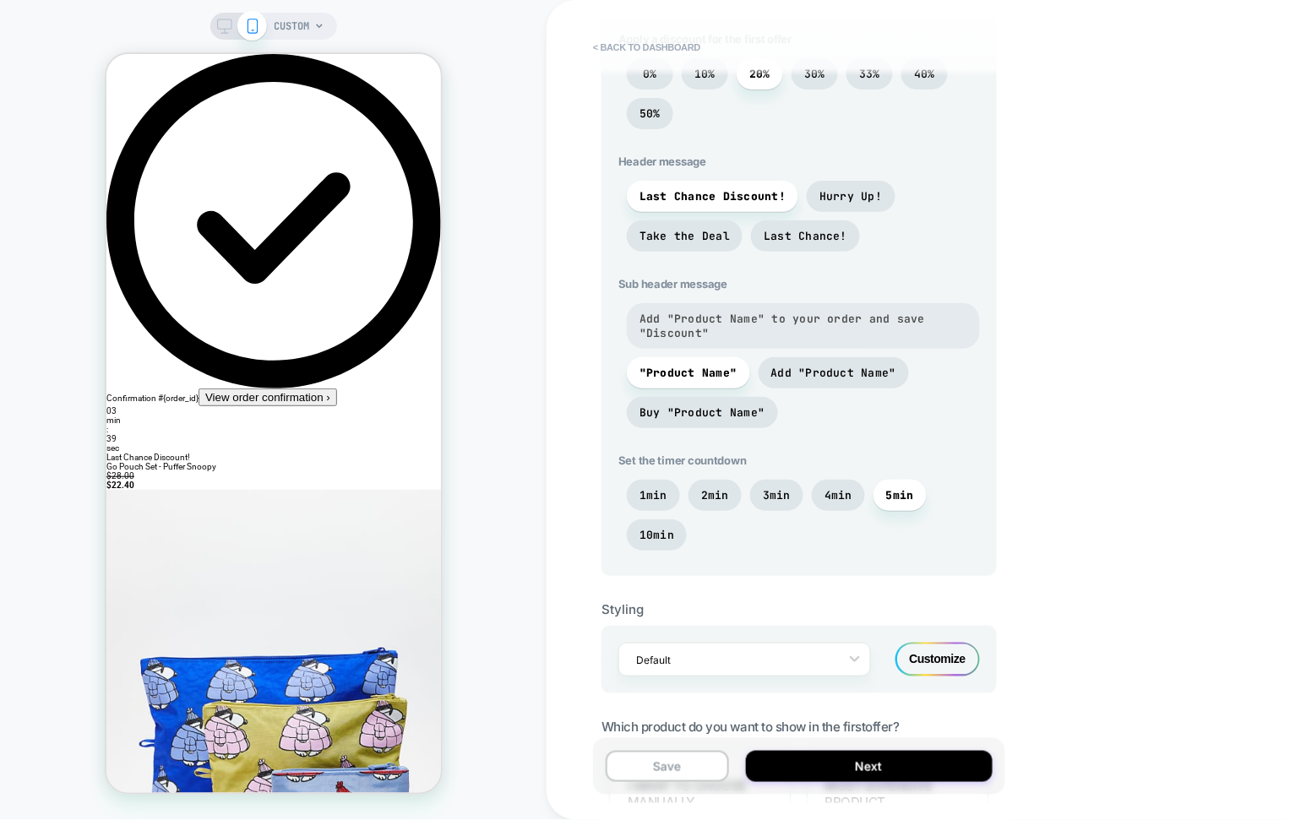
drag, startPoint x: 700, startPoint y: 325, endPoint x: 708, endPoint y: 333, distance: 10.8
click at [700, 325] on span "Add "Product Name" to your order and save "Discount"" at bounding box center [803, 326] width 328 height 29
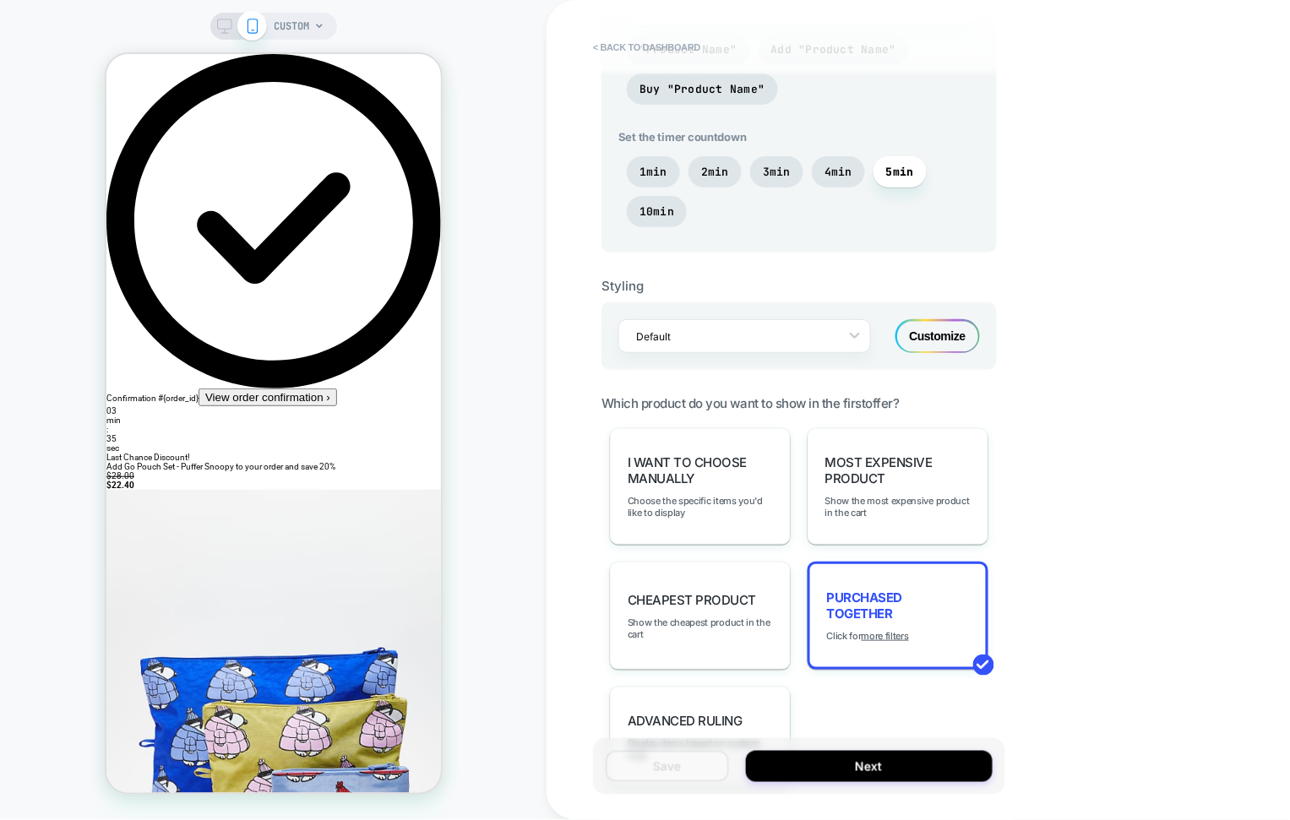
scroll to position [988, 0]
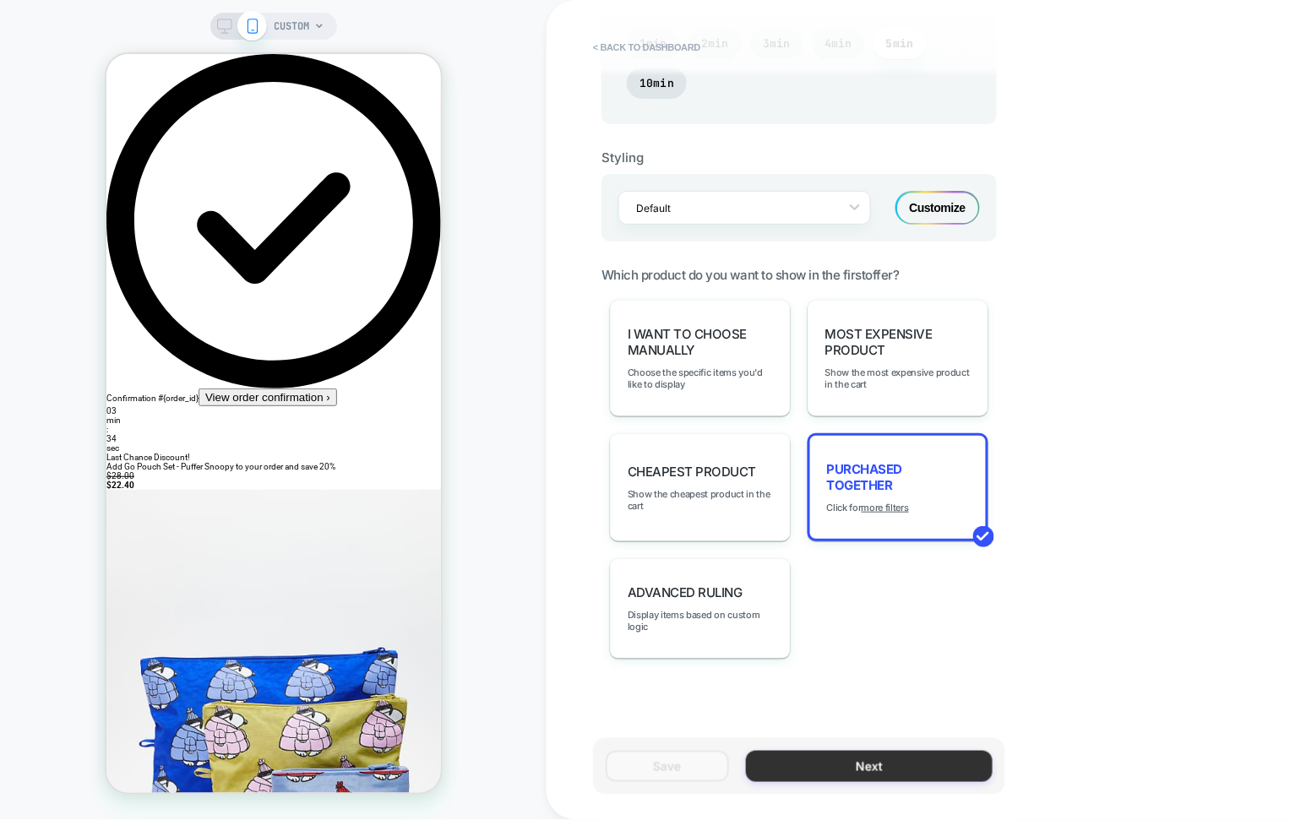
click at [883, 760] on button "Next" at bounding box center [869, 766] width 247 height 31
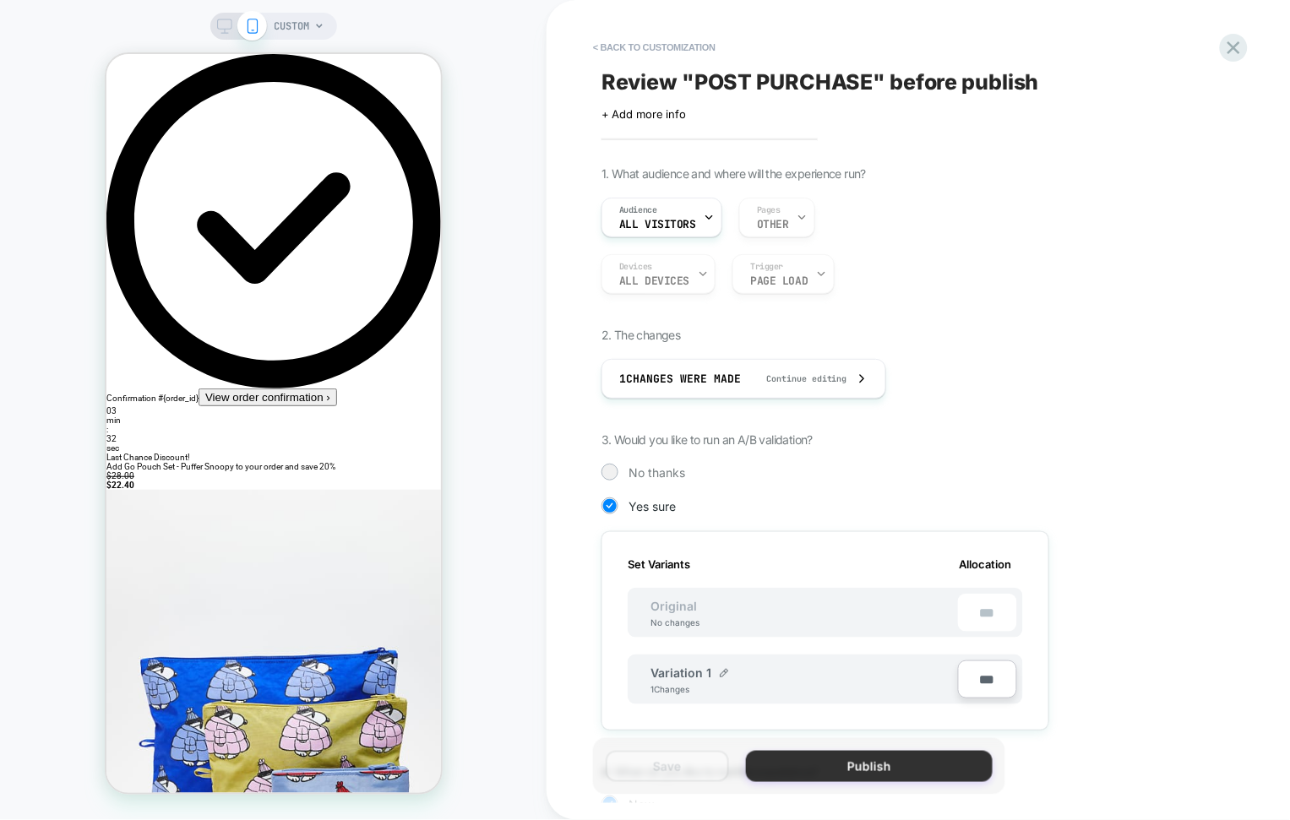
click at [884, 760] on button "Publish" at bounding box center [869, 766] width 247 height 31
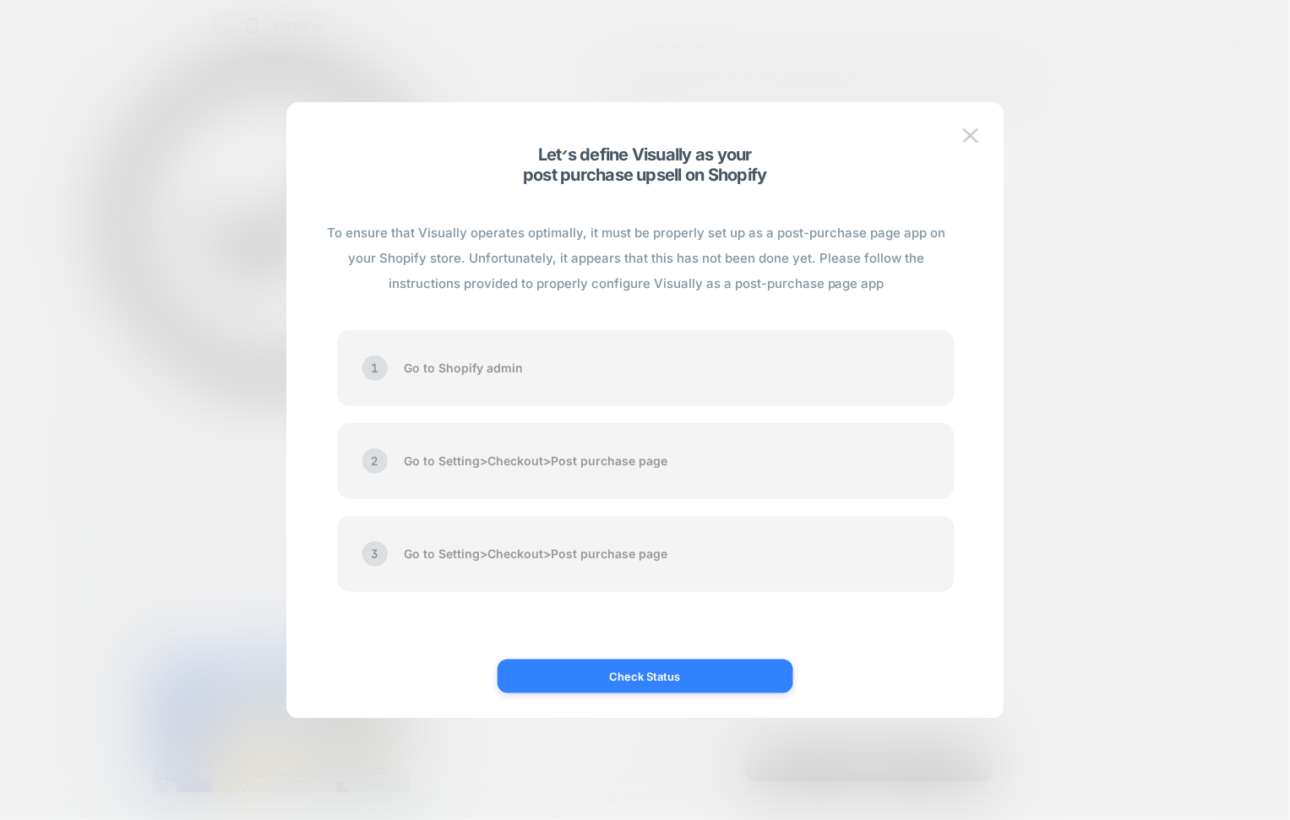
click at [628, 674] on button "Check Status" at bounding box center [645, 677] width 296 height 34
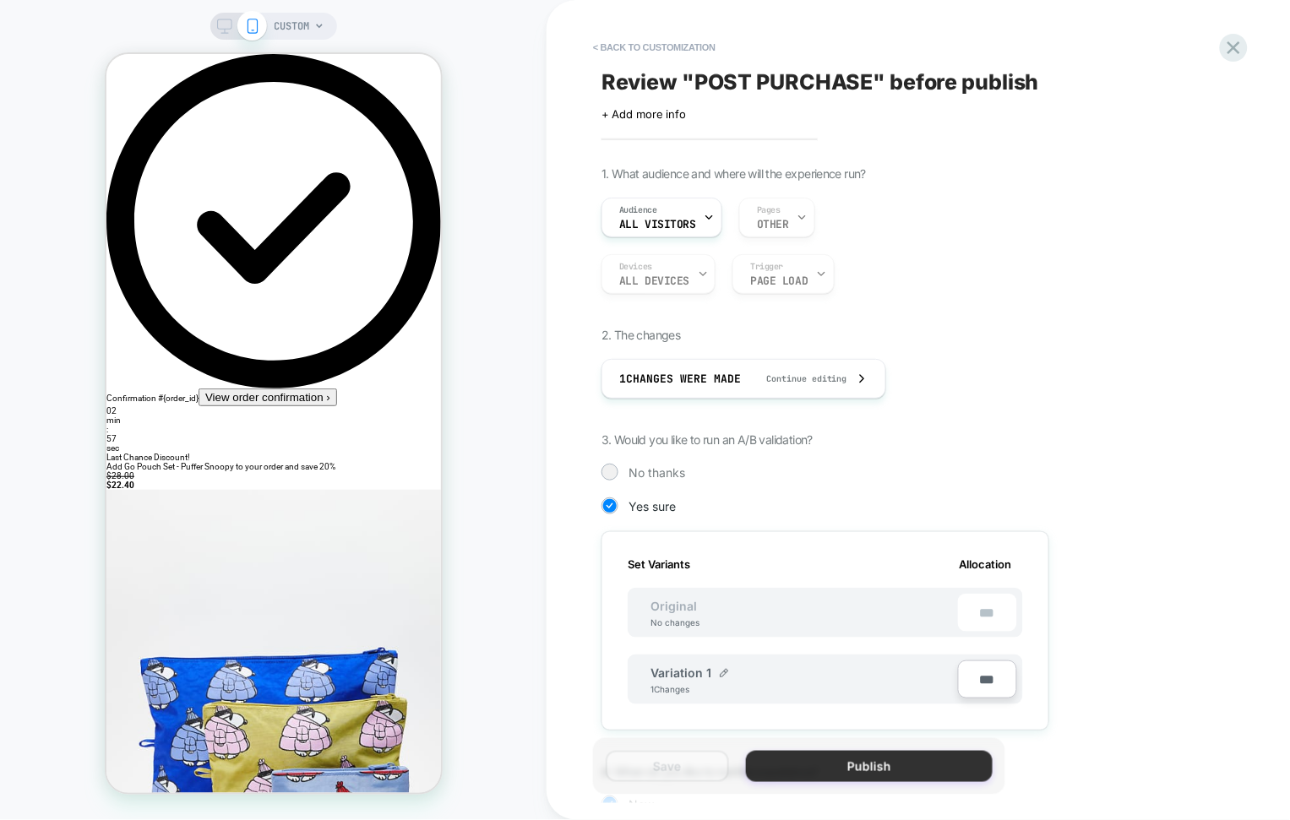
click at [870, 780] on button "Publish" at bounding box center [869, 766] width 247 height 31
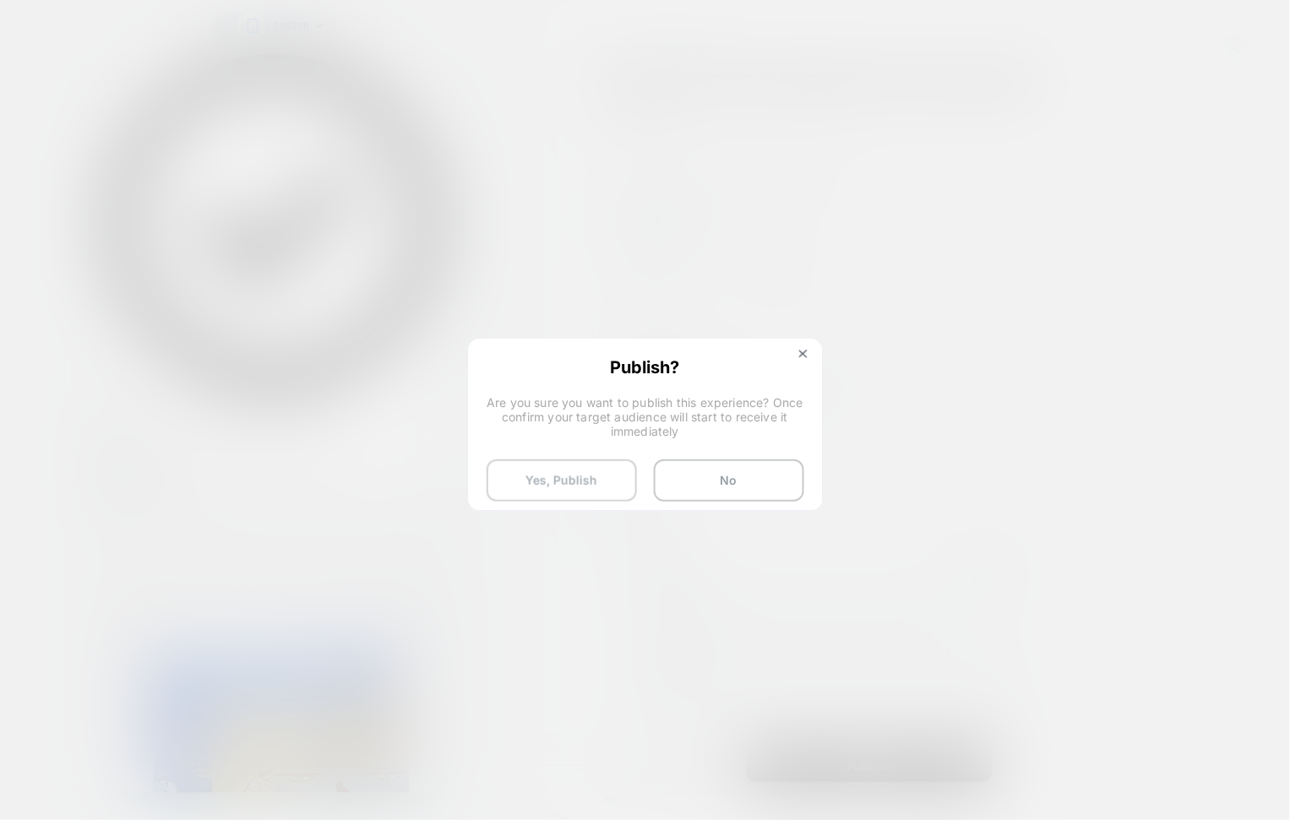
click at [560, 465] on button "Yes, Publish" at bounding box center [561, 480] width 150 height 42
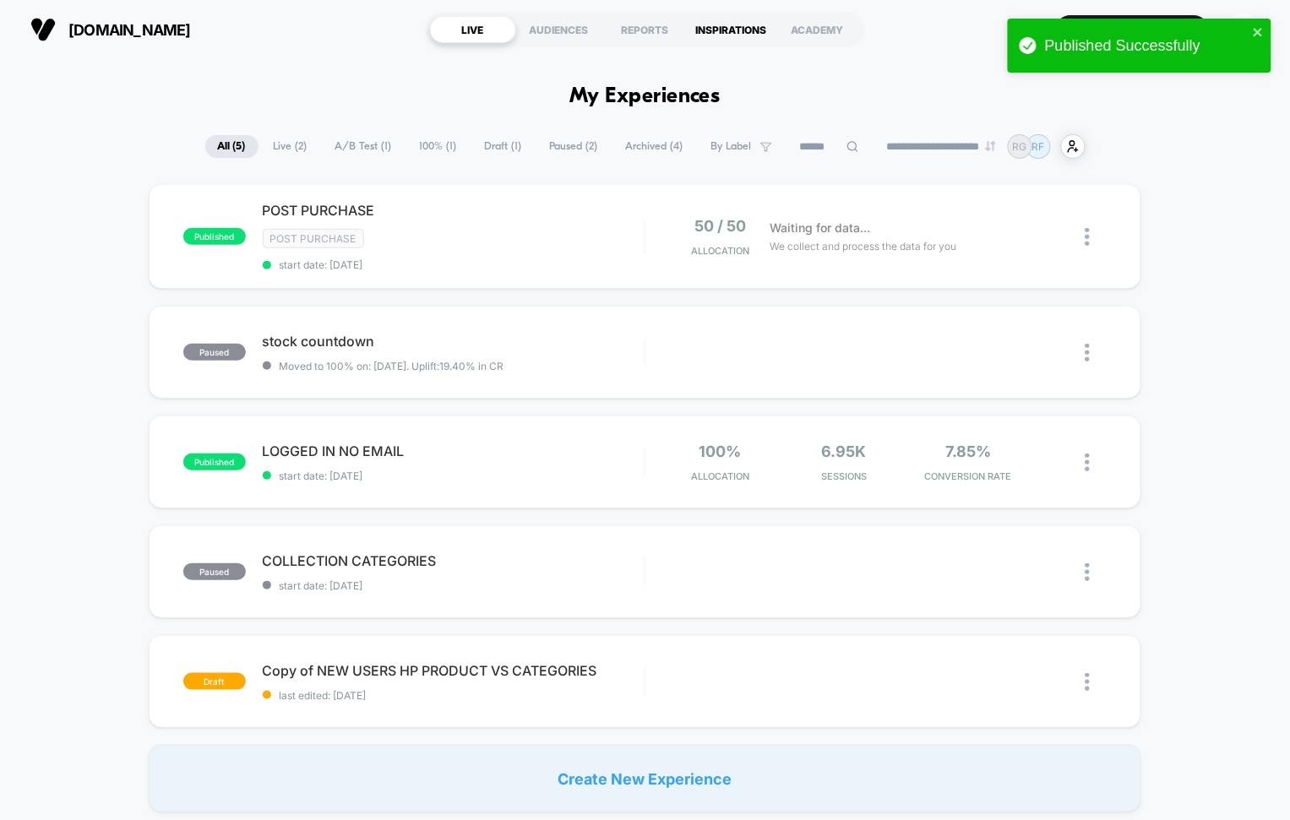
click at [717, 36] on div "INSPIRATIONS" at bounding box center [731, 29] width 86 height 27
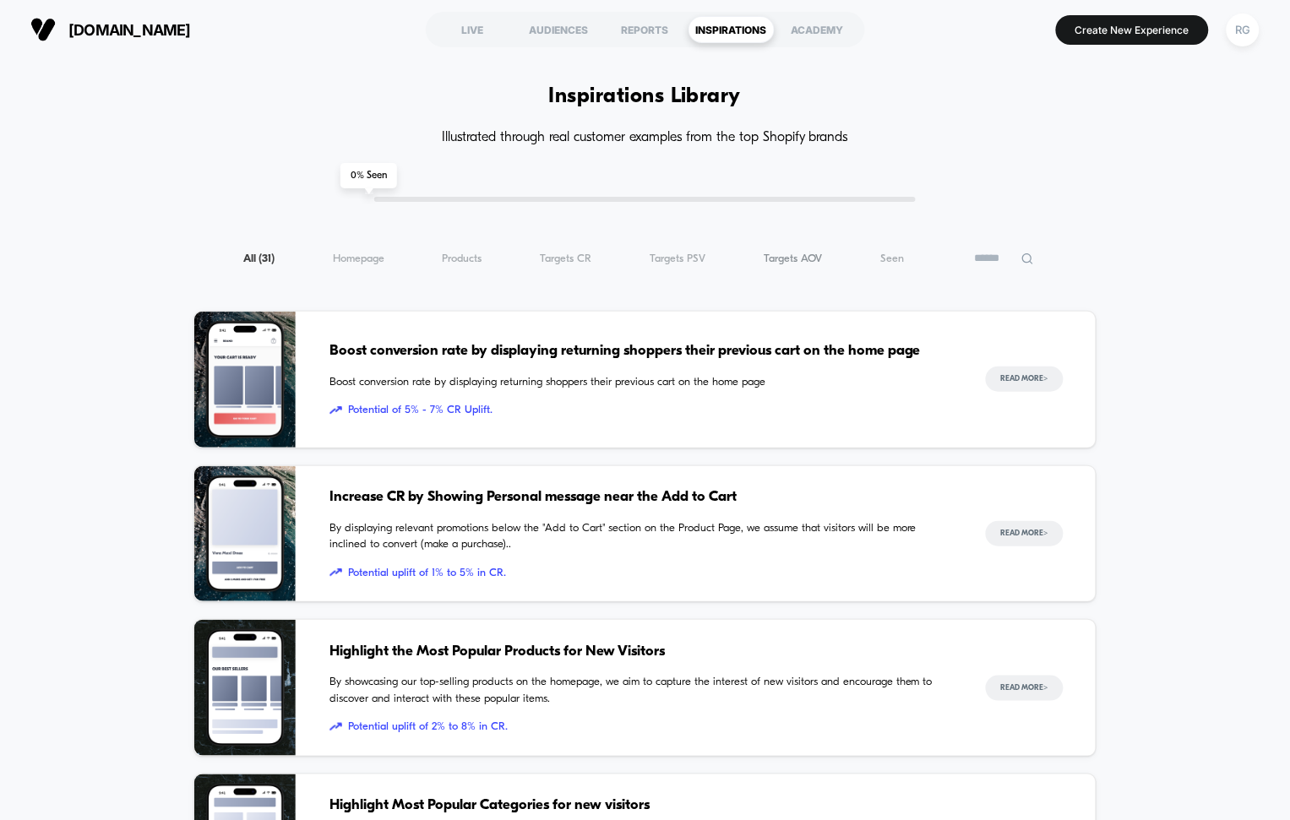
click at [767, 257] on span "Targets AOV ( 31 )" at bounding box center [793, 259] width 58 height 13
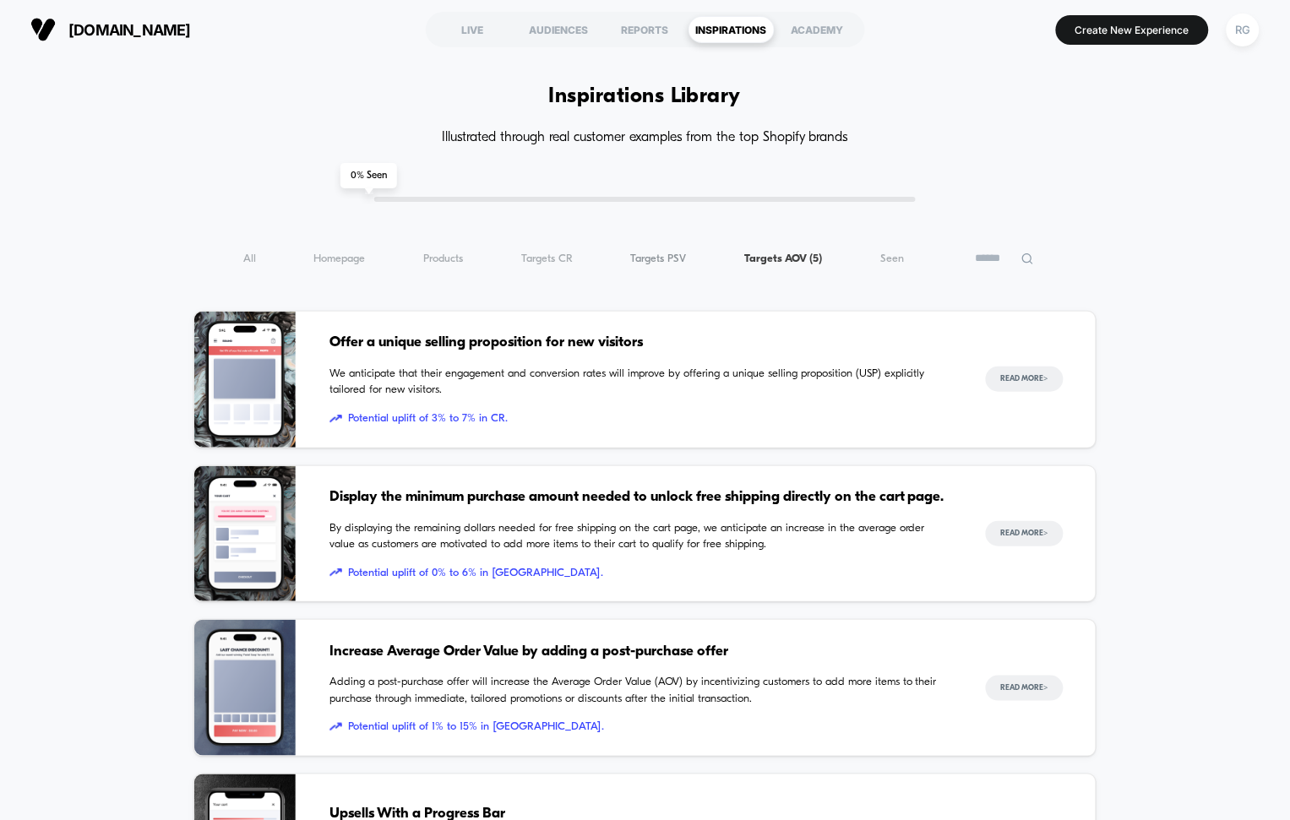
click at [678, 253] on span "Targets PSV ( 5 )" at bounding box center [659, 259] width 56 height 13
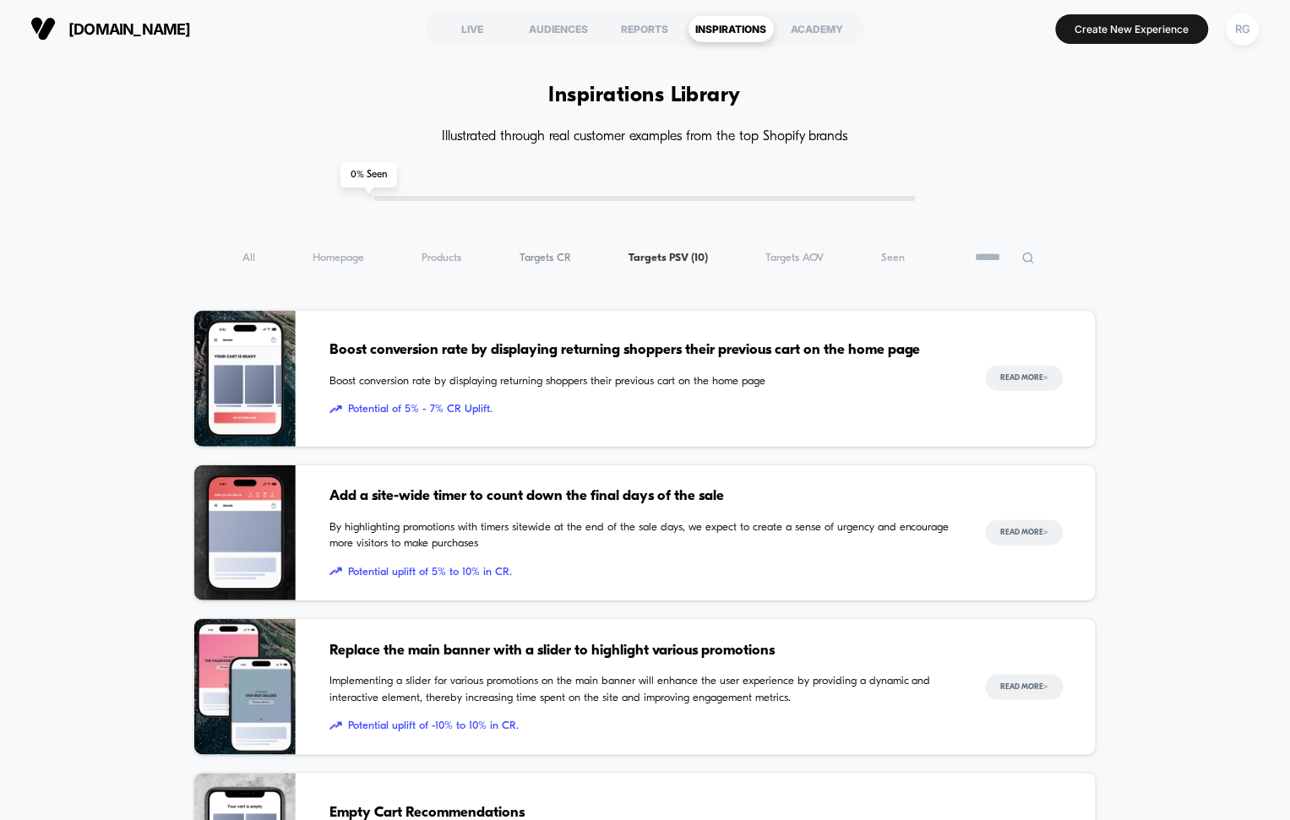
click at [557, 257] on span "Targets CR ( 10 )" at bounding box center [545, 258] width 52 height 13
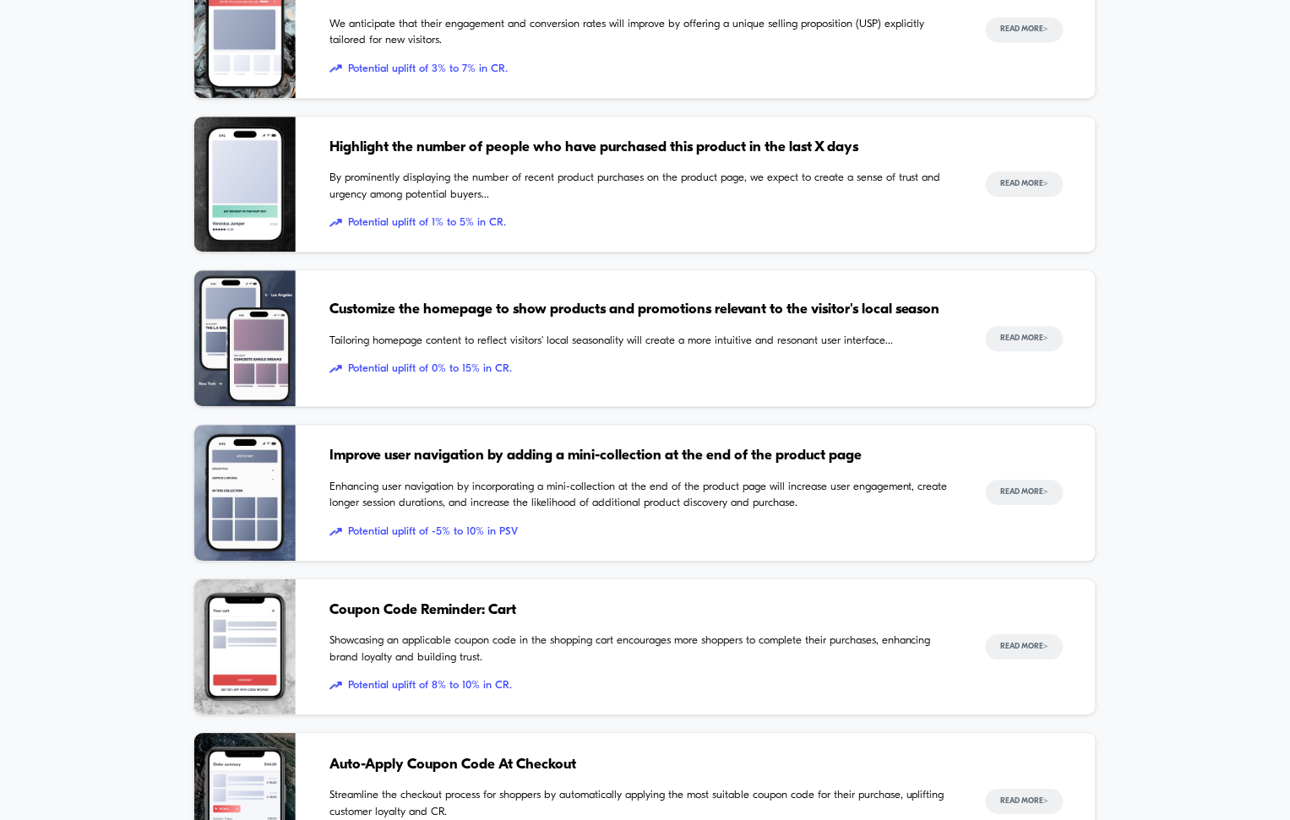
scroll to position [798, 0]
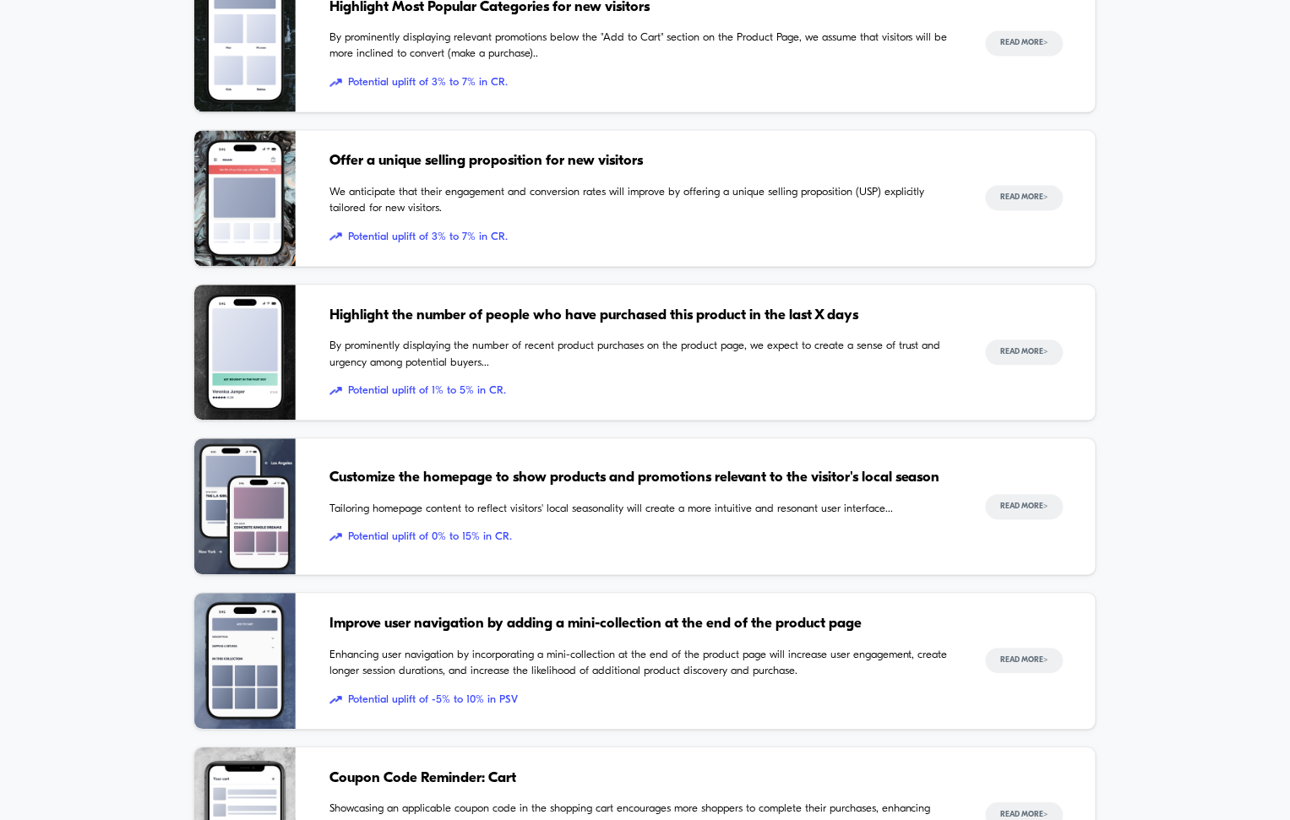
click at [626, 342] on span "By prominently displaying the number of recent product purchases on the product…" at bounding box center [640, 355] width 622 height 33
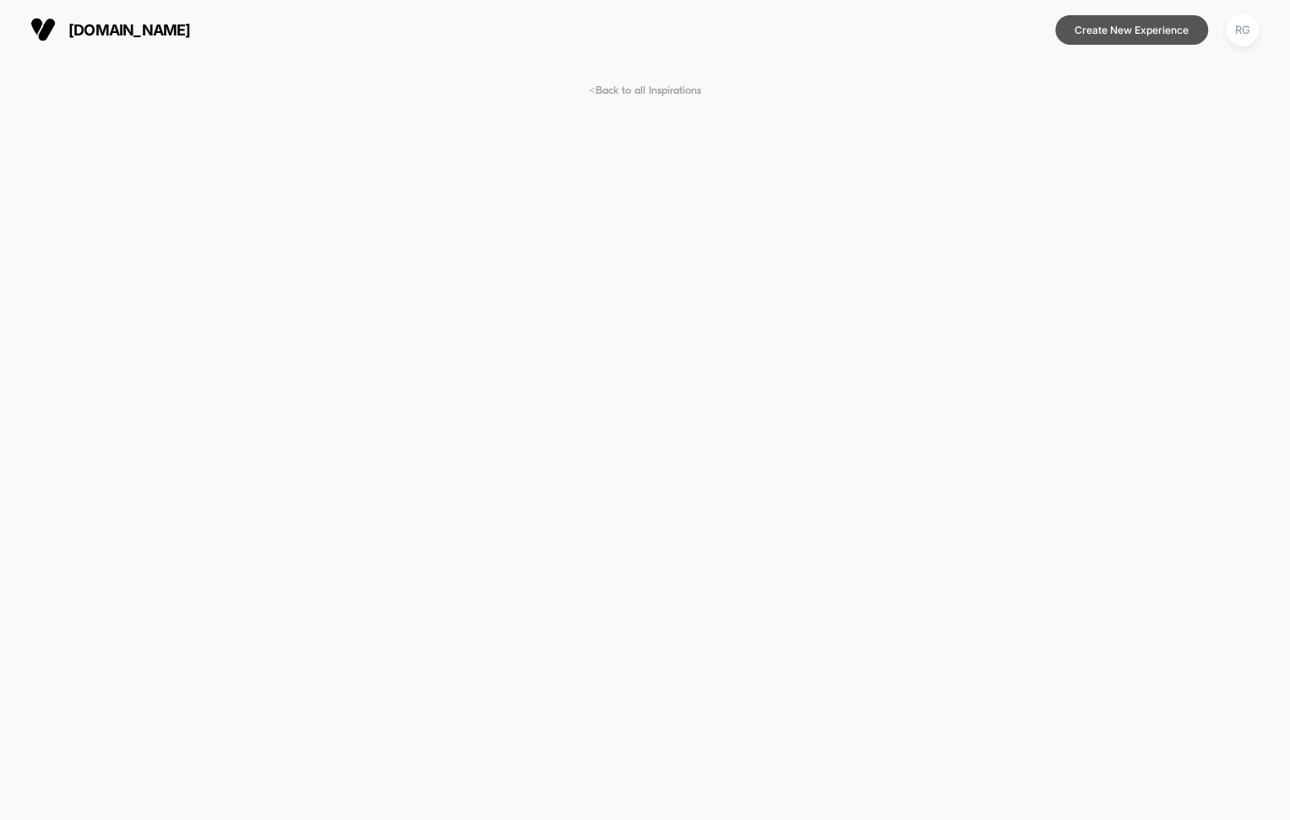
click at [1116, 39] on button "Create New Experience" at bounding box center [1132, 30] width 153 height 30
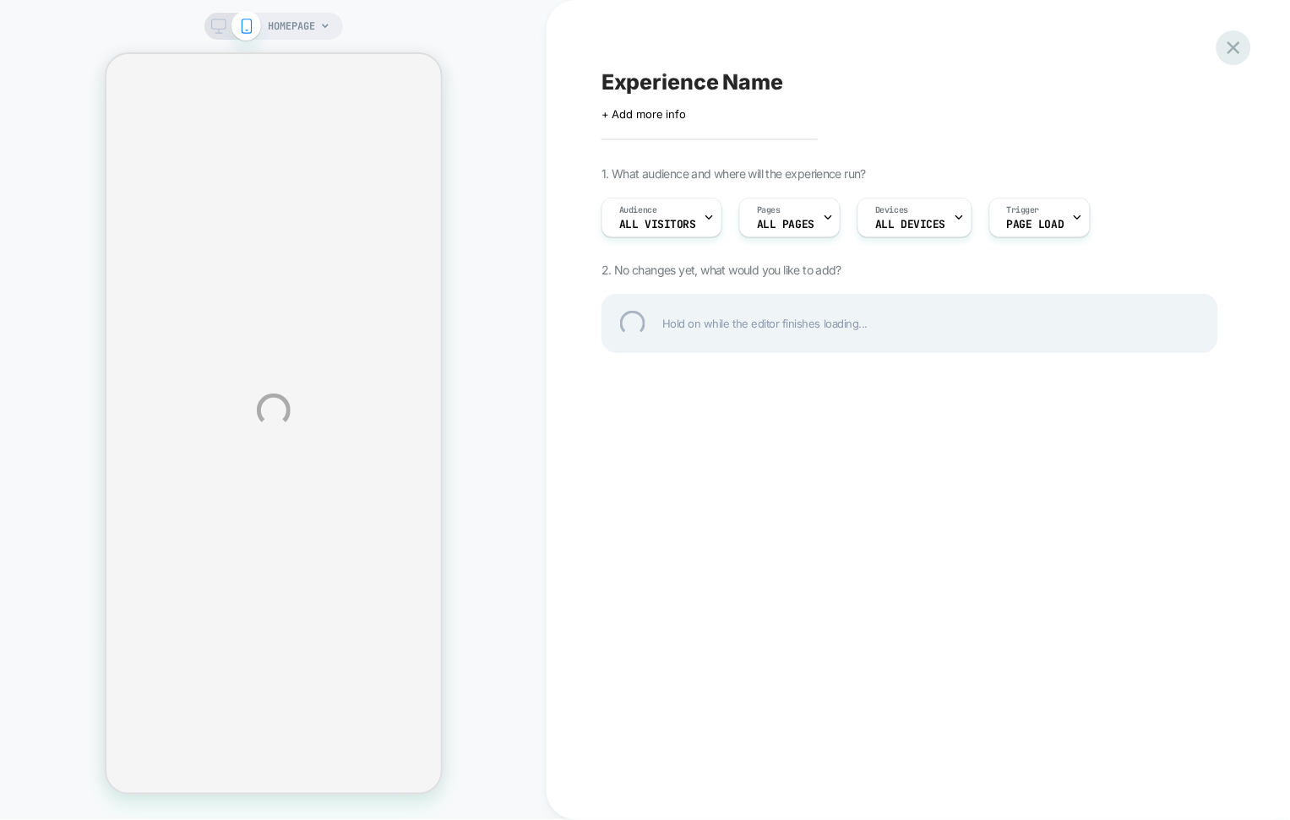
click at [1233, 51] on div at bounding box center [1233, 47] width 35 height 35
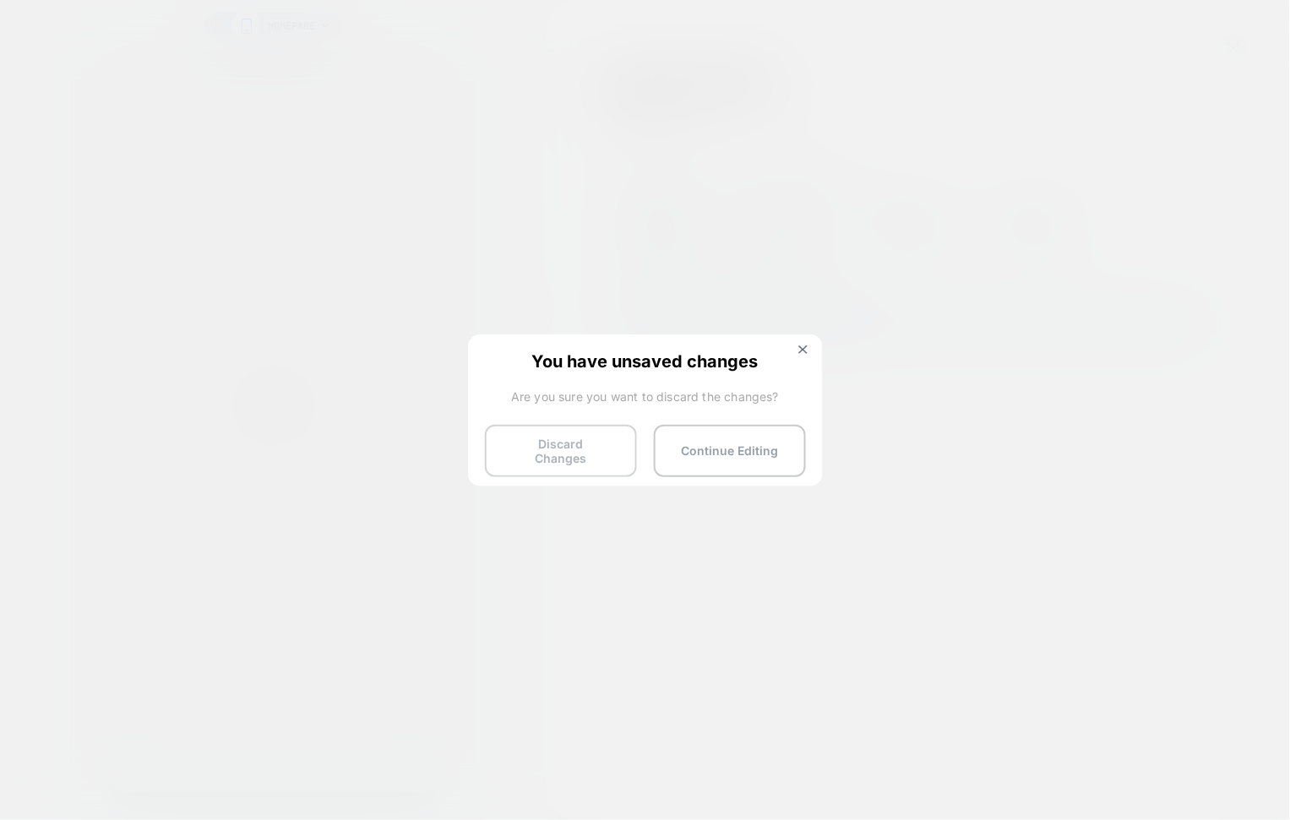
click at [579, 448] on button "Discard Changes" at bounding box center [561, 451] width 152 height 52
click at [579, 452] on button "Discard Changes" at bounding box center [561, 451] width 152 height 52
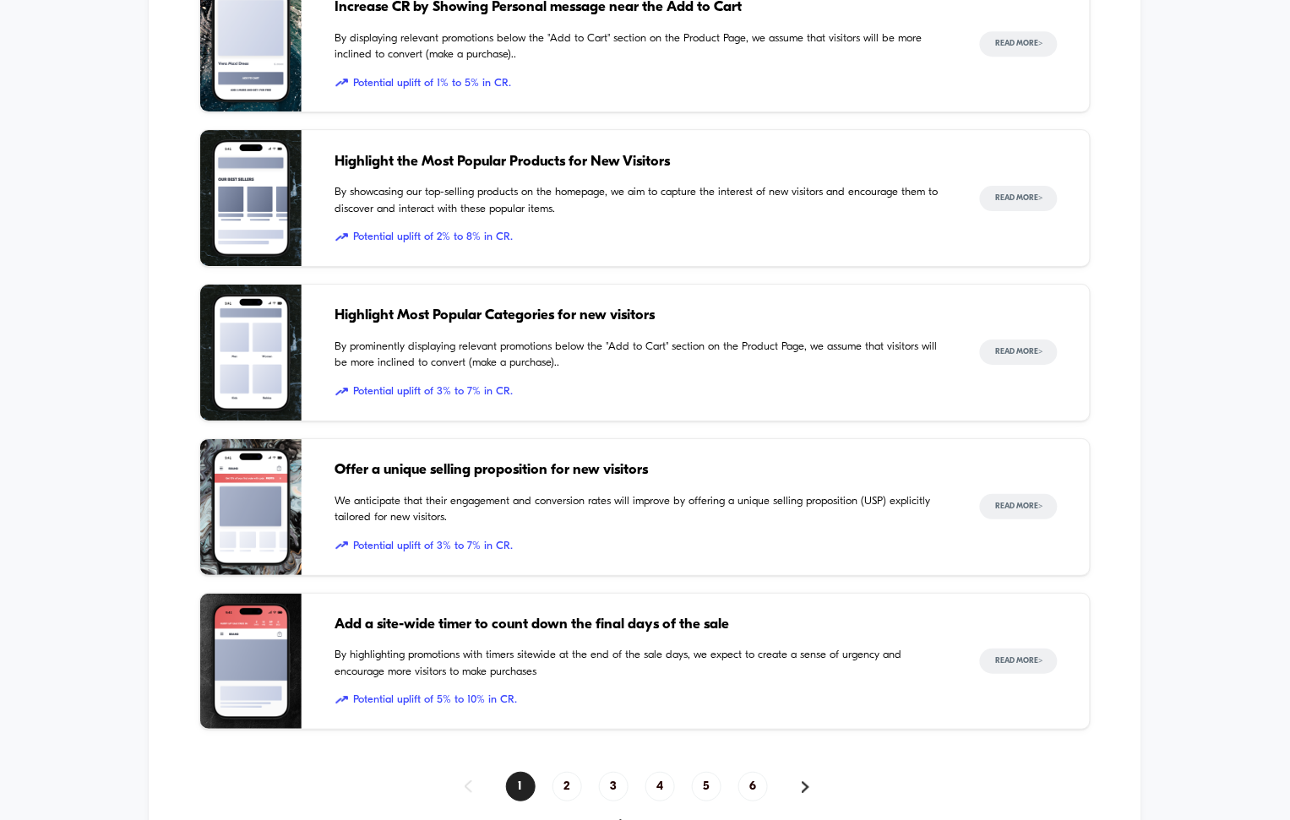
scroll to position [1525, 0]
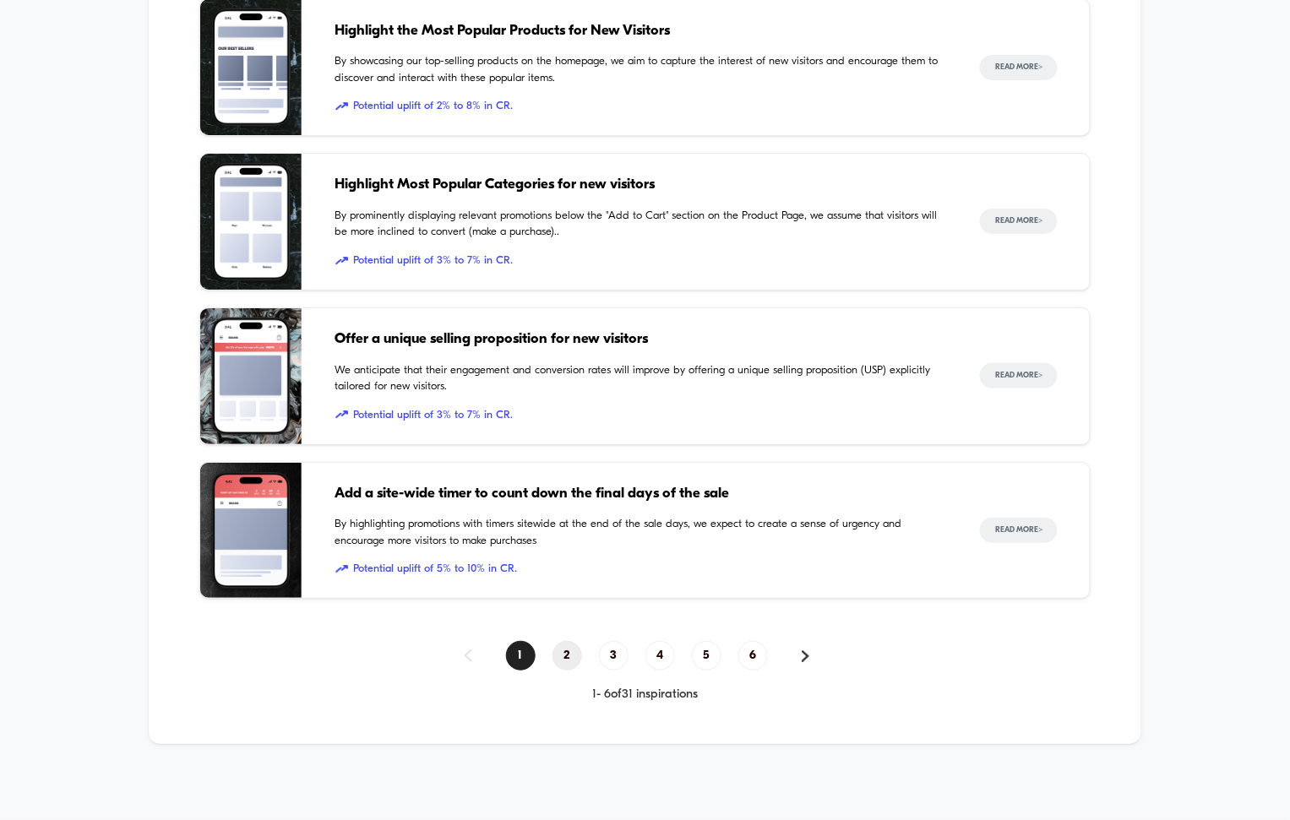
click at [568, 655] on span "2" at bounding box center [567, 656] width 30 height 30
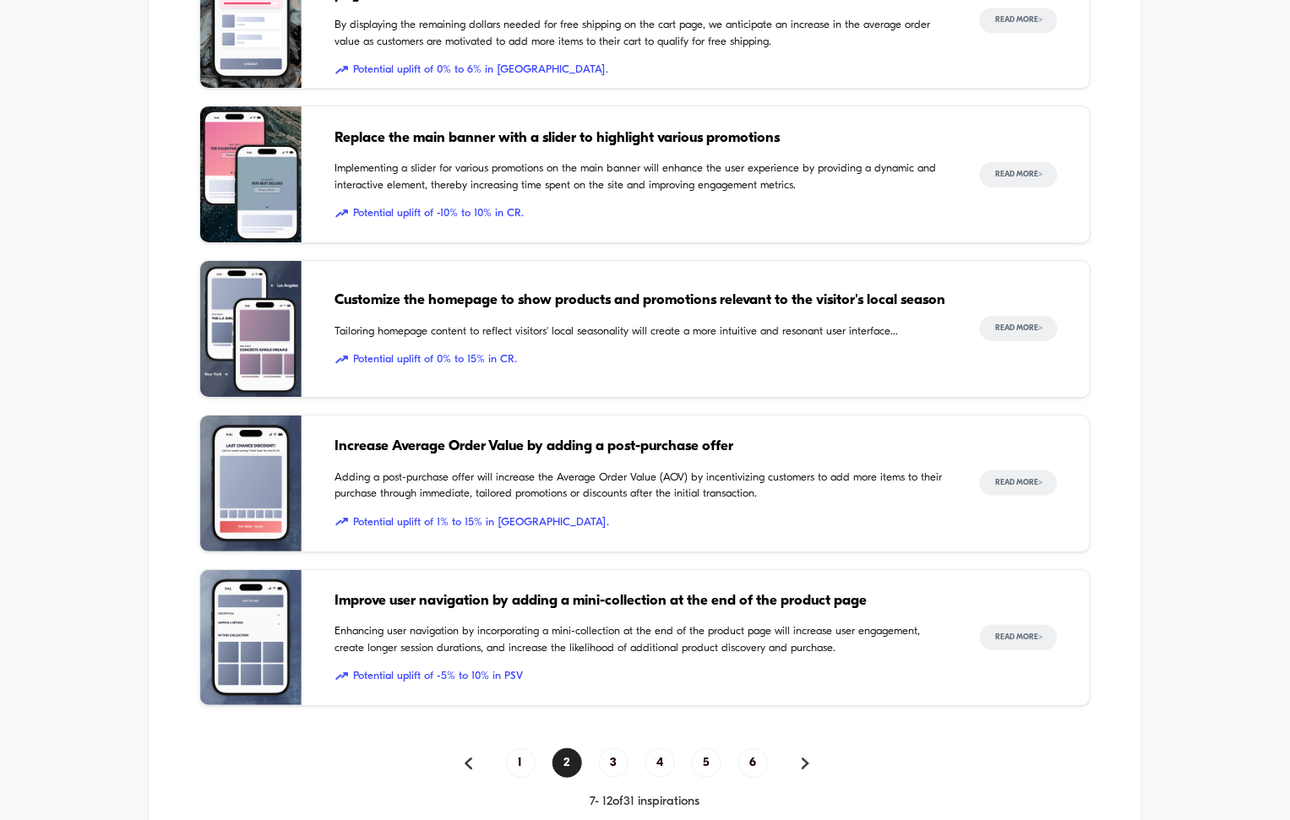
scroll to position [1410, 0]
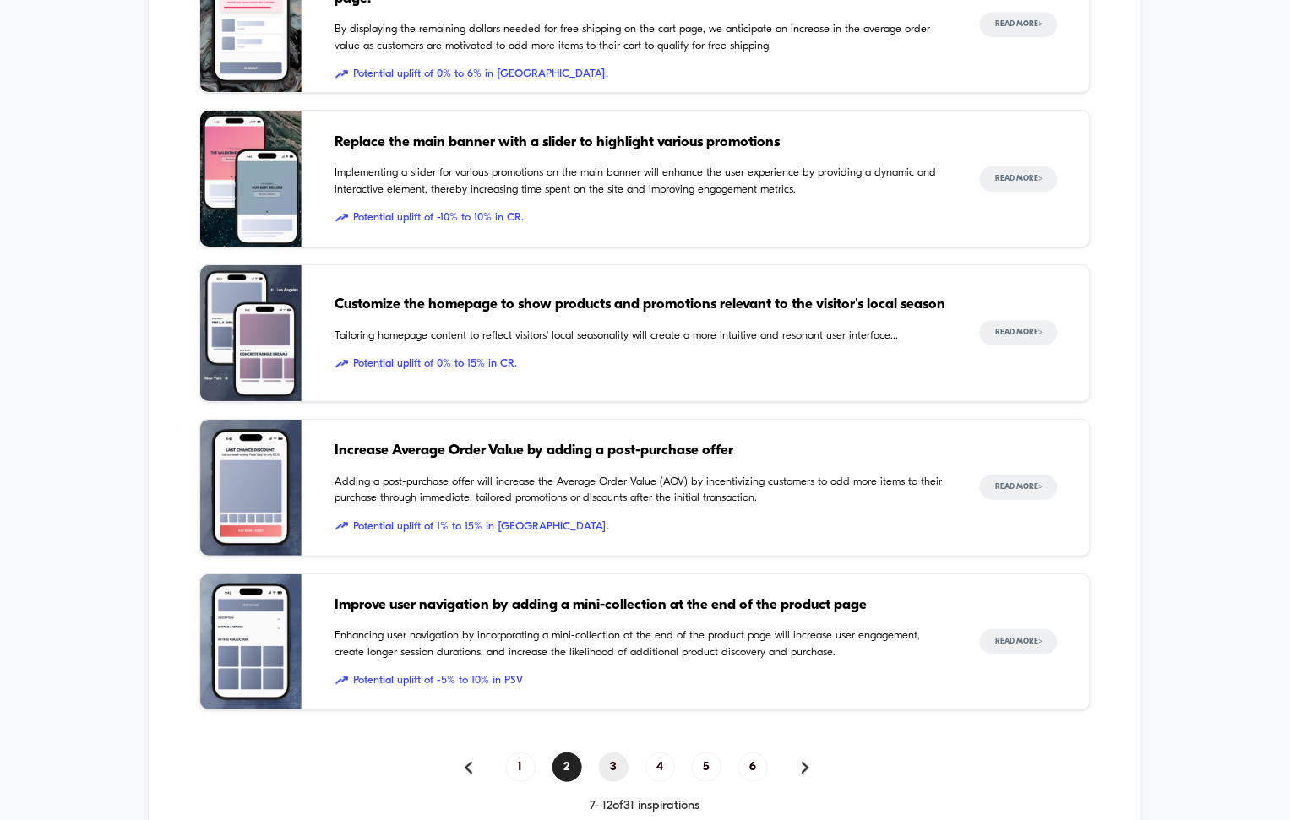
click at [611, 767] on span "3" at bounding box center [614, 768] width 30 height 30
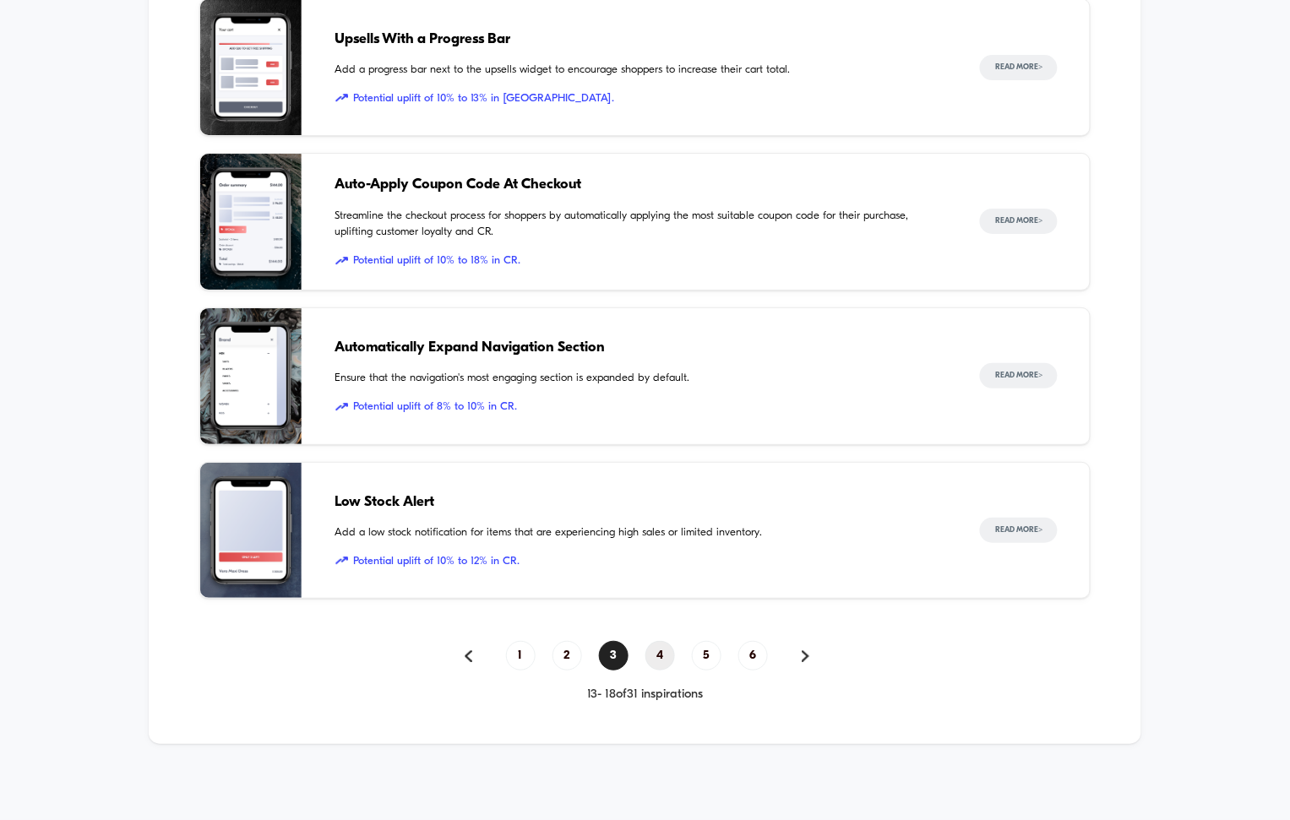
click at [665, 659] on span "4" at bounding box center [660, 656] width 30 height 30
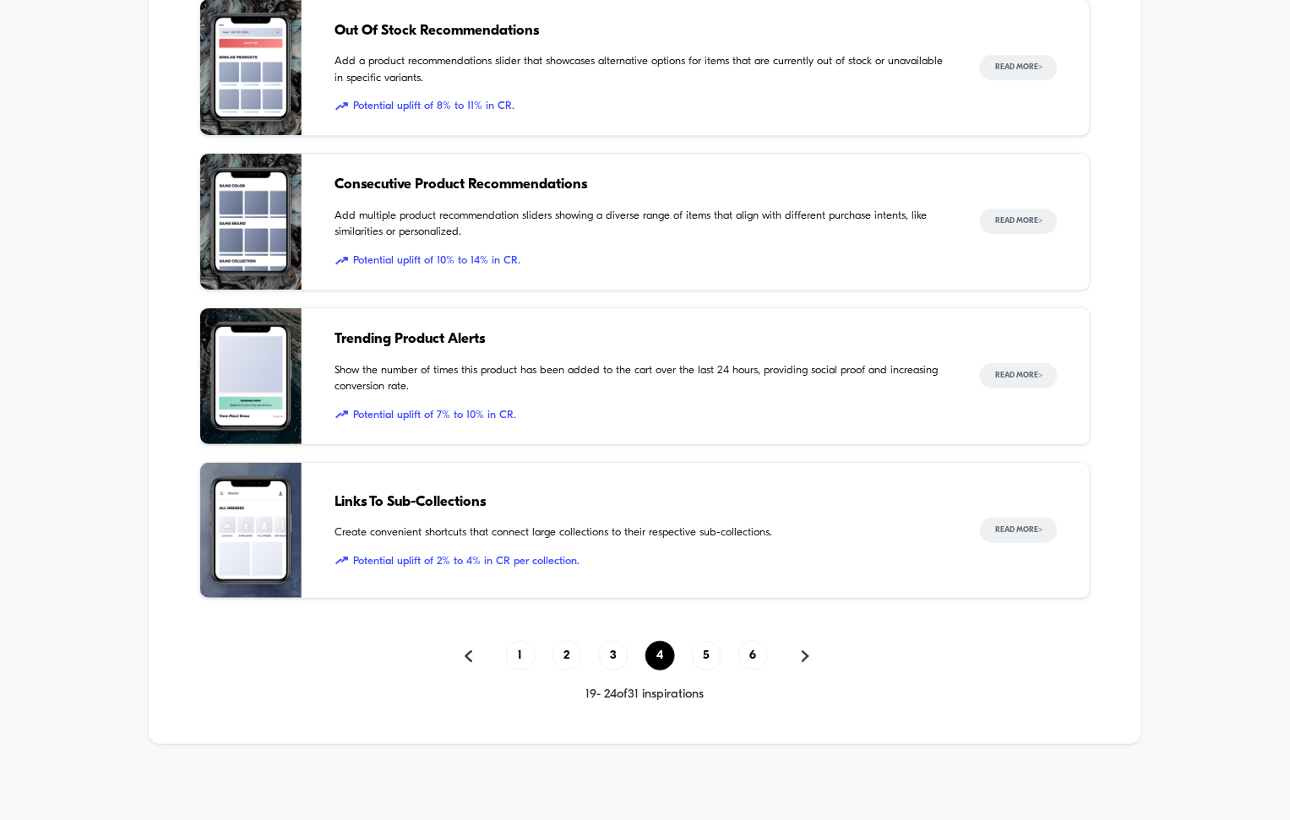
scroll to position [1525, 0]
click at [436, 333] on span "Trending Product Alerts" at bounding box center [640, 340] width 611 height 22
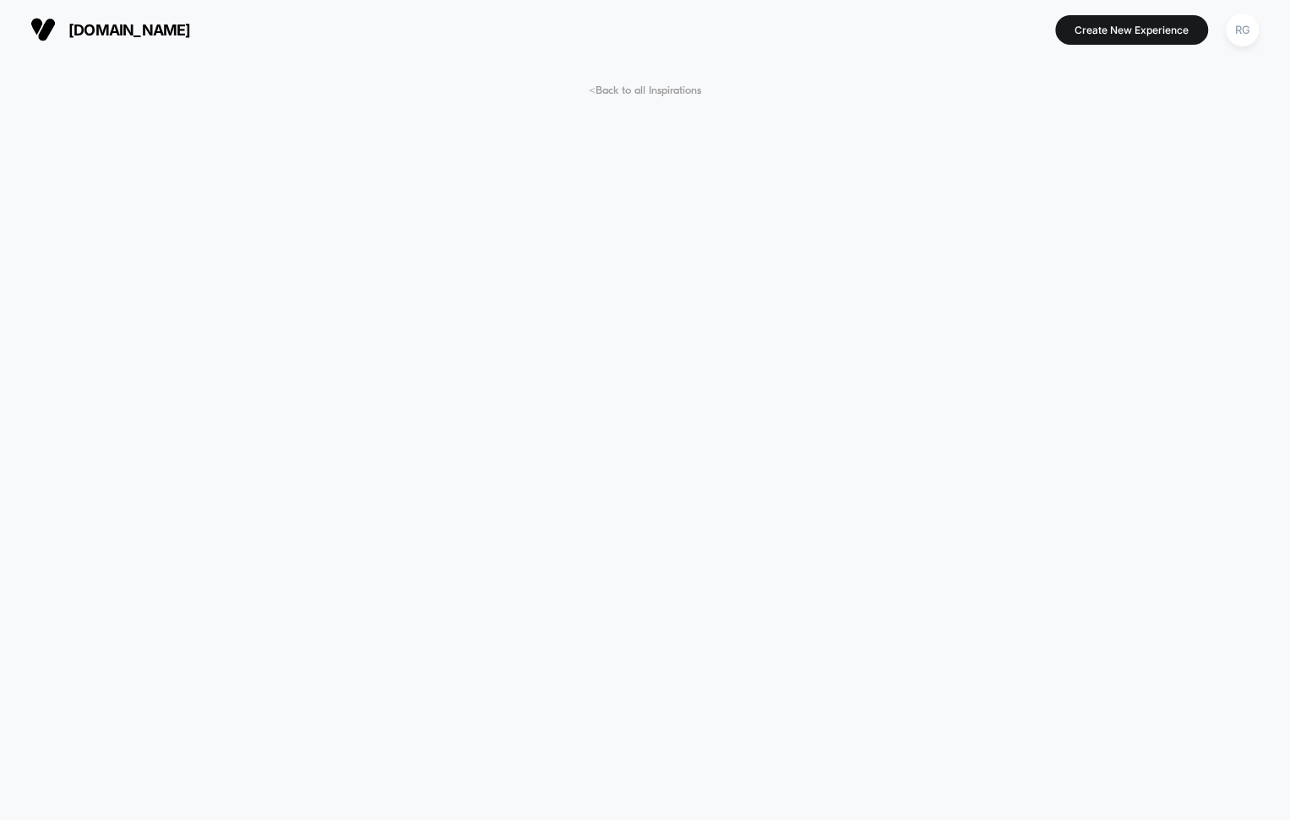
scroll to position [1, 0]
click at [1108, 25] on button "Create New Experience" at bounding box center [1132, 29] width 153 height 30
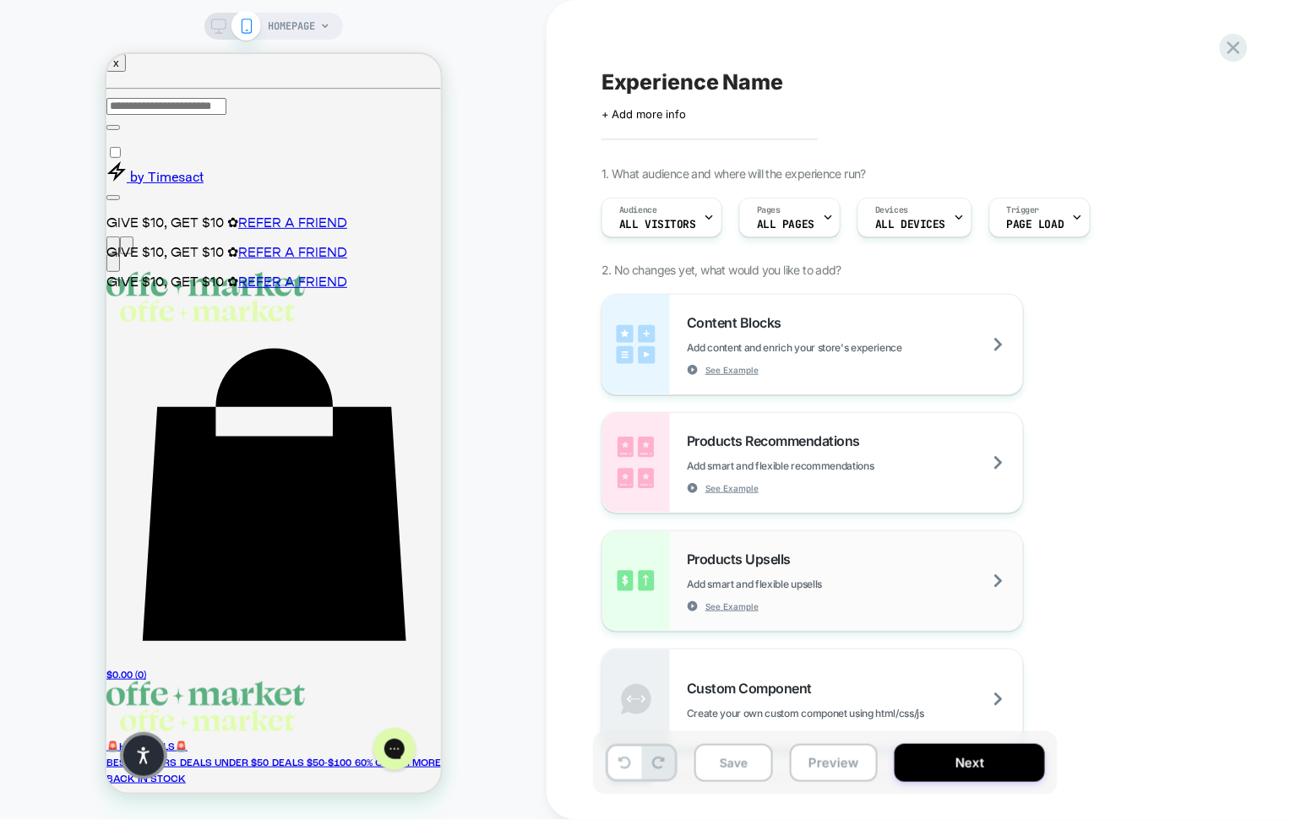
scroll to position [255, 0]
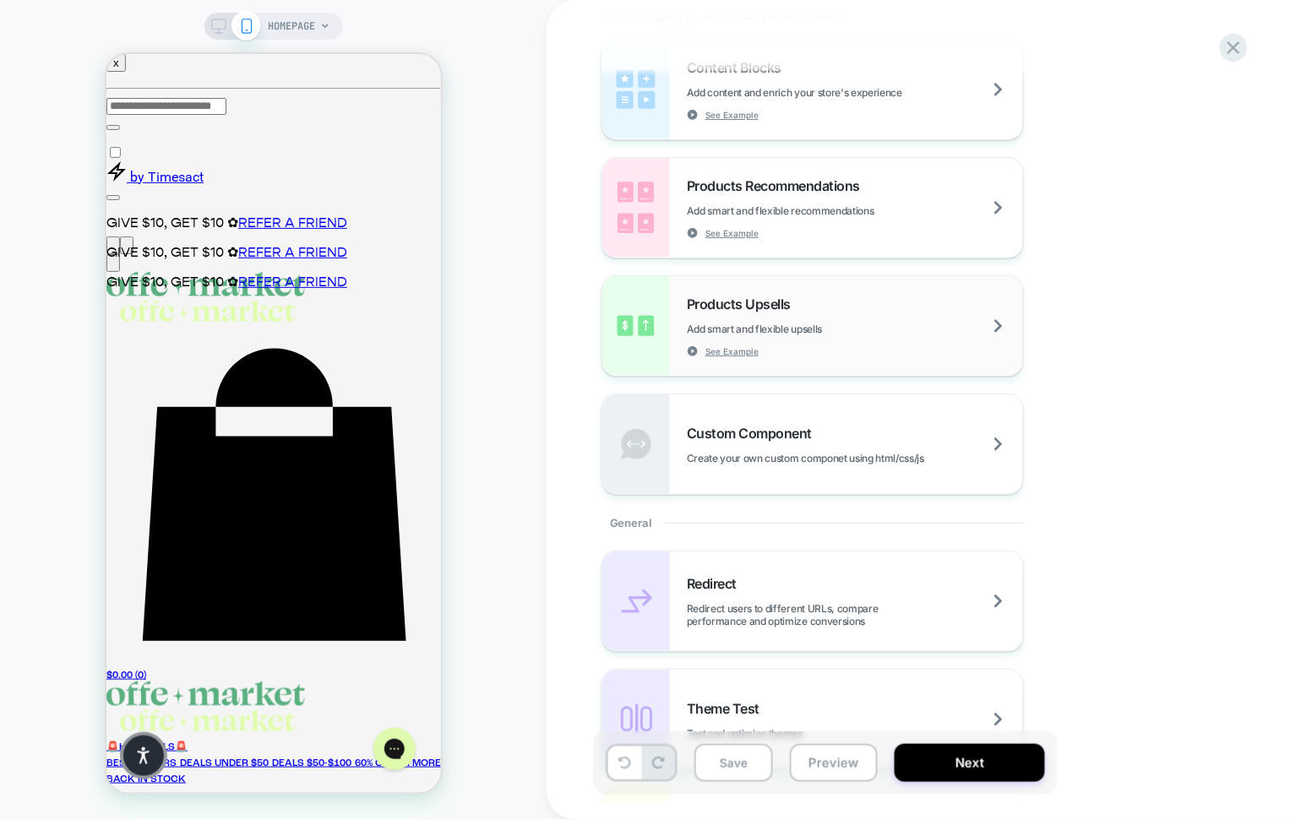
click at [752, 302] on span "Products Upsells" at bounding box center [743, 304] width 112 height 17
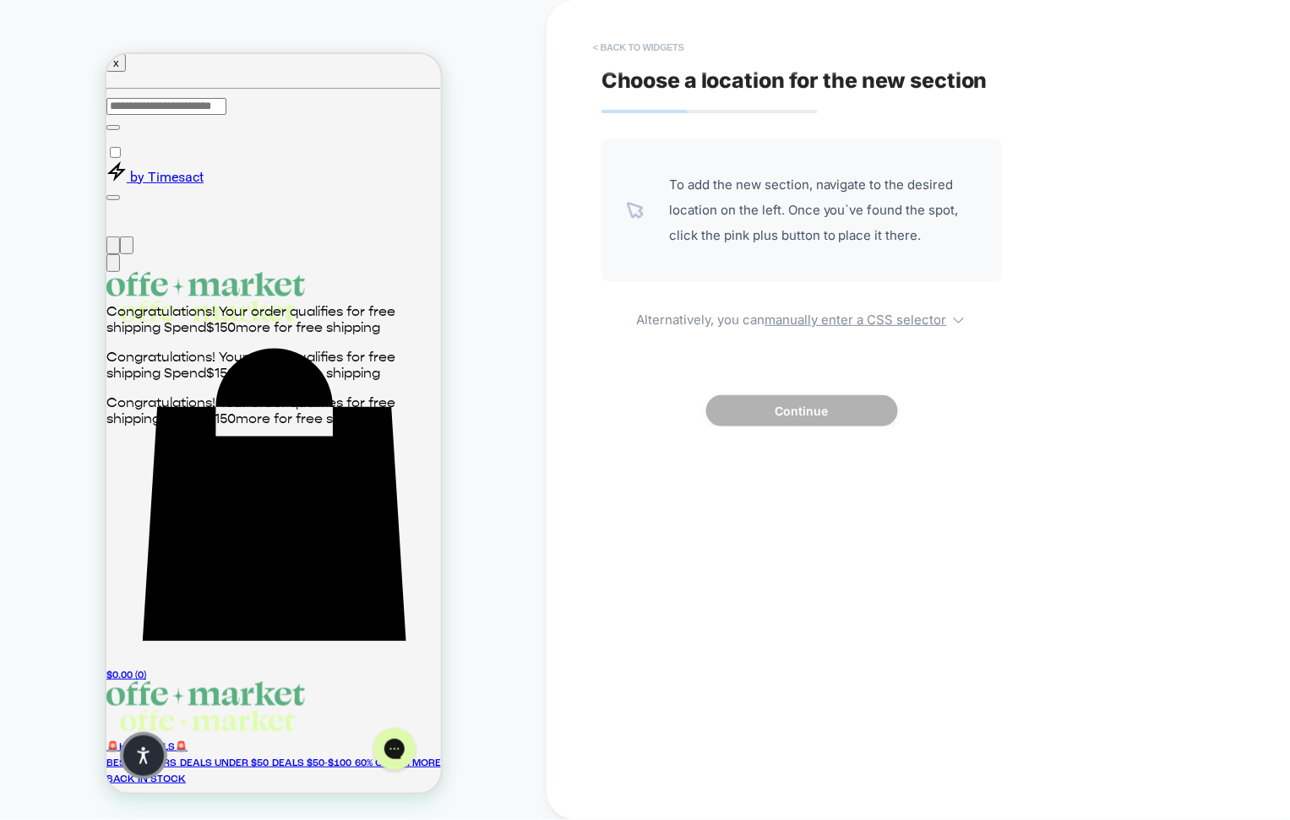
click at [606, 48] on button "< Back to widgets" at bounding box center [638, 47] width 108 height 27
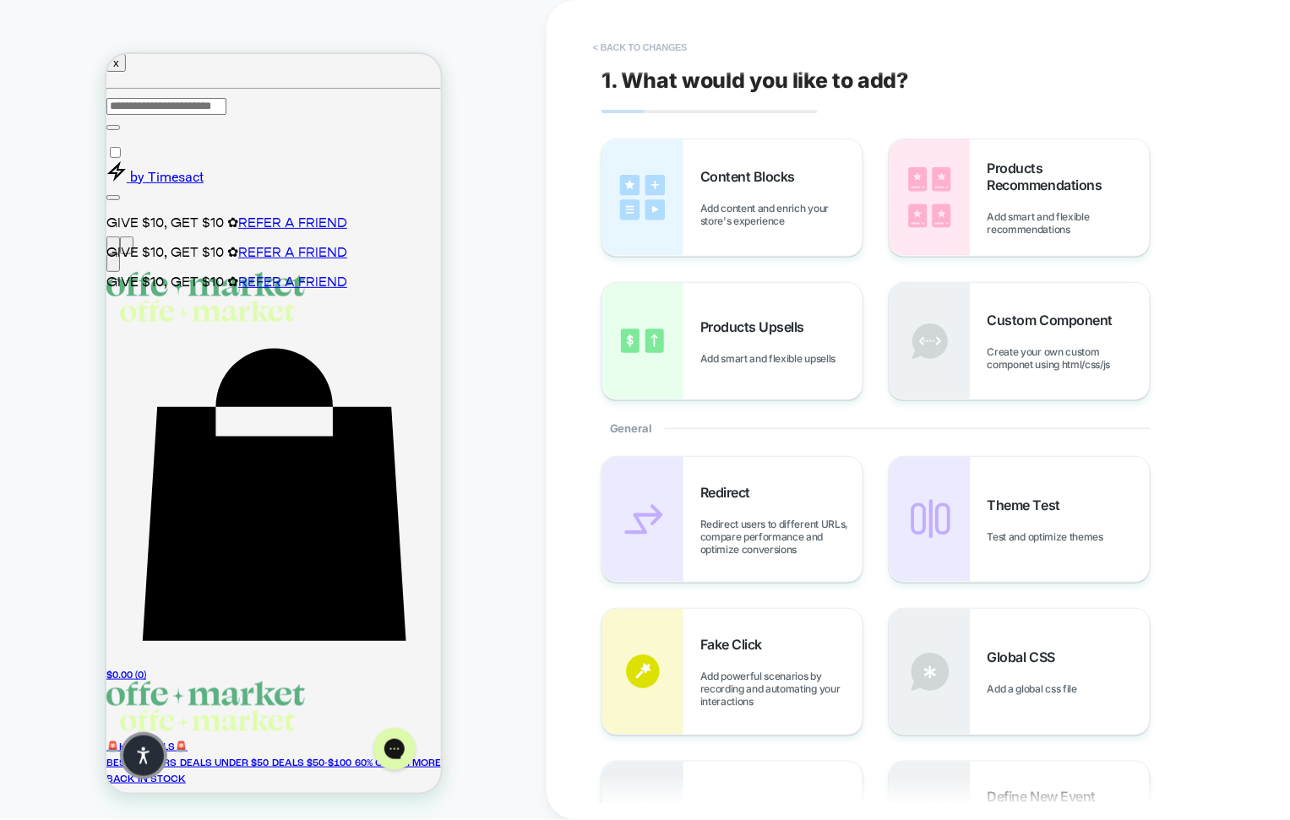
click at [623, 51] on button "< Back to changes" at bounding box center [639, 47] width 111 height 27
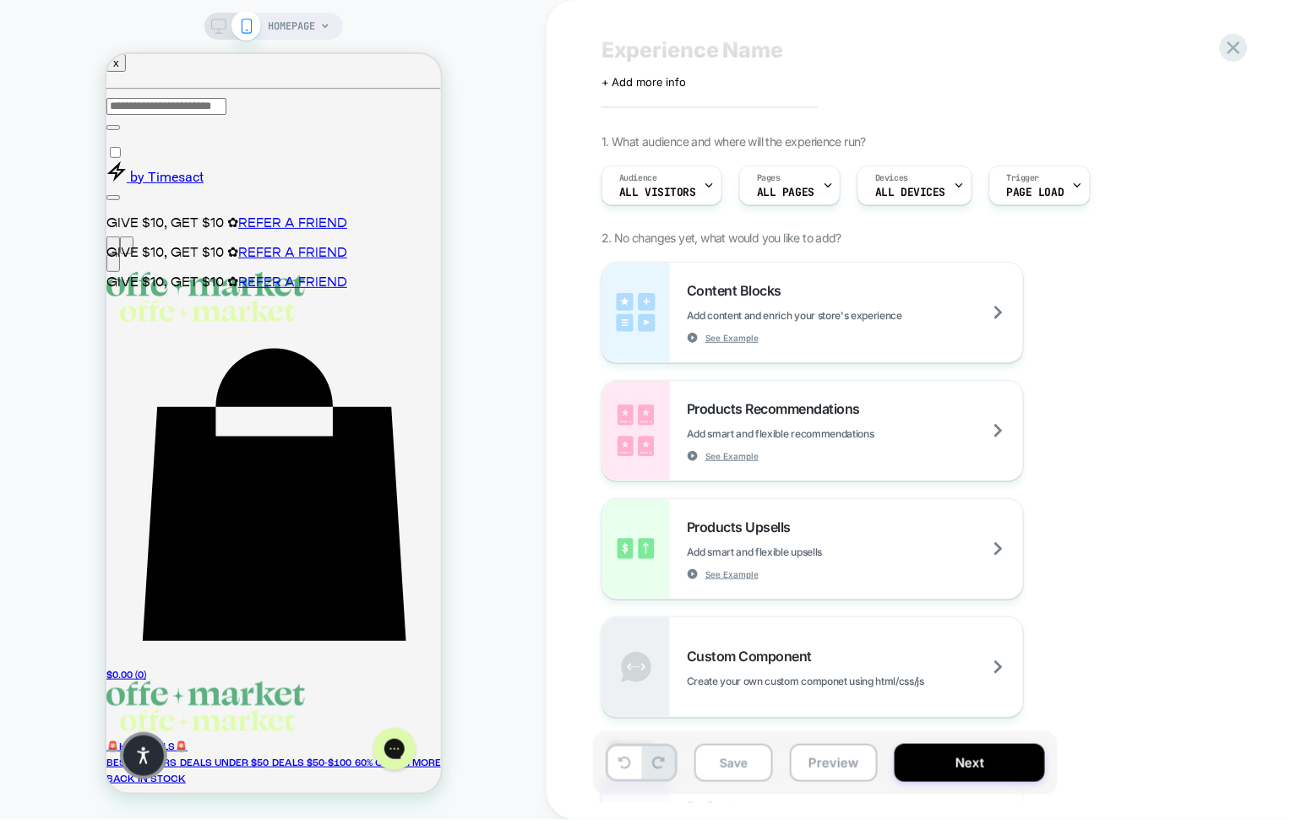
scroll to position [30, 0]
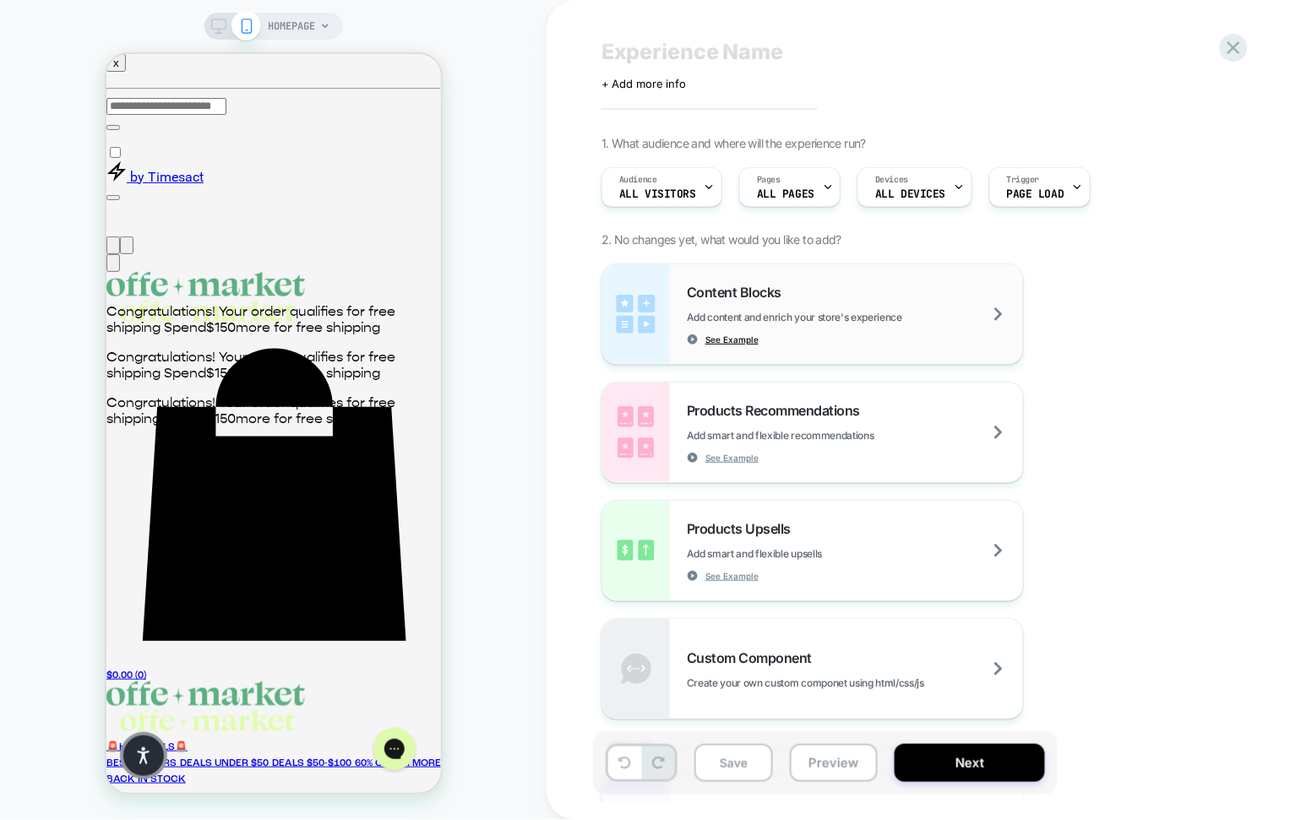
click at [731, 336] on span "See Example" at bounding box center [731, 340] width 53 height 12
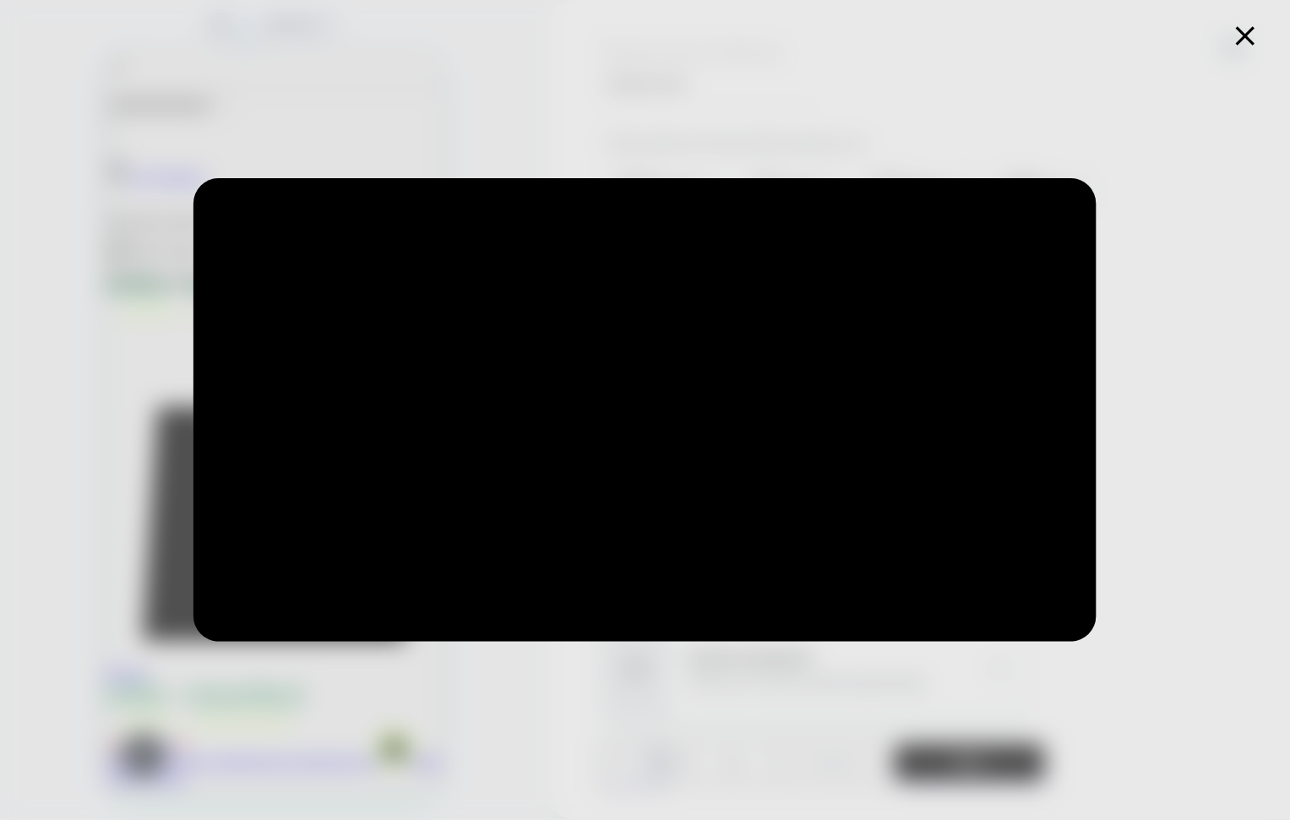
click at [1246, 35] on icon at bounding box center [1245, 35] width 19 height 19
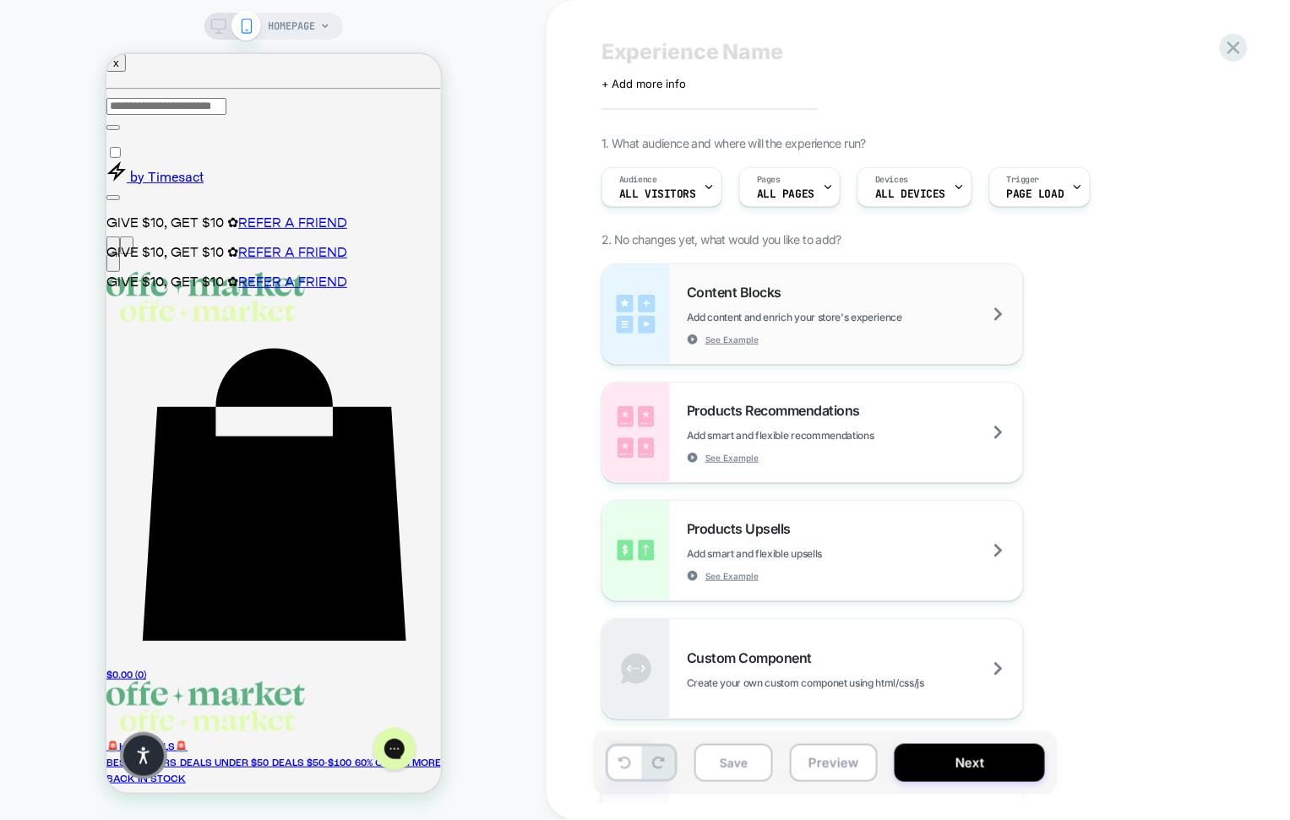
click at [766, 311] on span "Add content and enrich your store's experience" at bounding box center [837, 317] width 300 height 13
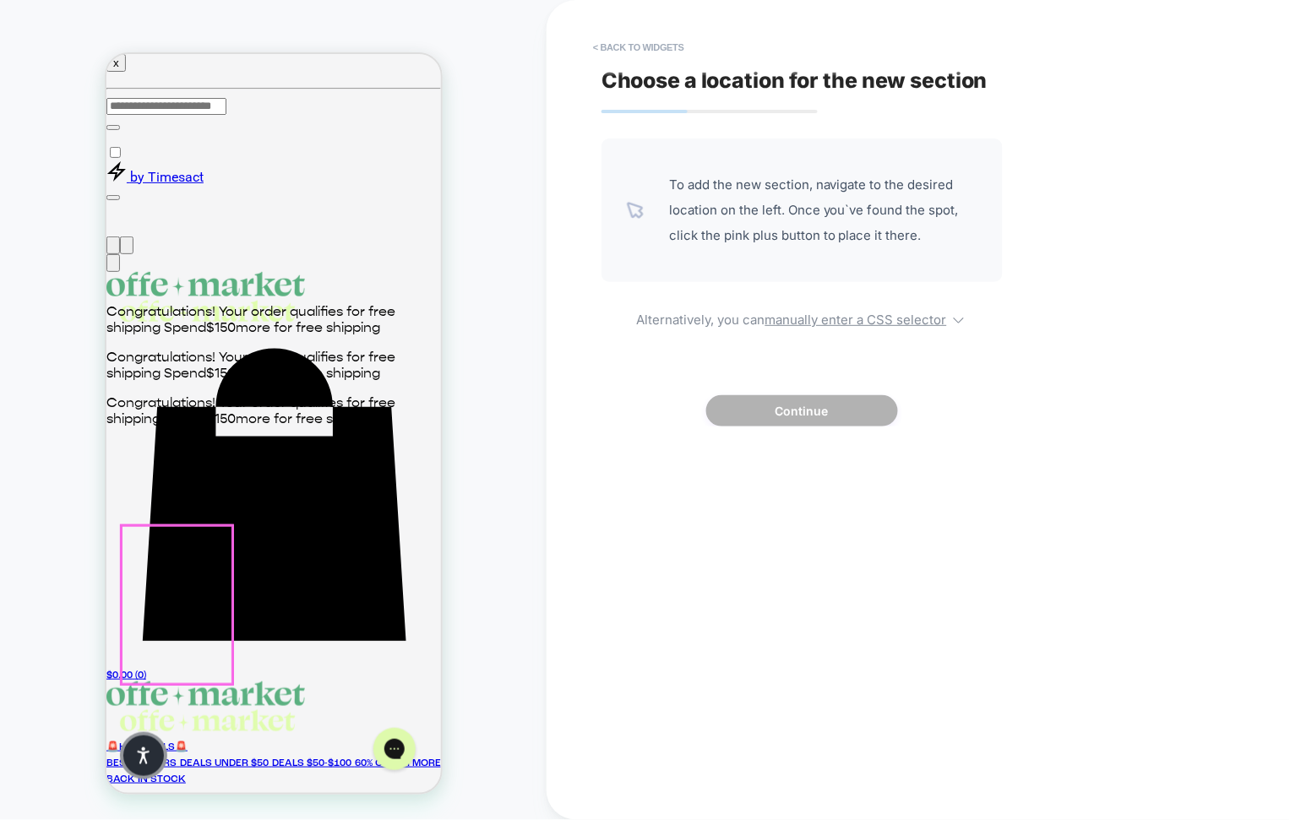
click at [745, 464] on div "Choose a location for the new section To add the new section, navigate to the d…" at bounding box center [909, 410] width 633 height 786
click at [615, 36] on button "< Back to widgets" at bounding box center [638, 47] width 108 height 27
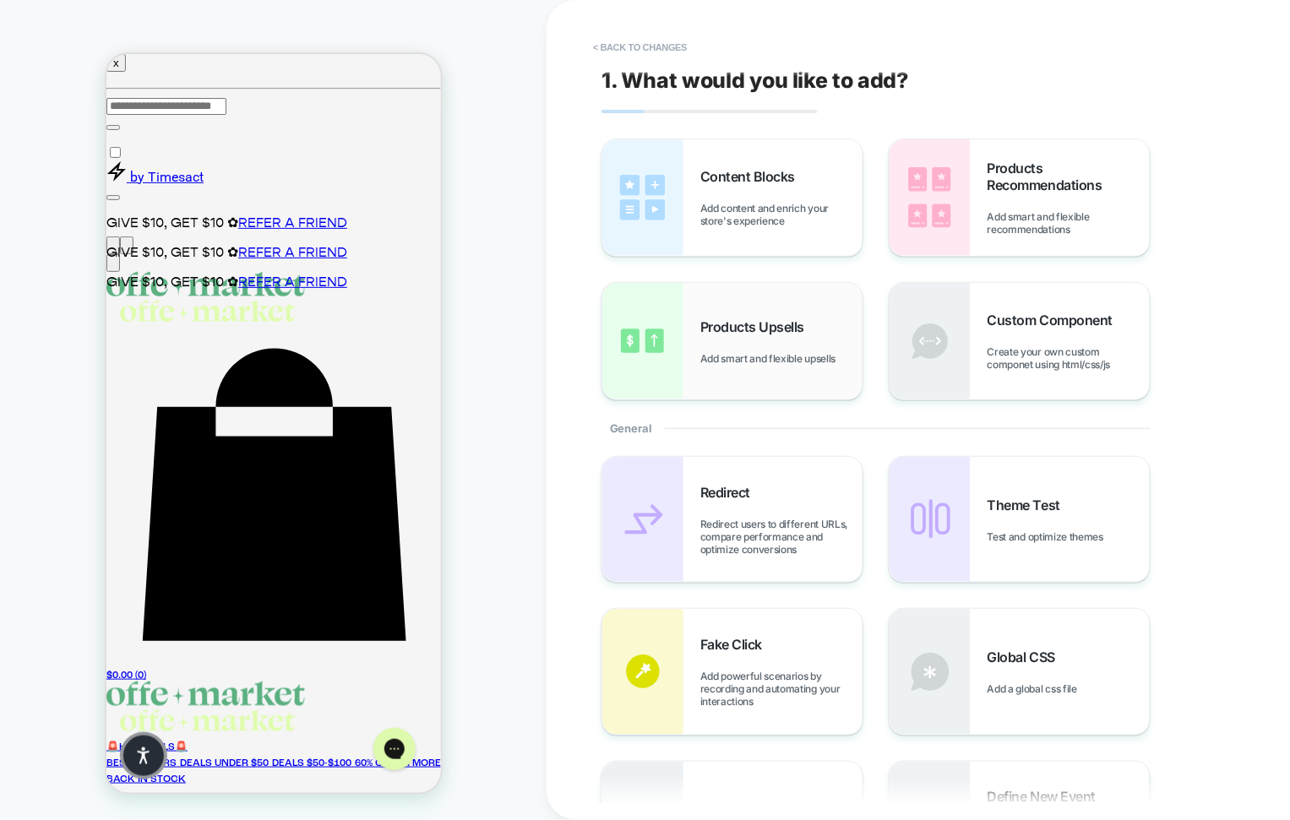
click at [708, 310] on div "Products Upsells Add smart and flexible upsells" at bounding box center [732, 341] width 260 height 117
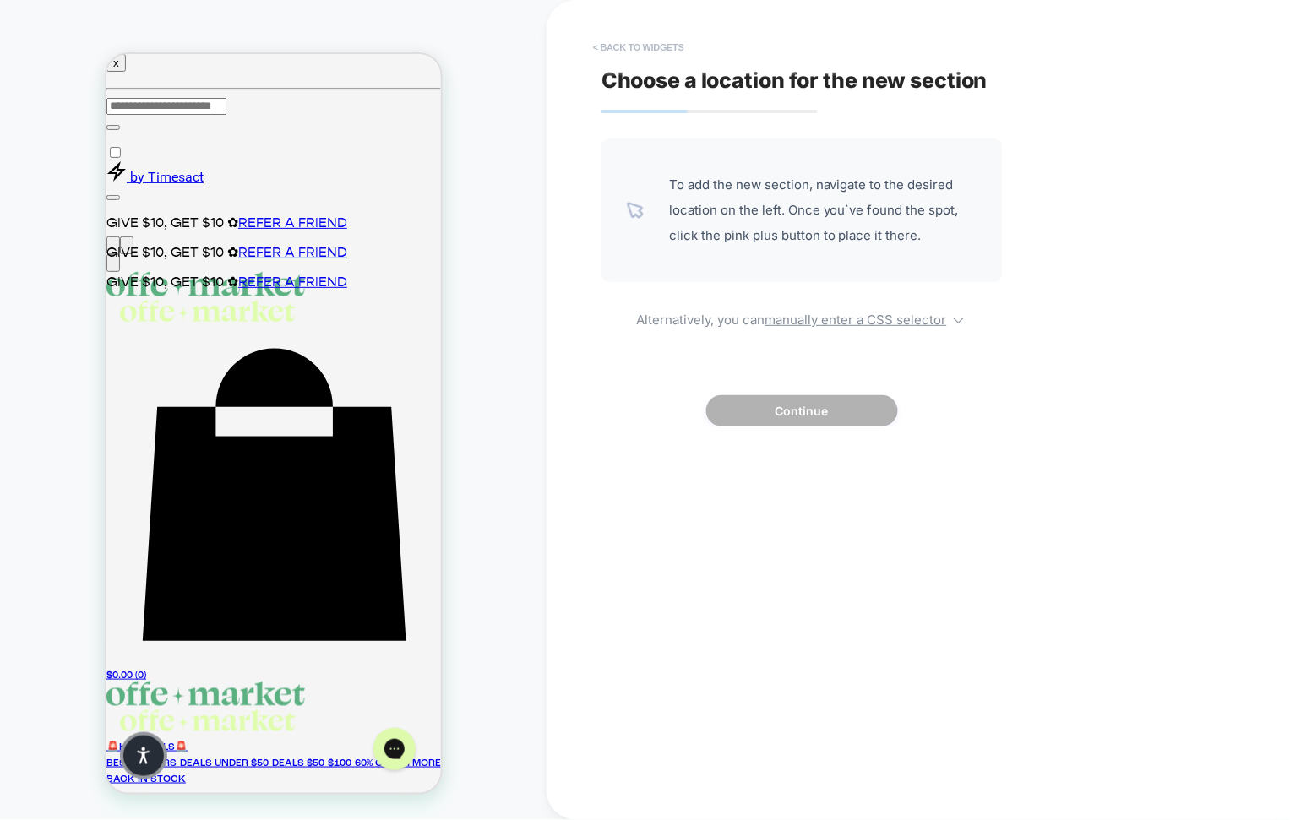
click at [617, 36] on button "< Back to widgets" at bounding box center [638, 47] width 108 height 27
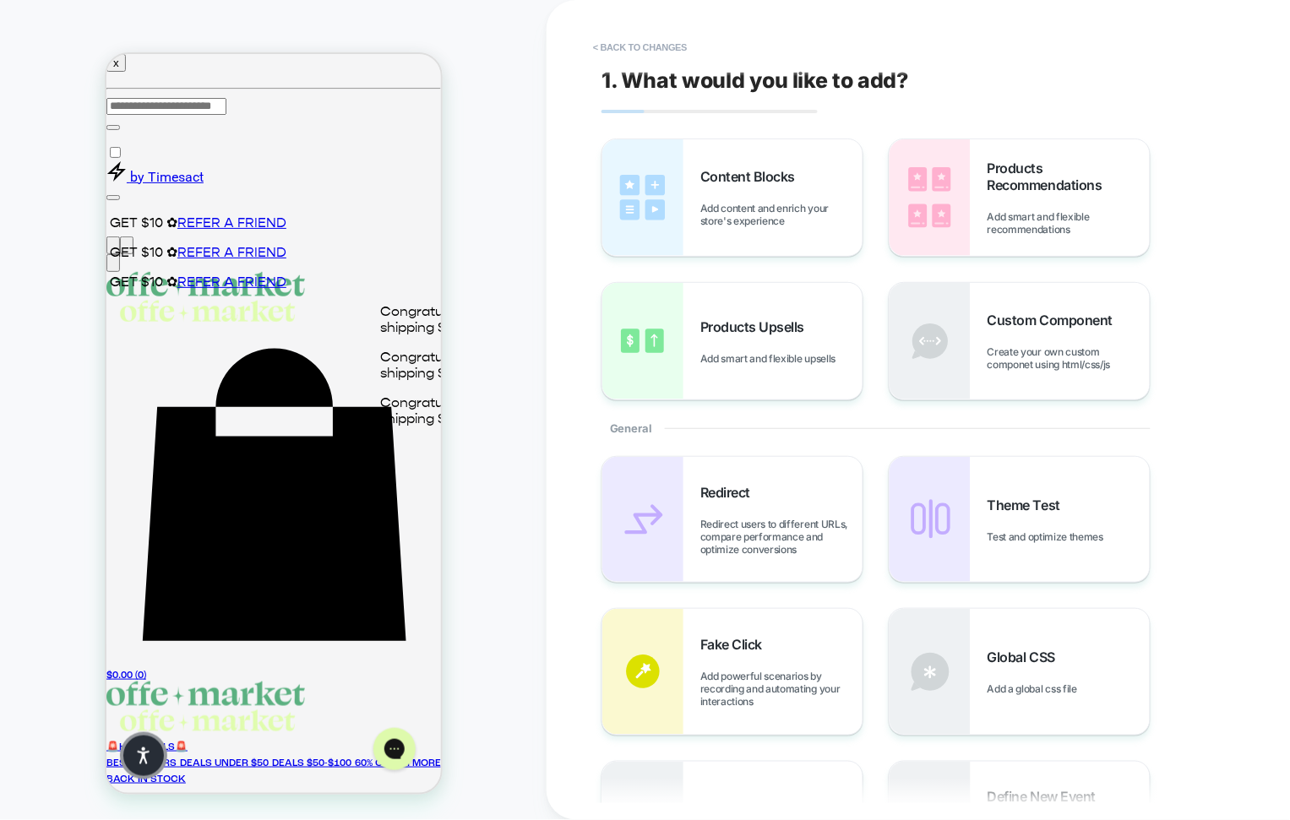
click at [122, 271] on icon "Open menu" at bounding box center [122, 276] width 15 height 10
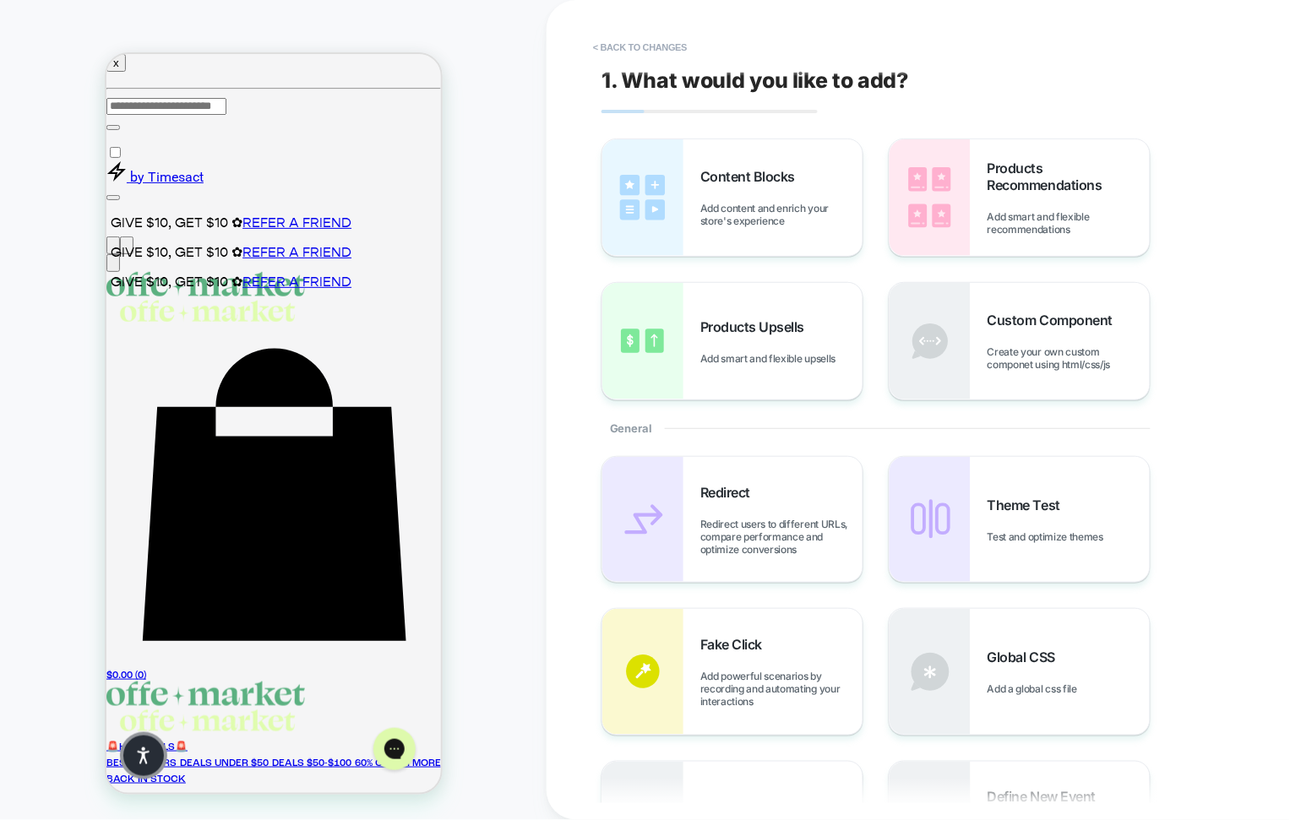
click at [612, 45] on button "< Back to changes" at bounding box center [639, 47] width 111 height 27
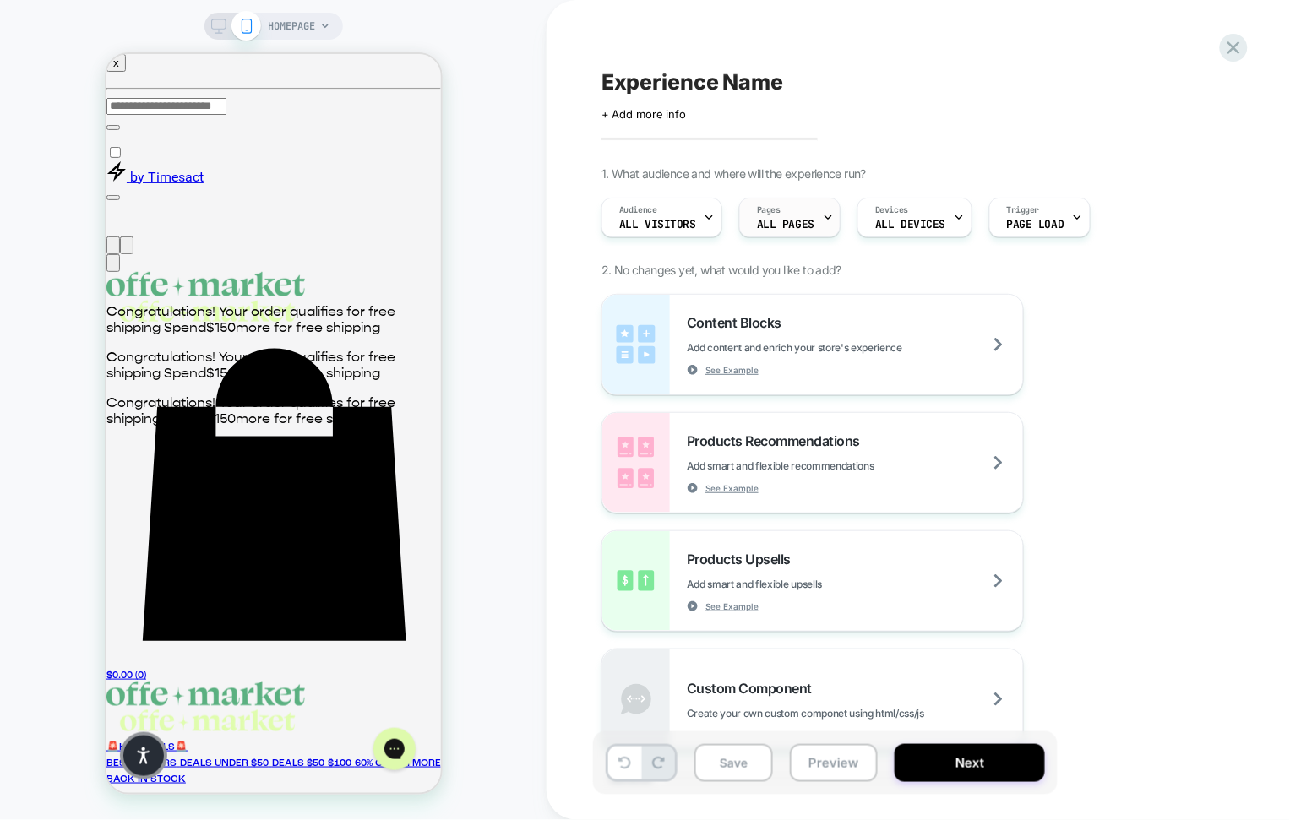
click at [764, 225] on span "ALL PAGES" at bounding box center [785, 225] width 57 height 12
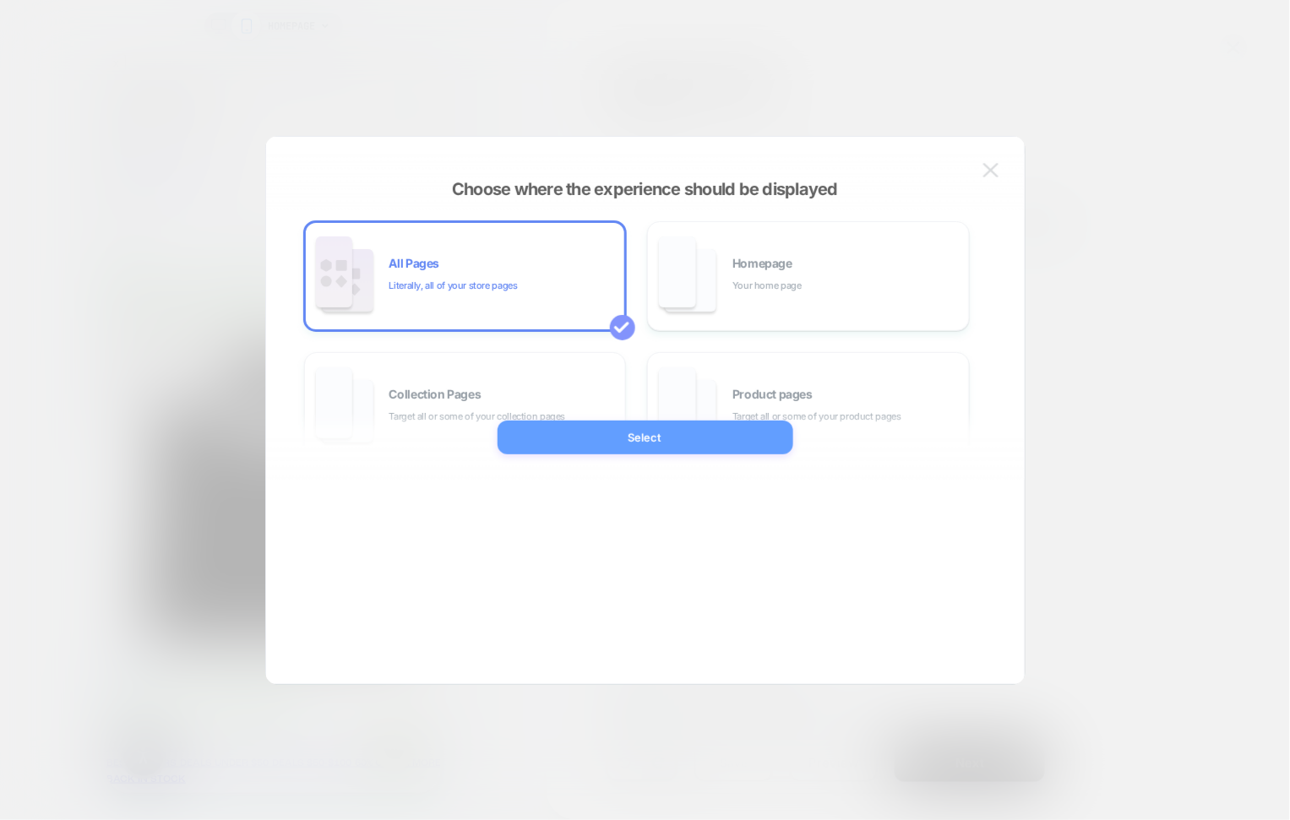
click at [1072, 133] on div at bounding box center [645, 410] width 1290 height 820
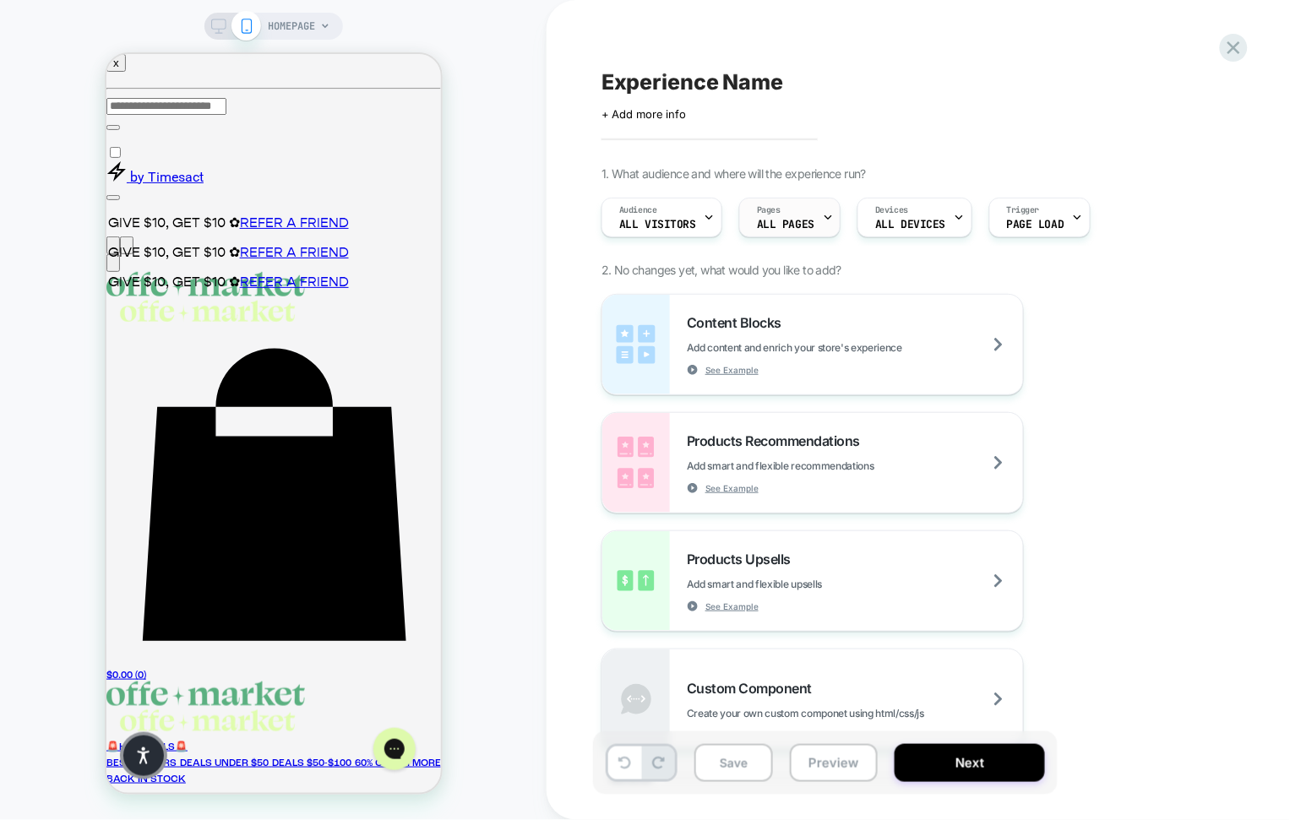
click at [823, 226] on div at bounding box center [828, 217] width 11 height 38
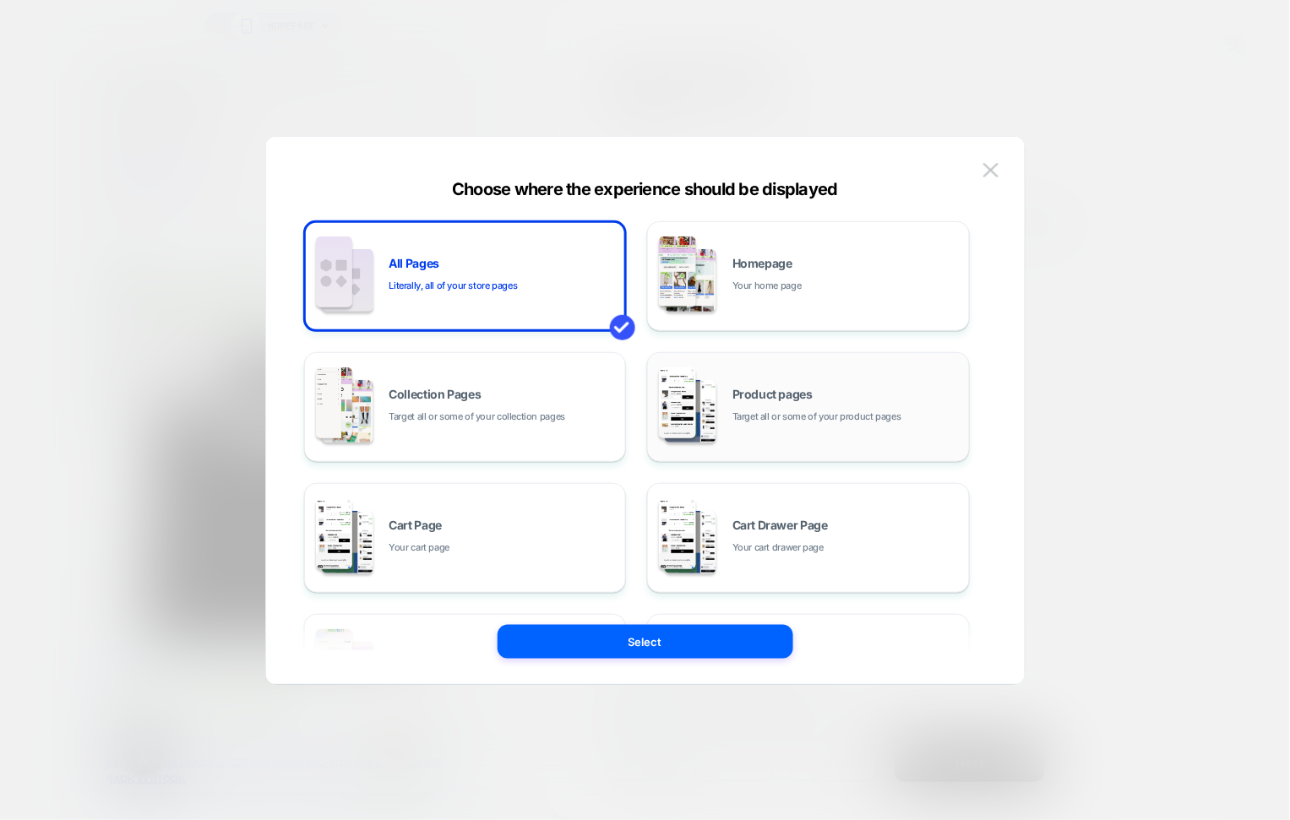
click at [752, 409] on span "Target all or some of your product pages" at bounding box center [816, 417] width 169 height 16
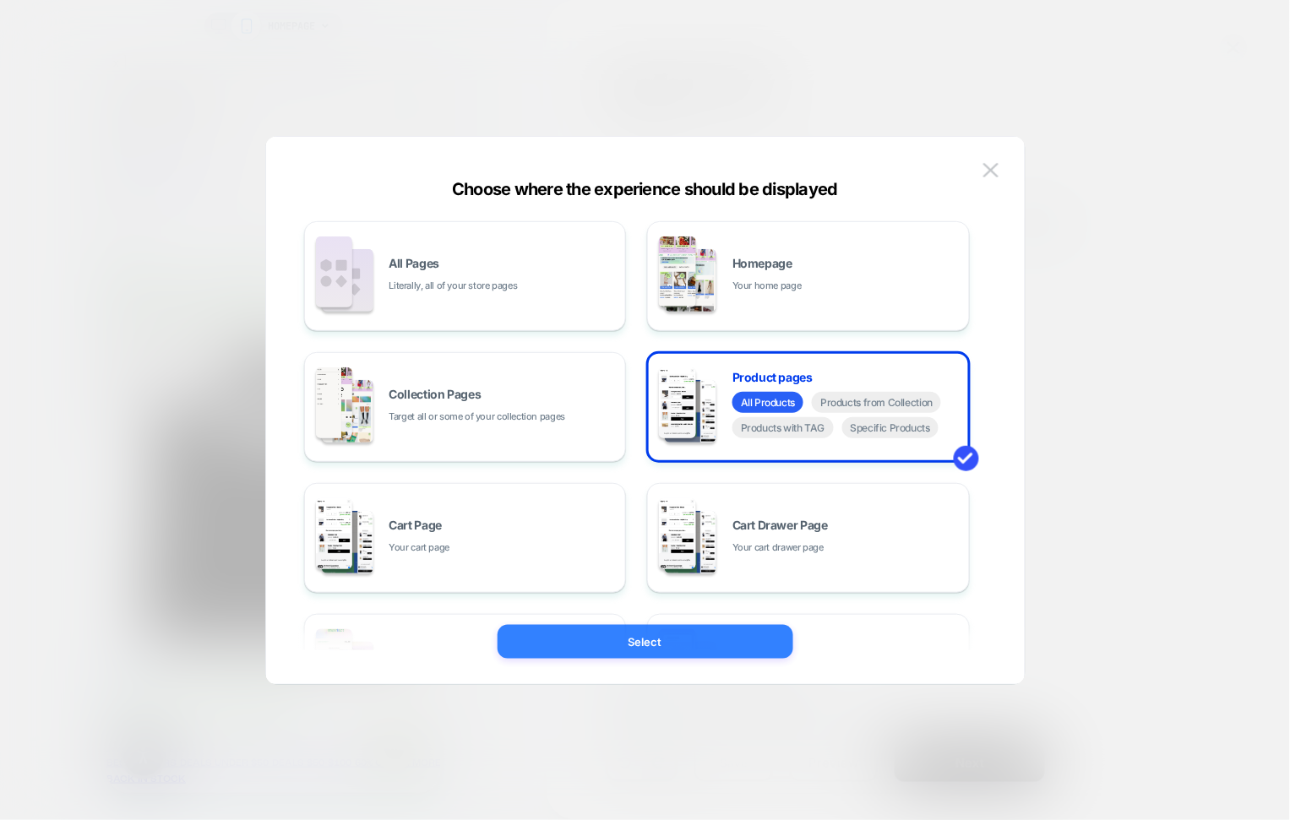
click at [724, 640] on button "Select" at bounding box center [645, 642] width 296 height 34
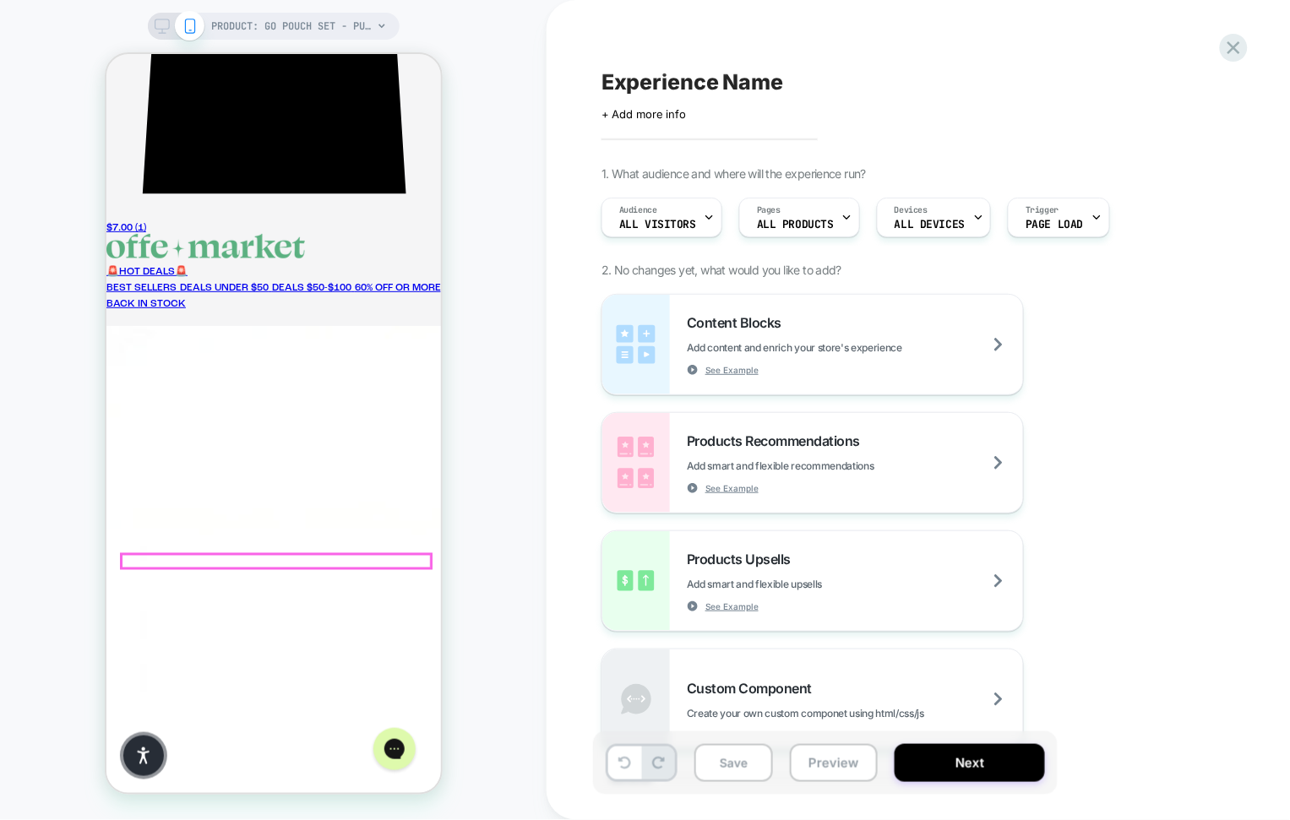
scroll to position [419, 0]
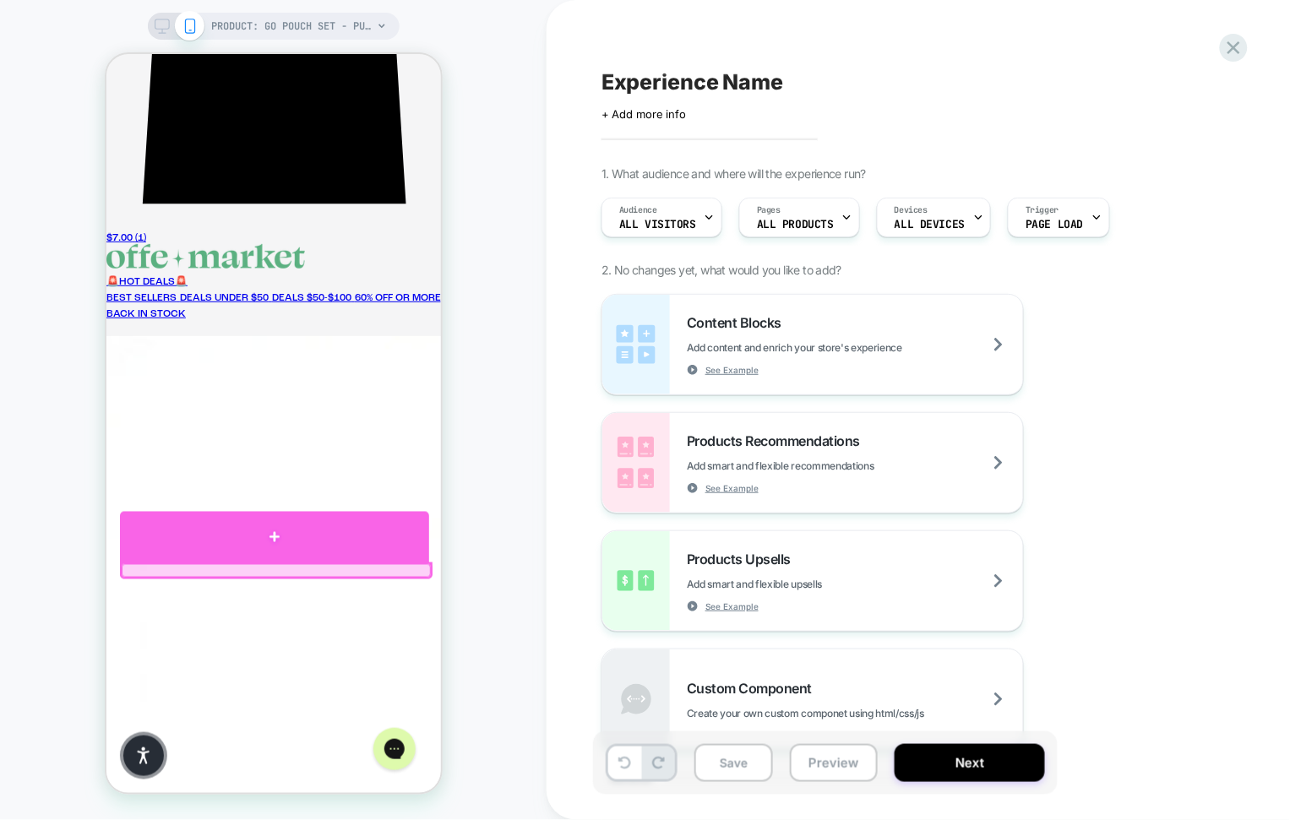
click at [276, 540] on div at bounding box center [273, 536] width 309 height 51
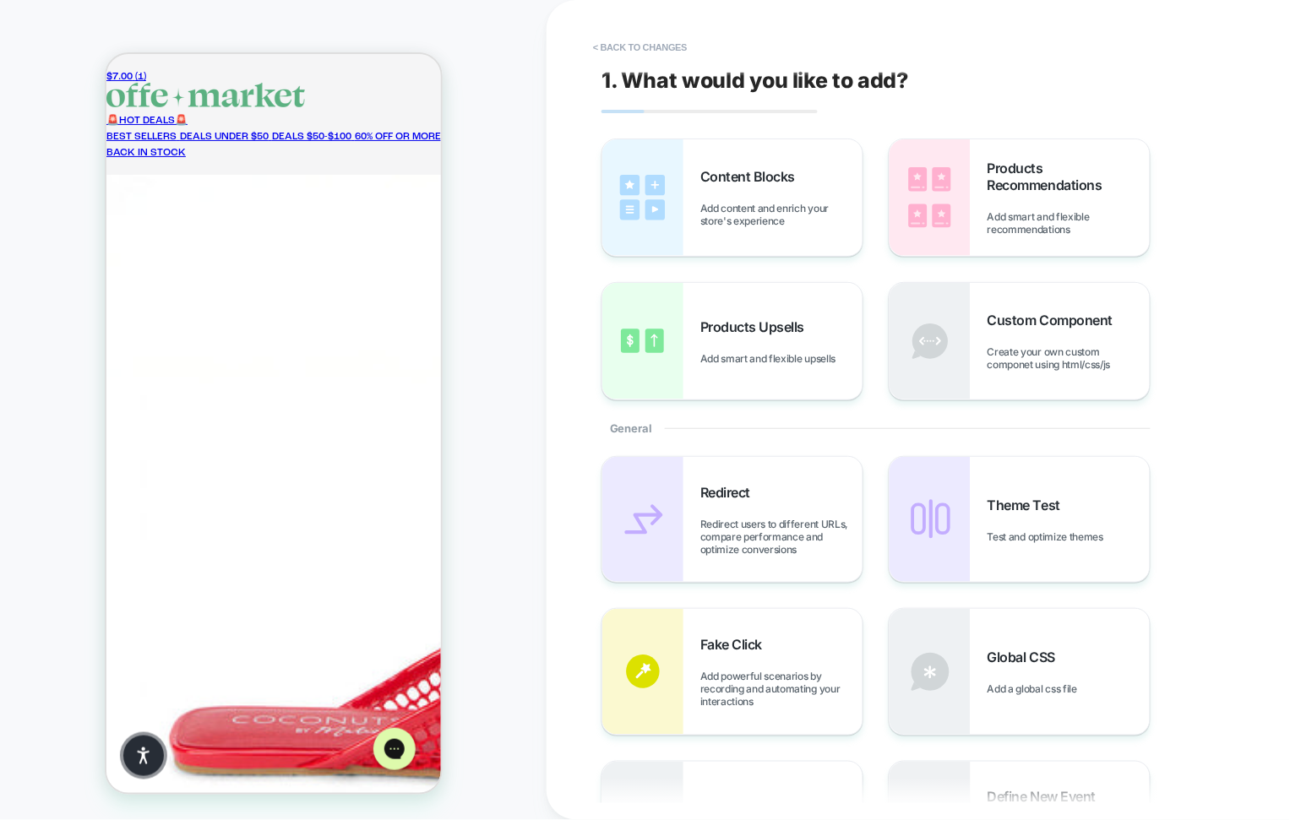
scroll to position [573, 0]
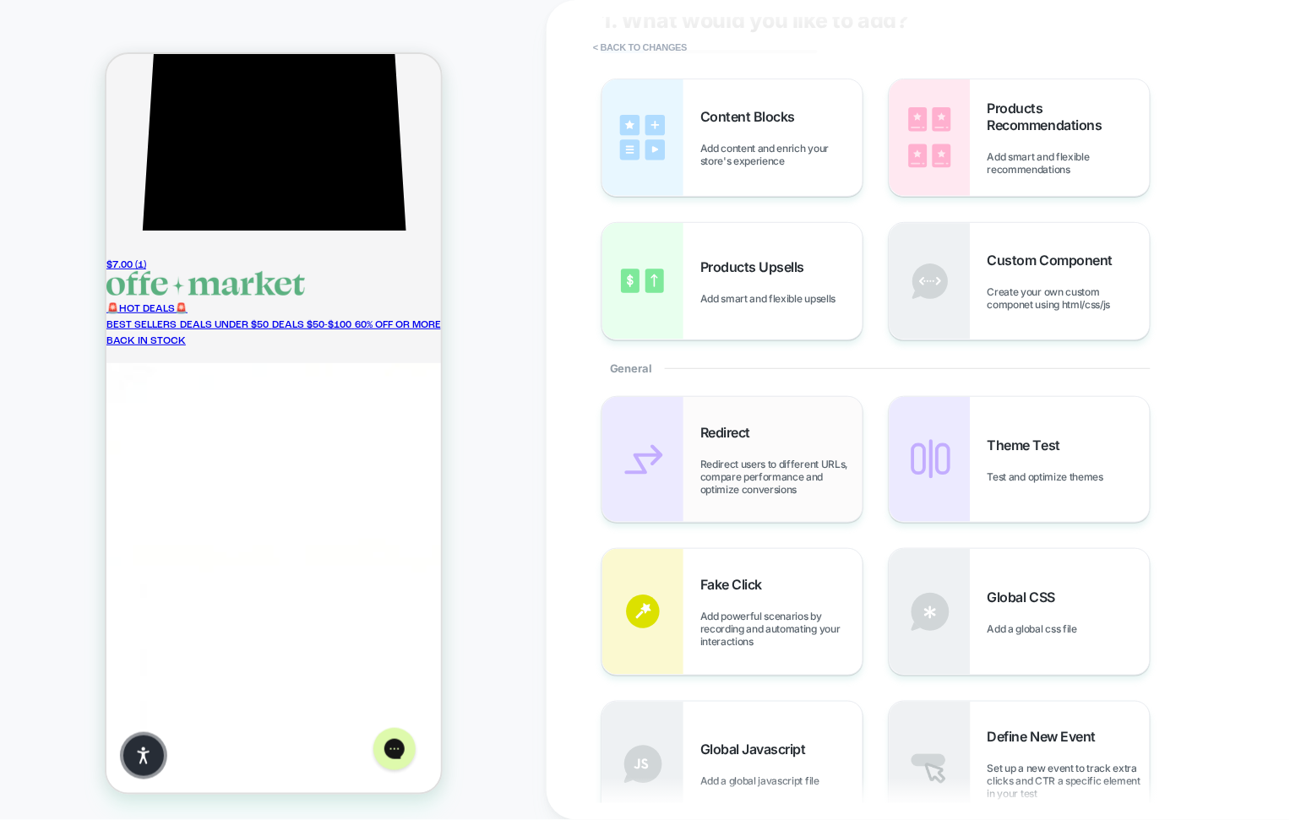
scroll to position [0, 0]
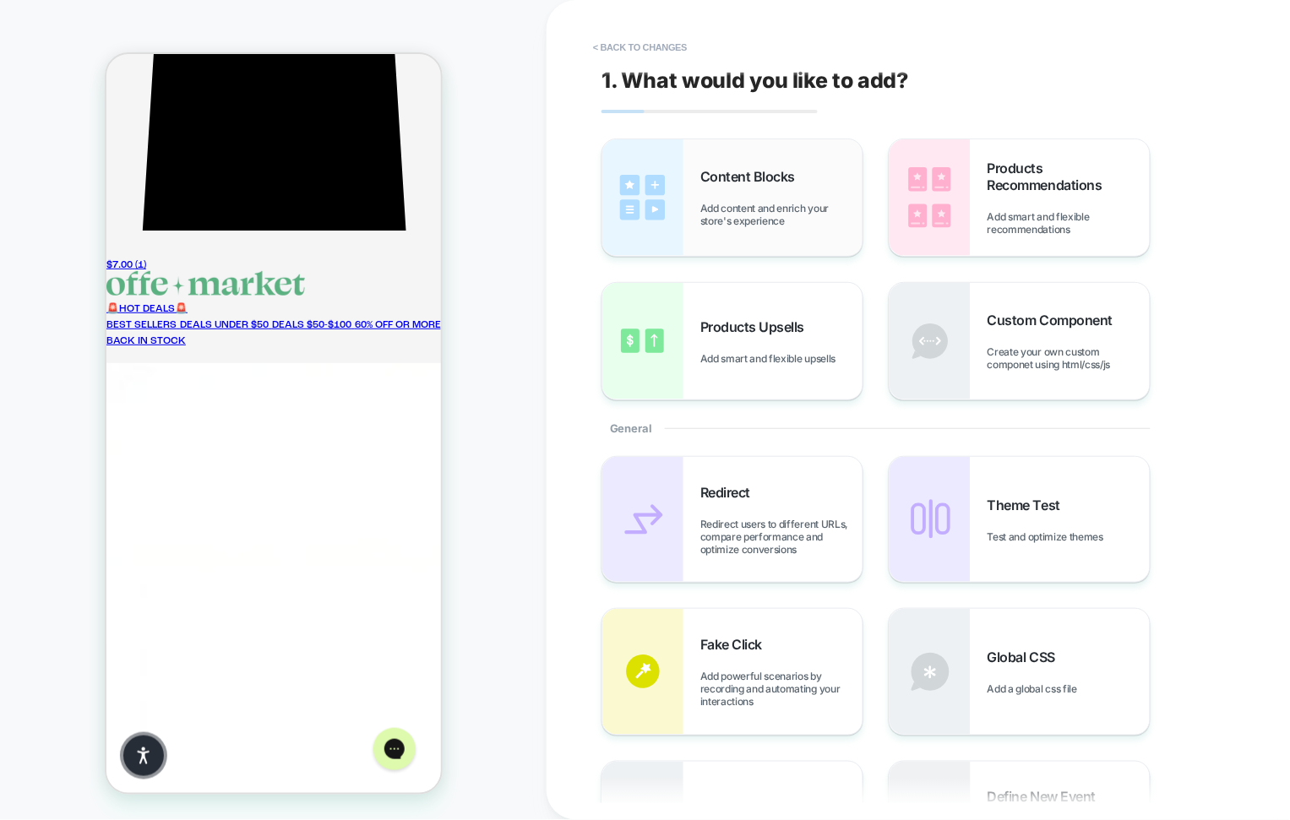
click at [762, 229] on div "Content Blocks Add content and enrich your store's experience" at bounding box center [732, 197] width 260 height 117
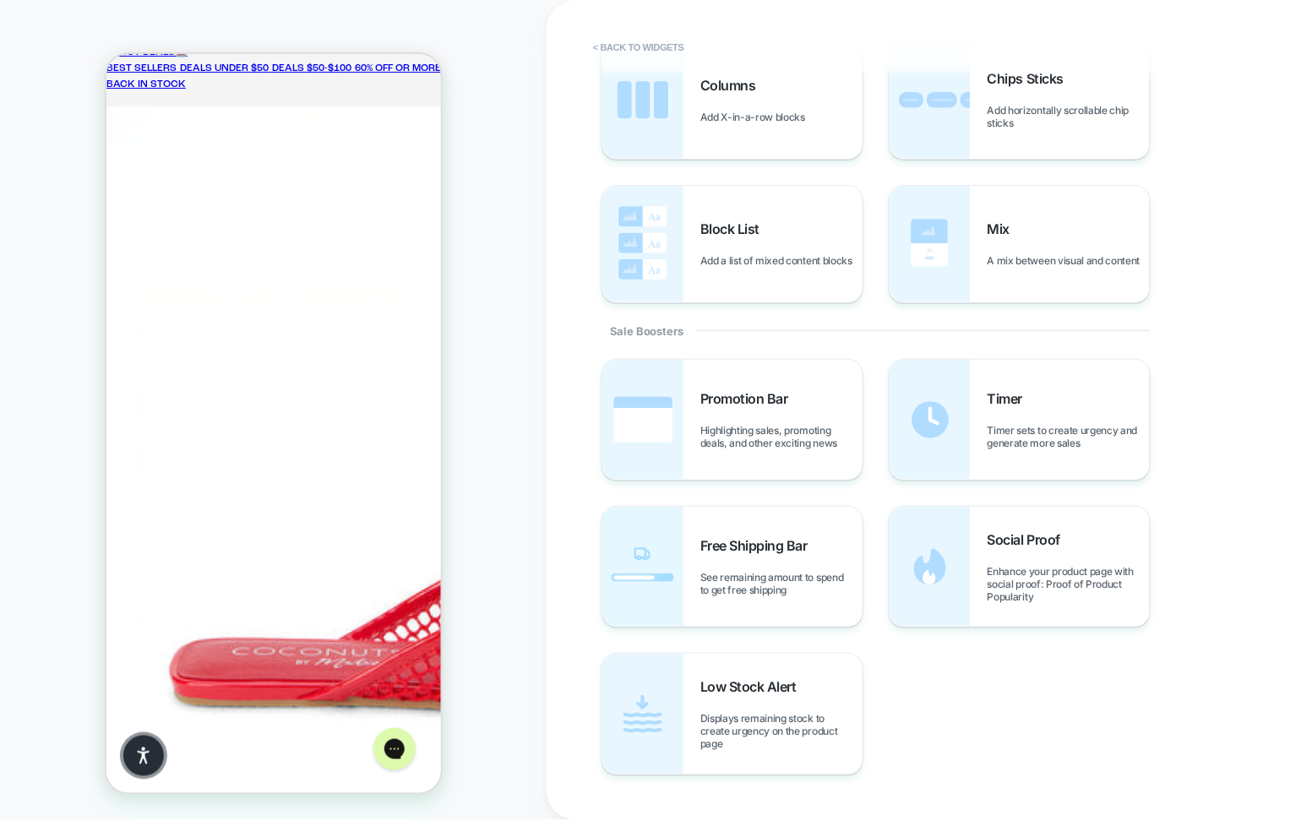
scroll to position [600, 0]
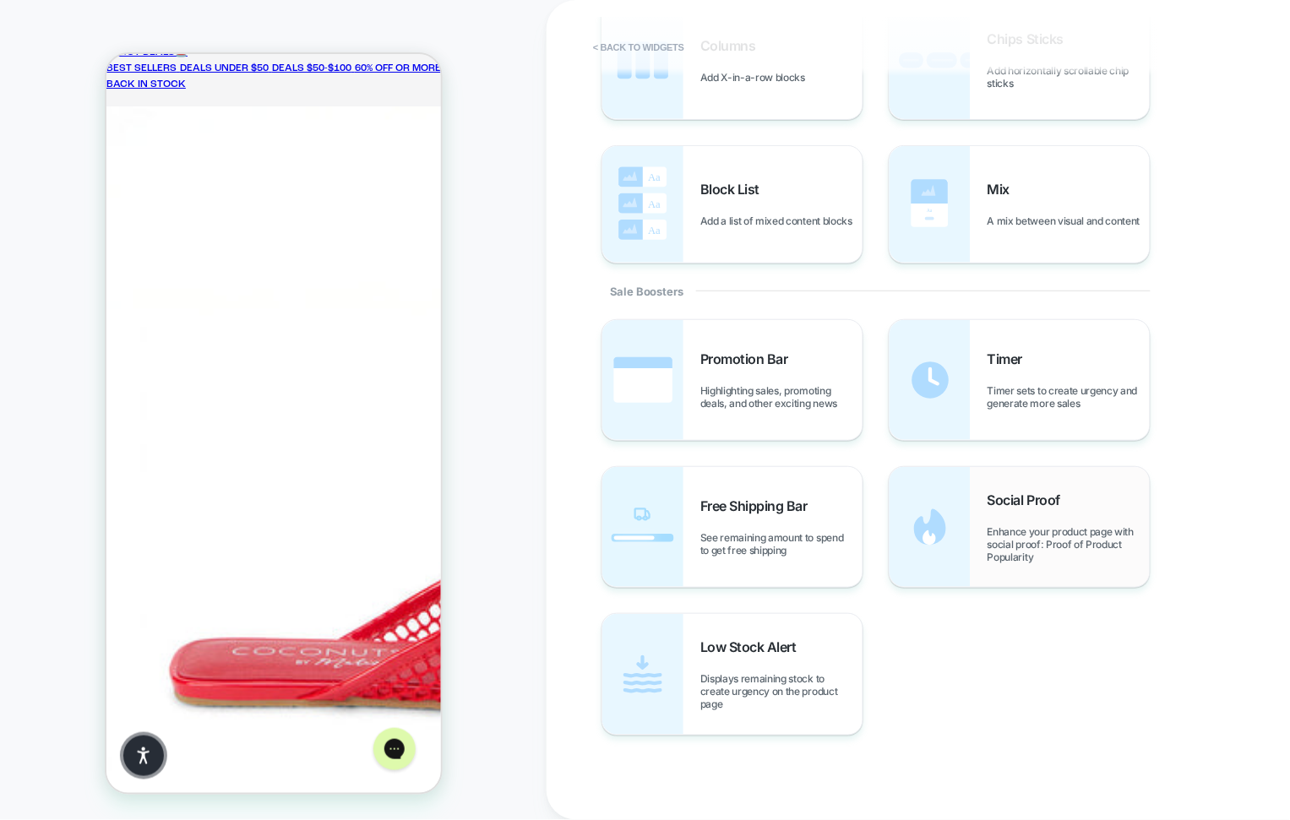
click at [997, 513] on div "Social Proof Enhance your product page with social proof: Proof of Product Popu…" at bounding box center [1068, 528] width 162 height 72
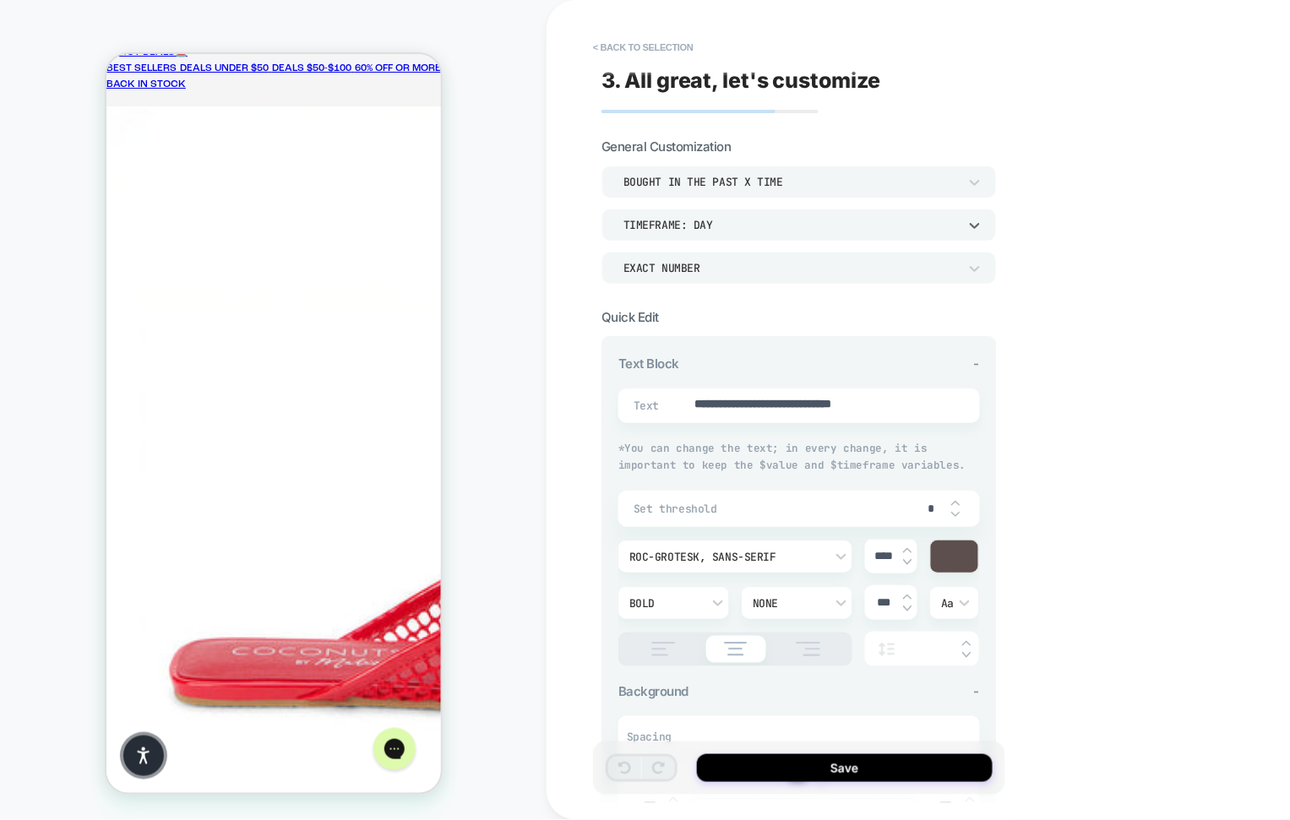
click at [732, 216] on div "TIMEFRAME: day" at bounding box center [790, 225] width 351 height 18
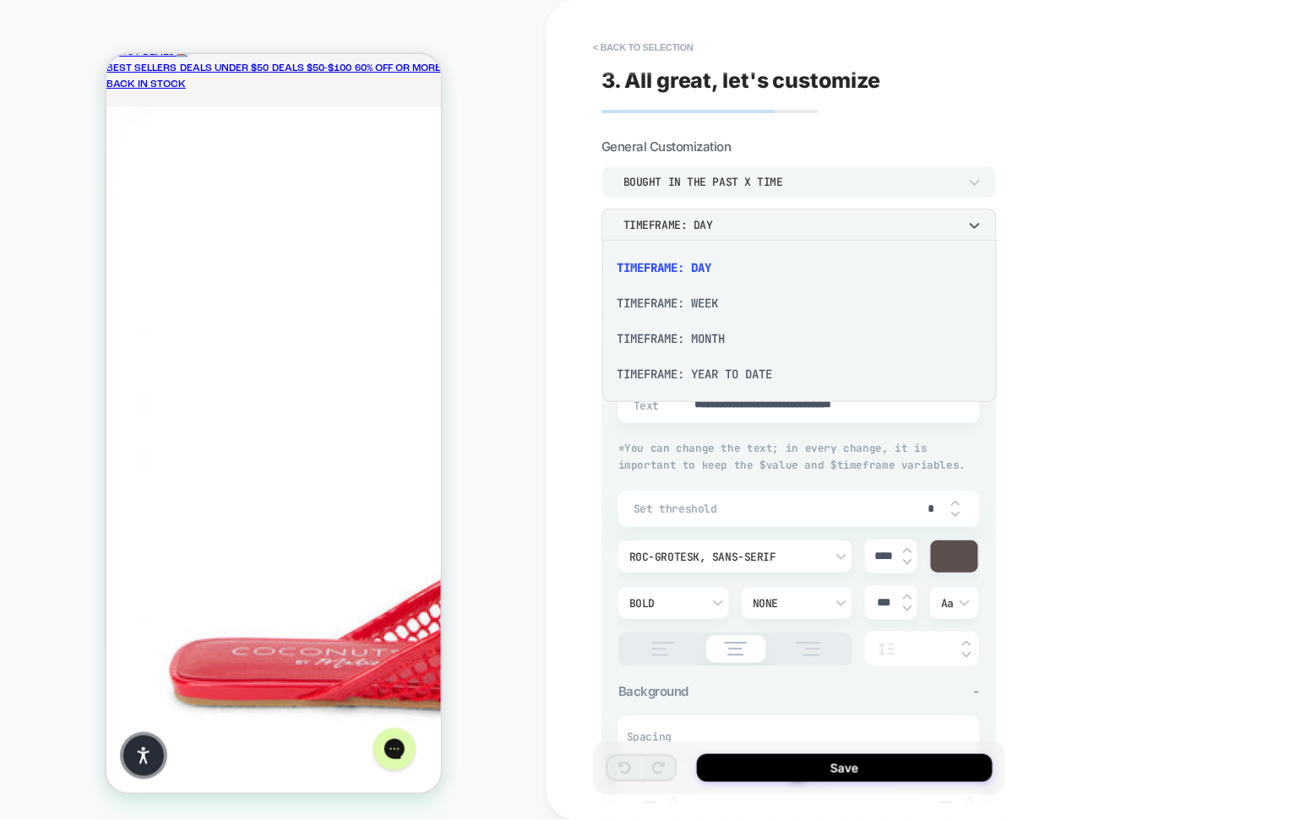
click at [720, 337] on div "TIMEFRAME: MONTH" at bounding box center [800, 338] width 382 height 35
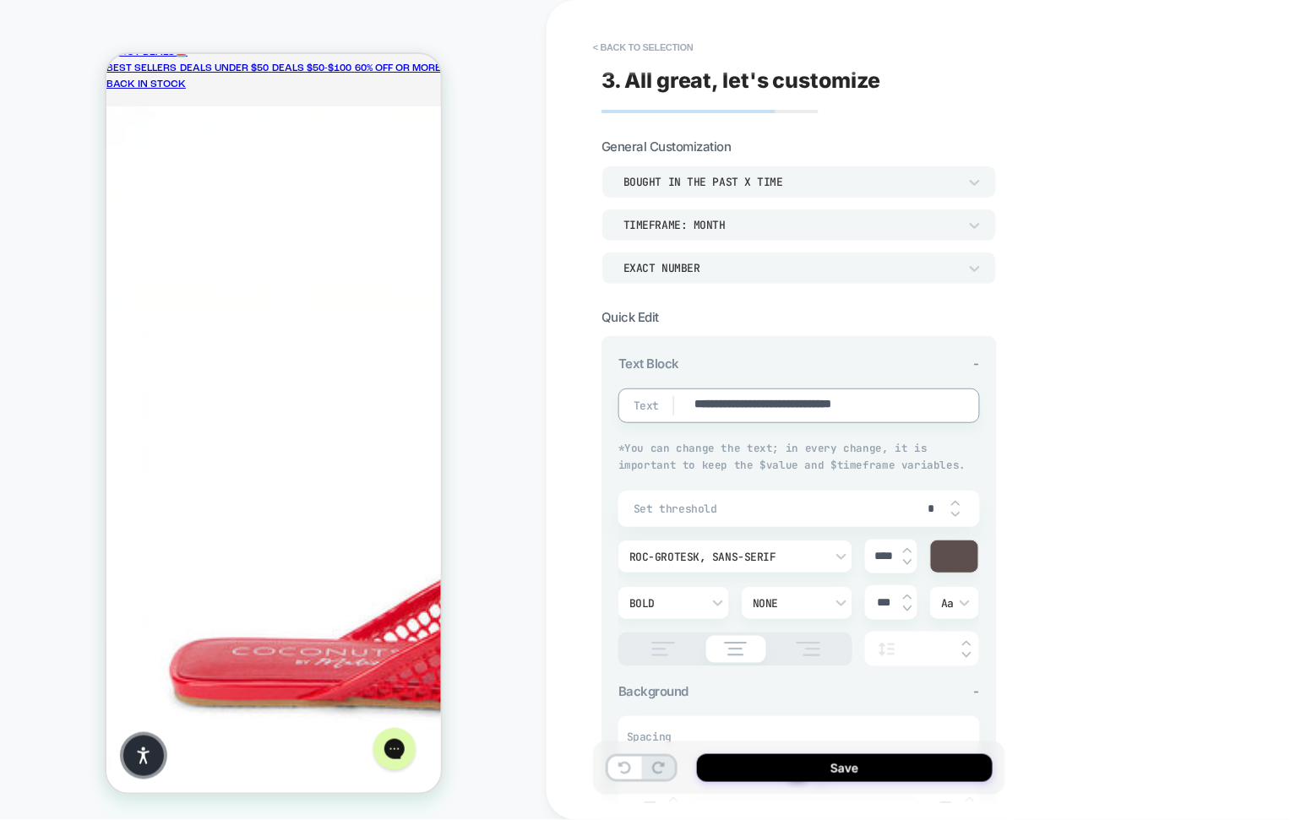
drag, startPoint x: 925, startPoint y: 406, endPoint x: 845, endPoint y: 407, distance: 79.4
type textarea "*"
type textarea "**********"
type textarea "*"
type textarea "**********"
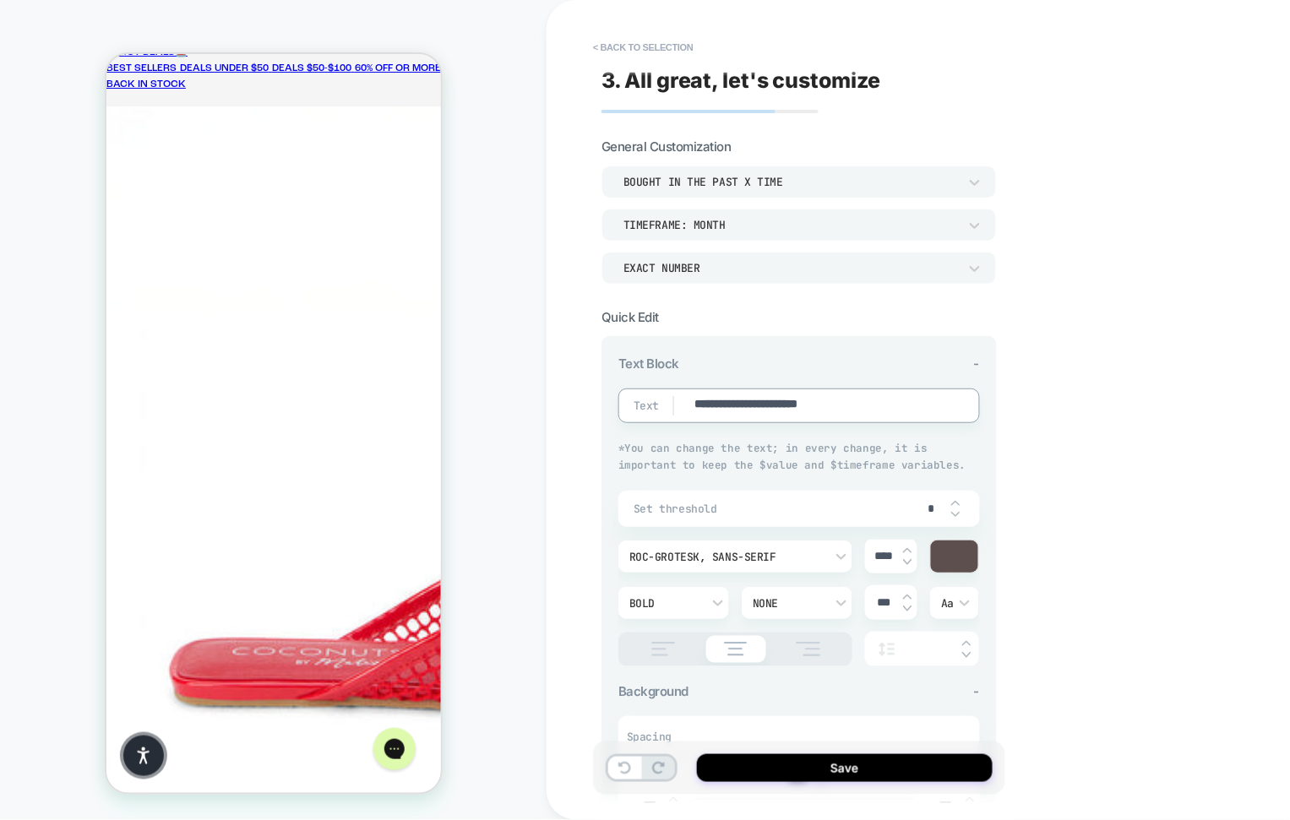
type textarea "*"
type textarea "**********"
type textarea "*"
type textarea "**********"
type textarea "*"
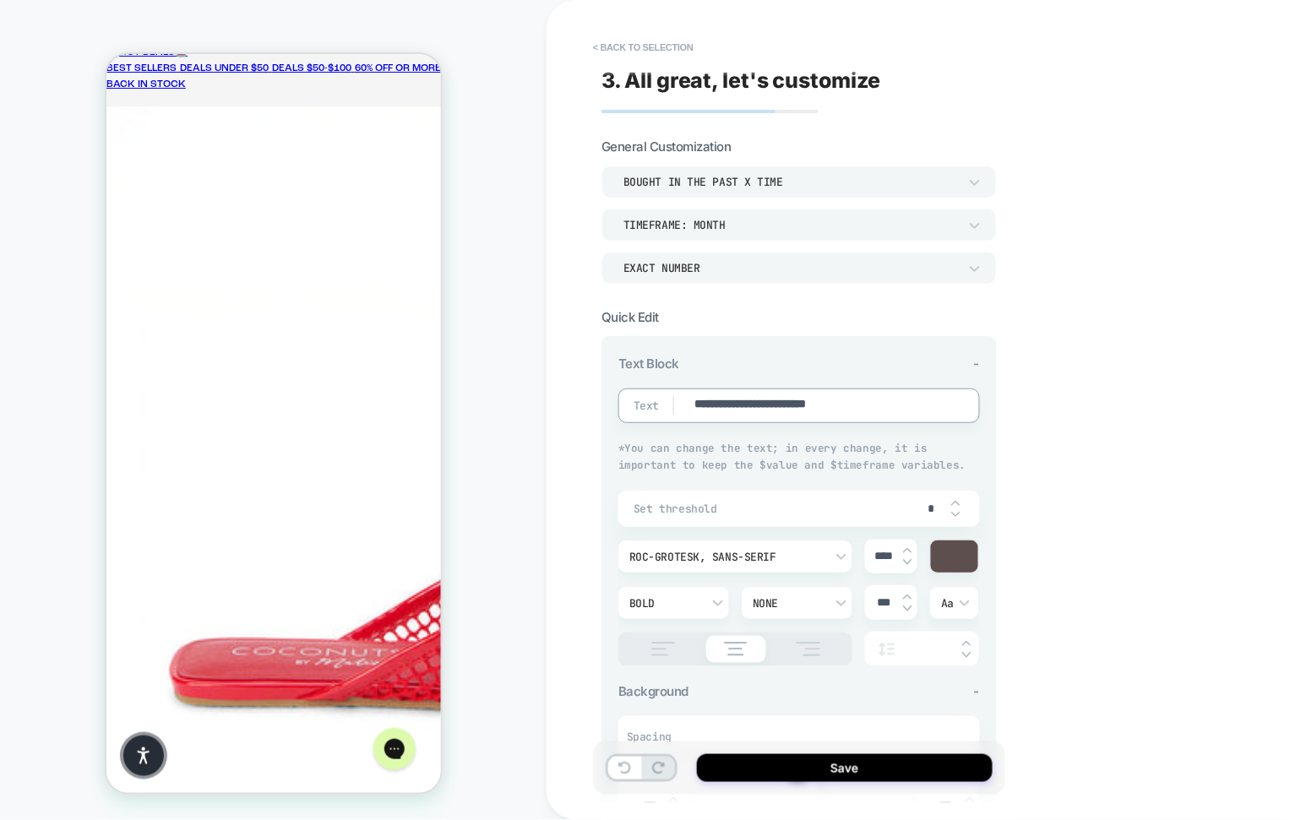
type textarea "**********"
click at [813, 269] on div "EXACT NUMBER" at bounding box center [790, 268] width 334 height 14
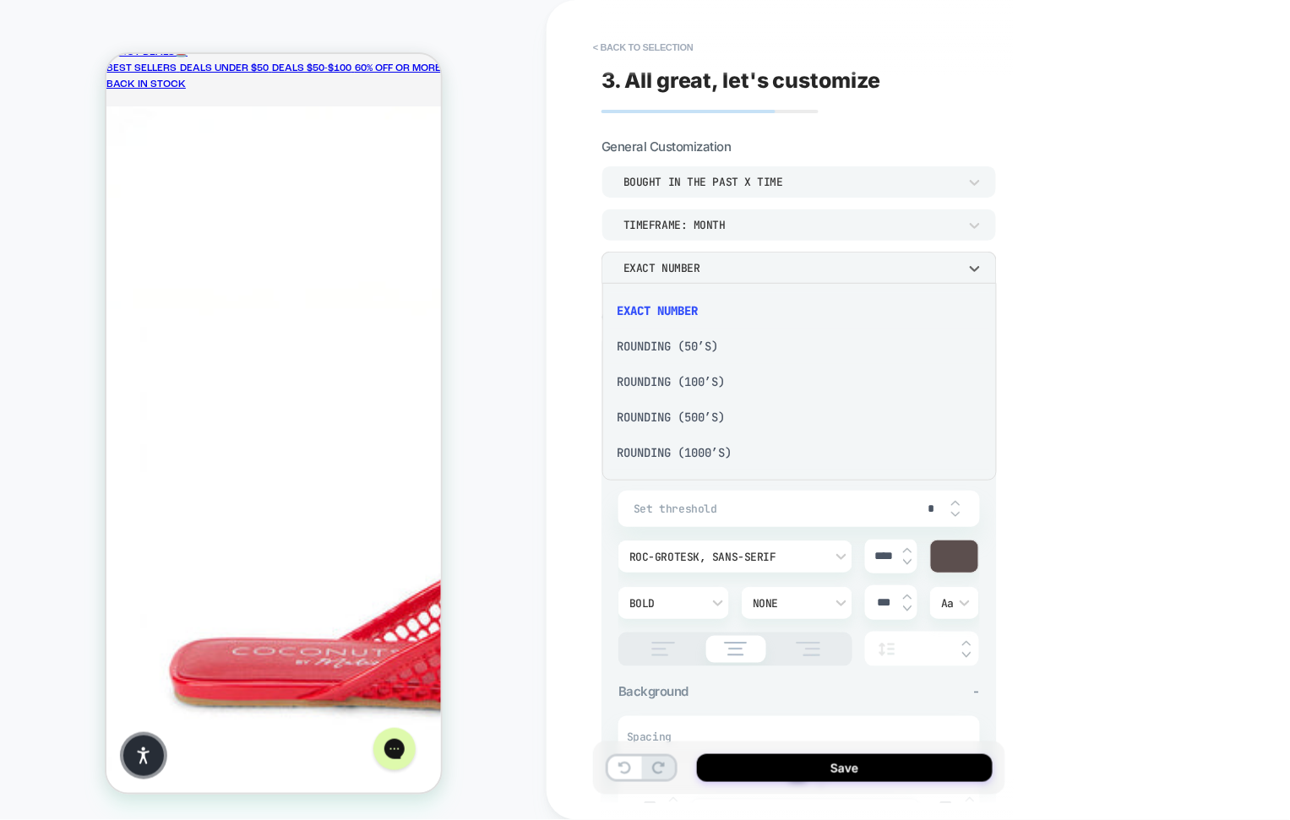
click at [766, 347] on div "Rounding (50’s)" at bounding box center [800, 346] width 382 height 35
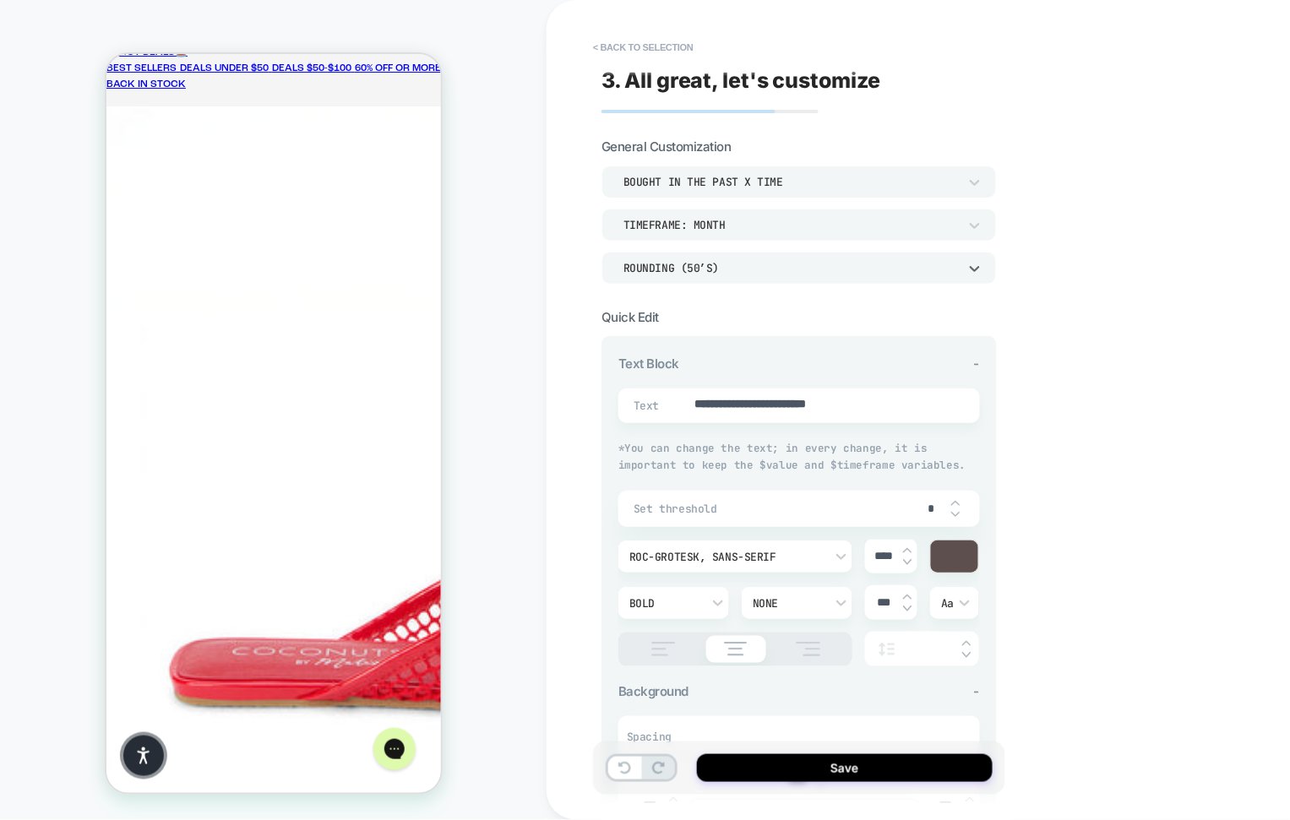
click at [769, 261] on div "Rounding (50’s)" at bounding box center [790, 268] width 334 height 14
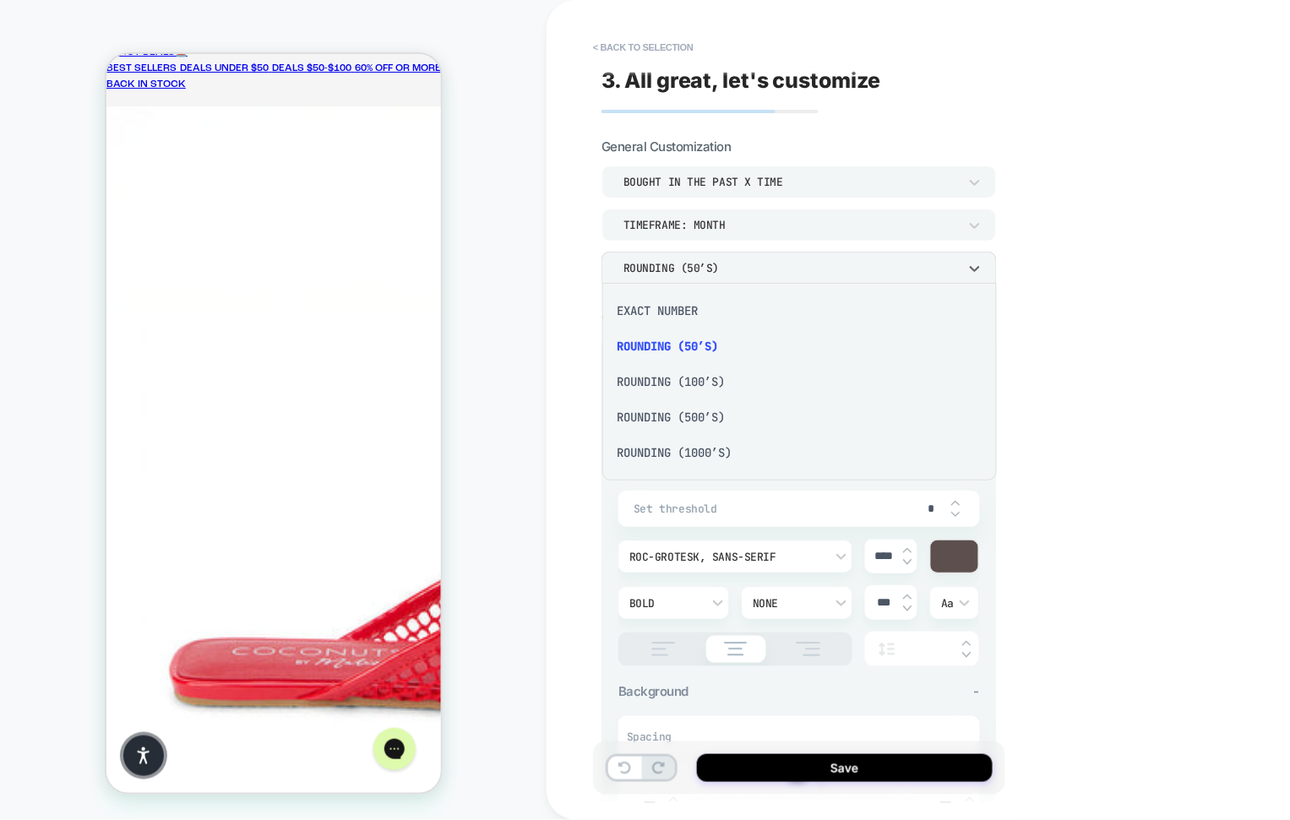
click at [731, 316] on div "EXACT NUMBER" at bounding box center [800, 310] width 382 height 35
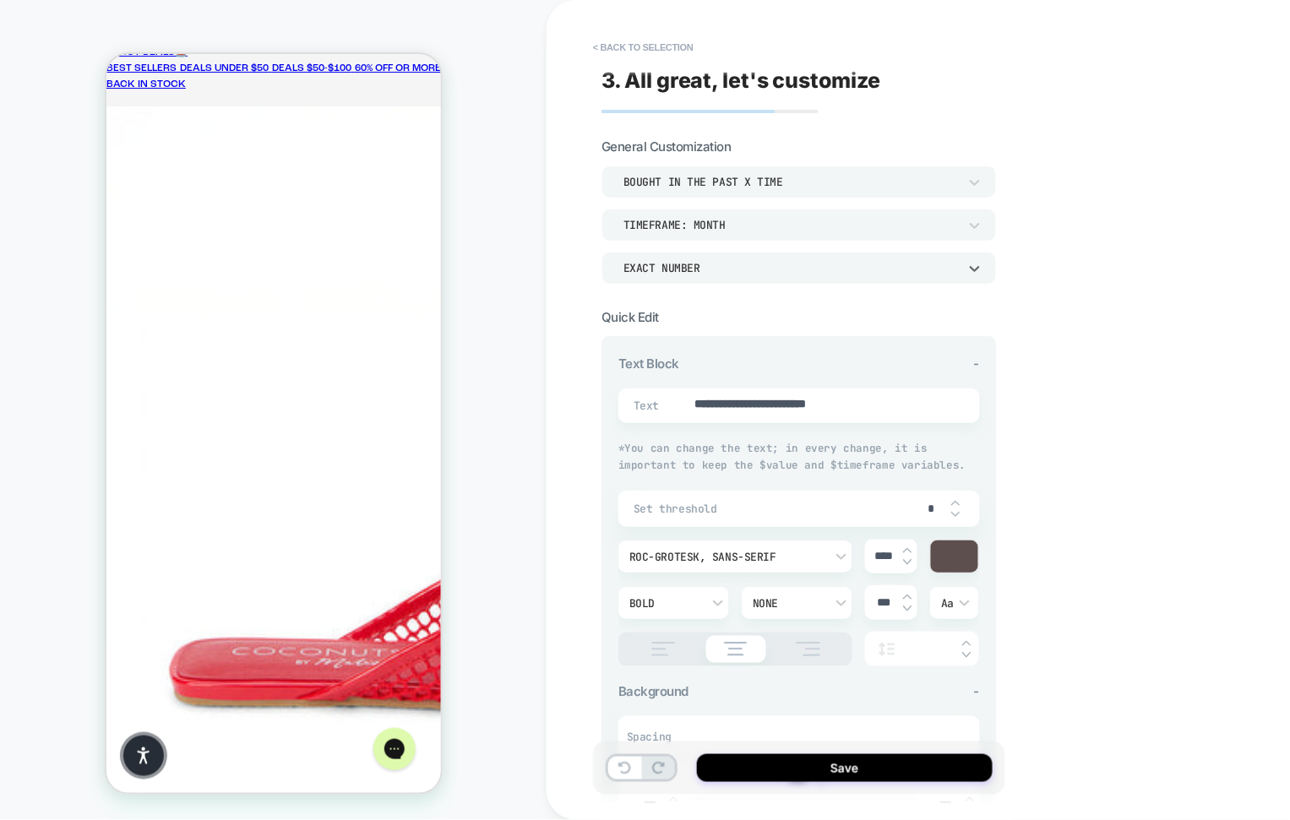
click at [955, 503] on img at bounding box center [955, 503] width 8 height 7
type textarea "*"
type input "*"
click at [955, 503] on img at bounding box center [955, 503] width 8 height 7
type textarea "*"
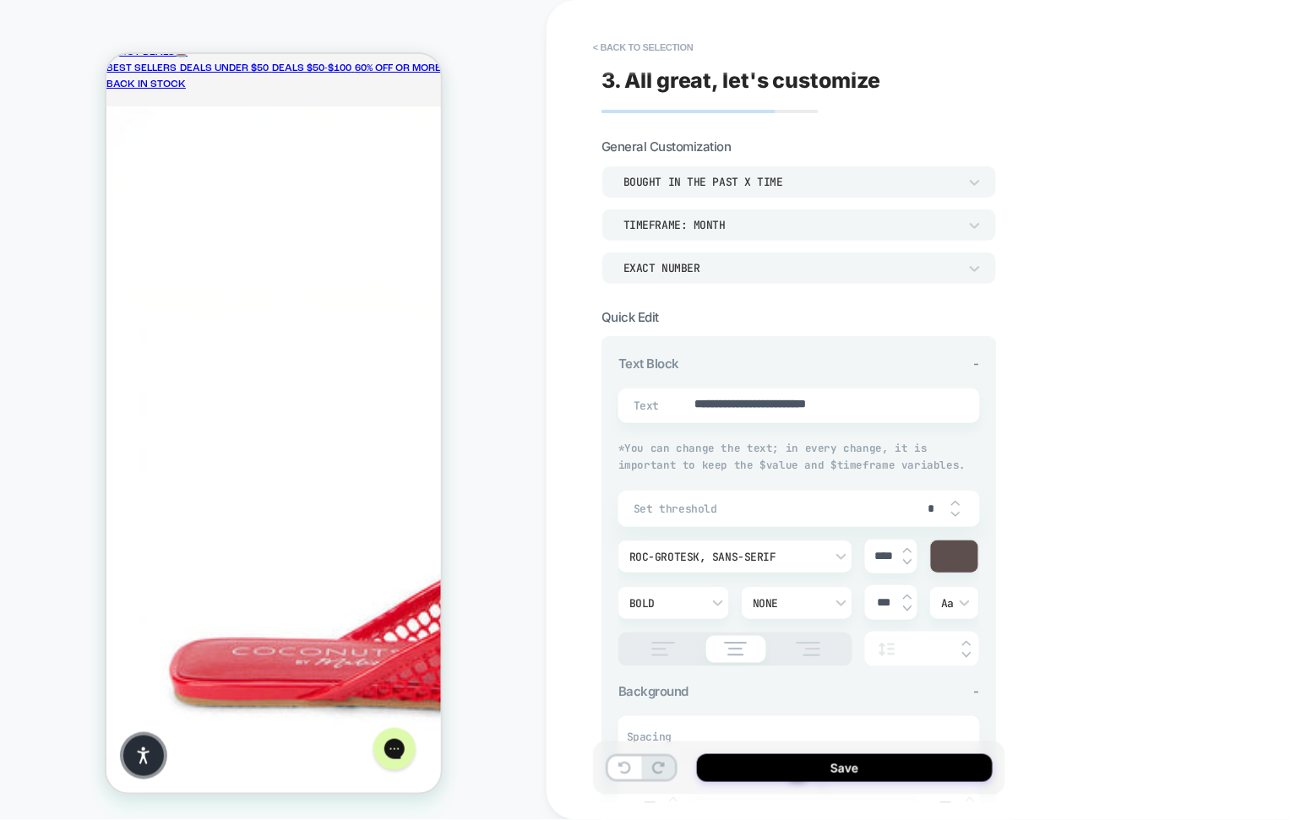
type input "*"
click at [955, 503] on img at bounding box center [955, 503] width 8 height 7
type textarea "*"
type input "*"
click at [955, 503] on img at bounding box center [955, 503] width 8 height 7
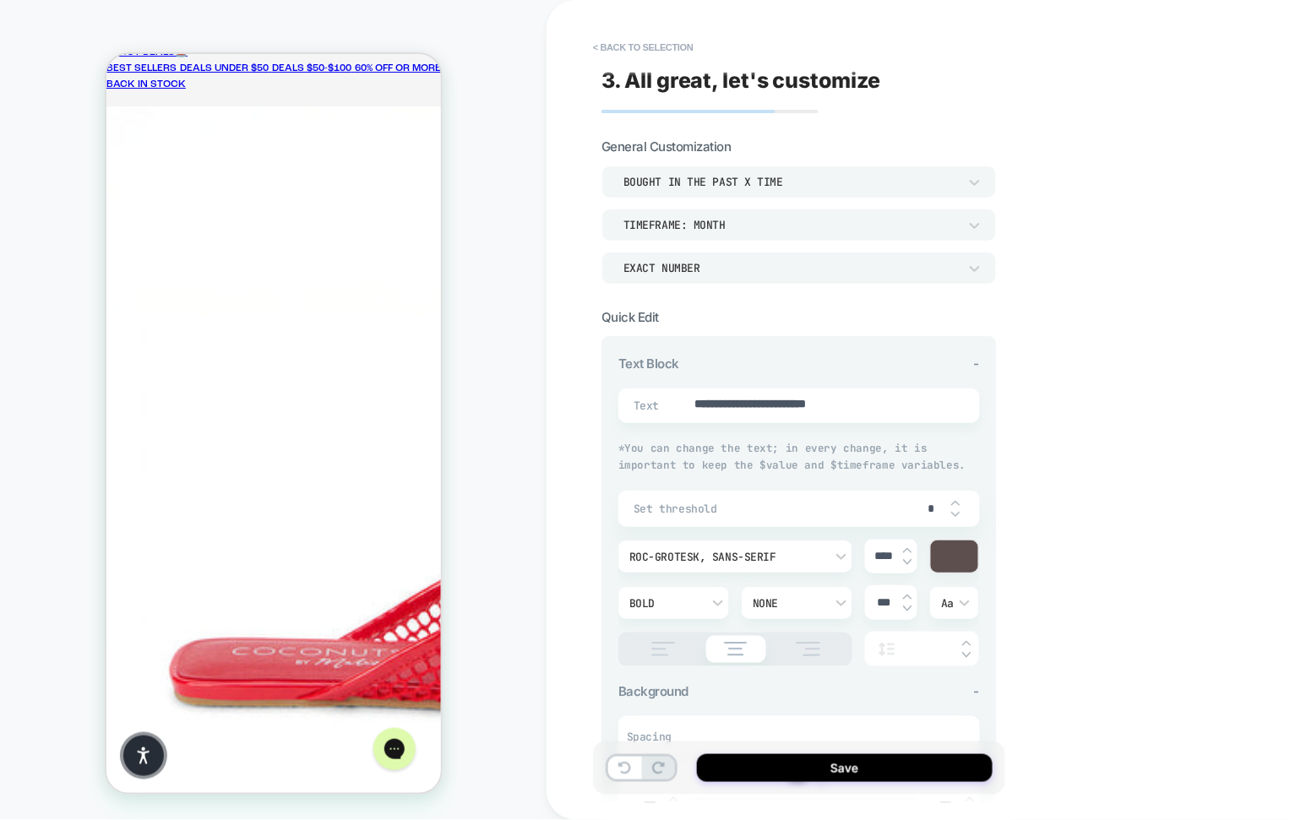
type textarea "*"
type input "*"
click at [955, 503] on img at bounding box center [955, 503] width 8 height 7
type textarea "*"
type input "*"
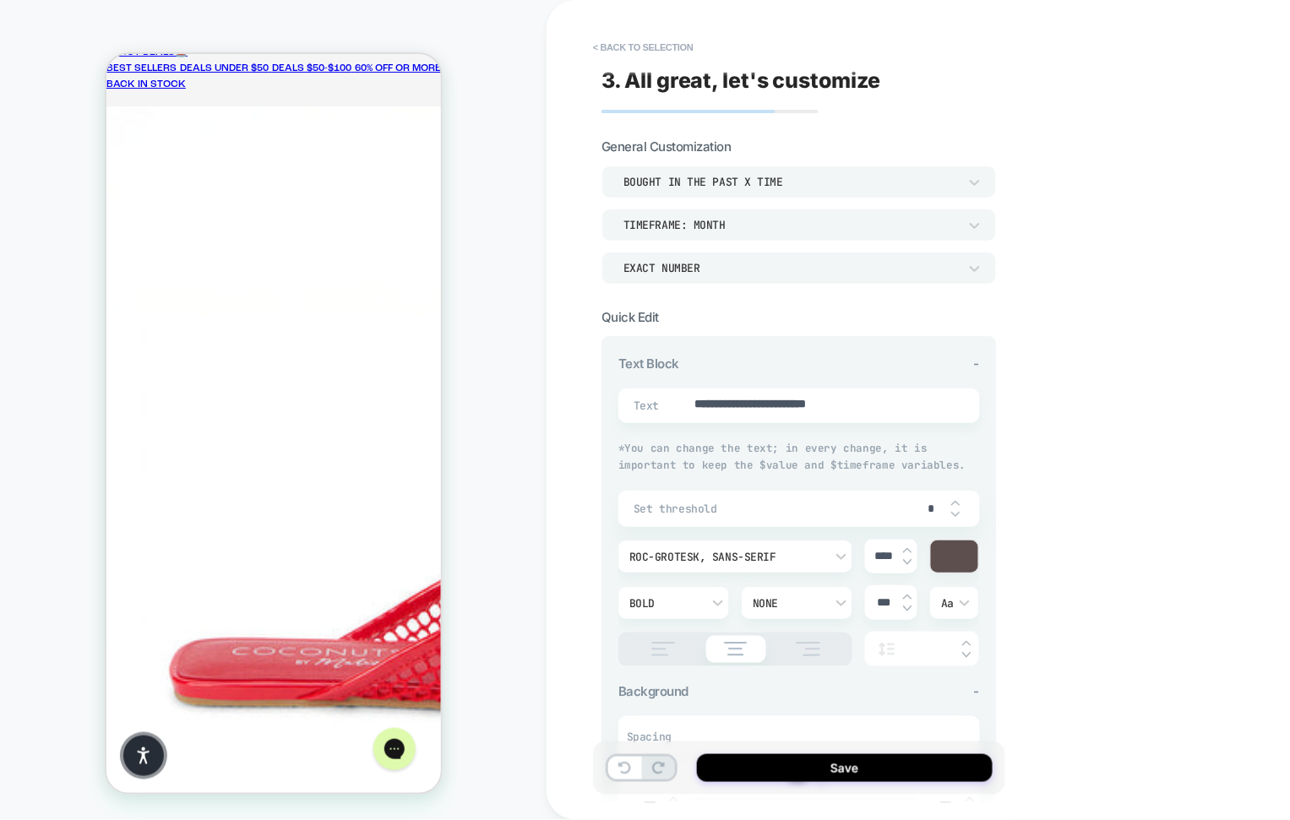
click at [708, 595] on div "Bold" at bounding box center [665, 604] width 89 height 18
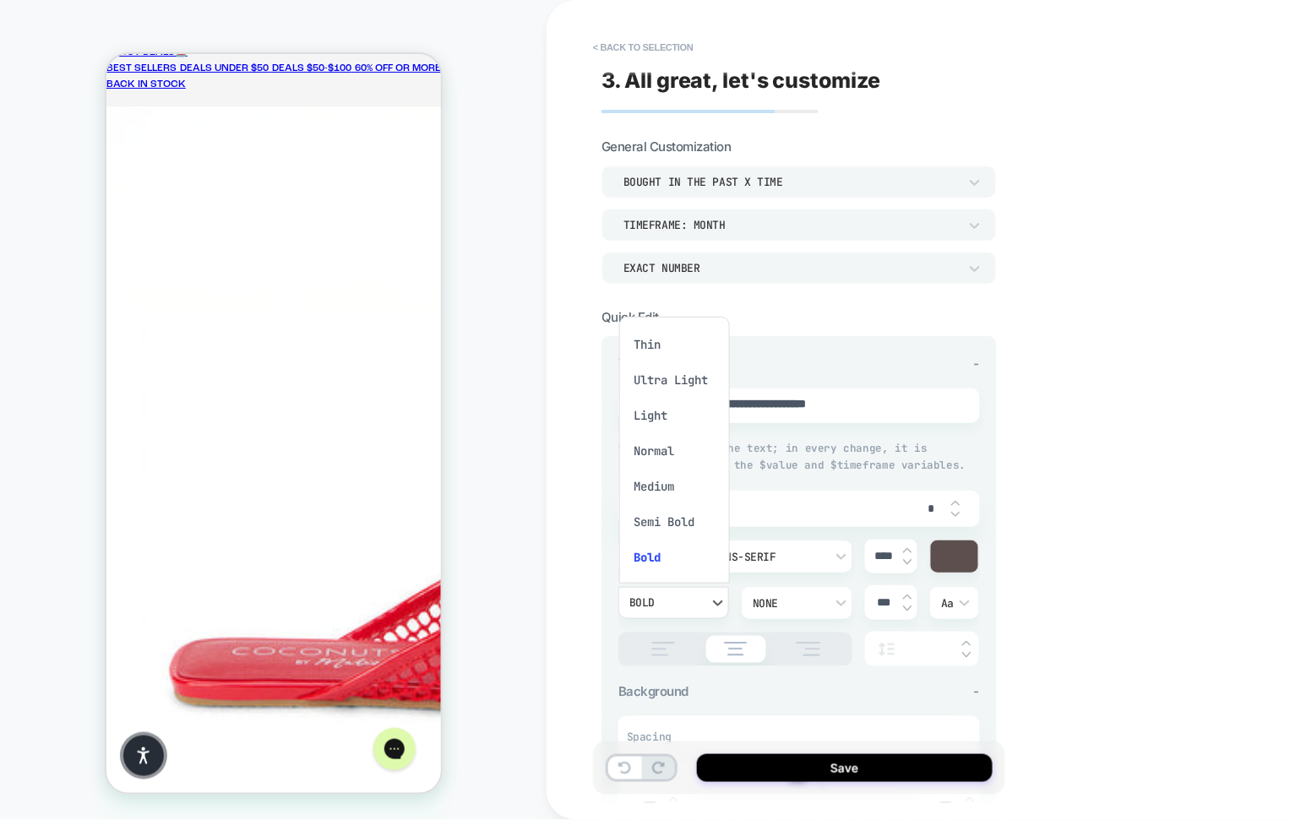
scroll to position [15, 0]
click at [688, 433] on div "Normal" at bounding box center [674, 435] width 97 height 35
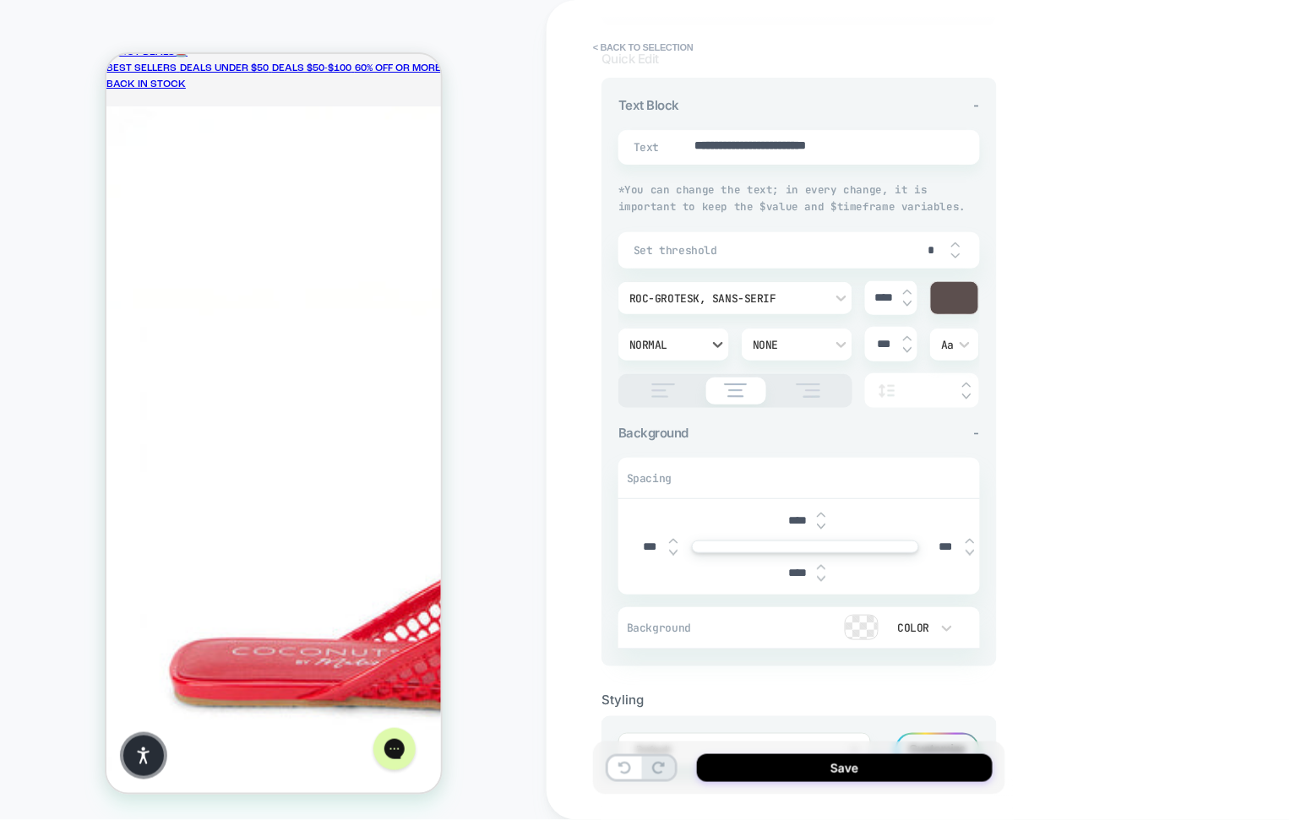
scroll to position [272, 0]
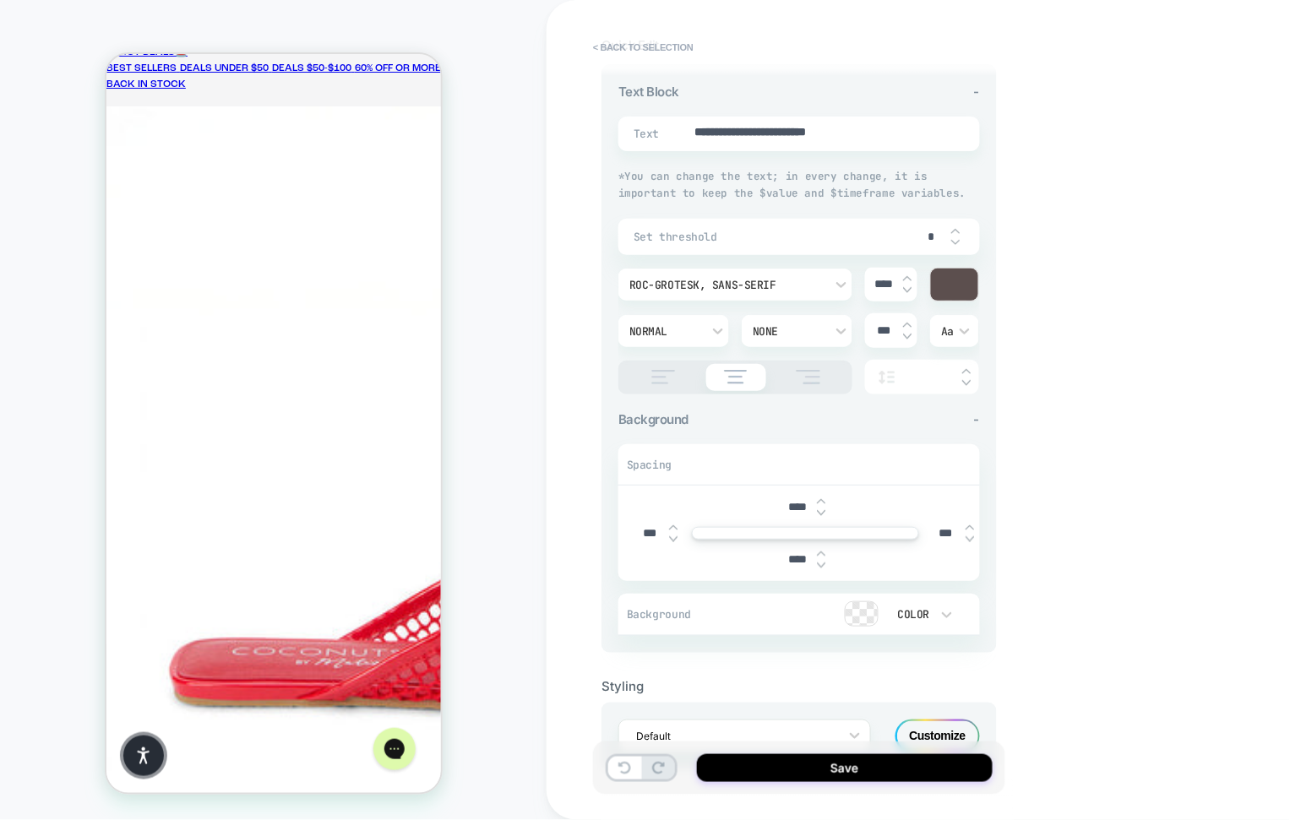
click at [964, 285] on div at bounding box center [954, 285] width 47 height 32
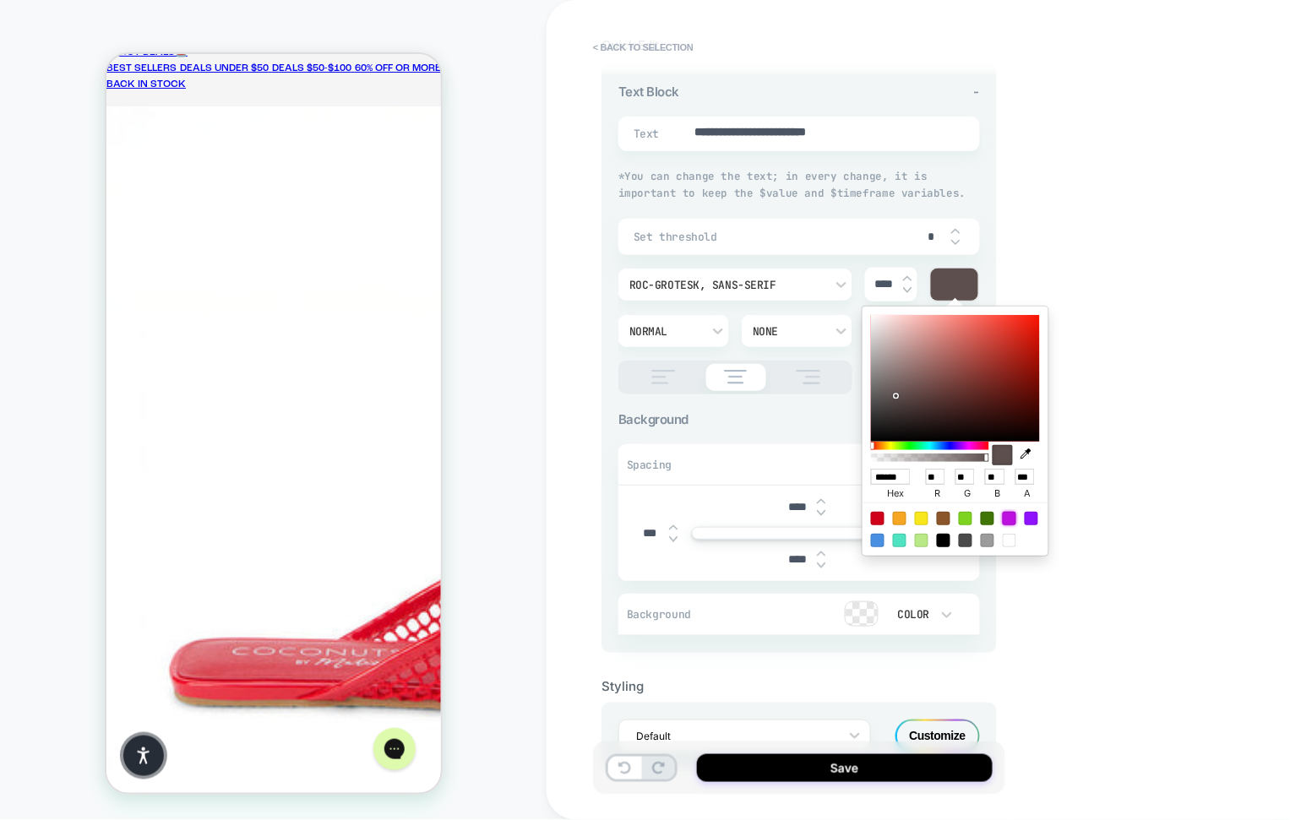
click at [1009, 519] on div at bounding box center [1010, 519] width 14 height 14
type textarea "*"
type input "******"
type input "***"
type input "**"
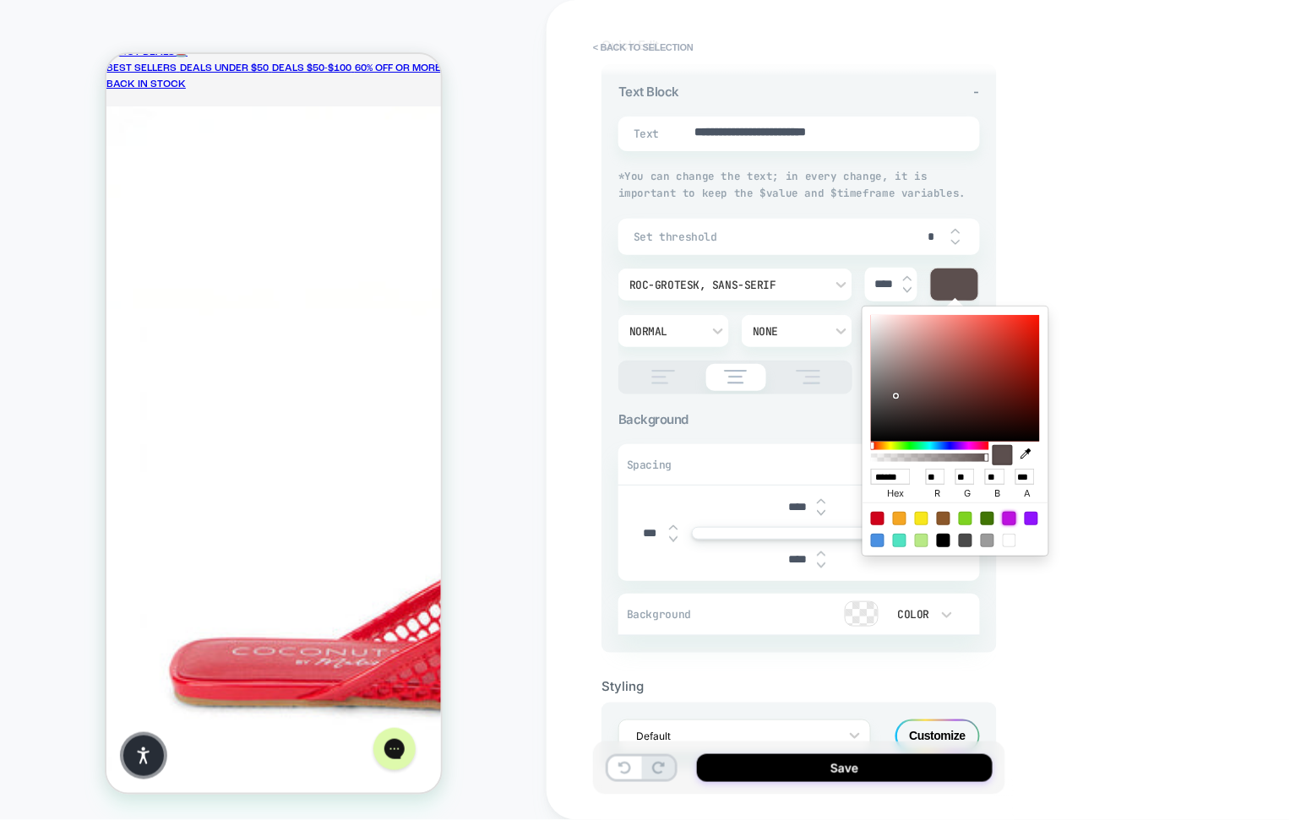
type input "***"
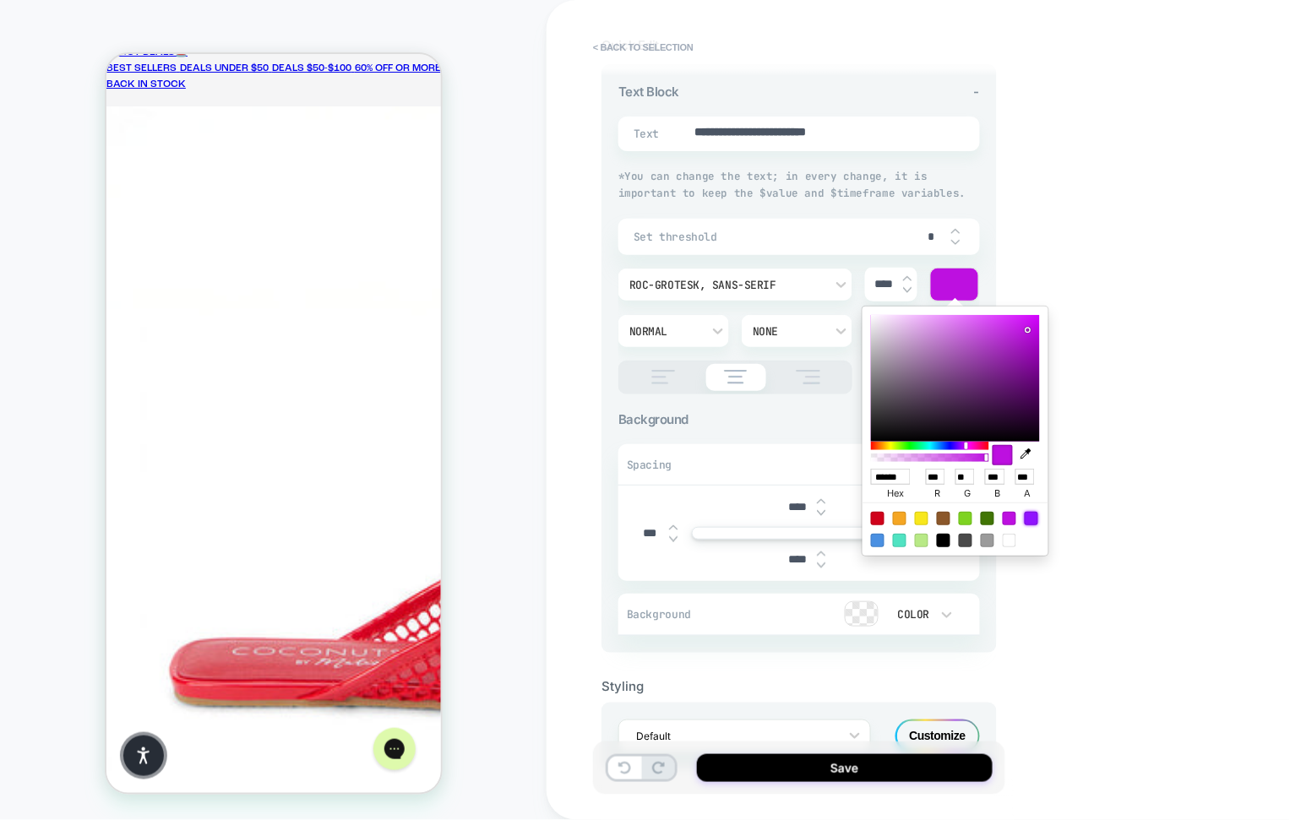
drag, startPoint x: 1029, startPoint y: 519, endPoint x: 981, endPoint y: 524, distance: 48.4
click at [1029, 519] on div at bounding box center [1032, 519] width 14 height 14
type textarea "*"
type input "******"
type input "***"
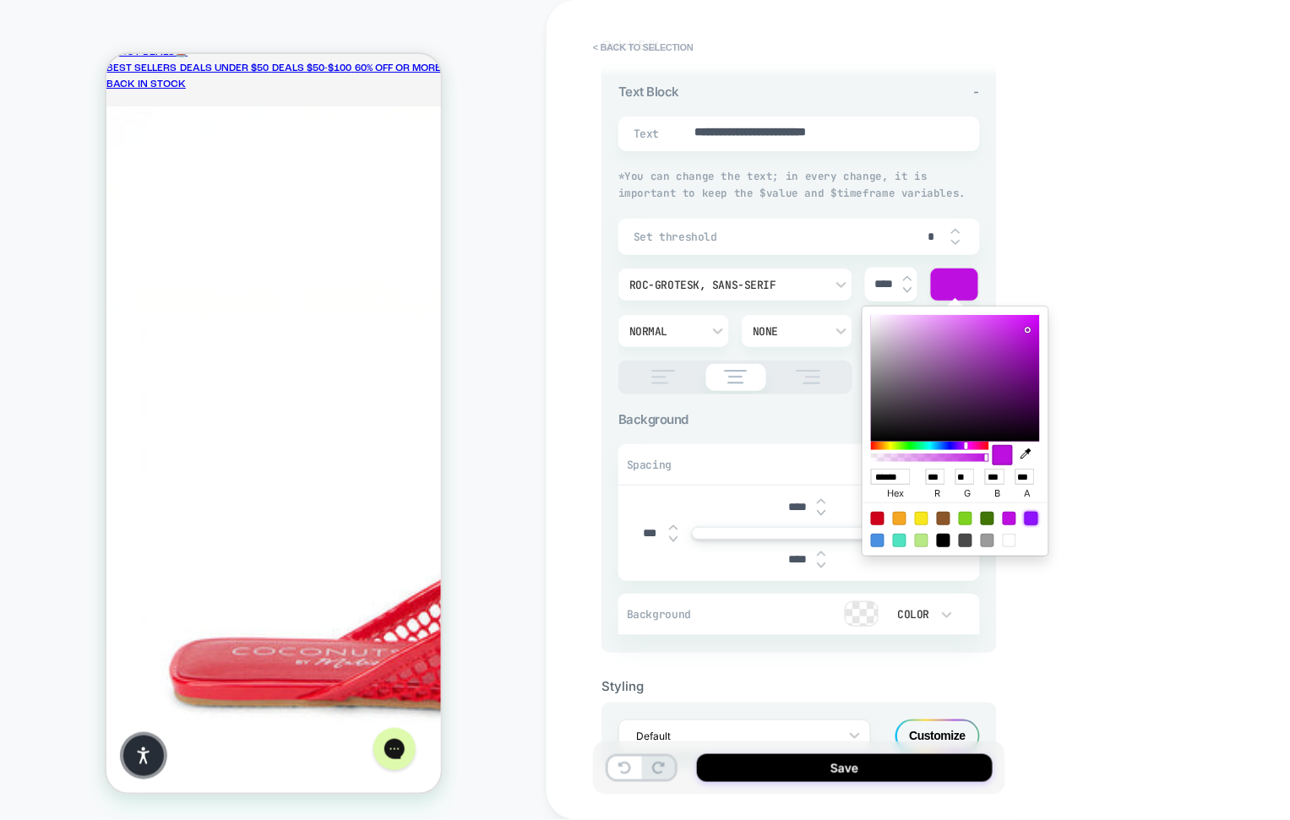
type input "**"
type input "***"
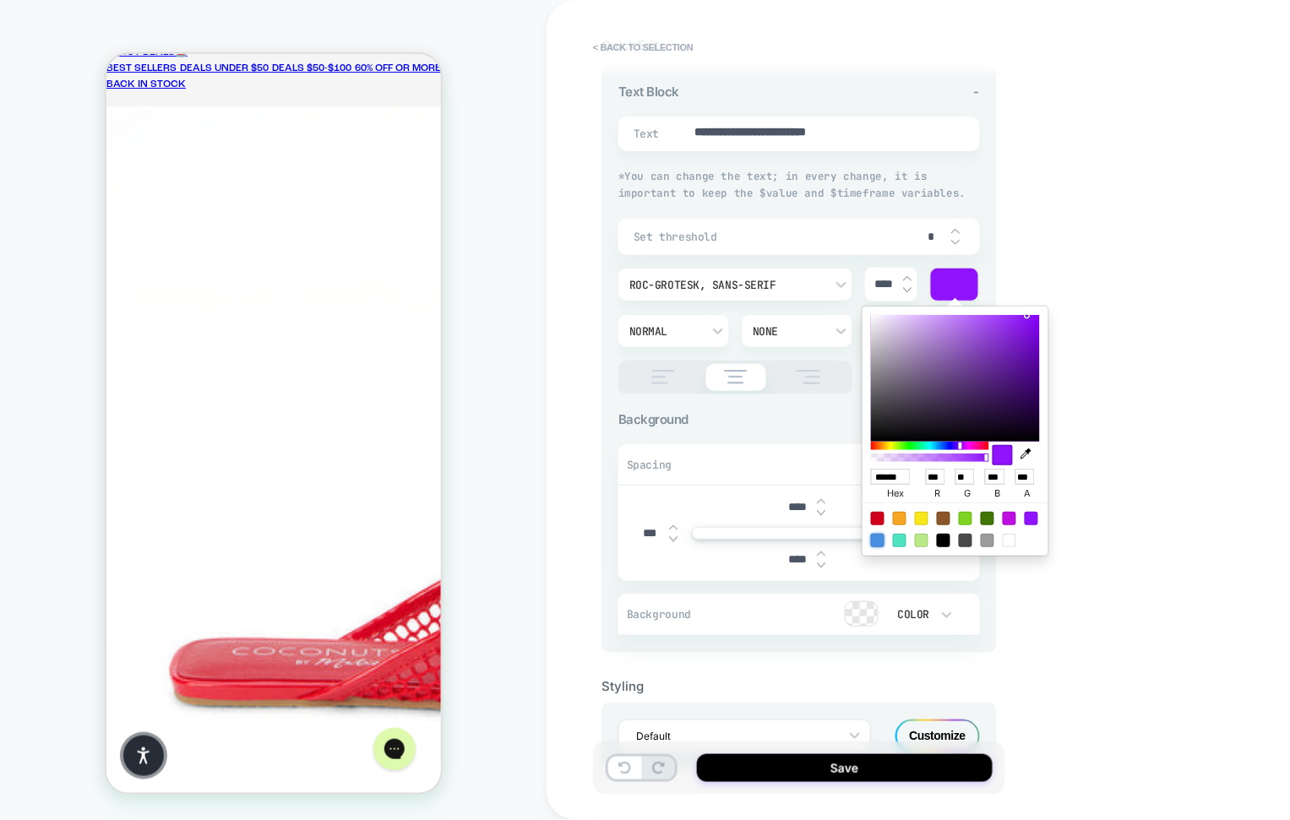
click at [872, 541] on div at bounding box center [878, 541] width 14 height 14
type textarea "*"
type input "******"
type input "**"
type input "***"
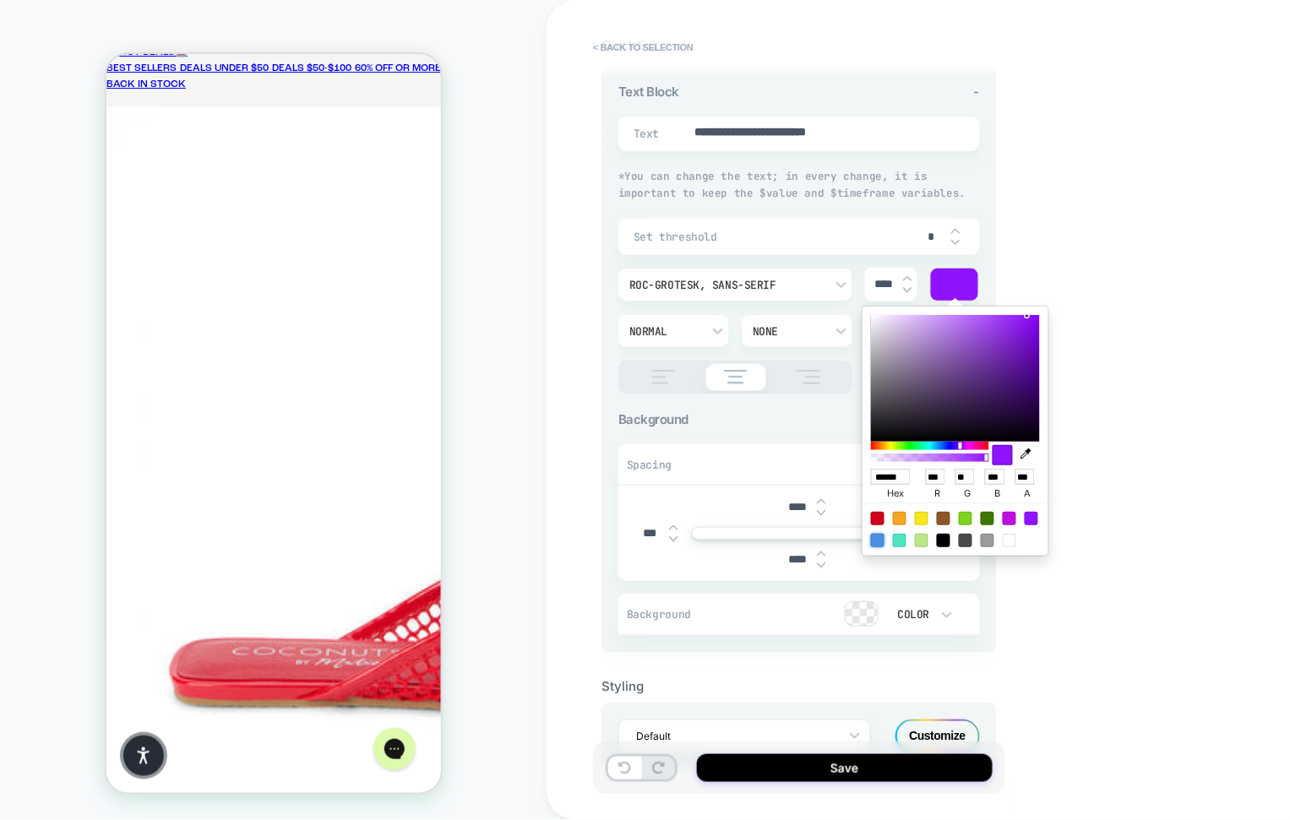
type input "***"
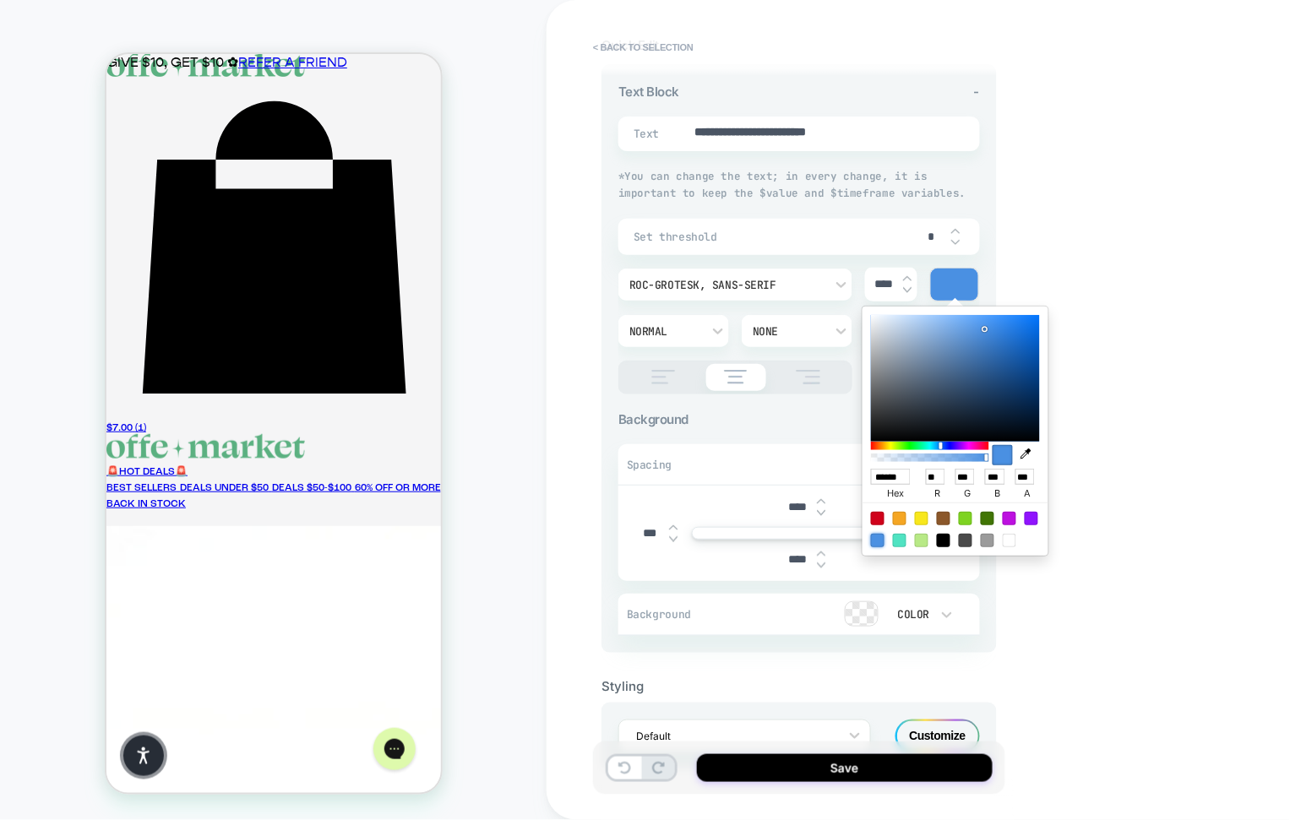
scroll to position [204, 0]
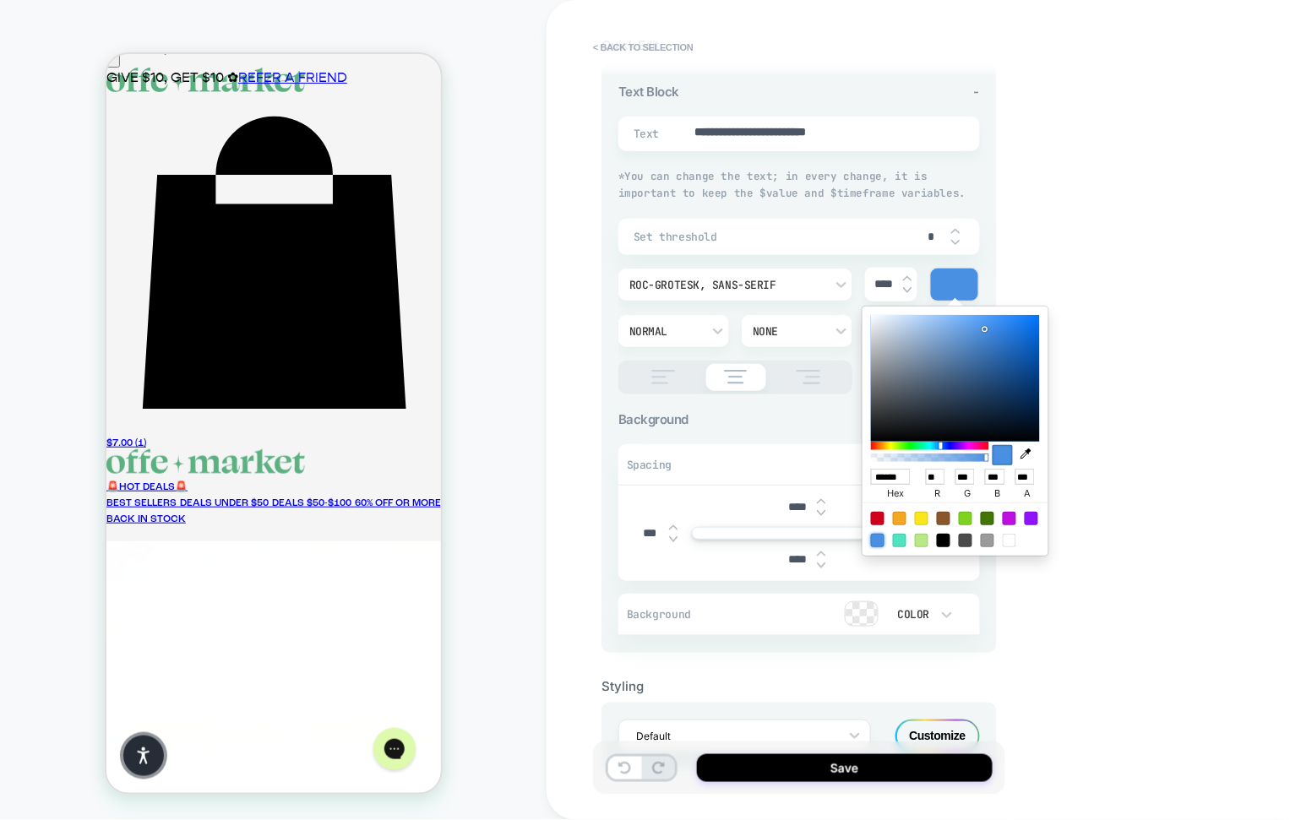
click at [889, 473] on input "******" at bounding box center [891, 477] width 40 height 16
paste input "*"
type textarea "*"
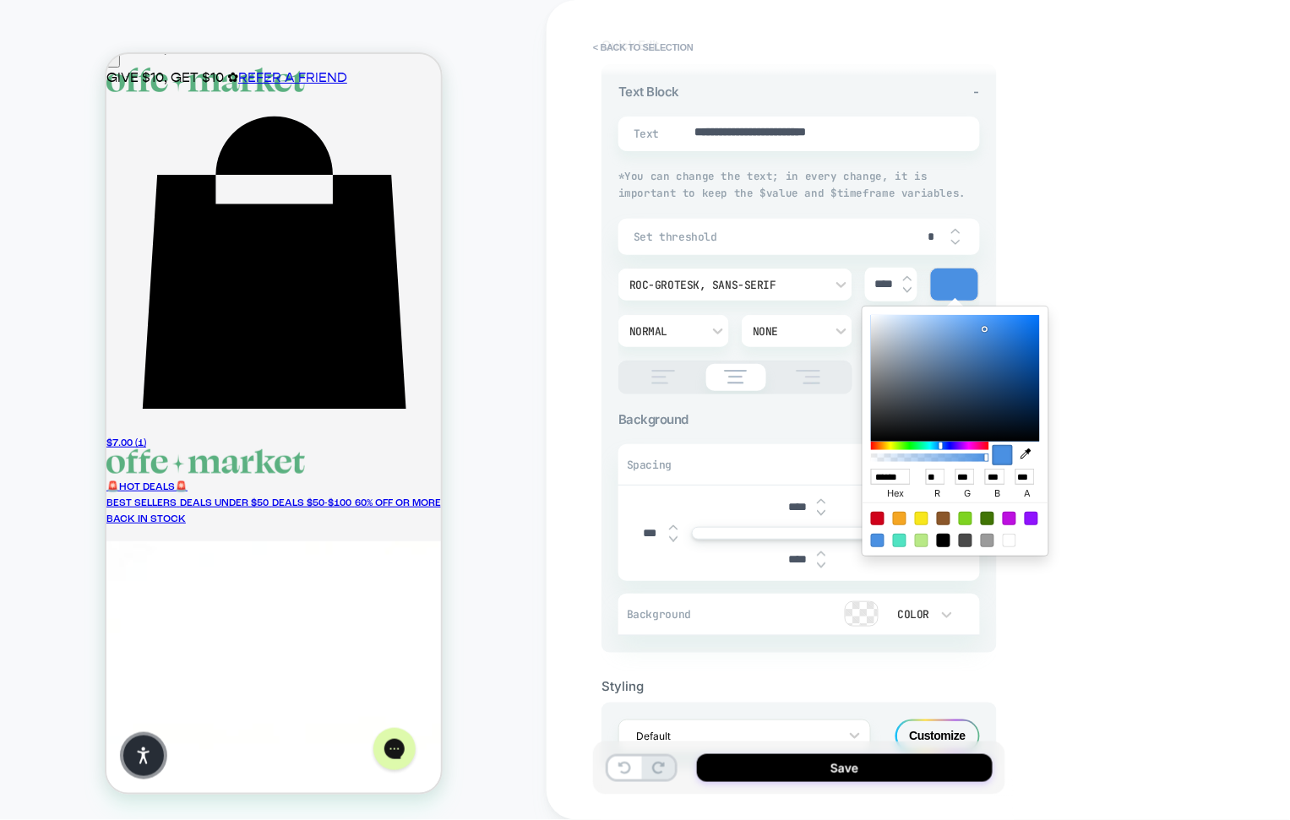
type input "*******"
type input "**"
type input "***"
type textarea "*"
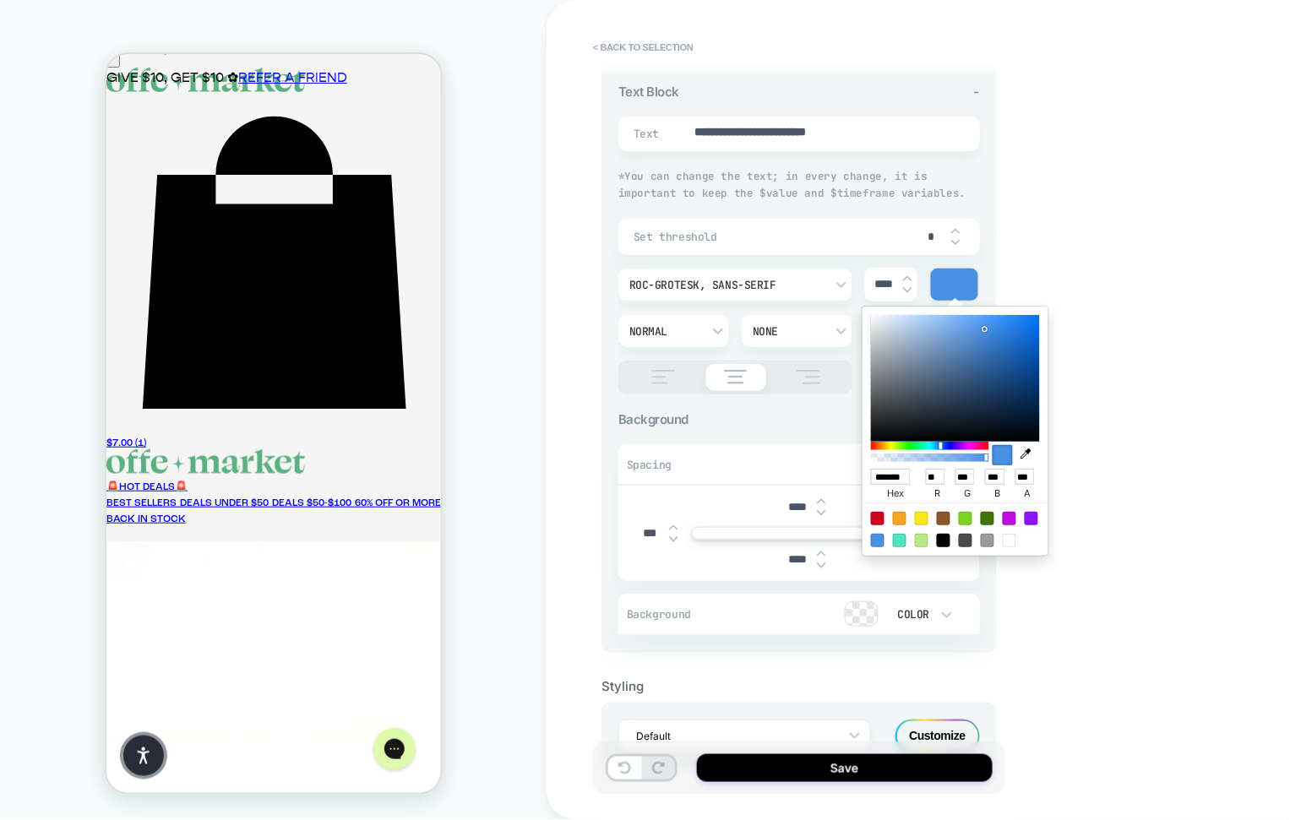
scroll to position [0, 3]
type input "******"
click at [1131, 464] on div "**********" at bounding box center [917, 410] width 743 height 820
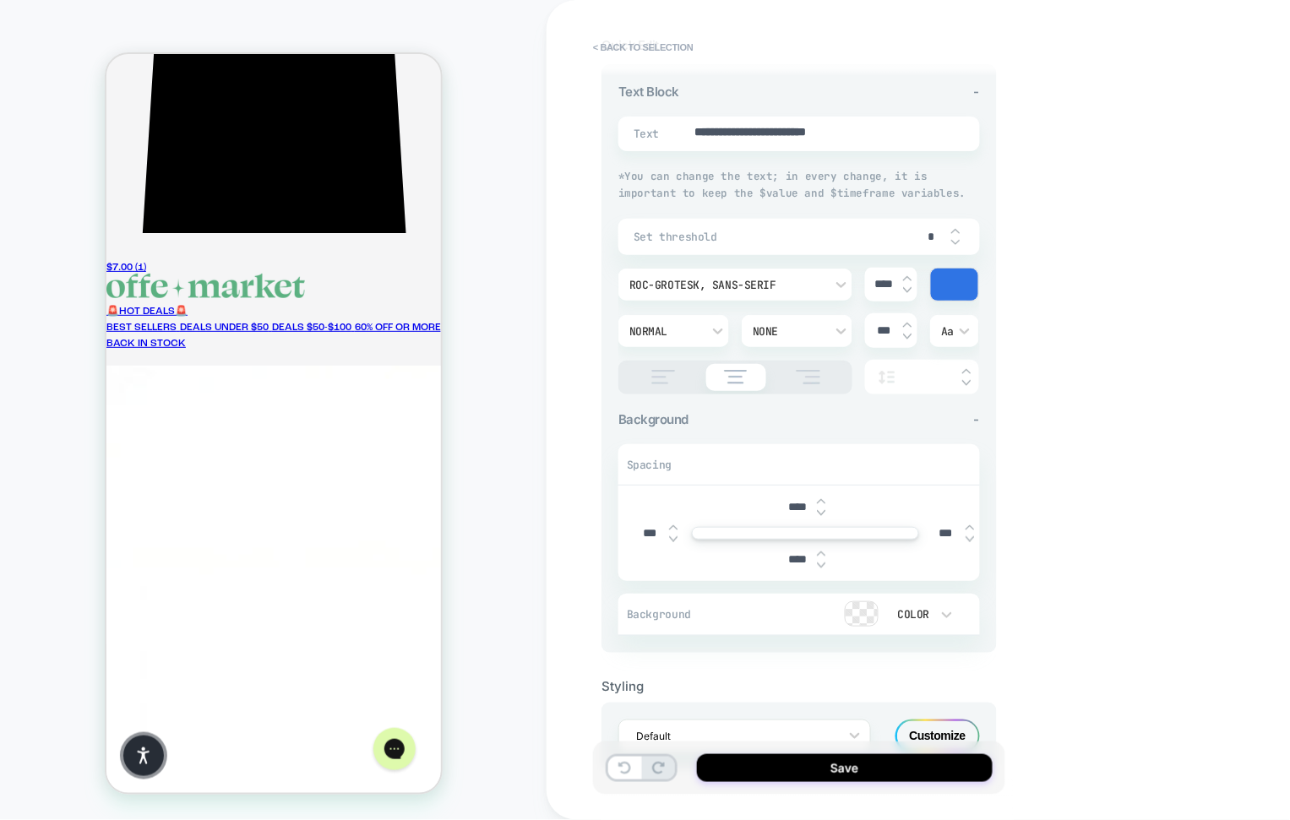
scroll to position [443, 0]
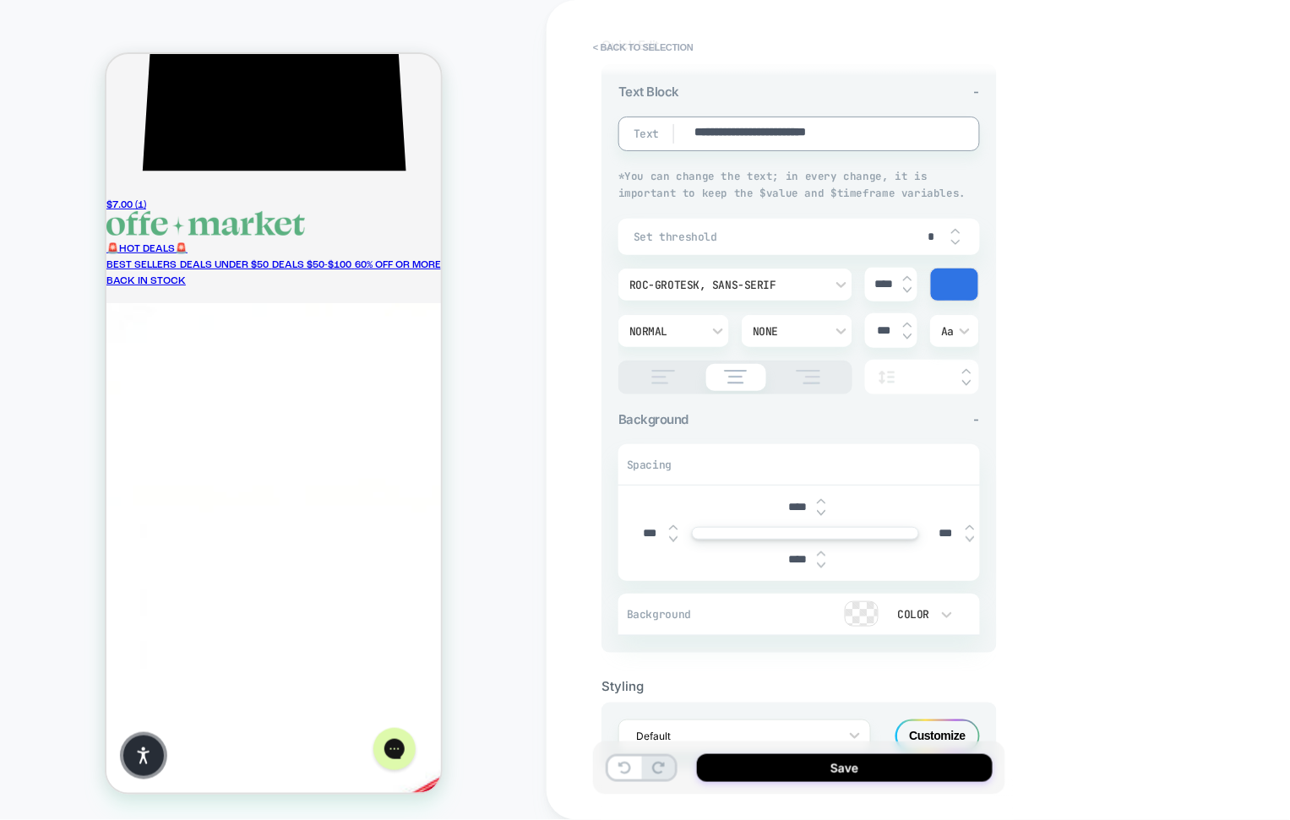
click at [696, 133] on textarea "**********" at bounding box center [816, 133] width 246 height 19
paste textarea "**"
type textarea "*"
type textarea "**********"
type textarea "*"
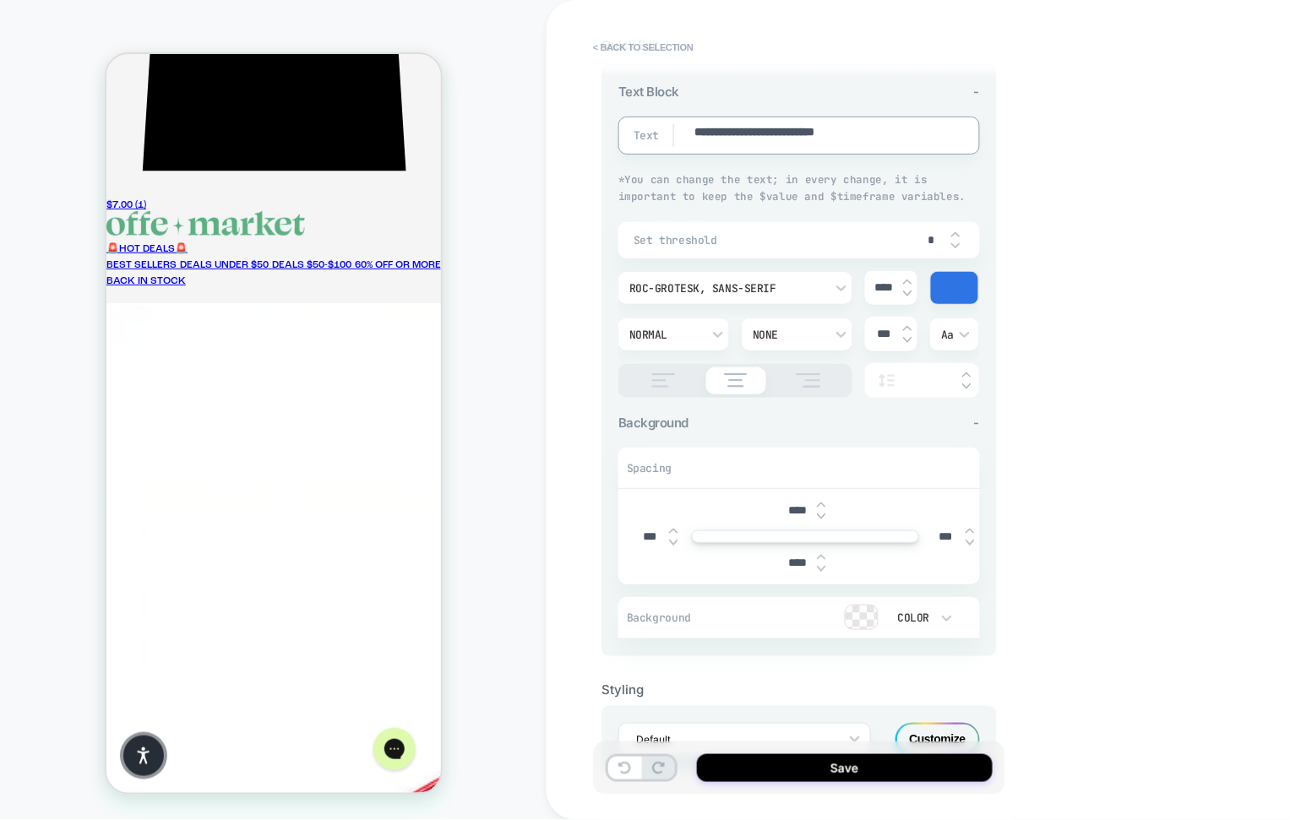
type textarea "**********"
type textarea "*"
type textarea "**********"
drag, startPoint x: 707, startPoint y: 128, endPoint x: 696, endPoint y: 129, distance: 11.1
click at [696, 129] on textarea "**********" at bounding box center [816, 135] width 246 height 23
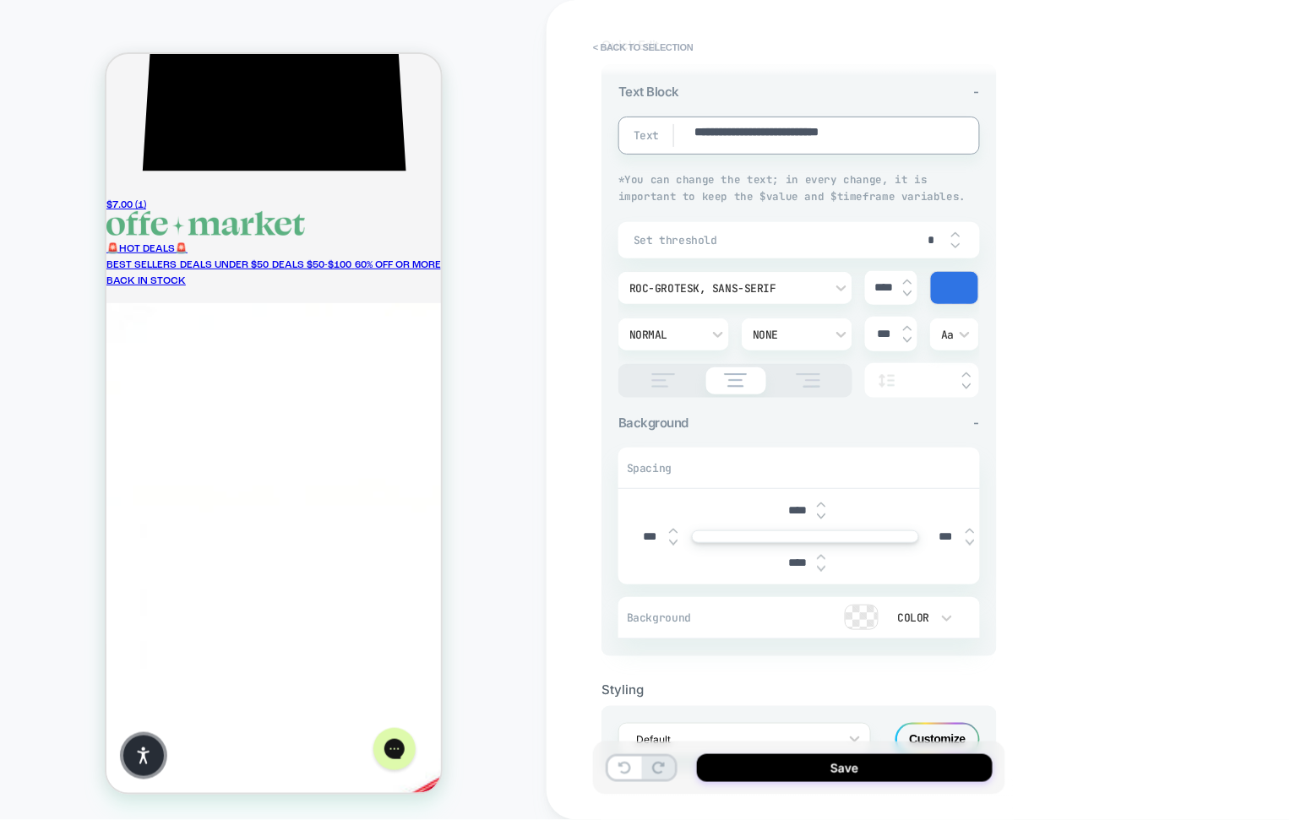
paste textarea
type textarea "*"
type textarea "**********"
click at [907, 133] on textarea "**********" at bounding box center [816, 135] width 246 height 23
type textarea "*"
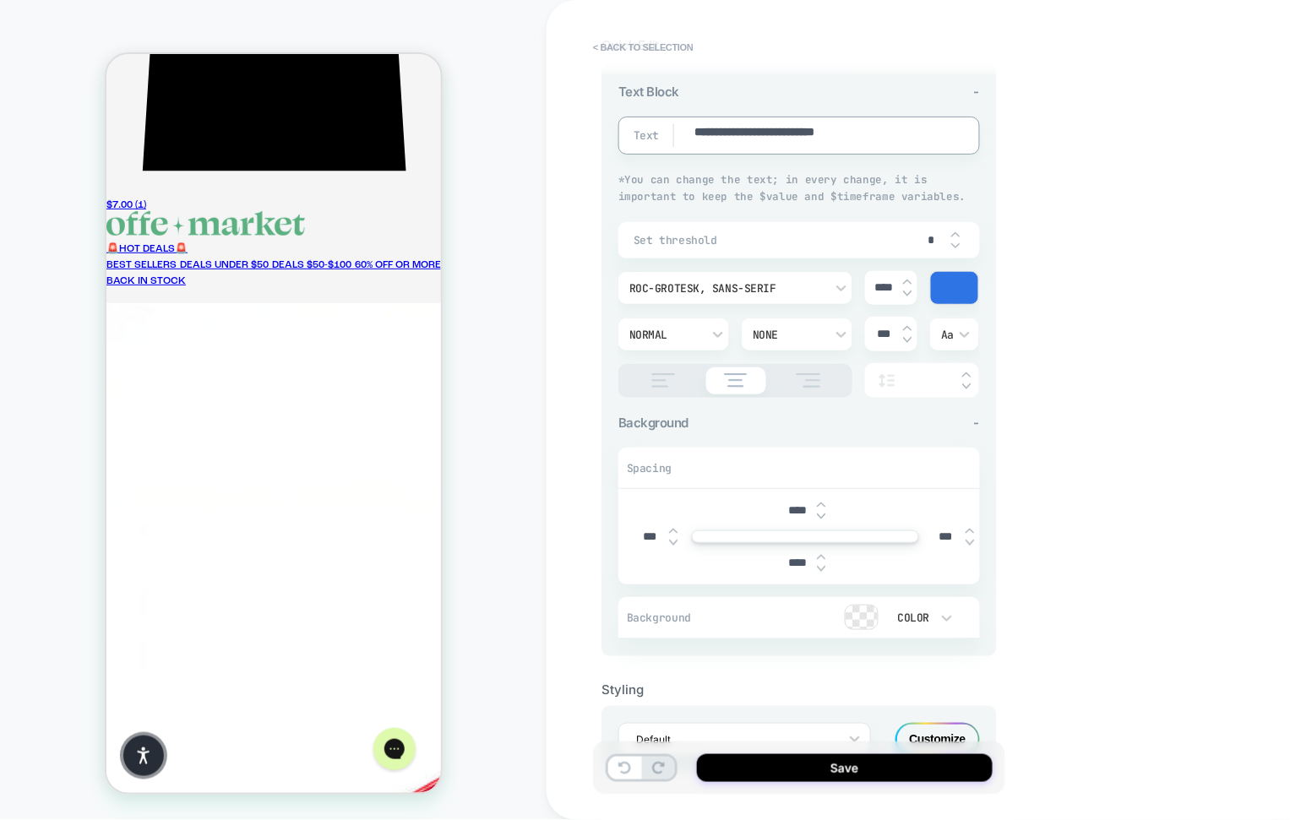
type textarea "**********"
paste textarea "**"
type textarea "*"
type textarea "**********"
type textarea "*"
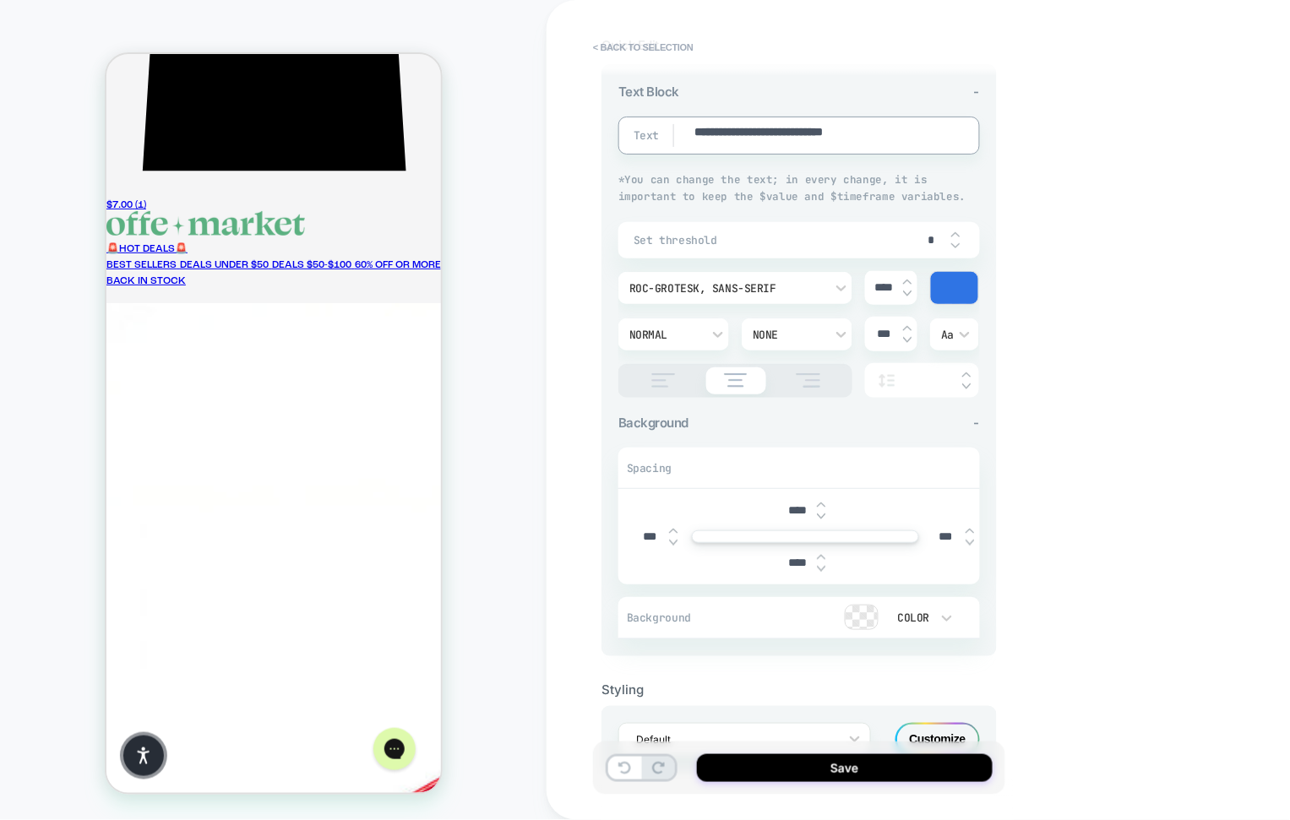
type textarea "**********"
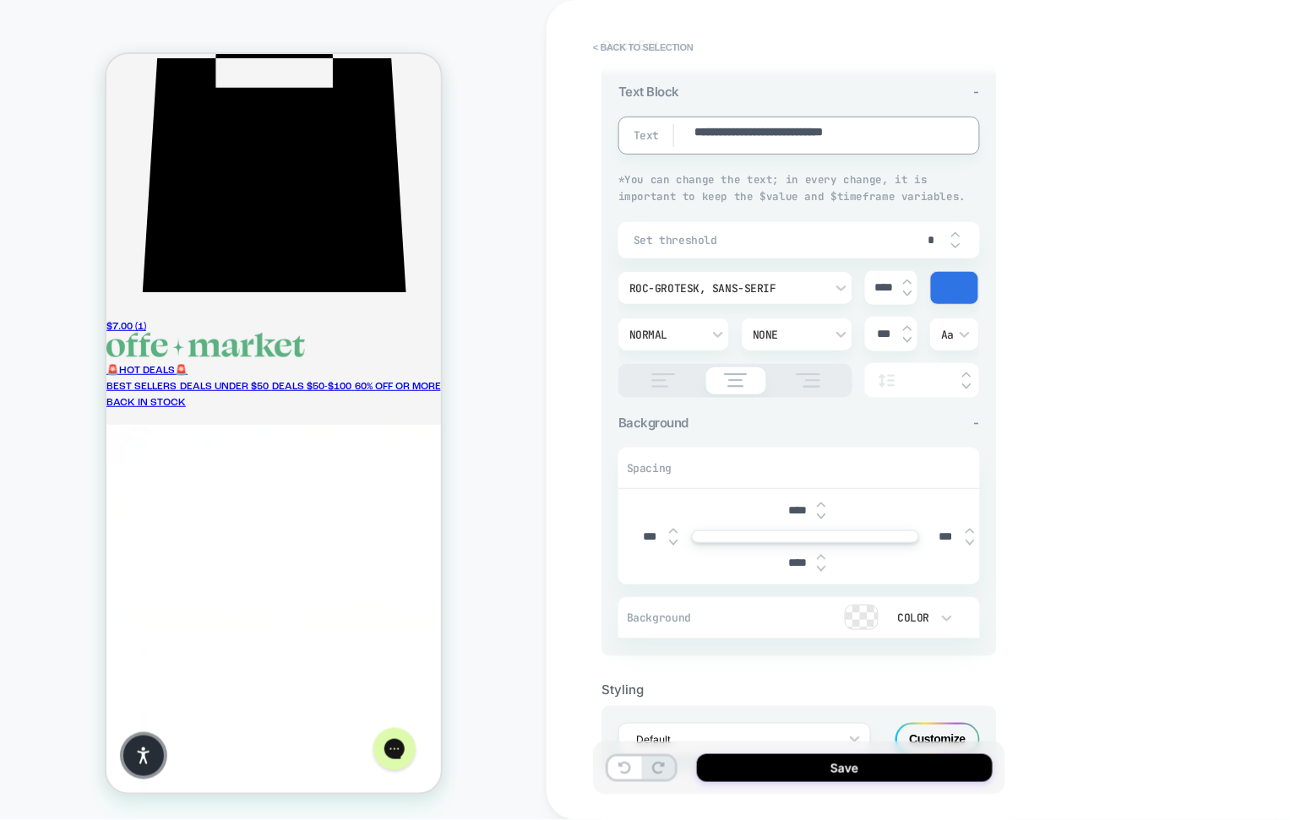
scroll to position [323, 0]
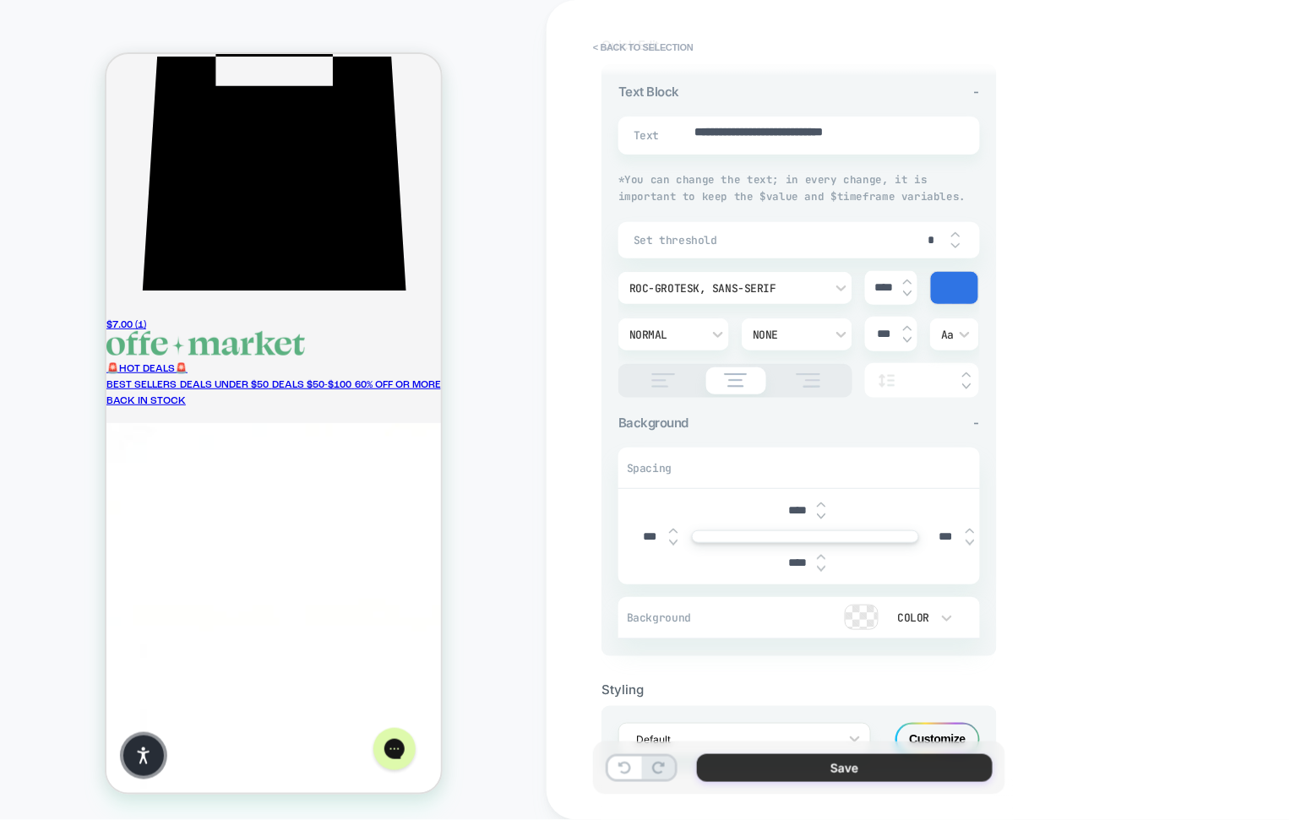
click at [795, 772] on button "Save" at bounding box center [845, 768] width 296 height 28
type textarea "*"
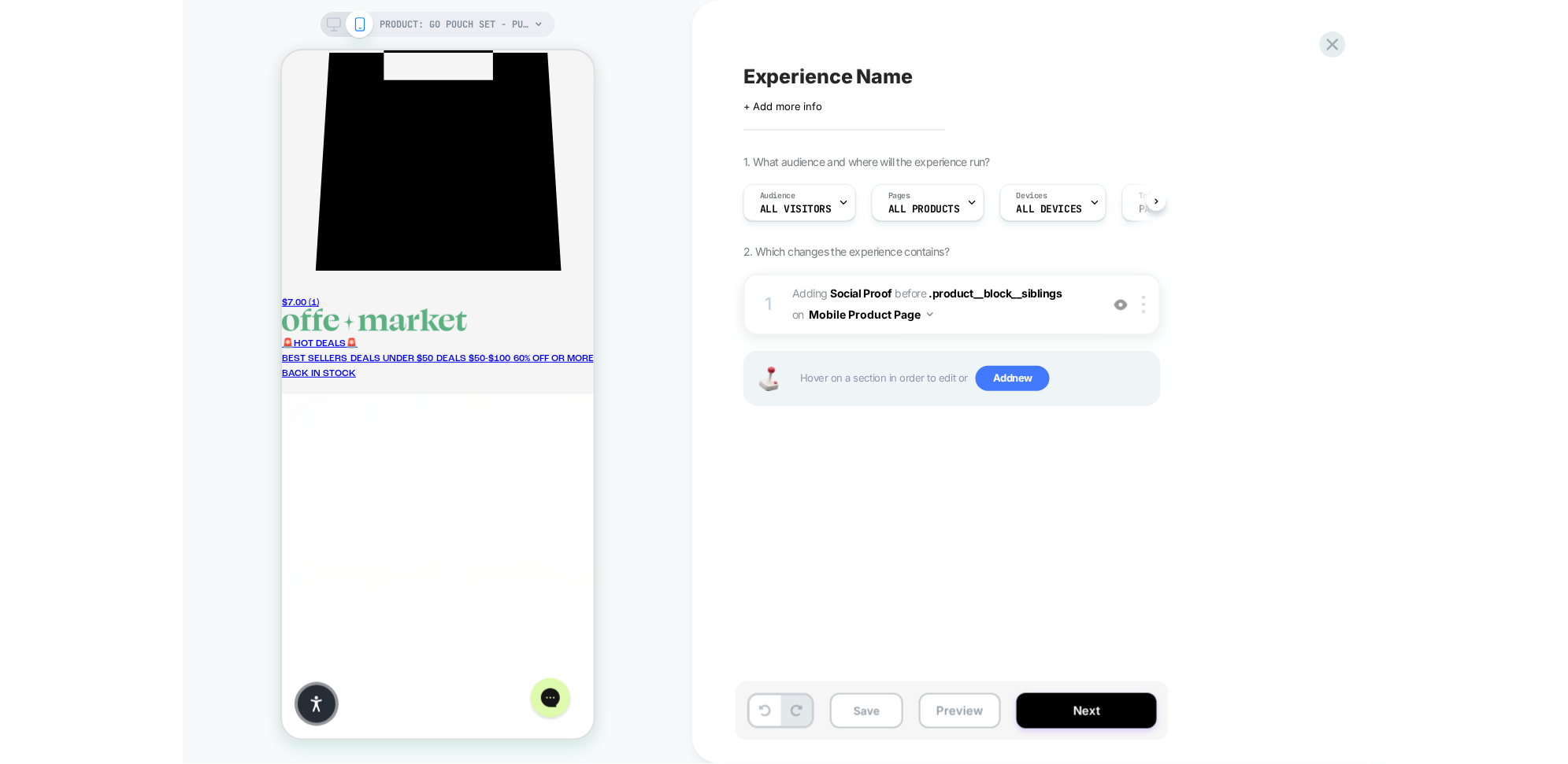
scroll to position [0, 1]
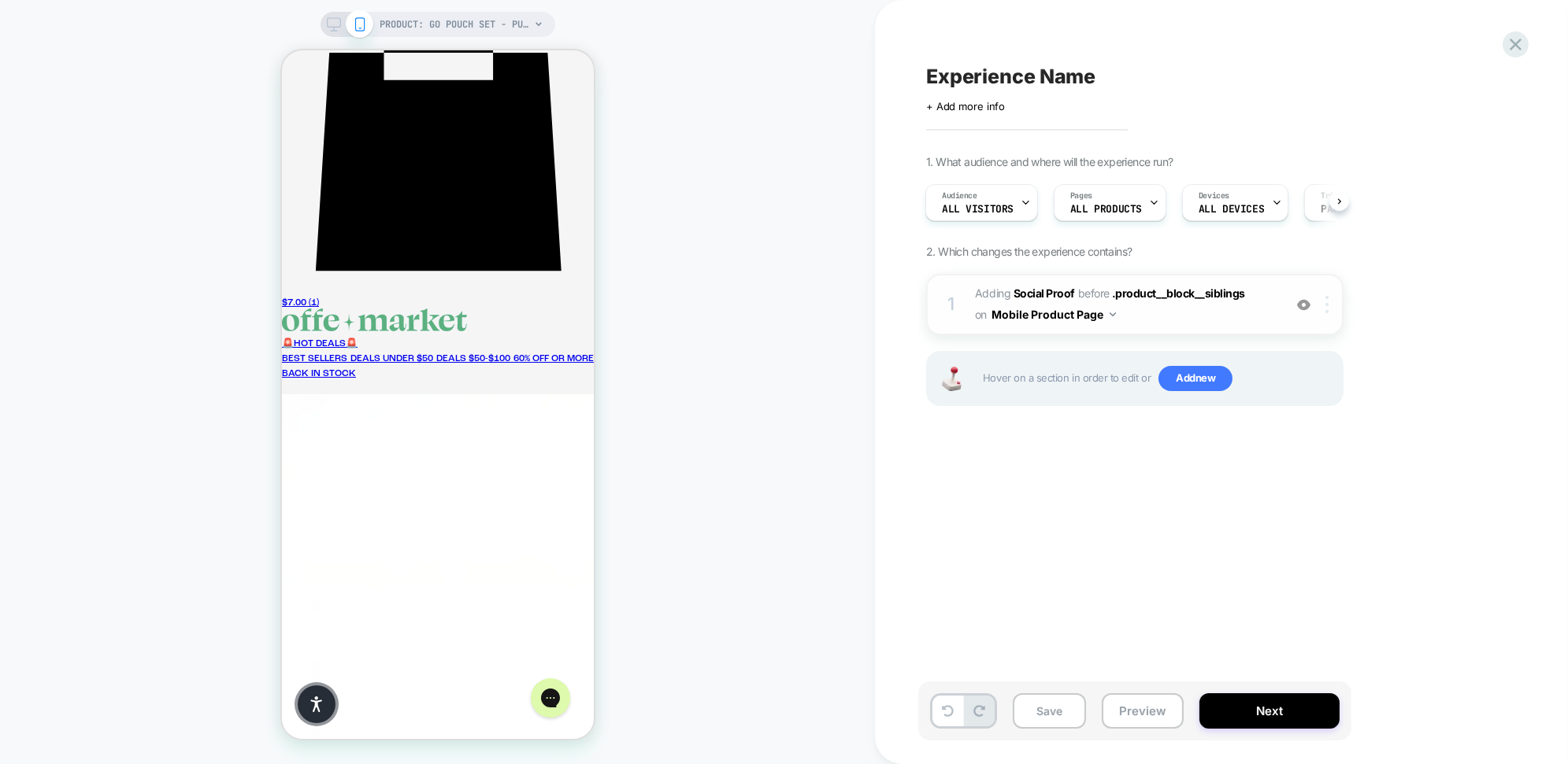
click at [1202, 302] on img at bounding box center [1326, 305] width 3 height 18
click at [1202, 305] on img at bounding box center [1326, 305] width 3 height 18
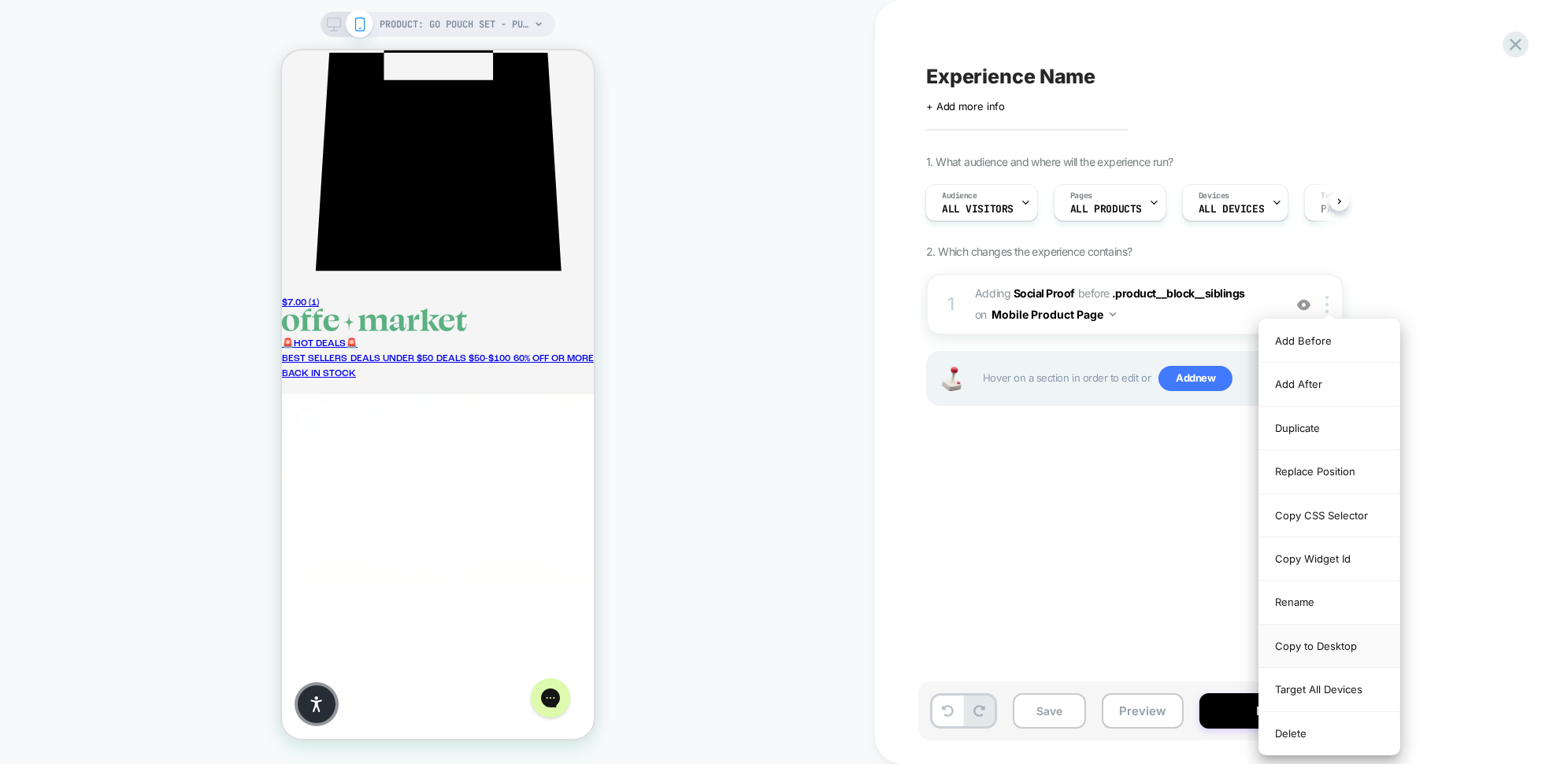
click at [1202, 652] on div "Copy to Desktop" at bounding box center [1329, 647] width 140 height 43
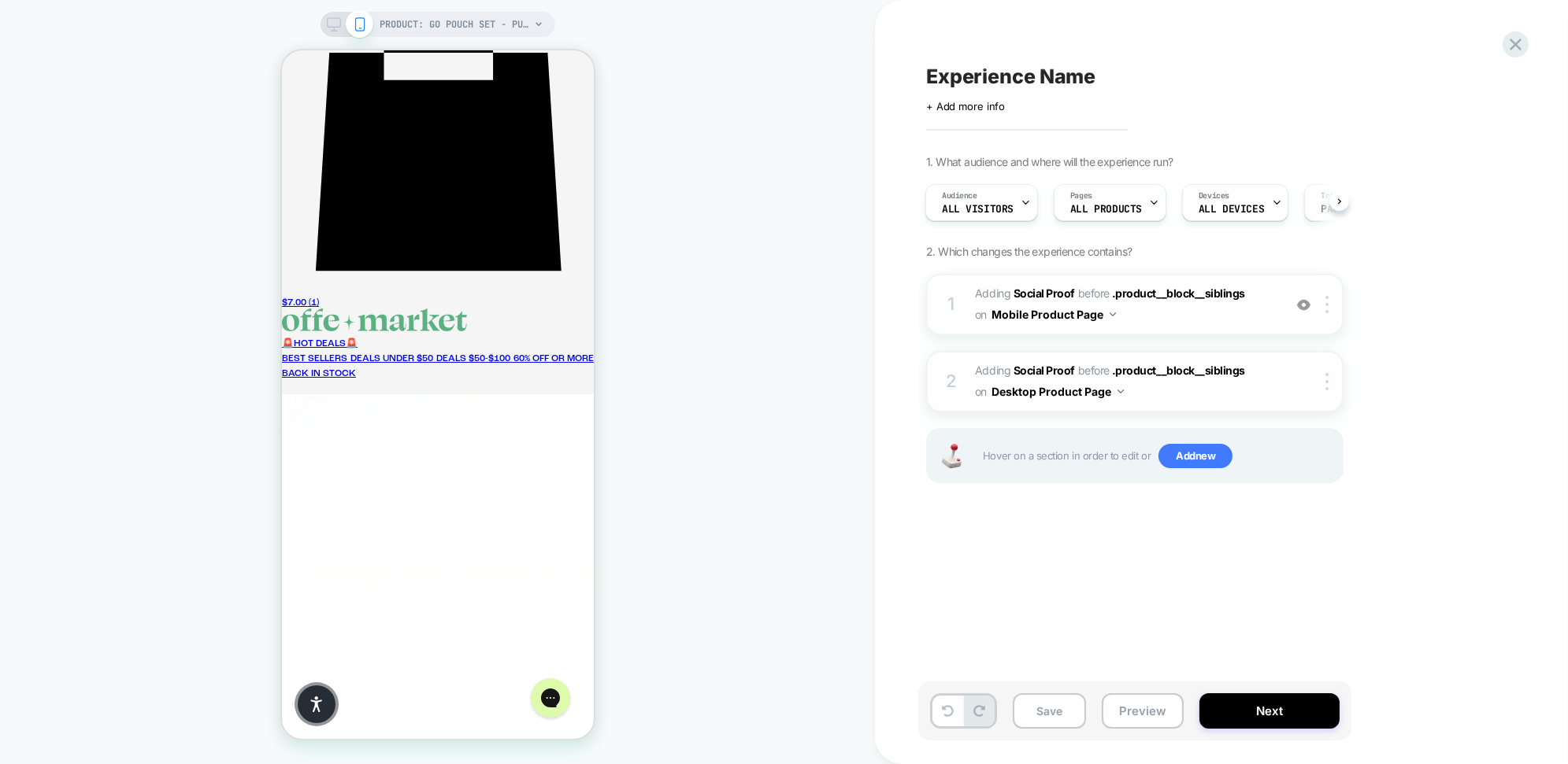
click at [1107, 386] on button "Desktop Product Page" at bounding box center [1057, 391] width 132 height 22
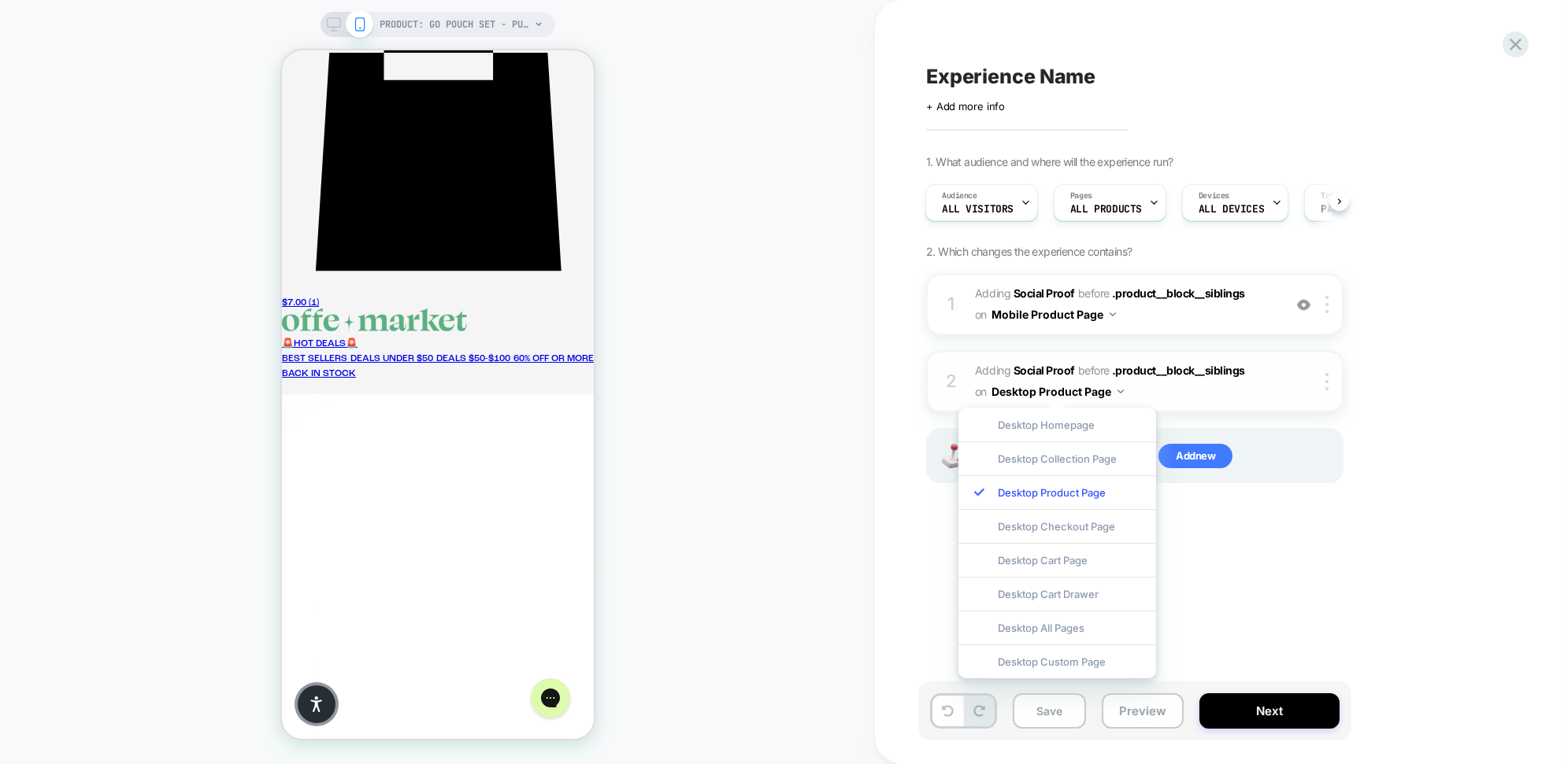
click at [1107, 386] on button "Desktop Product Page" at bounding box center [1057, 391] width 132 height 22
click at [339, 27] on icon at bounding box center [334, 24] width 14 height 14
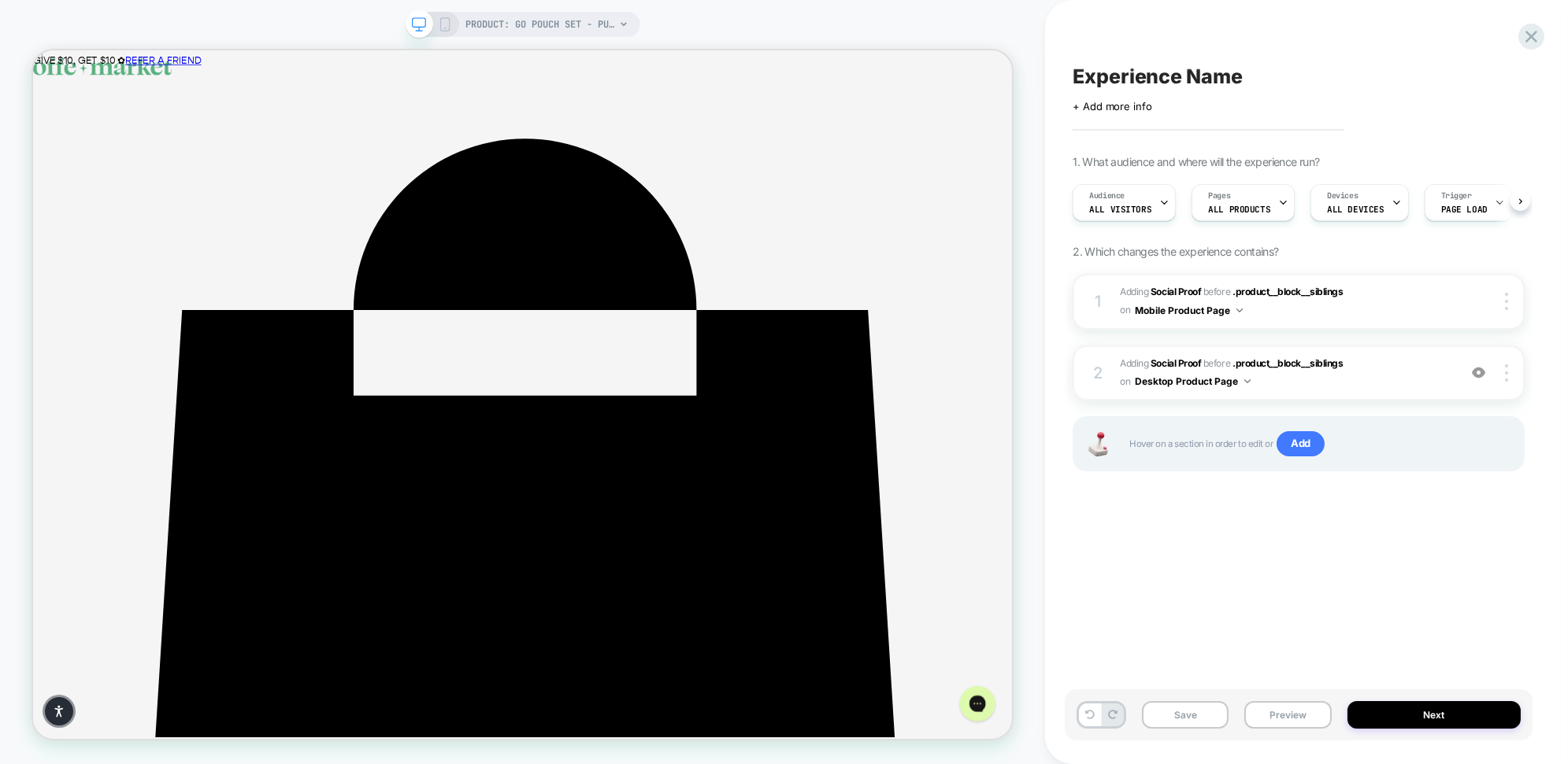
scroll to position [0, 1]
click at [1202, 717] on button "Next" at bounding box center [1434, 716] width 173 height 28
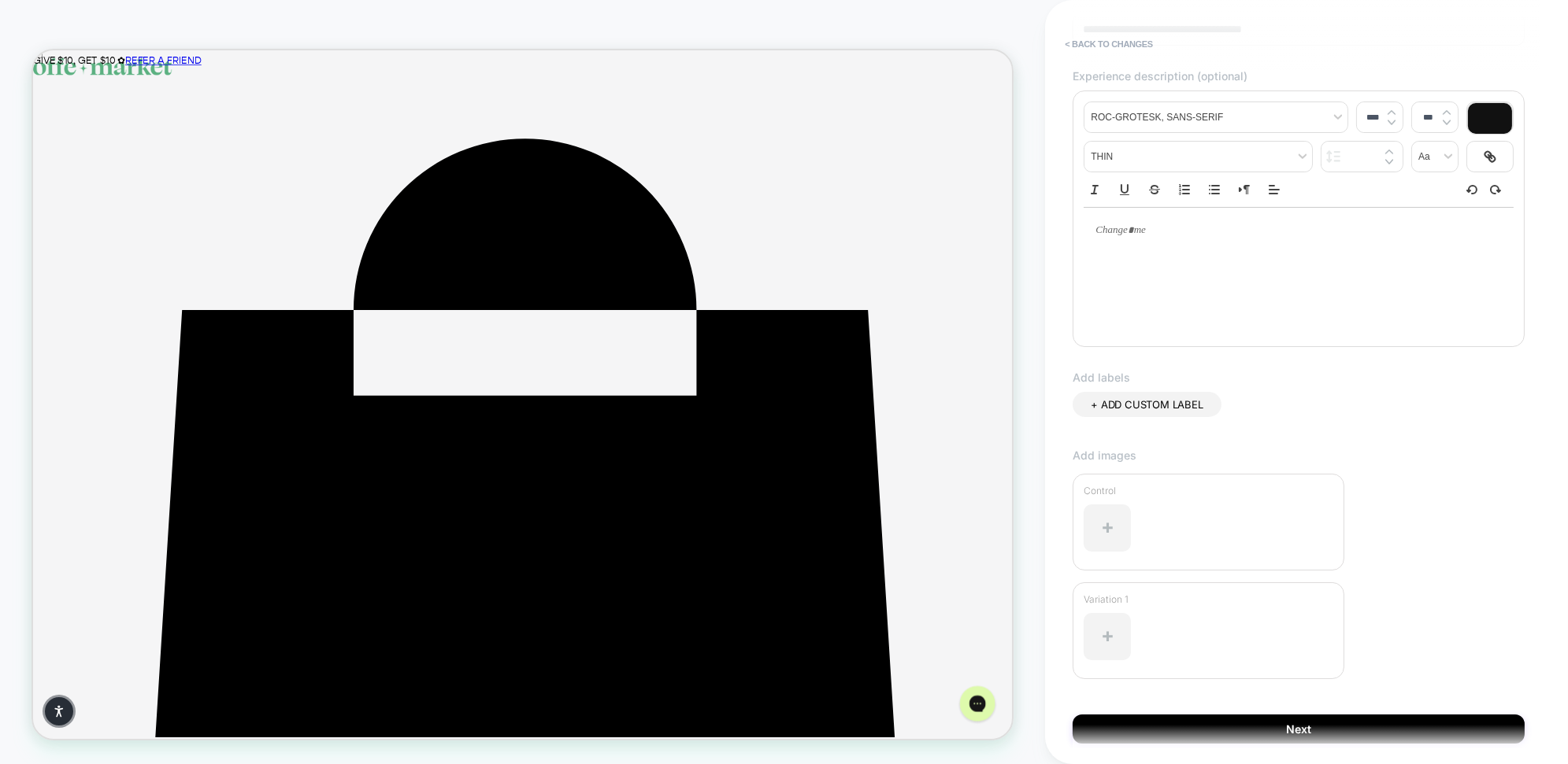
scroll to position [216, 0]
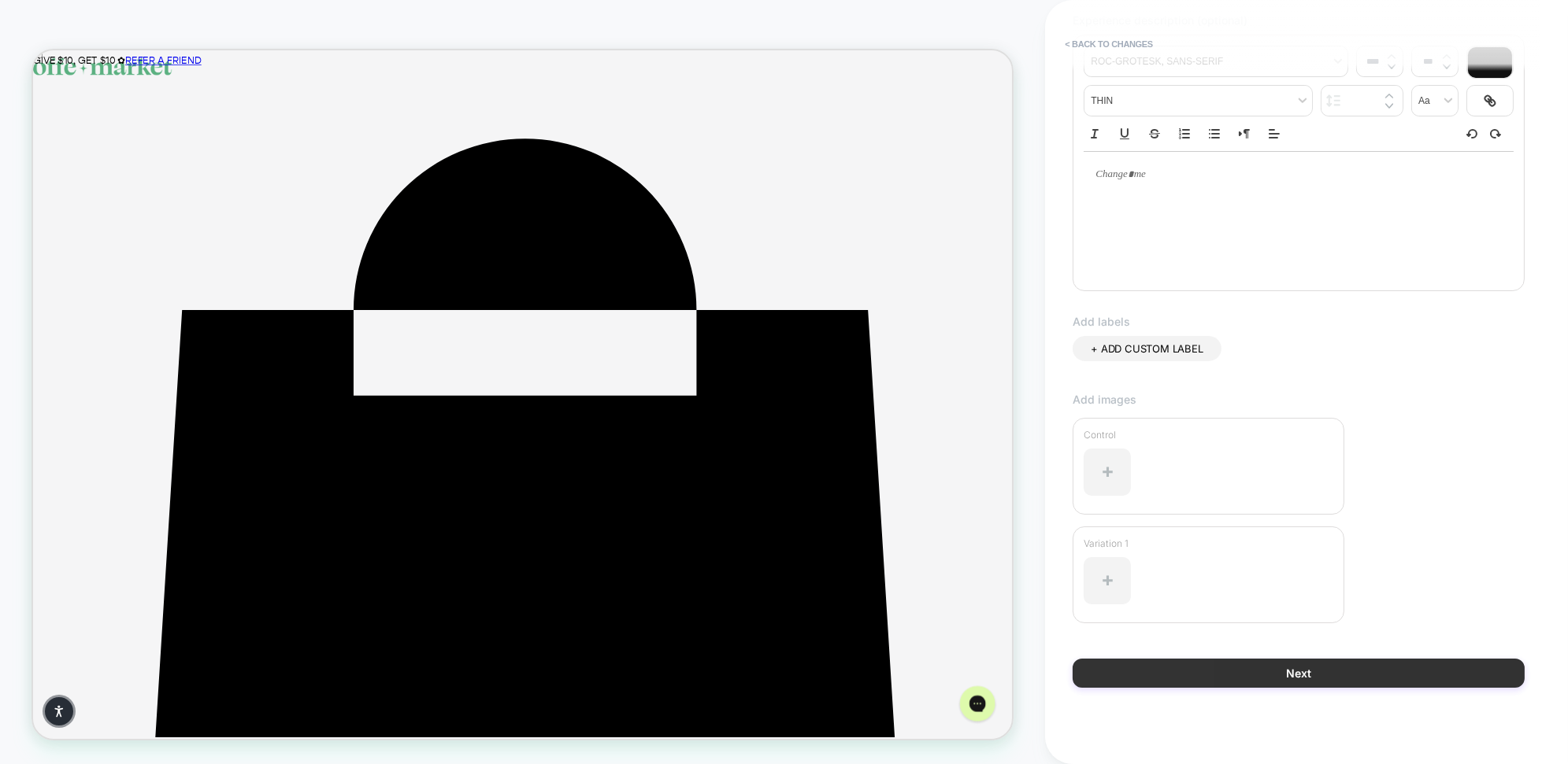
type input "**********"
click at [1202, 678] on button "Next" at bounding box center [1298, 673] width 452 height 29
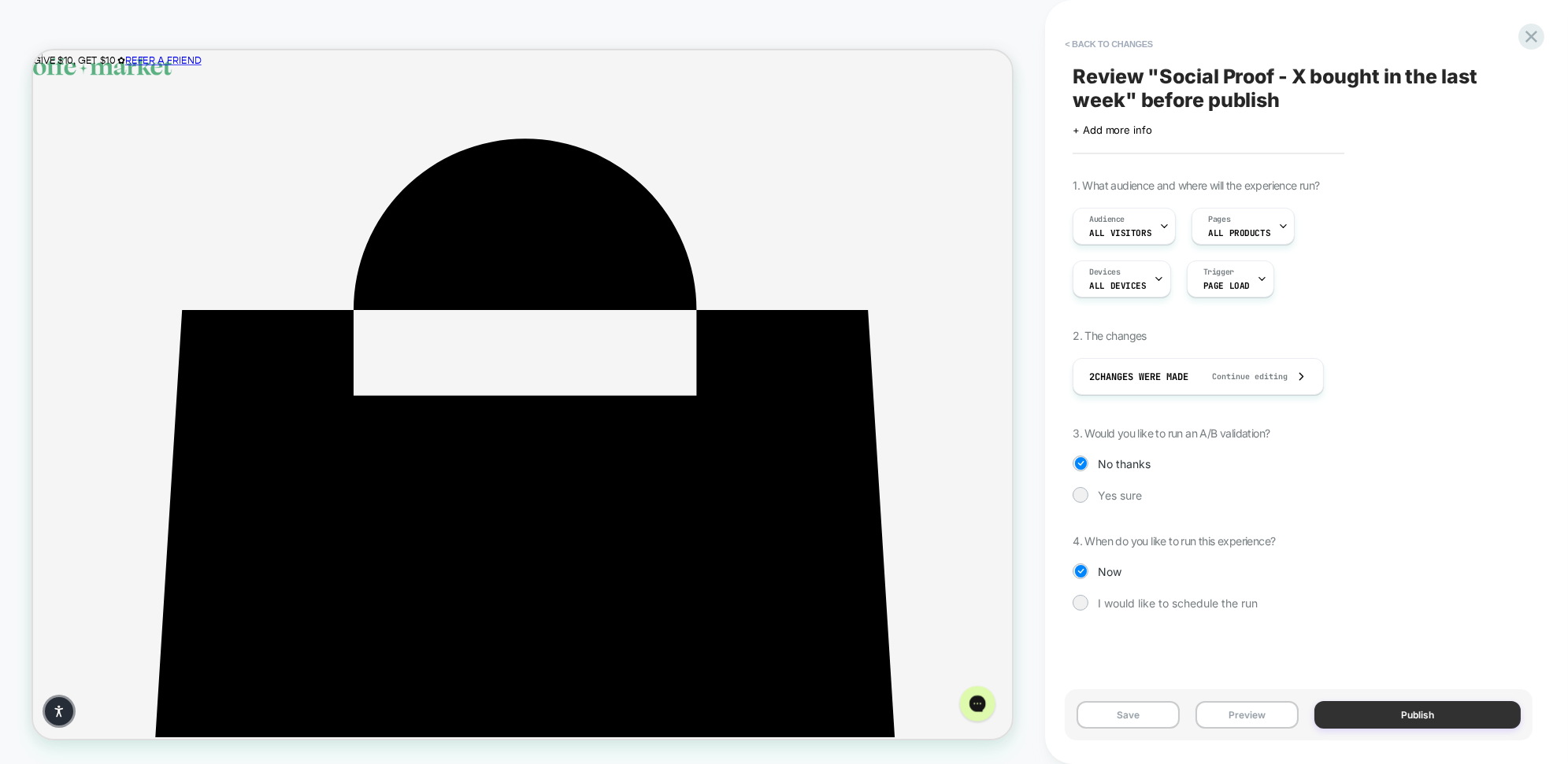
click at [1202, 712] on button "Publish" at bounding box center [1417, 716] width 206 height 28
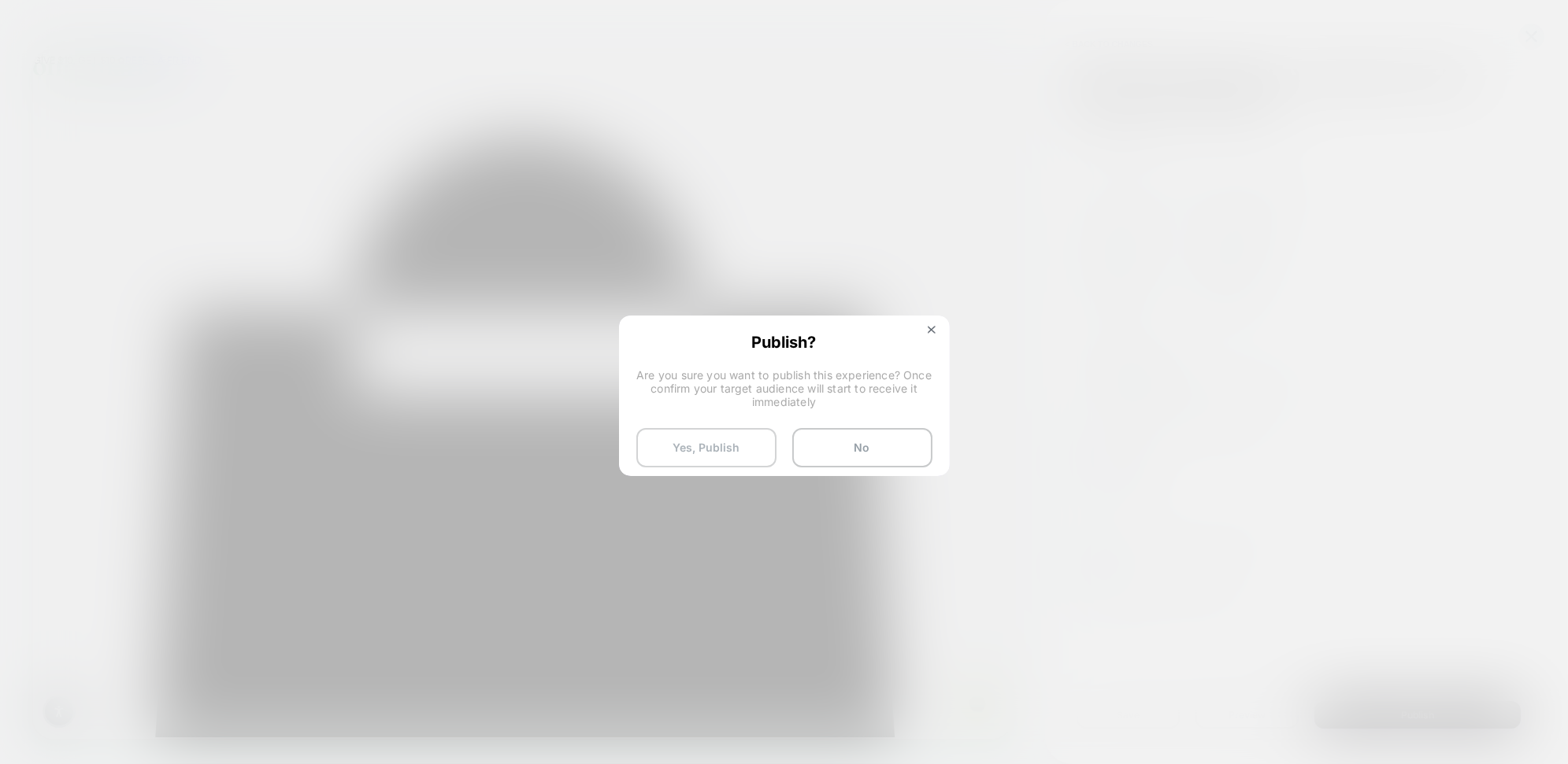
click at [738, 453] on button "Yes, Publish" at bounding box center [706, 447] width 140 height 39
